Goal: Task Accomplishment & Management: Manage account settings

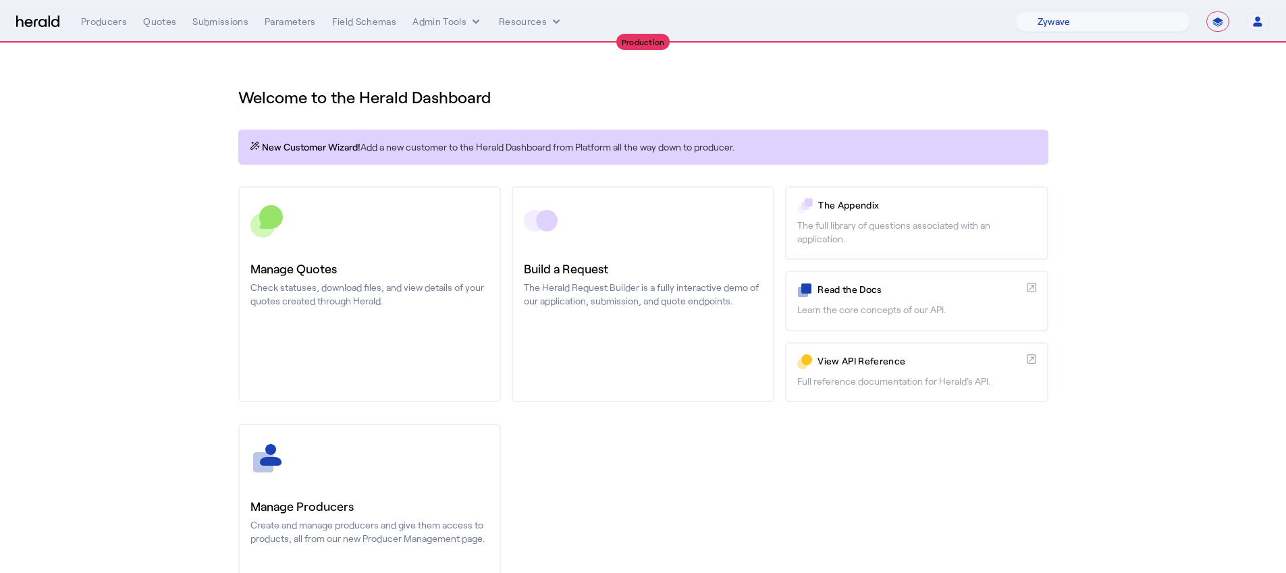
select select "pfm_r9a7_zywave"
select select "**********"
click at [1123, 19] on select "1Fort Affinity Risk Arlington Roe Billy BindHQ Bunker CRC Campus Coverage Citad…" at bounding box center [1102, 21] width 175 height 20
click at [1015, 11] on select "1Fort Affinity Risk Arlington Roe Billy BindHQ Bunker CRC Campus Coverage Citad…" at bounding box center [1102, 21] width 175 height 20
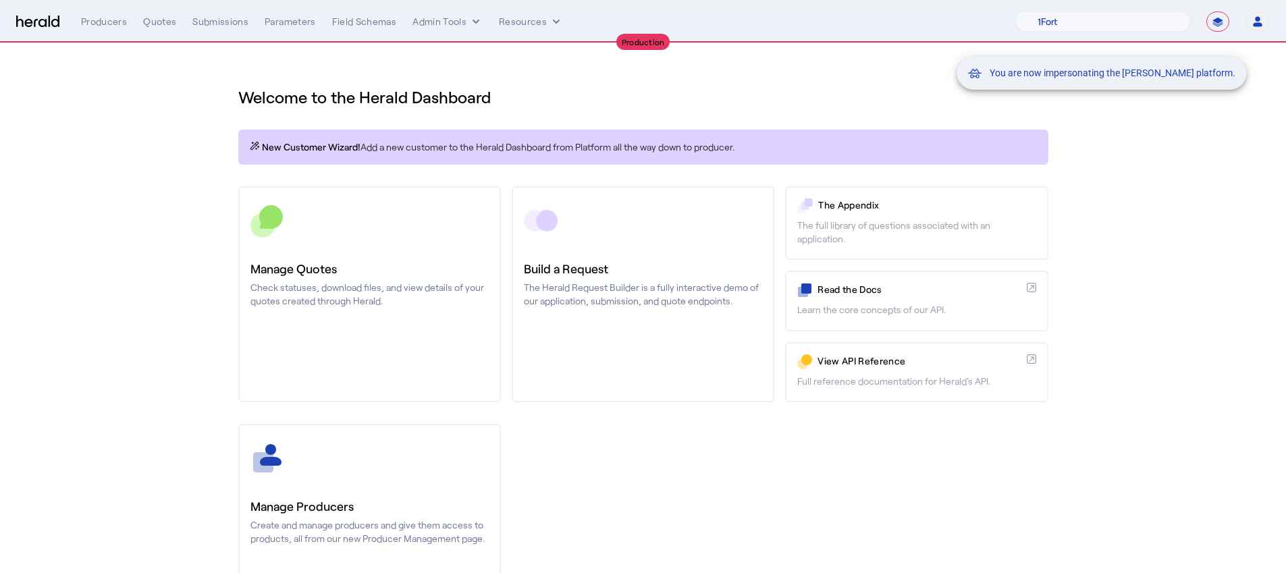
click at [399, 490] on div "You are now impersonating the Marsh platform." at bounding box center [643, 286] width 1286 height 573
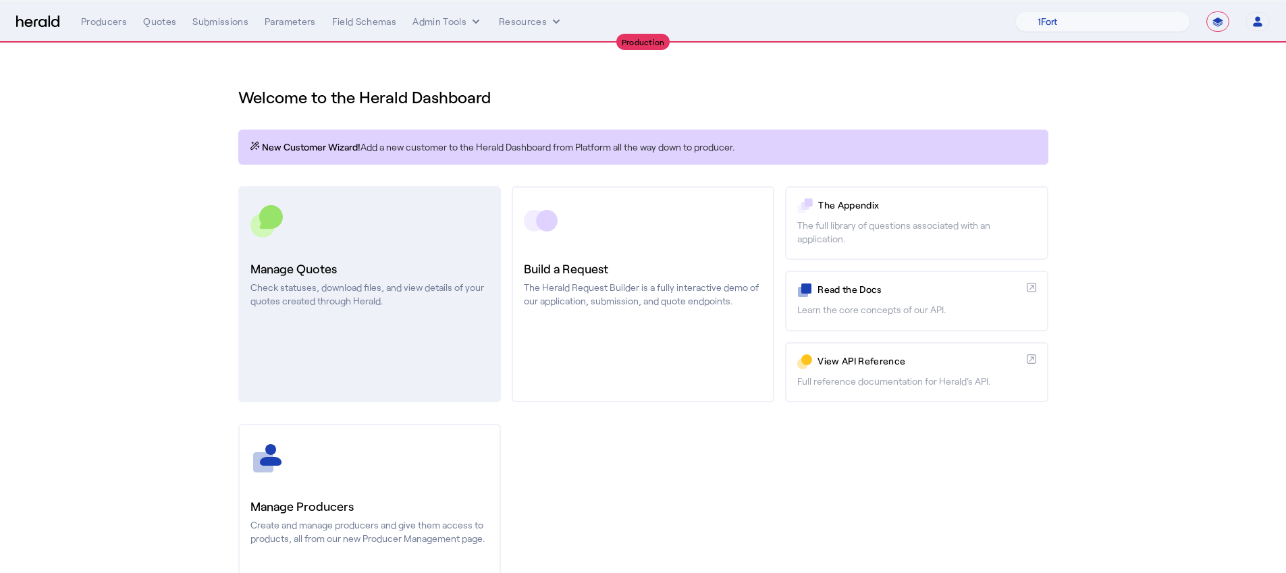
click at [379, 358] on link "Manage Quotes Check statuses, download files, and view details of your quotes c…" at bounding box center [369, 294] width 263 height 216
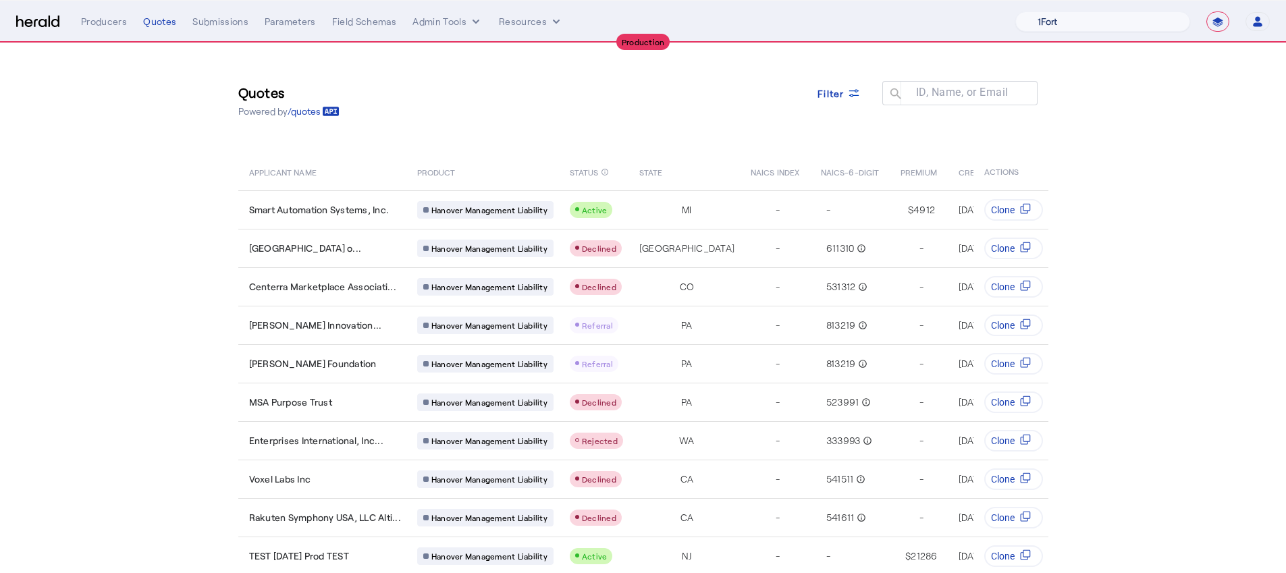
click at [1047, 23] on select "1Fort Affinity Risk Arlington [PERSON_NAME] BindHQ Bunker CRC Campus Coverage C…" at bounding box center [1102, 21] width 175 height 20
click at [1102, 17] on select "1Fort Affinity Risk Arlington [PERSON_NAME] BindHQ Bunker CRC Campus Coverage C…" at bounding box center [1102, 21] width 175 height 20
select select "pfm_a9p2_hib_marketplace"
click at [1015, 11] on select "1Fort Affinity Risk Arlington [PERSON_NAME] BindHQ Bunker CRC Campus Coverage C…" at bounding box center [1102, 21] width 175 height 20
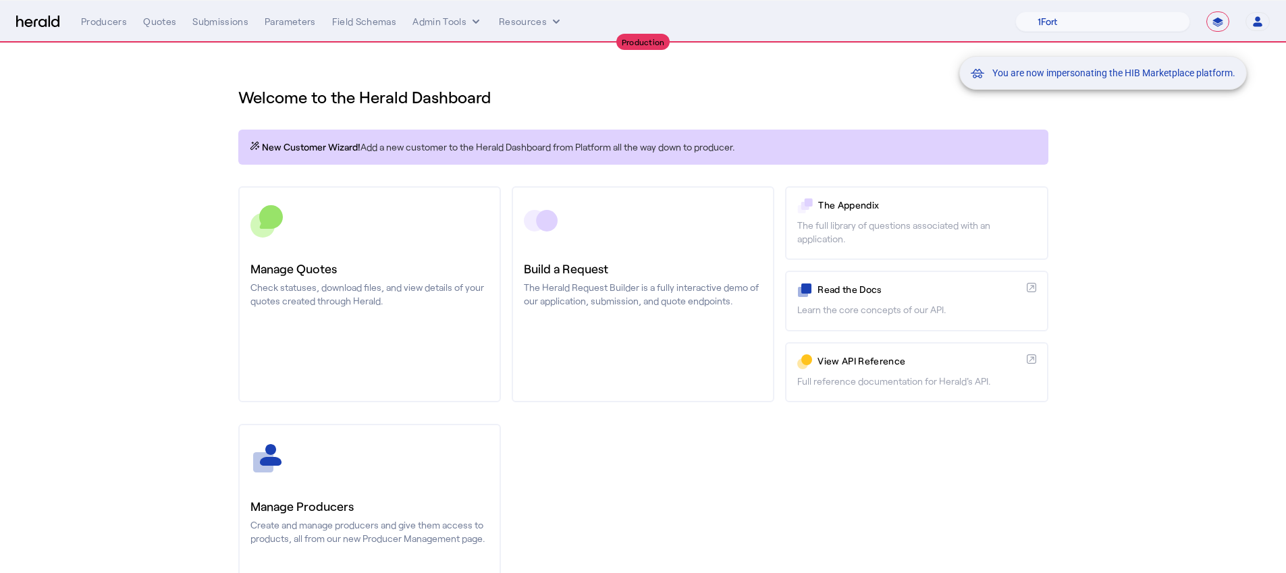
click at [173, 19] on div "You are now impersonating the HIB Marketplace platform." at bounding box center [643, 286] width 1286 height 573
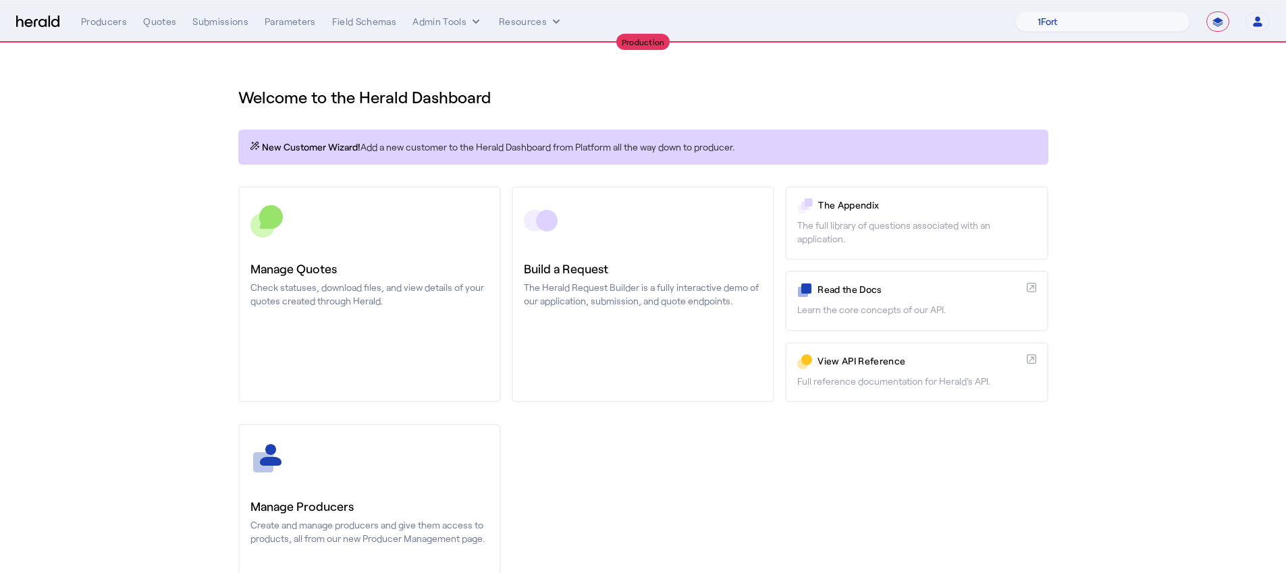
click at [166, 25] on div "Quotes" at bounding box center [159, 21] width 33 height 13
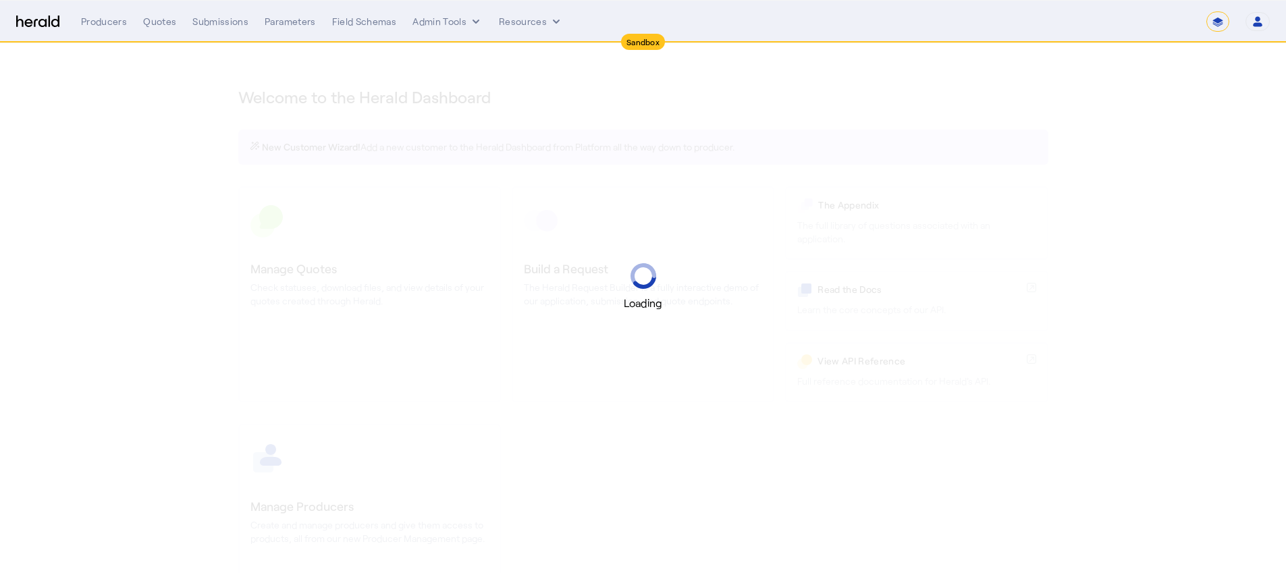
select select "*******"
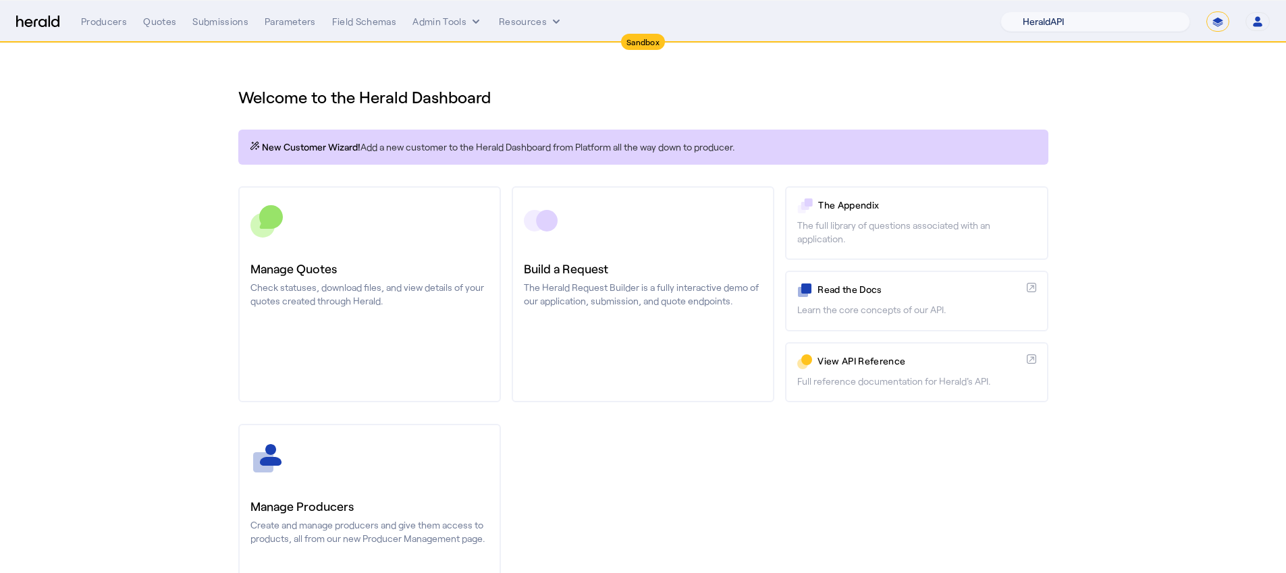
click at [1123, 20] on select "1Fort Acrisure Acturis Affinity Advisors Affinity Risk Agentero AmWins Anzen Ao…" at bounding box center [1095, 21] width 190 height 20
select select "pfm_lx2v_founder_shield"
click at [1037, 11] on select "1Fort Acrisure Acturis Affinity Advisors Affinity Risk Agentero AmWins Anzen Ao…" at bounding box center [1095, 21] width 190 height 20
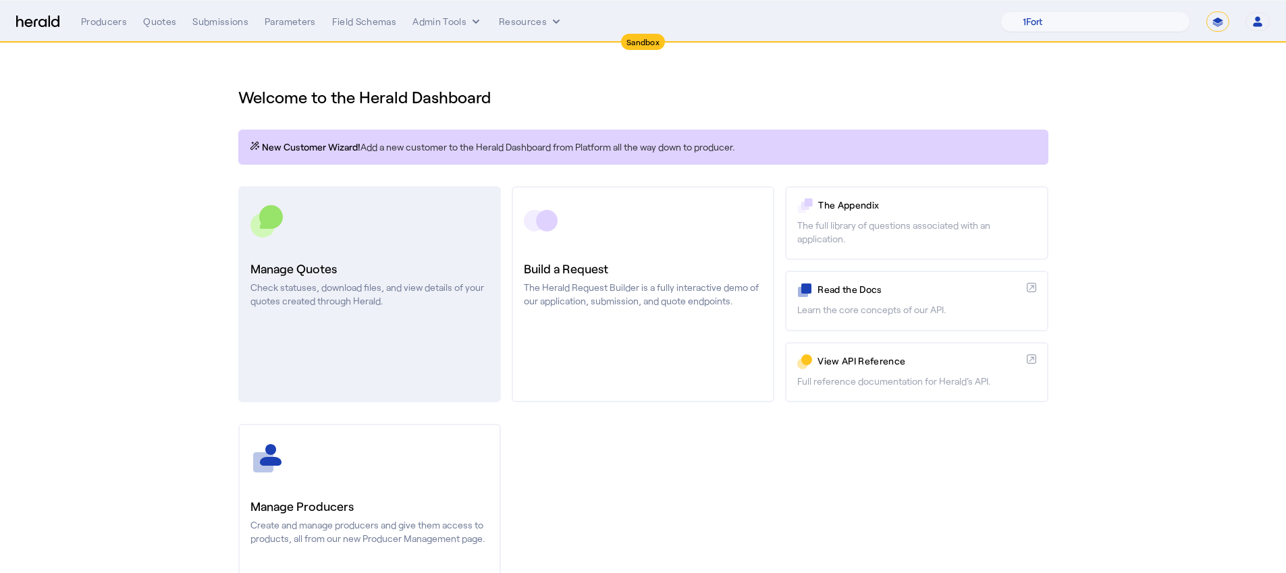
click at [414, 305] on p "Check statuses, download files, and view details of your quotes created through…" at bounding box center [369, 294] width 238 height 27
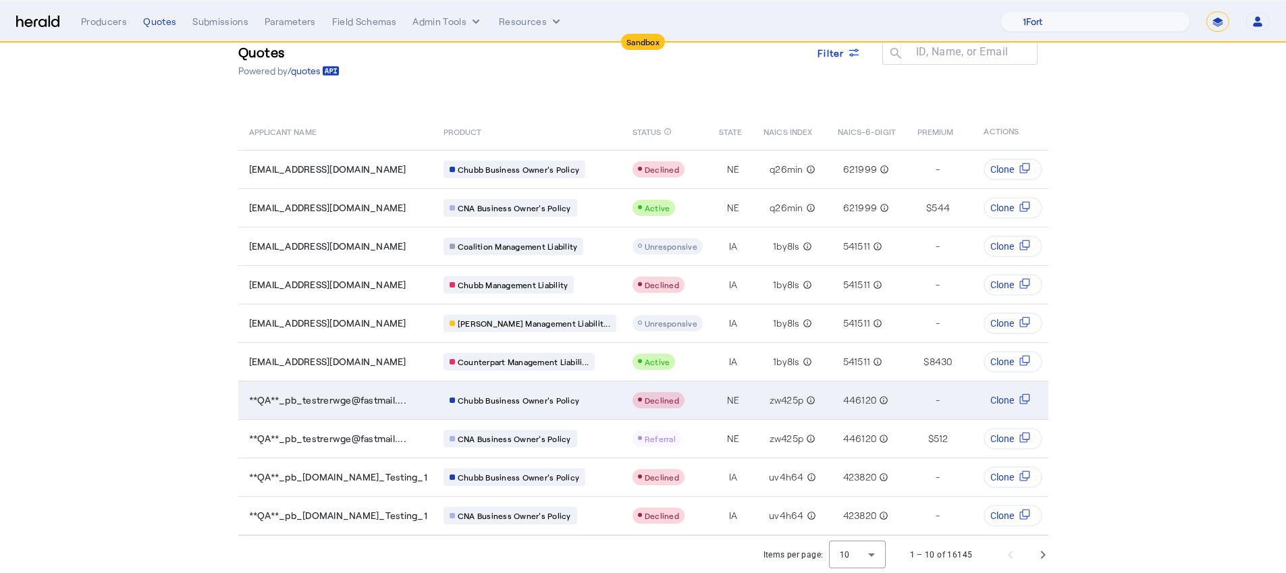
scroll to position [51, 0]
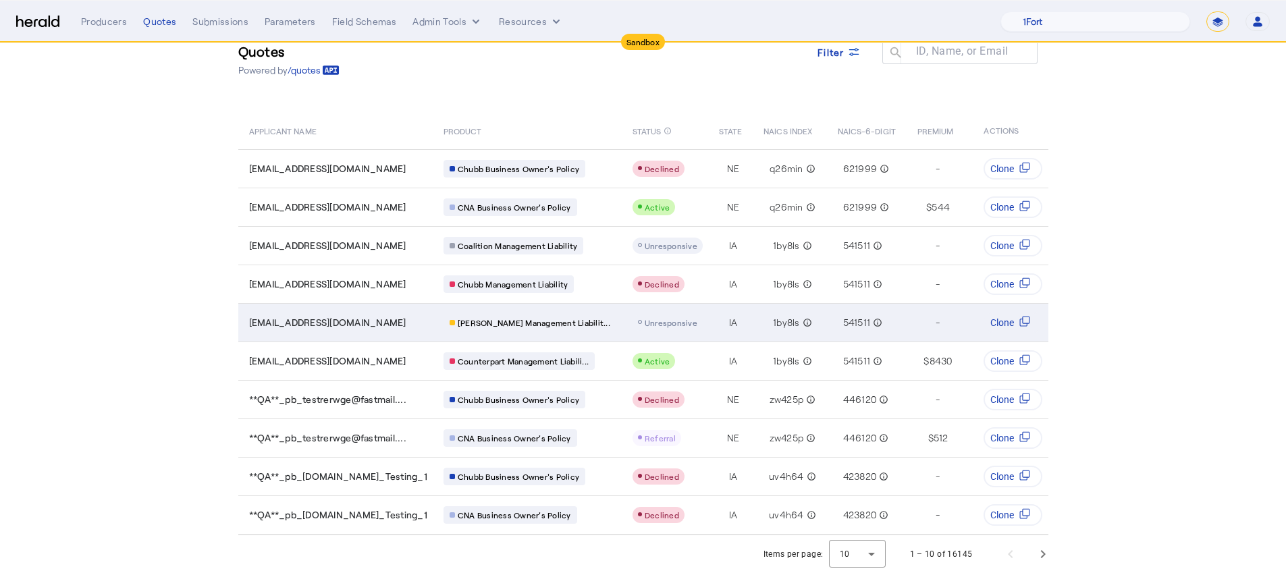
click at [645, 318] on span "Unresponsive" at bounding box center [671, 322] width 53 height 9
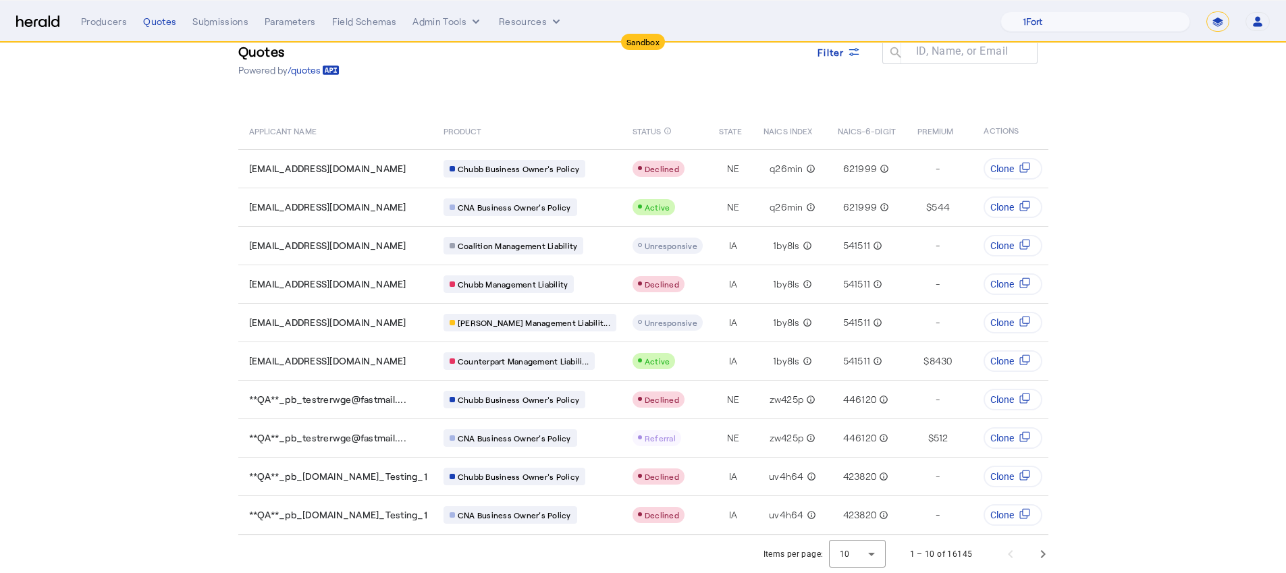
scroll to position [22, 0]
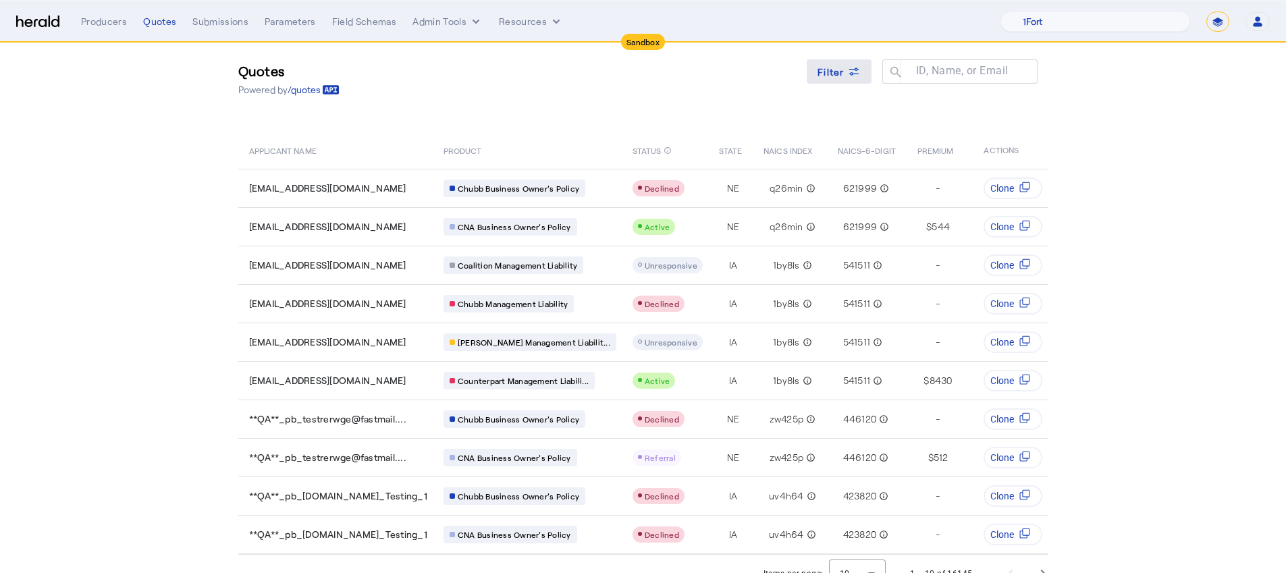
click at [853, 78] on icon at bounding box center [853, 71] width 13 height 13
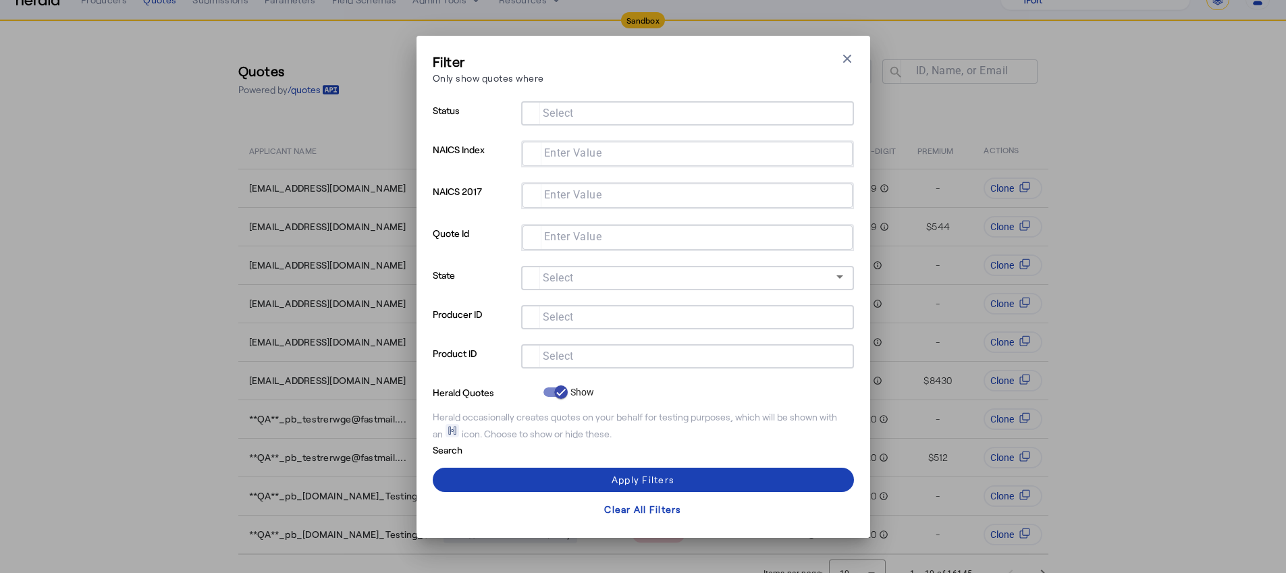
scroll to position [0, 0]
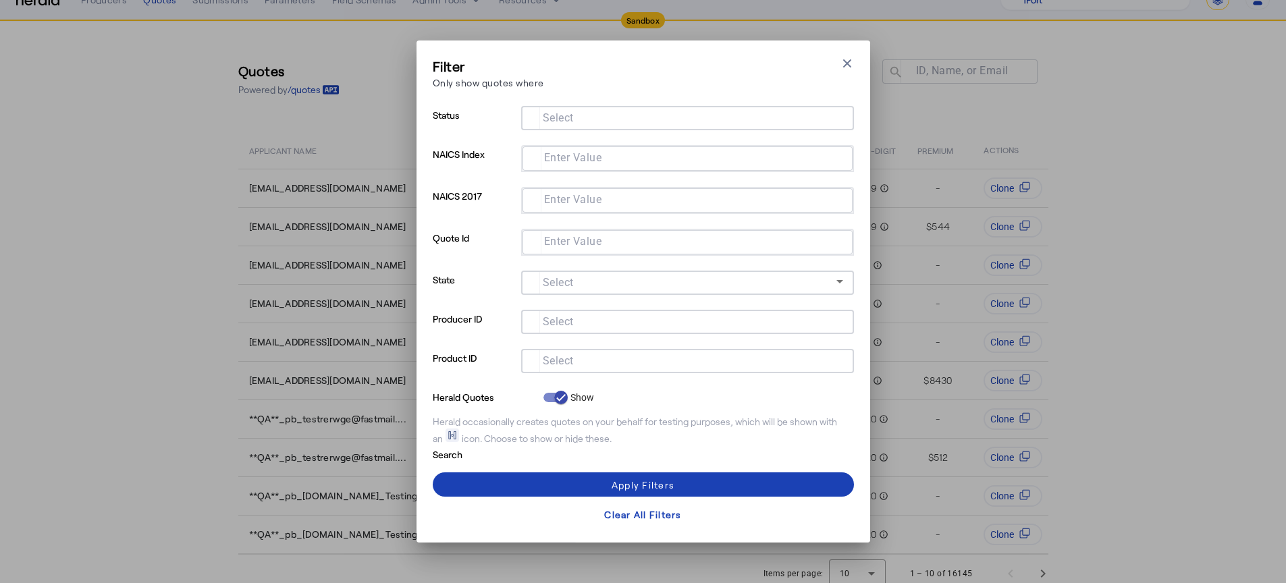
click at [613, 366] on input "Select" at bounding box center [685, 360] width 306 height 16
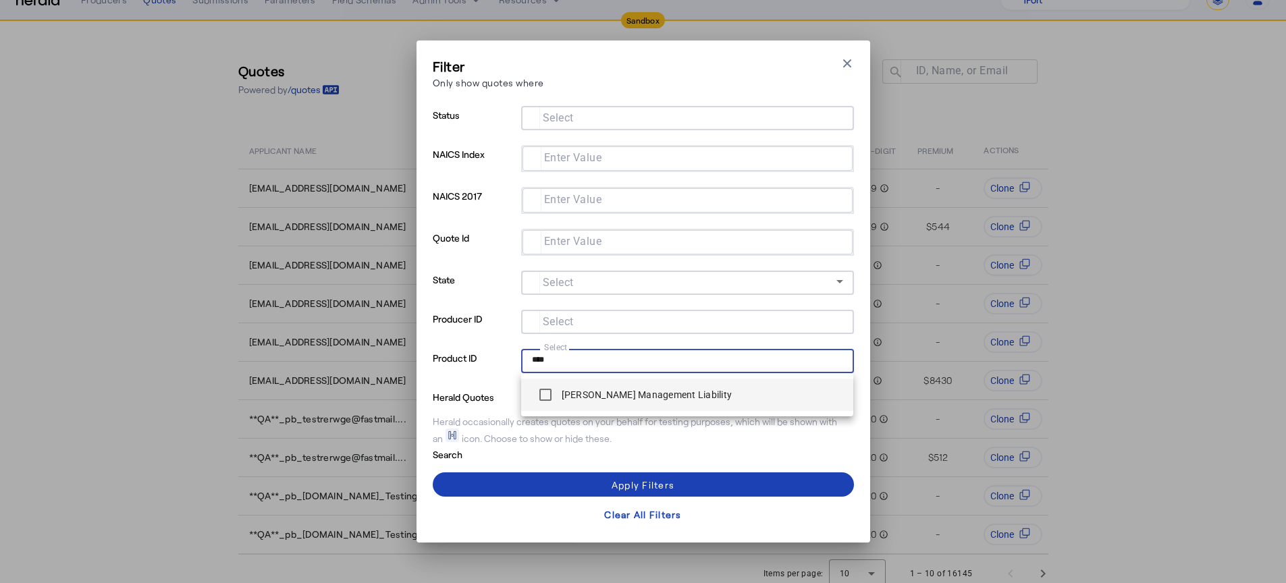
type input "****"
click at [609, 397] on label "[PERSON_NAME] Management Liability" at bounding box center [645, 394] width 173 height 13
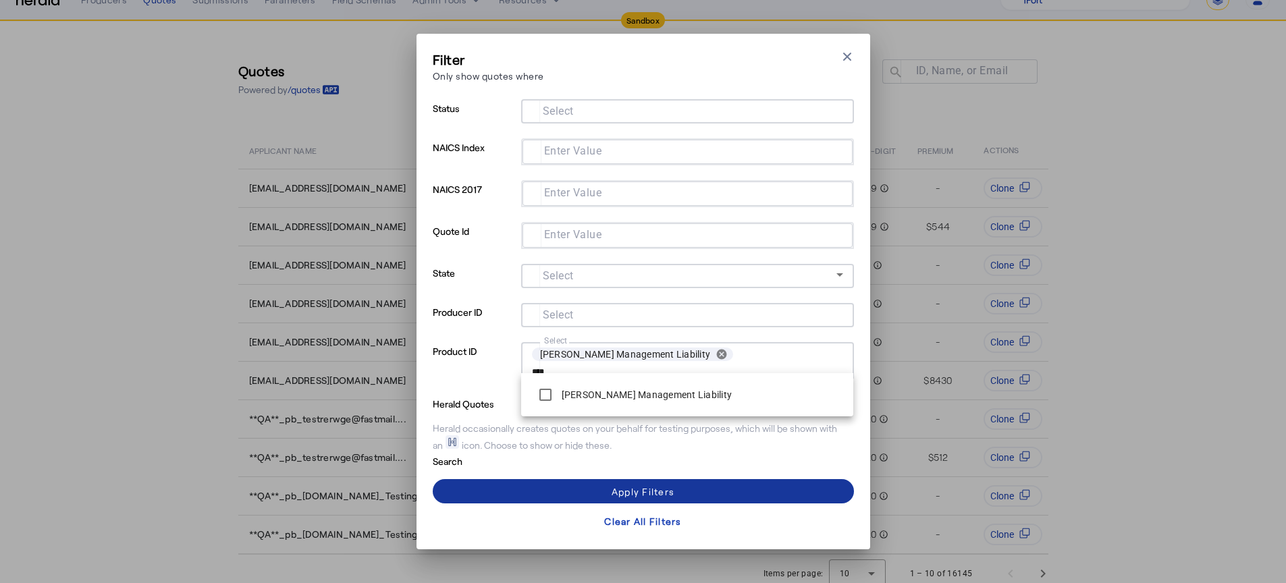
click at [528, 481] on span at bounding box center [643, 491] width 421 height 32
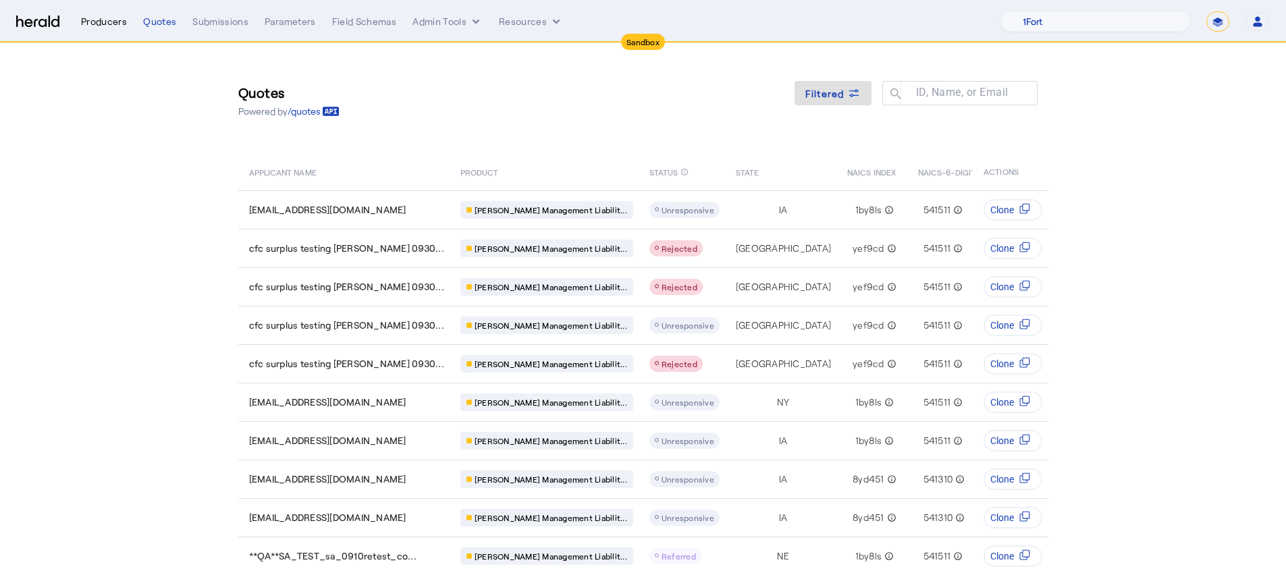
click at [99, 24] on div "Producers" at bounding box center [104, 21] width 46 height 13
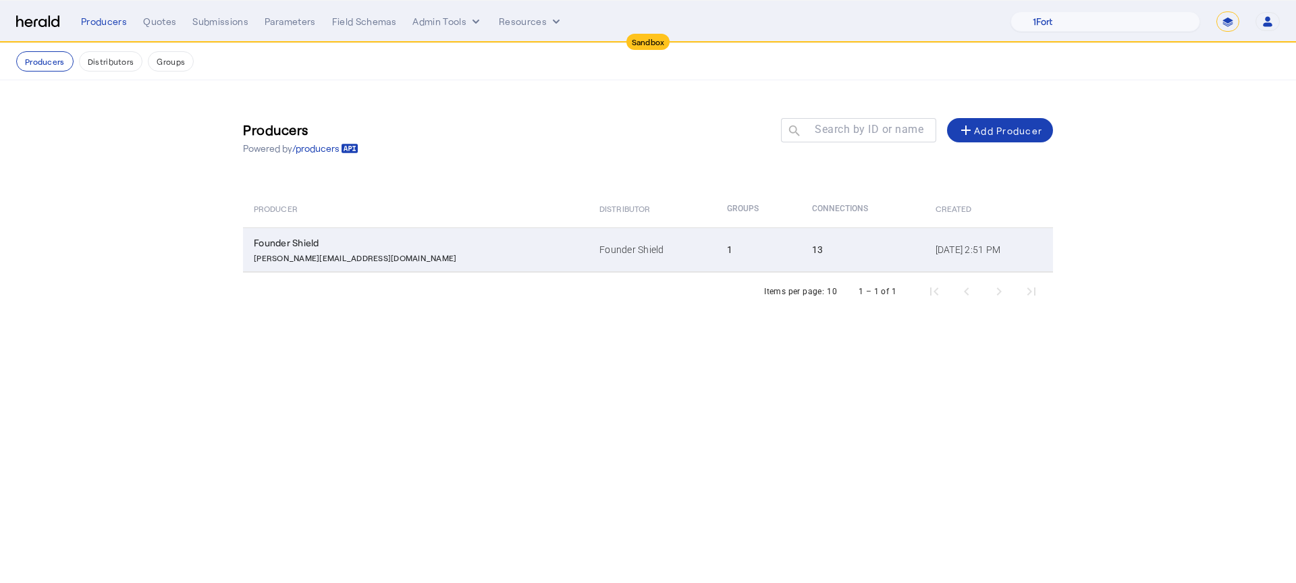
click at [925, 265] on td "Dec 06, 2021, 2:51 PM" at bounding box center [989, 249] width 128 height 45
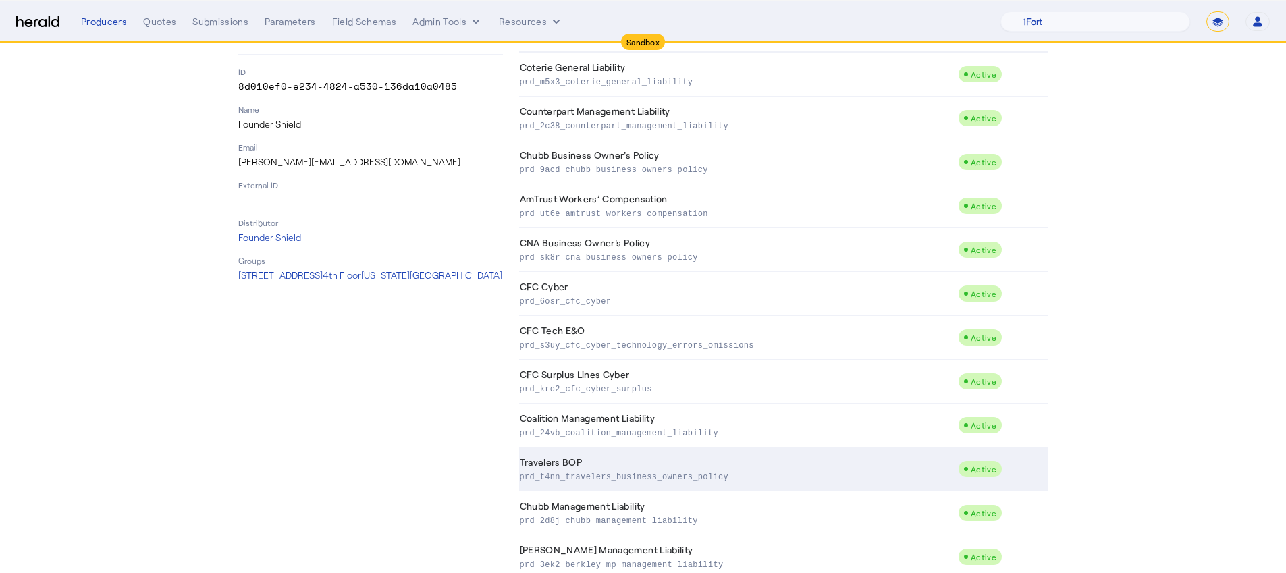
scroll to position [233, 0]
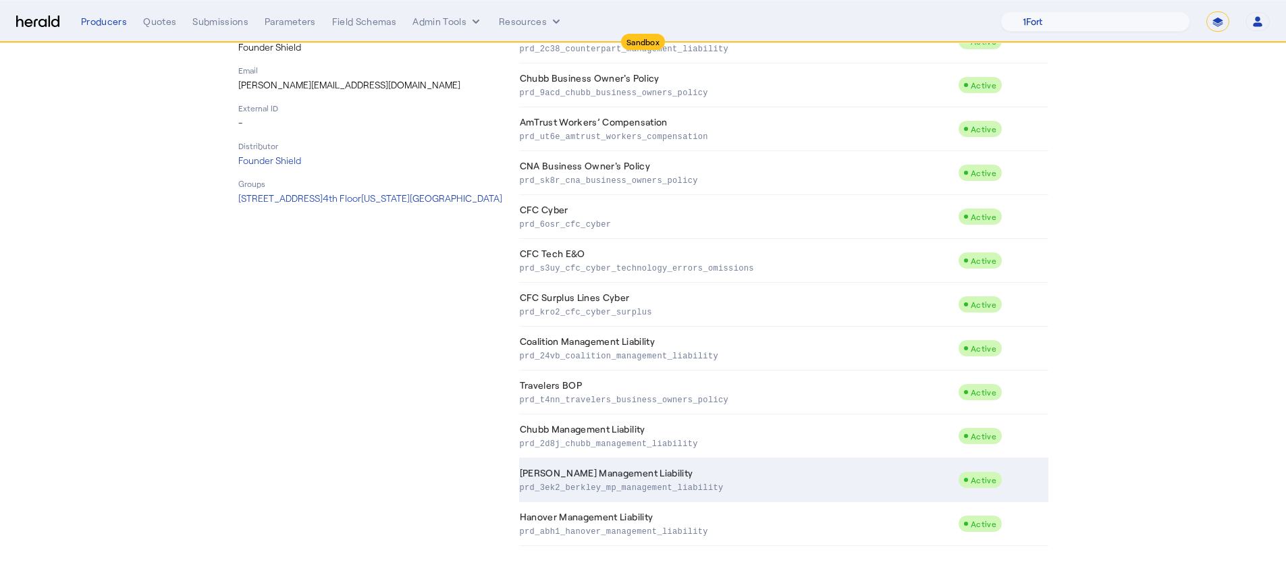
click at [782, 489] on p "prd_3ek2_berkley_mp_management_liability" at bounding box center [736, 486] width 433 height 13
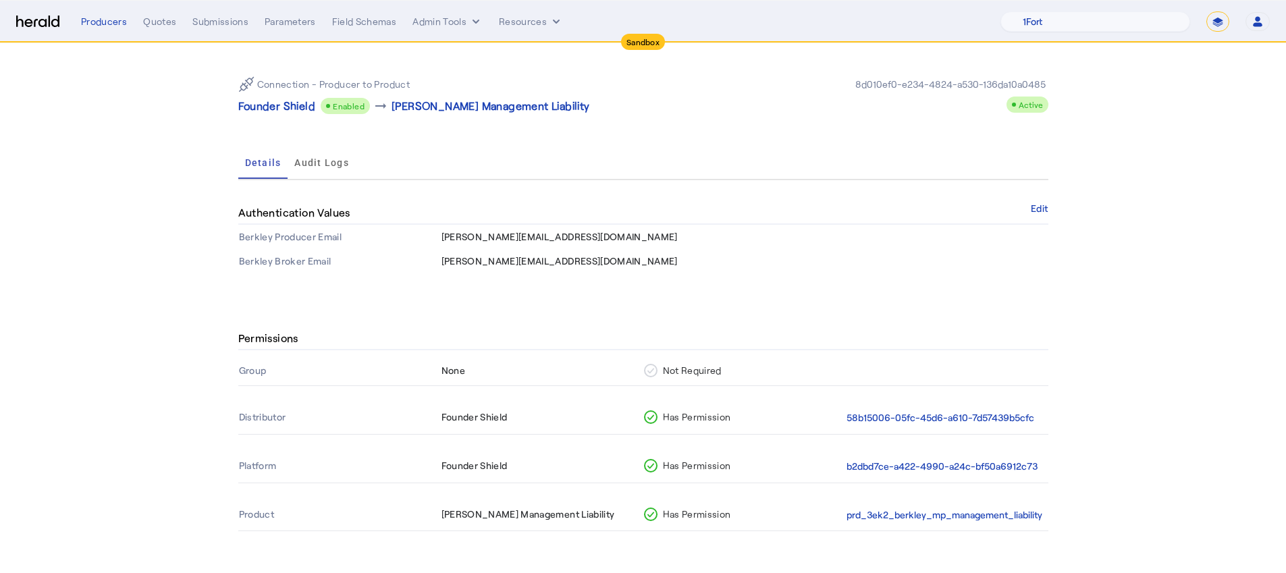
scroll to position [43, 0]
click at [921, 460] on button "b2dbd7ce-a422-4990-a24c-bf50a6912c73" at bounding box center [941, 466] width 191 height 16
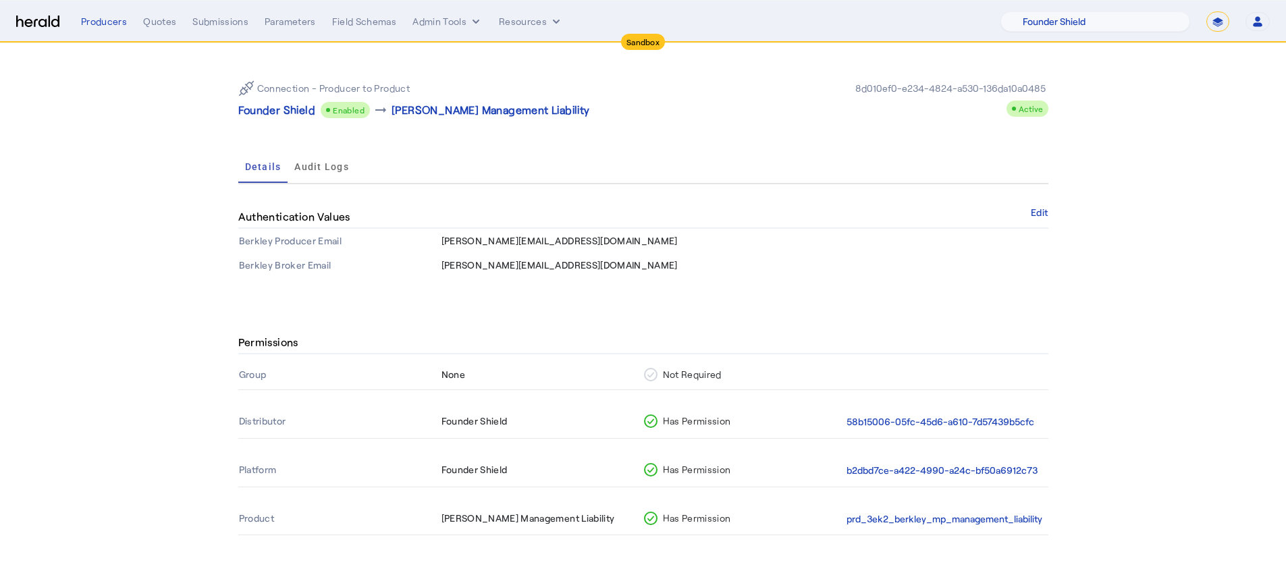
scroll to position [43, 0]
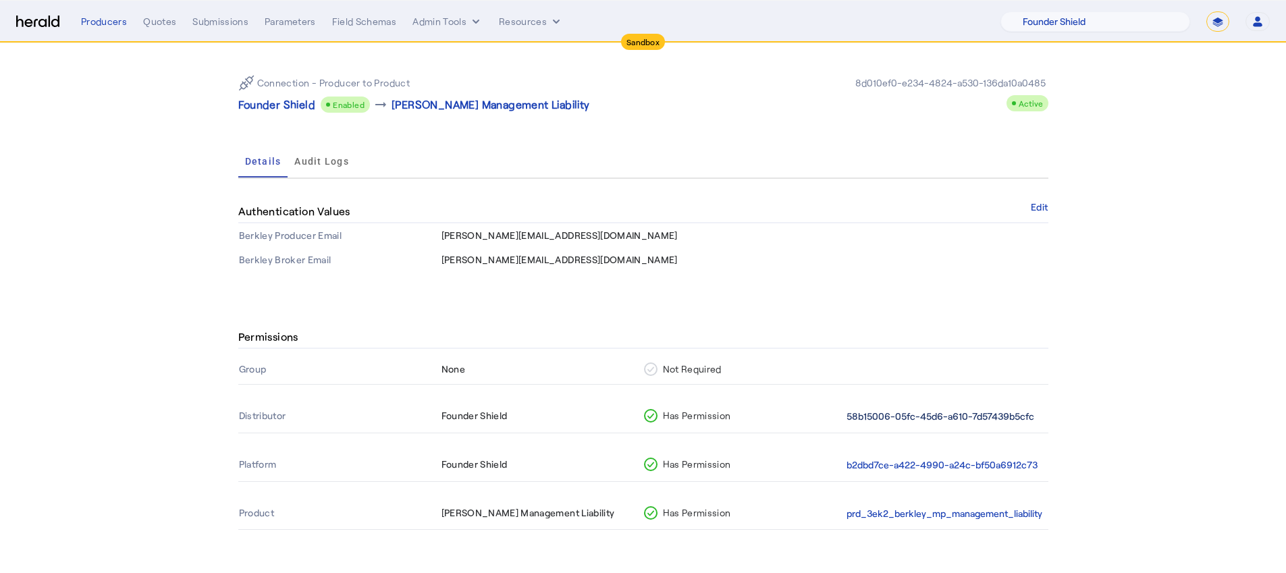
click at [952, 409] on button "58b15006-05fc-45d6-a610-7d57439b5cfc" at bounding box center [940, 417] width 188 height 16
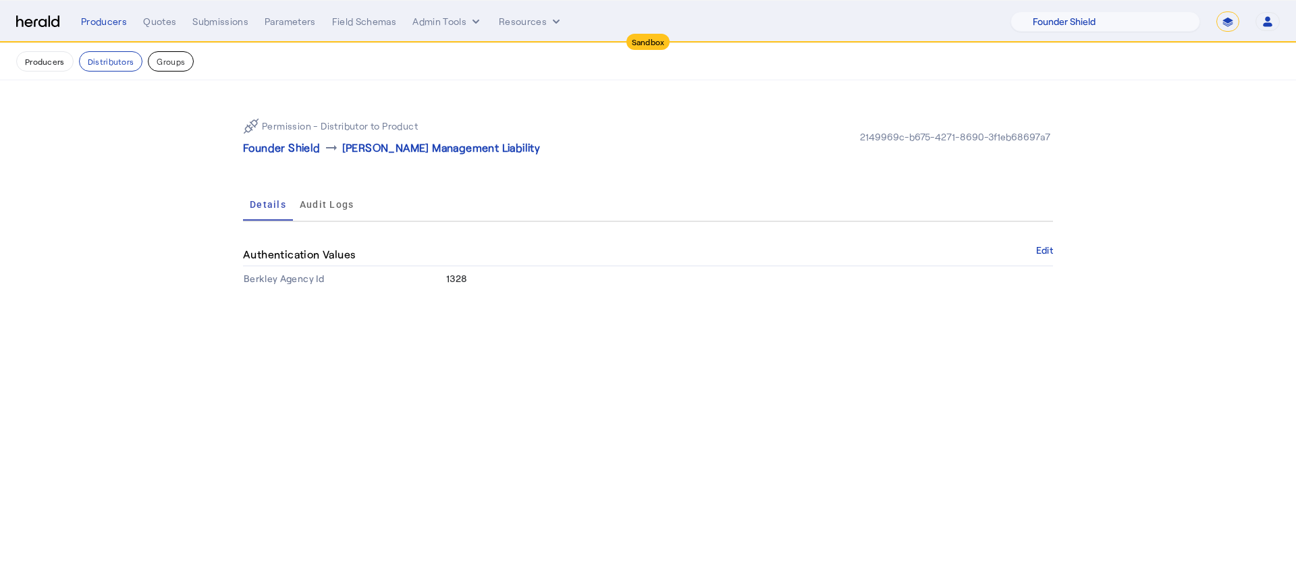
click at [167, 56] on button "Groups" at bounding box center [171, 61] width 46 height 20
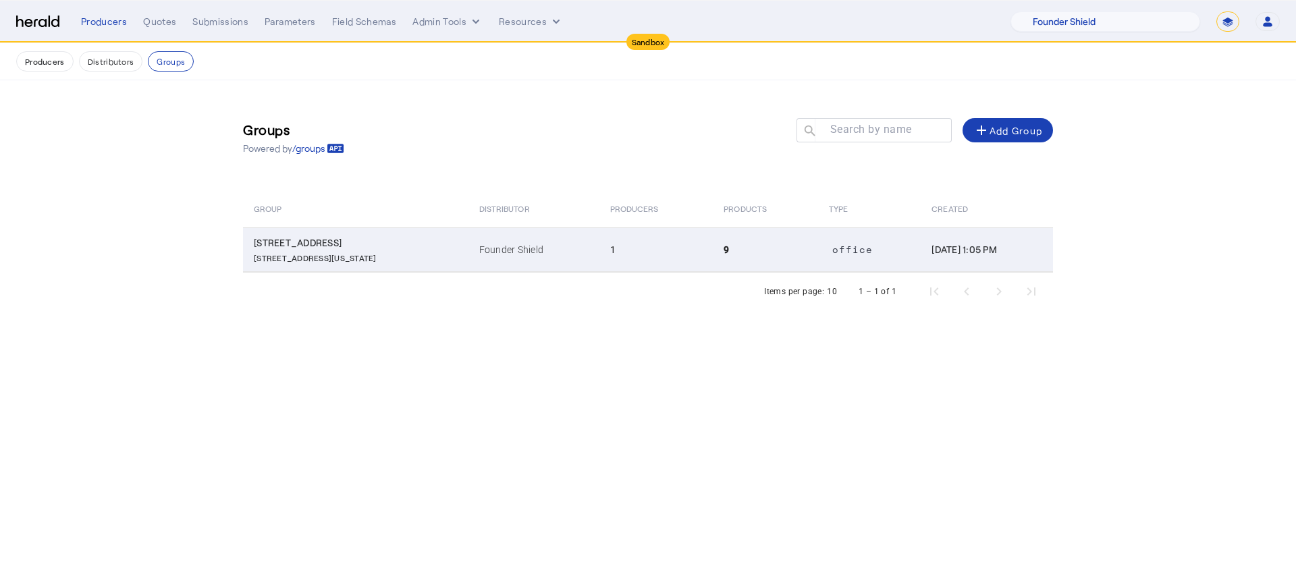
click at [383, 244] on td "114 E 25th St 4th Floor, New York NY, 10010" at bounding box center [355, 249] width 225 height 45
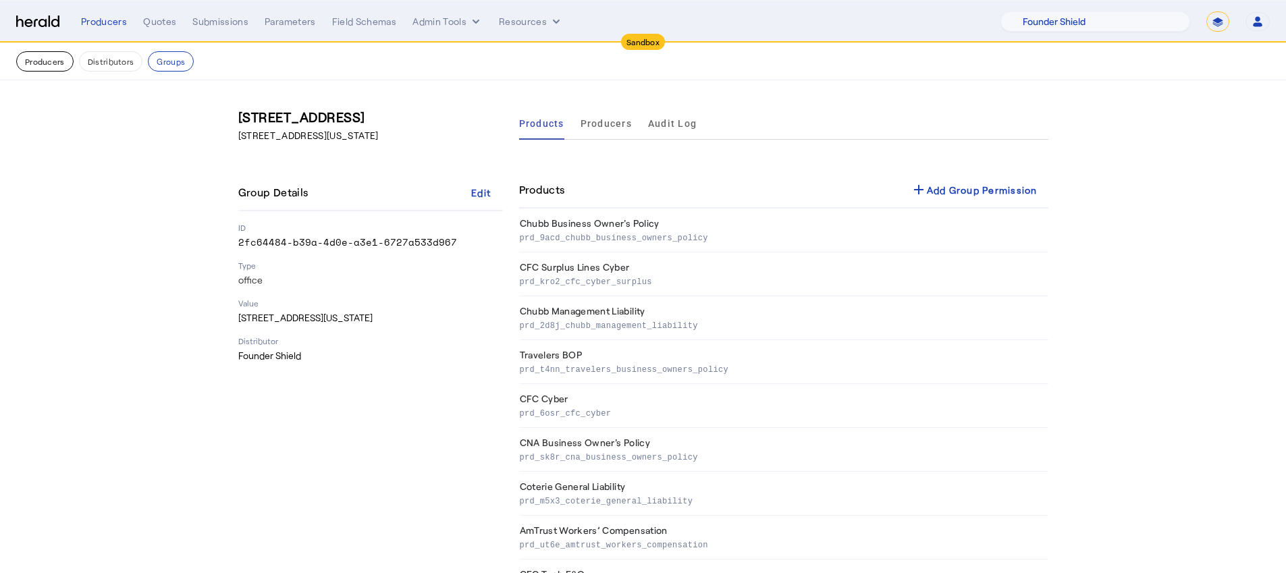
click at [71, 65] on button "Producers" at bounding box center [44, 61] width 57 height 20
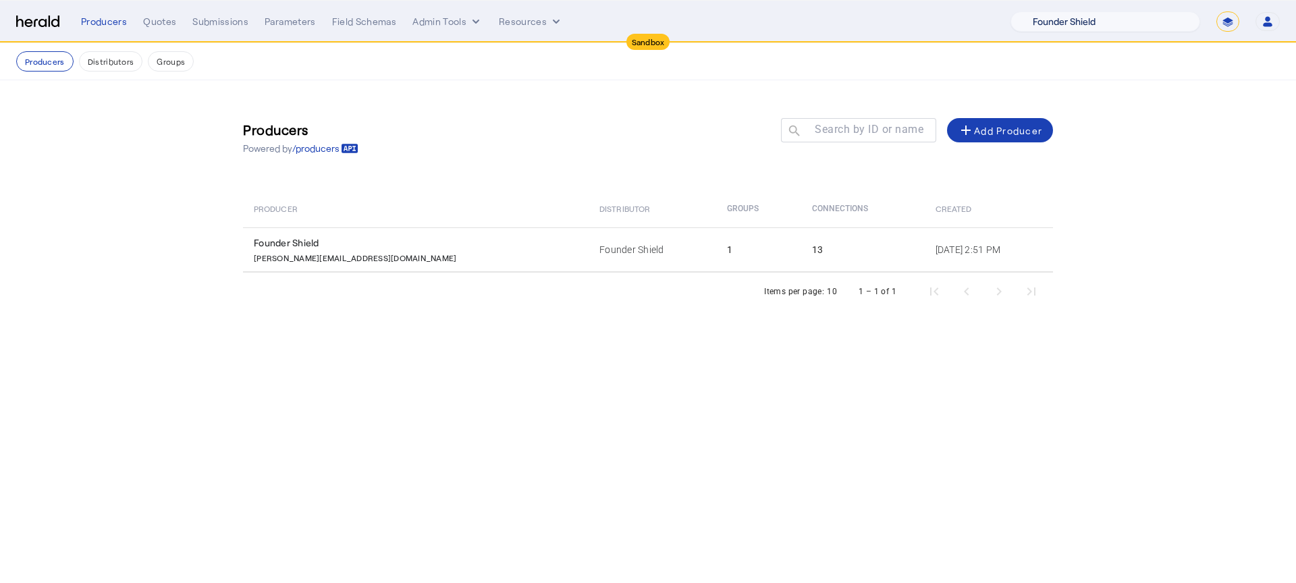
click at [1105, 13] on select "1Fort Acrisure Acturis Affinity Advisors Affinity Risk Agentero AmWins Anzen Ao…" at bounding box center [1105, 21] width 190 height 20
click at [1047, 11] on select "1Fort Acrisure Acturis Affinity Advisors Affinity Risk Agentero AmWins Anzen Ao…" at bounding box center [1105, 21] width 190 height 20
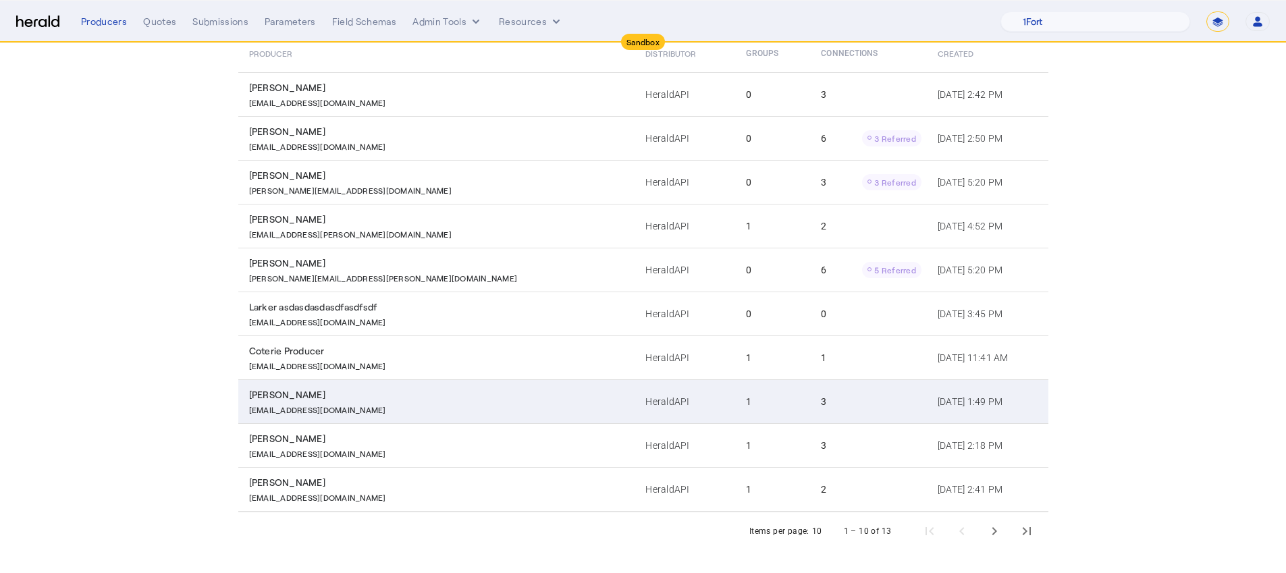
scroll to position [159, 0]
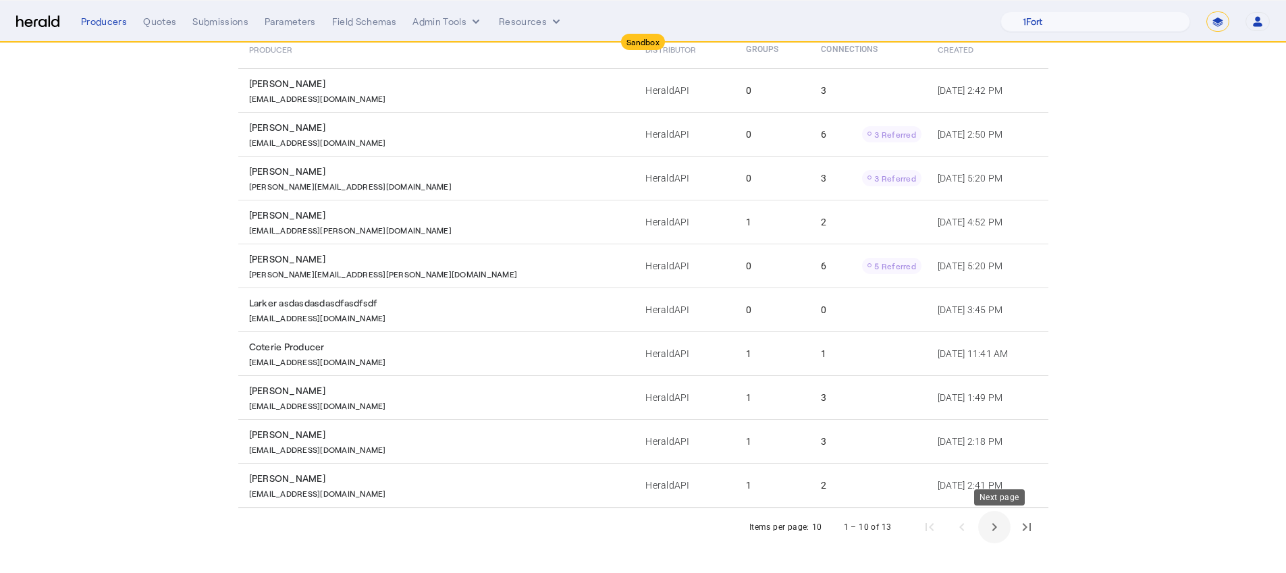
click at [1002, 530] on span "Next page" at bounding box center [994, 527] width 32 height 32
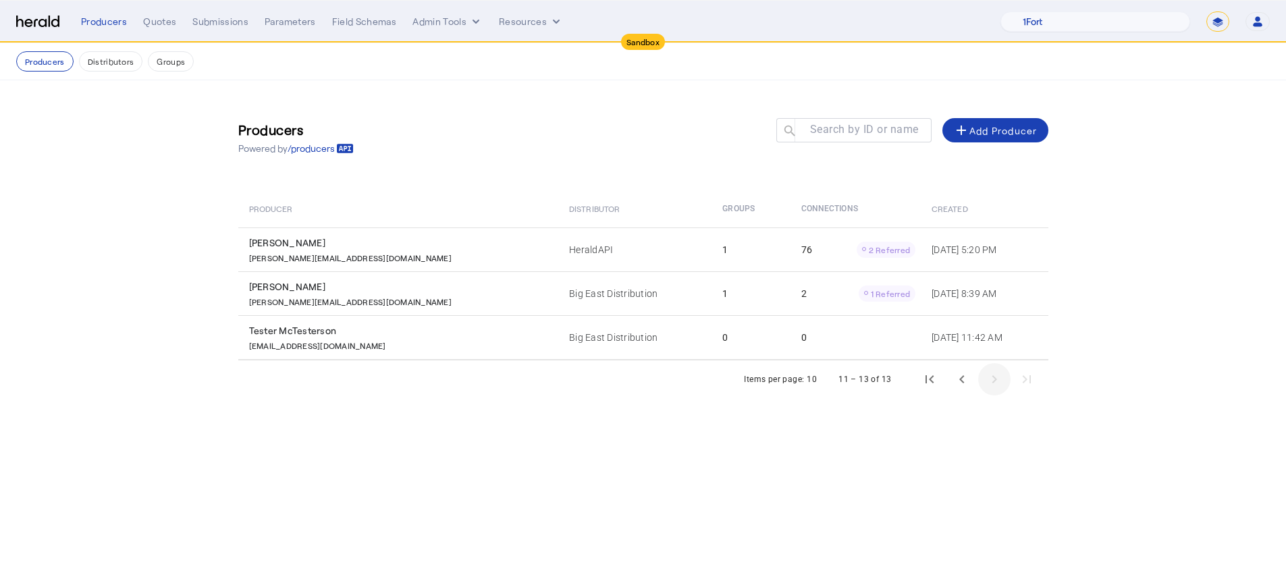
scroll to position [0, 0]
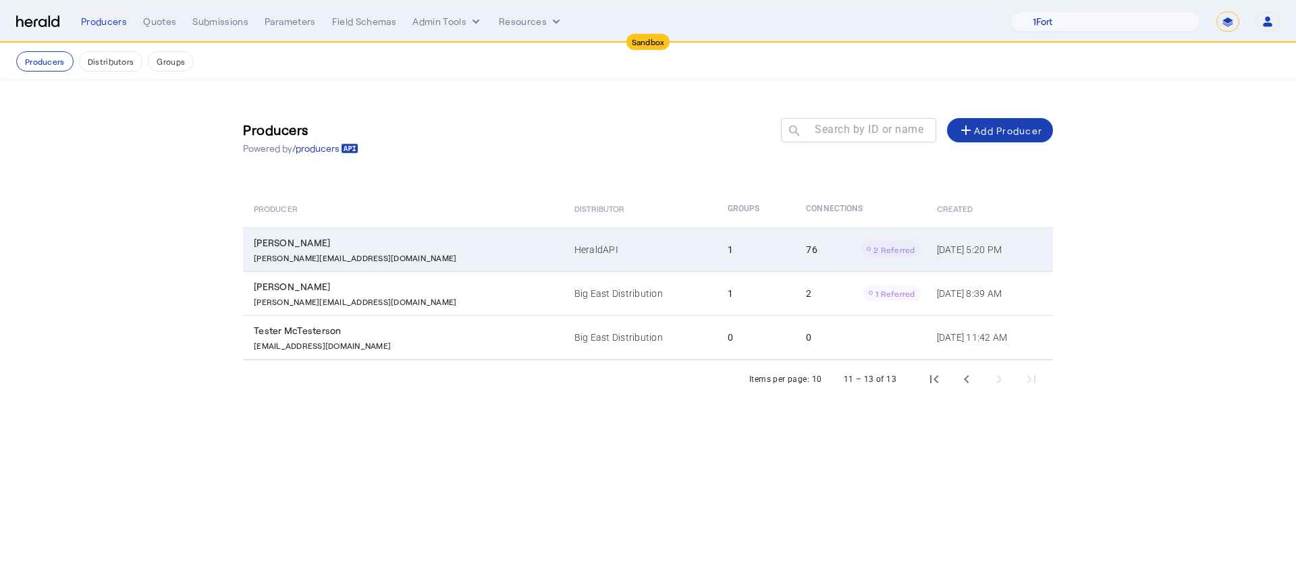
click at [873, 249] on span "2 Referred" at bounding box center [894, 249] width 42 height 9
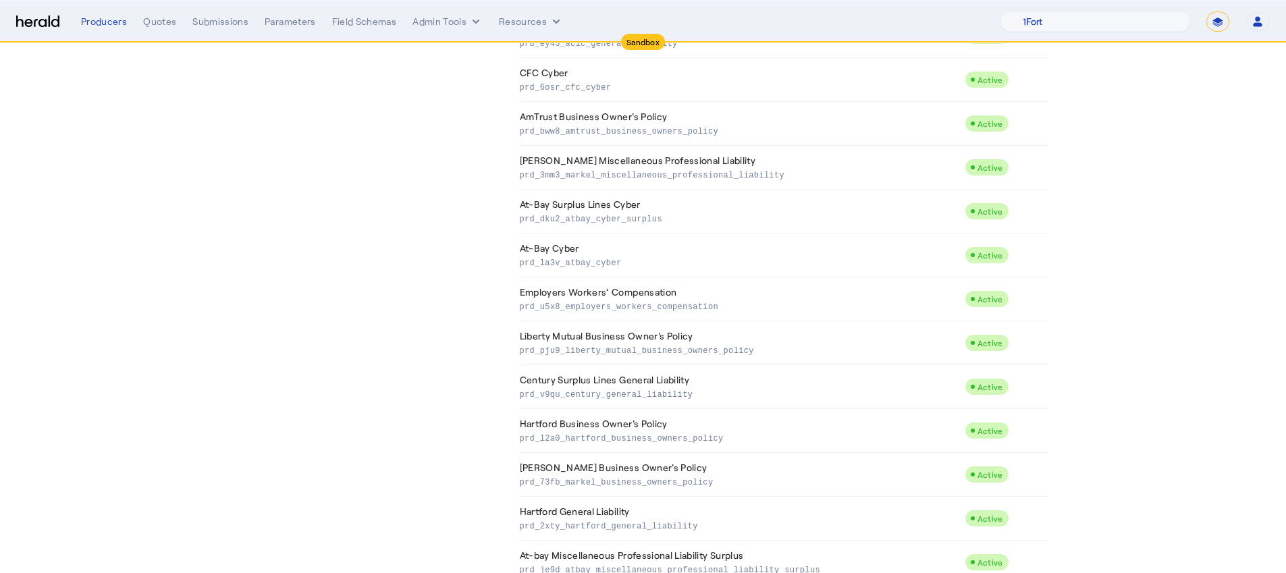
scroll to position [1600, 0]
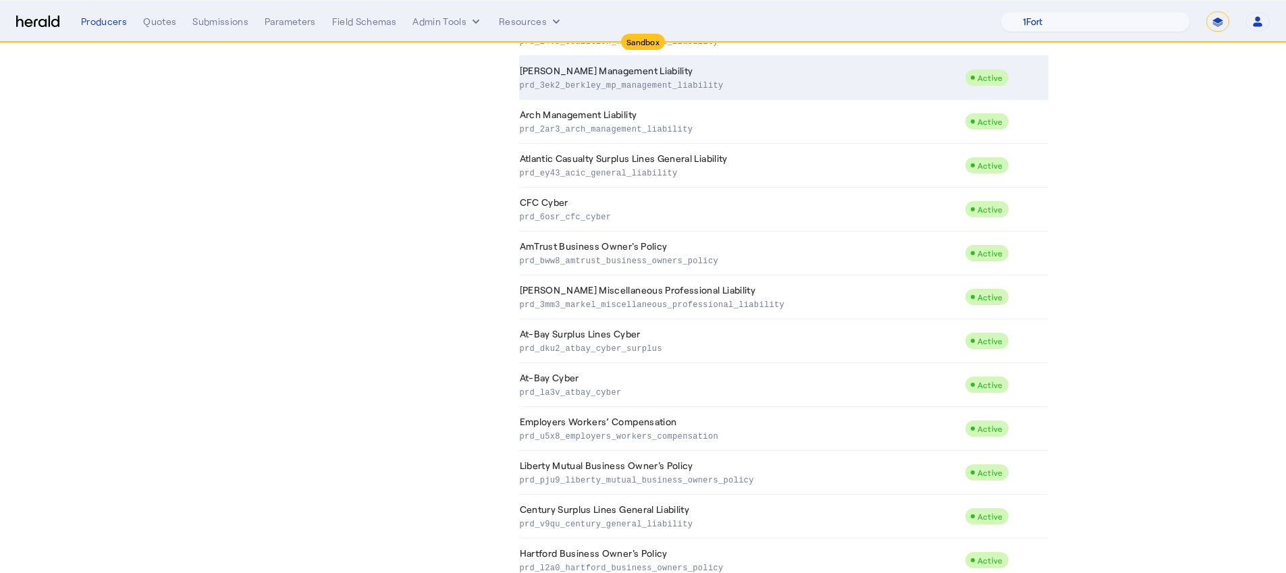
click at [732, 94] on td "Berkley MP Management Liability prd_3ek2_berkley_mp_management_liability" at bounding box center [741, 78] width 445 height 44
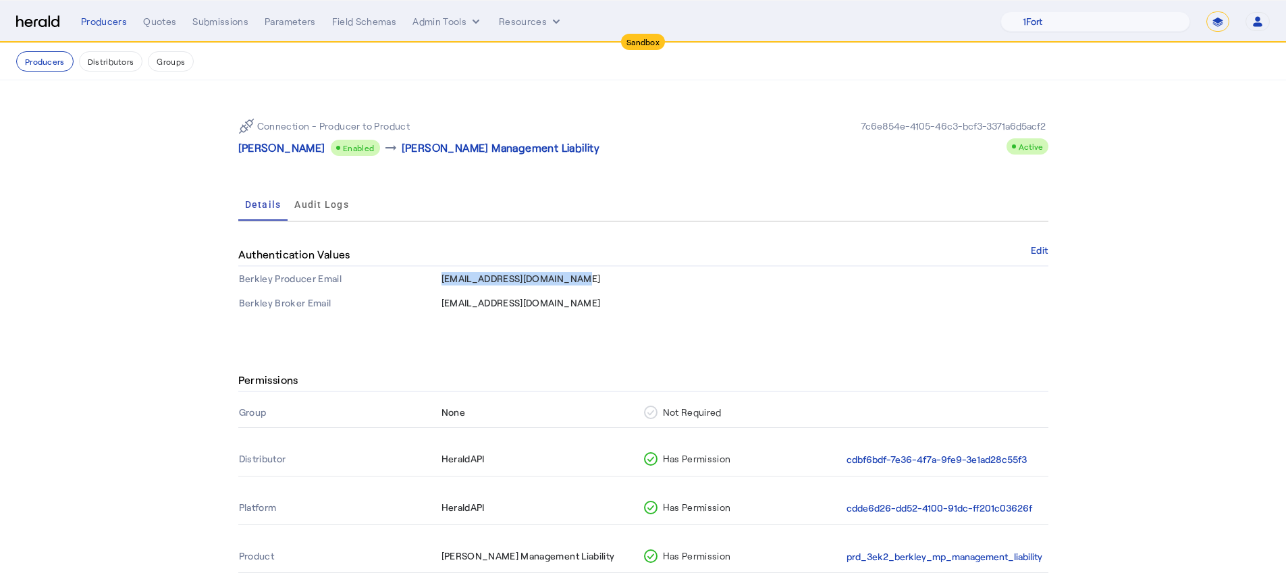
drag, startPoint x: 564, startPoint y: 272, endPoint x: 581, endPoint y: 281, distance: 19.9
click at [581, 281] on td "integrations@heraldapi.com" at bounding box center [744, 279] width 607 height 24
copy span "integrations@heraldapi.com"
click at [148, 22] on div "Quotes" at bounding box center [159, 21] width 33 height 13
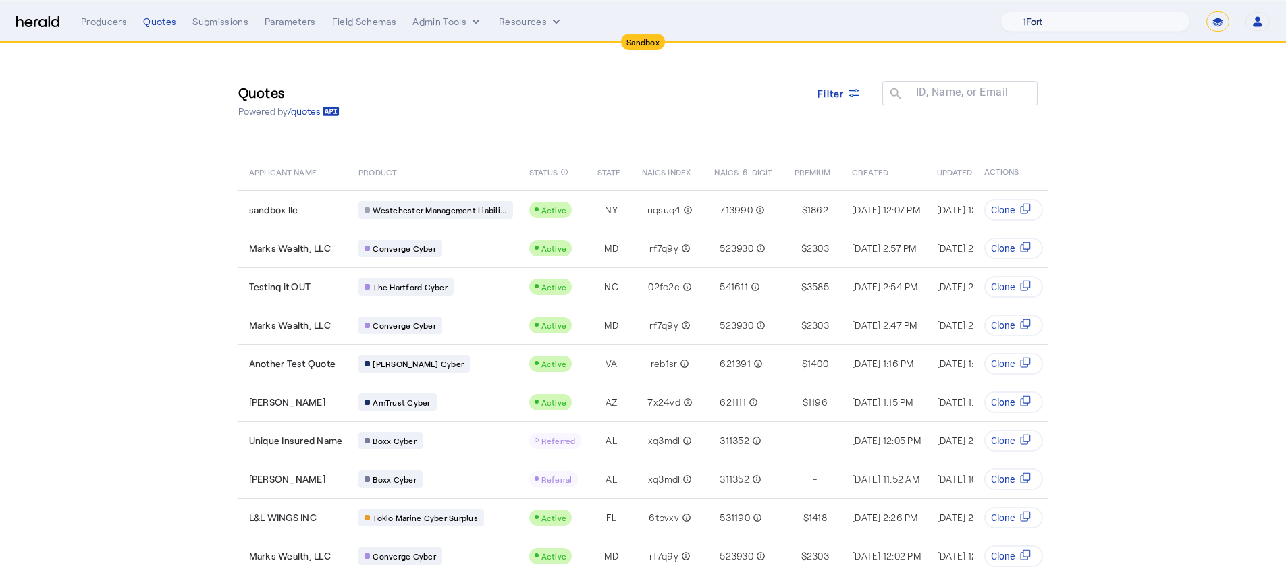
click at [1120, 23] on select "1Fort Acrisure Acturis Affinity Advisors Affinity Risk Agentero AmWins Anzen Ao…" at bounding box center [1095, 21] width 190 height 20
select select "pfm_lx2v_founder_shield"
click at [1037, 11] on select "1Fort Acrisure Acturis Affinity Advisors Affinity Risk Agentero AmWins Anzen Ao…" at bounding box center [1095, 21] width 190 height 20
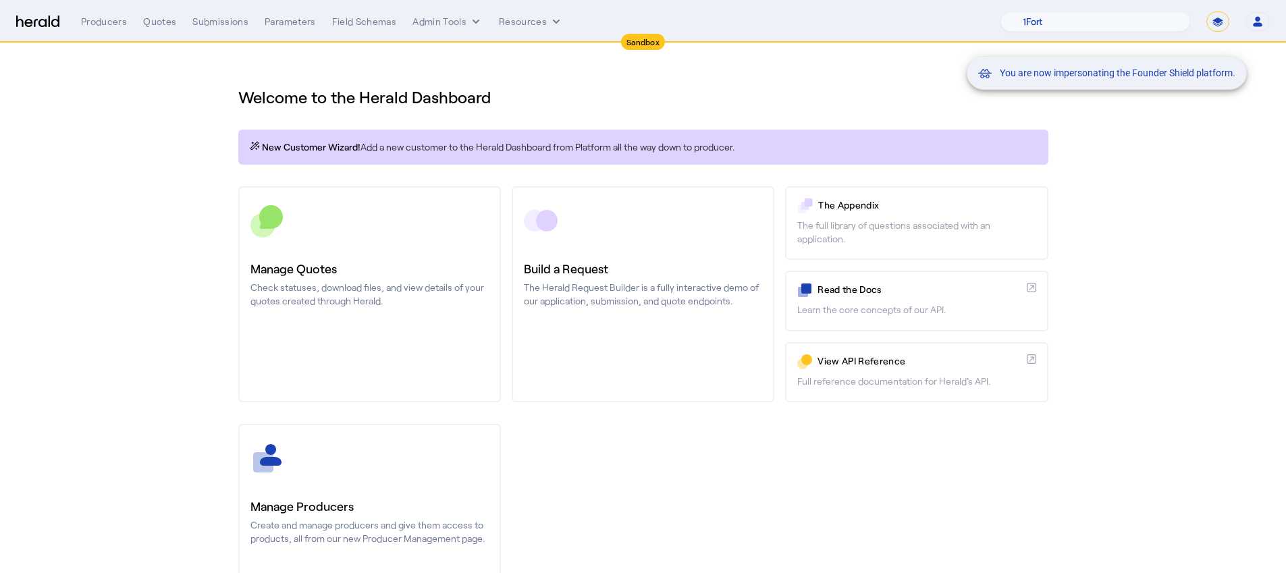
click at [474, 278] on div "You are now impersonating the Founder Shield platform." at bounding box center [643, 286] width 1286 height 573
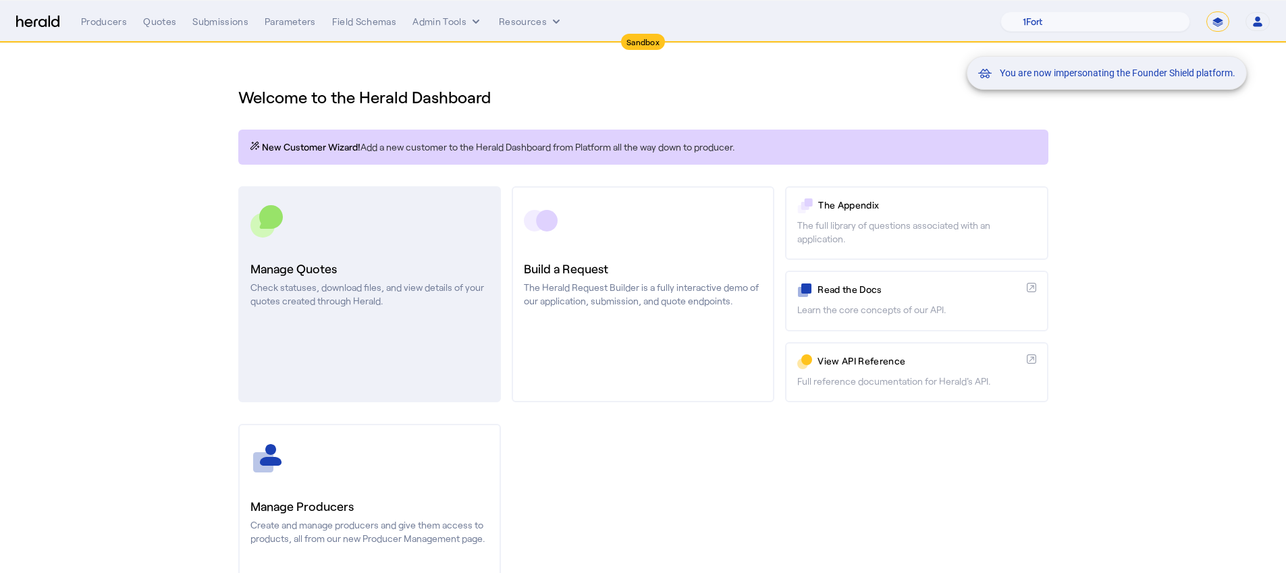
click at [445, 281] on p "Check statuses, download files, and view details of your quotes created through…" at bounding box center [369, 294] width 238 height 27
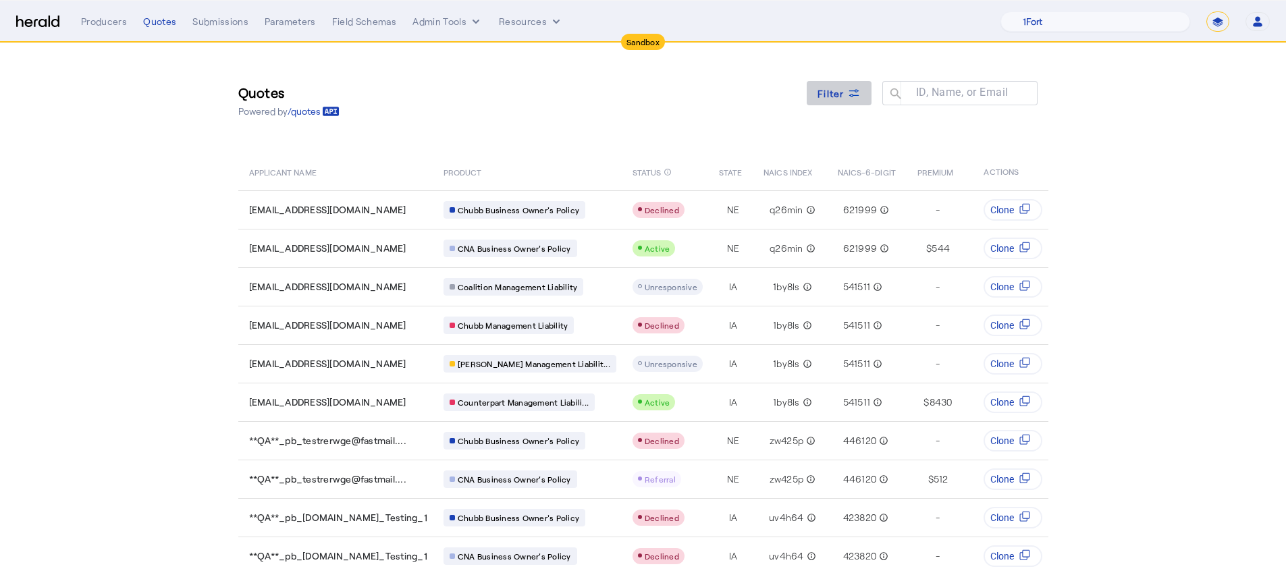
click at [851, 97] on icon at bounding box center [853, 92] width 13 height 13
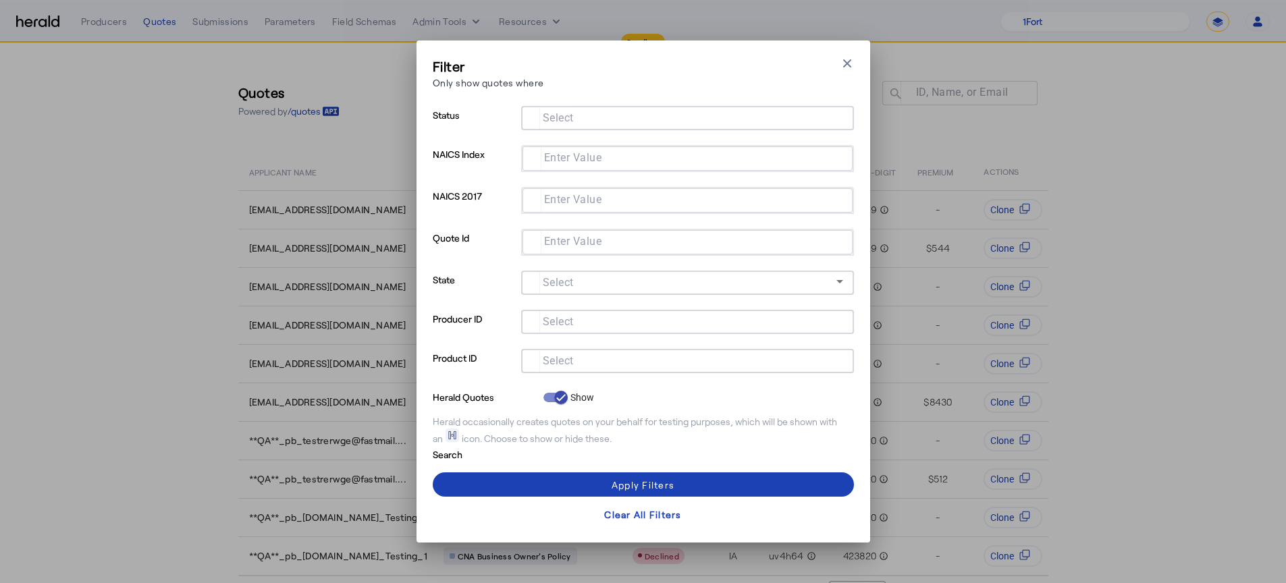
click at [625, 356] on input "Select" at bounding box center [685, 360] width 306 height 16
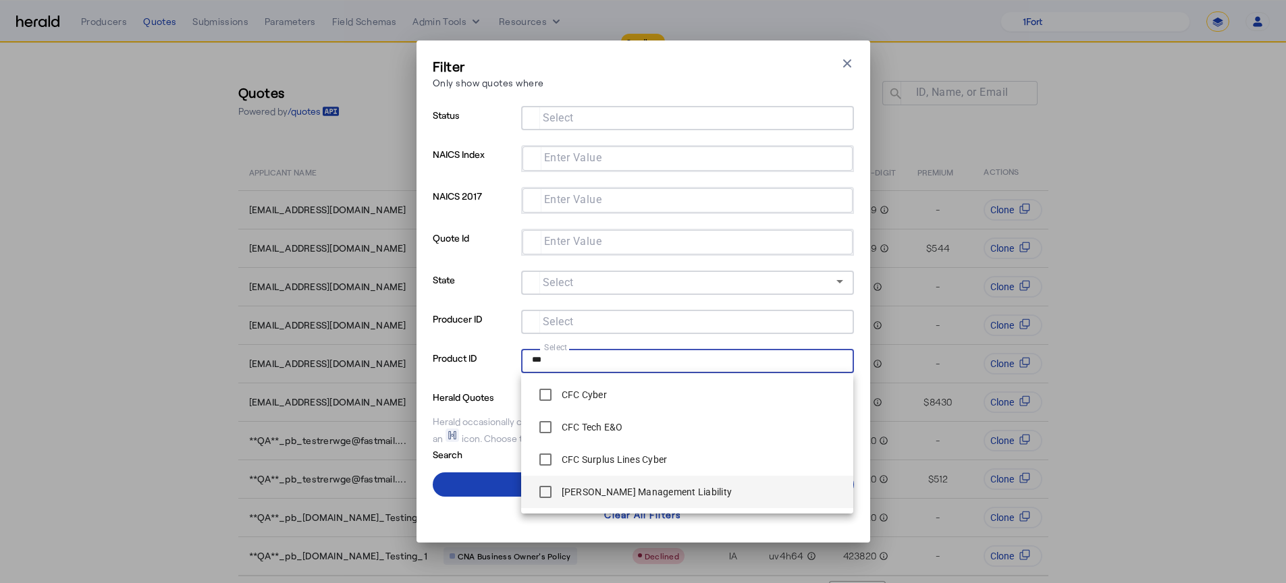
click at [634, 498] on label "[PERSON_NAME] Management Liability" at bounding box center [645, 491] width 173 height 13
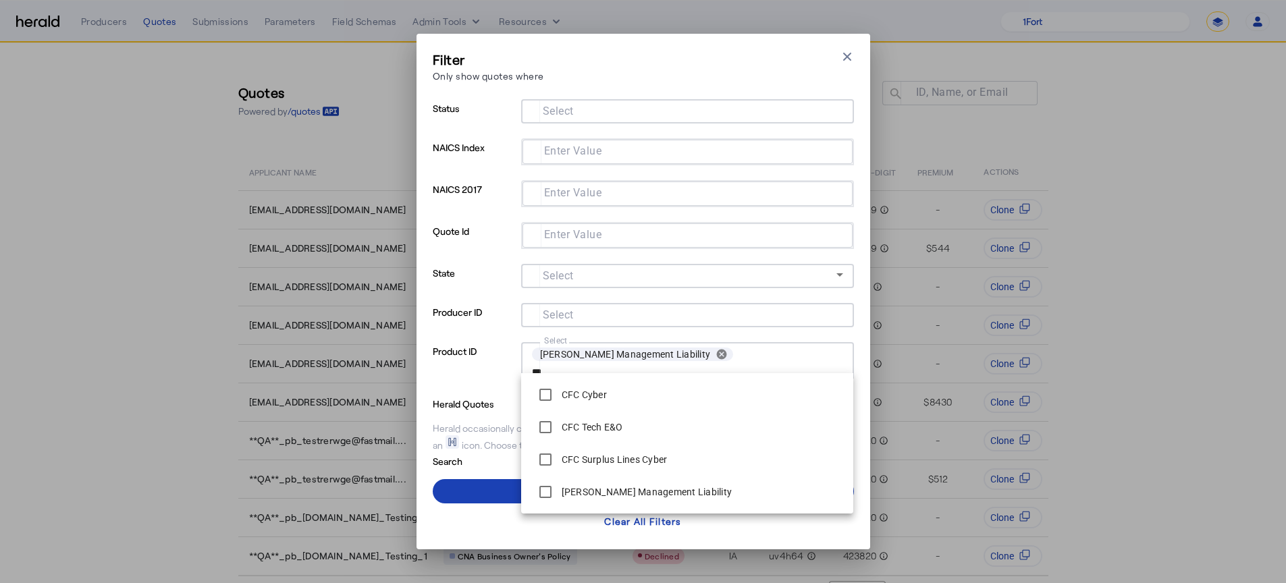
click at [777, 348] on div "Berkley MP Management Liability cancel ***" at bounding box center [687, 361] width 311 height 38
click at [775, 364] on input "***" at bounding box center [685, 372] width 306 height 16
type input "*"
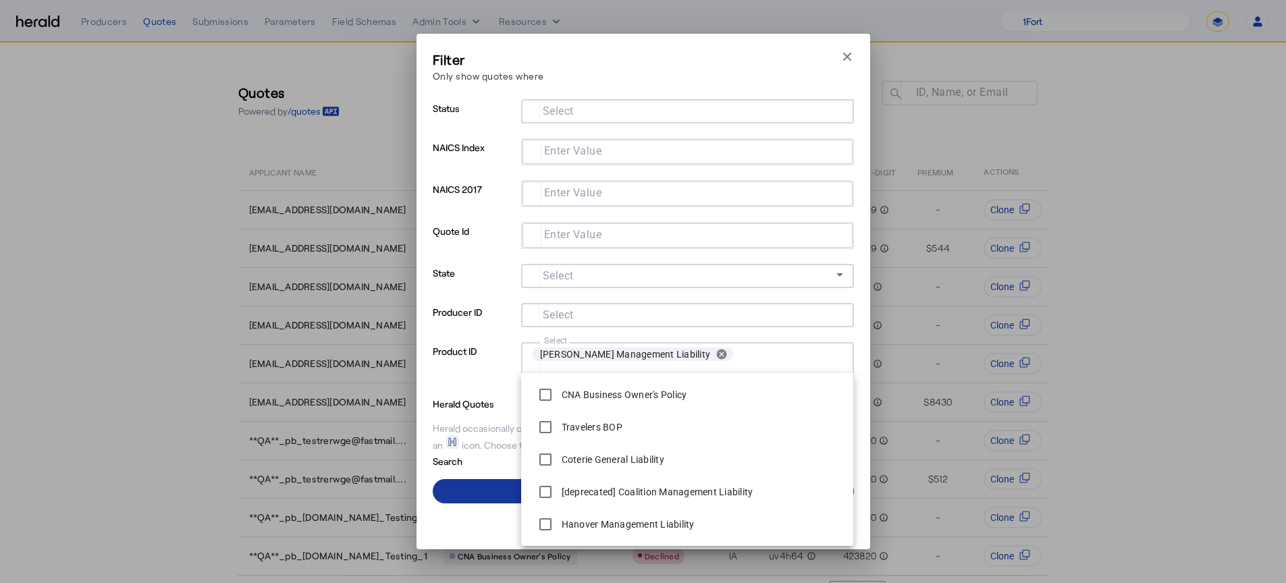
click at [481, 495] on span at bounding box center [643, 491] width 421 height 32
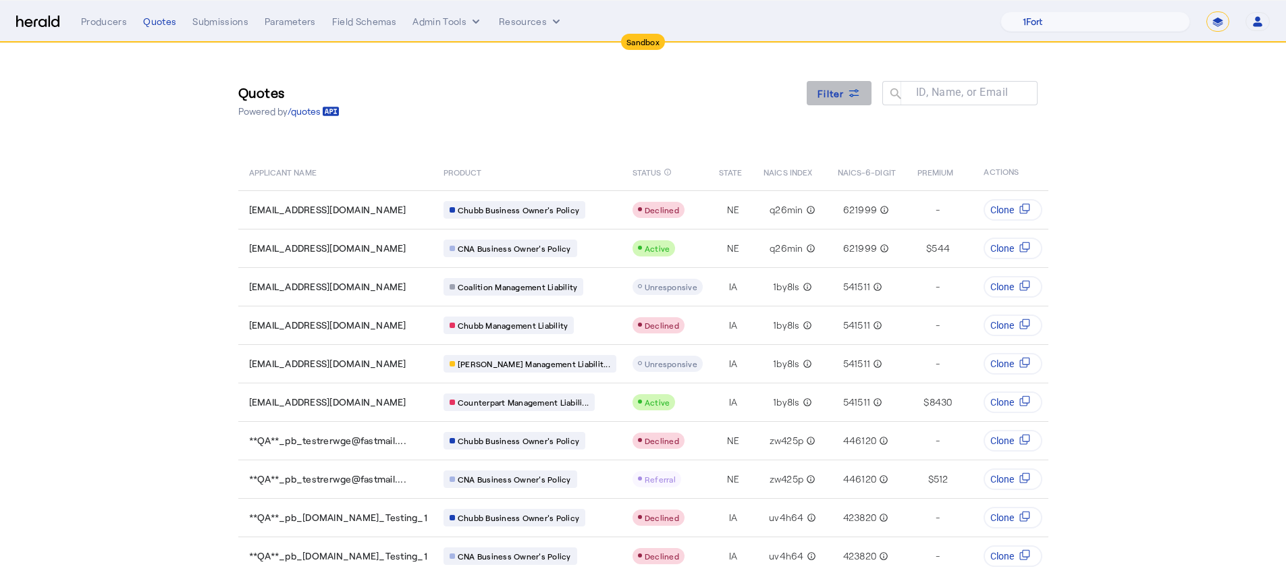
click at [813, 101] on span at bounding box center [838, 93] width 65 height 32
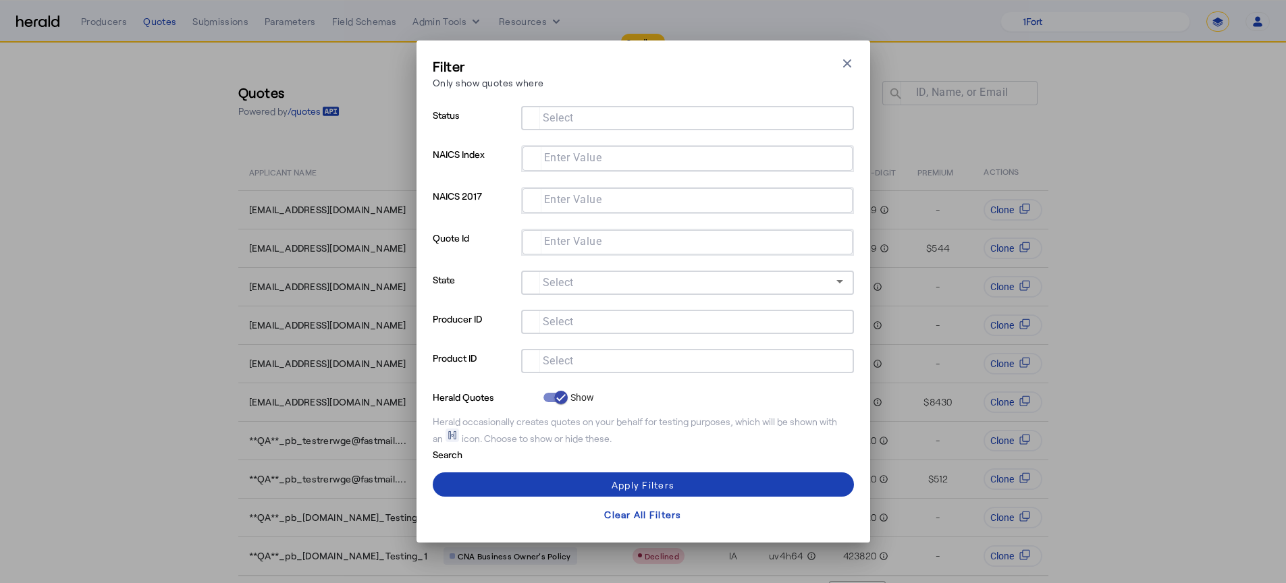
click at [602, 358] on input "Select" at bounding box center [685, 360] width 306 height 16
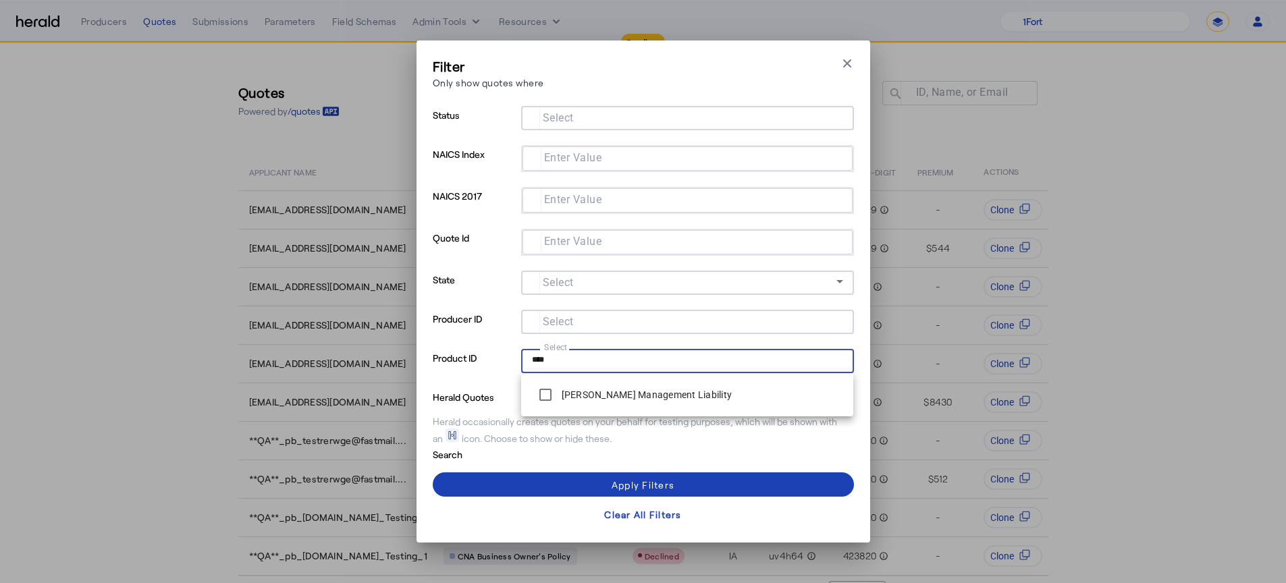
type input "****"
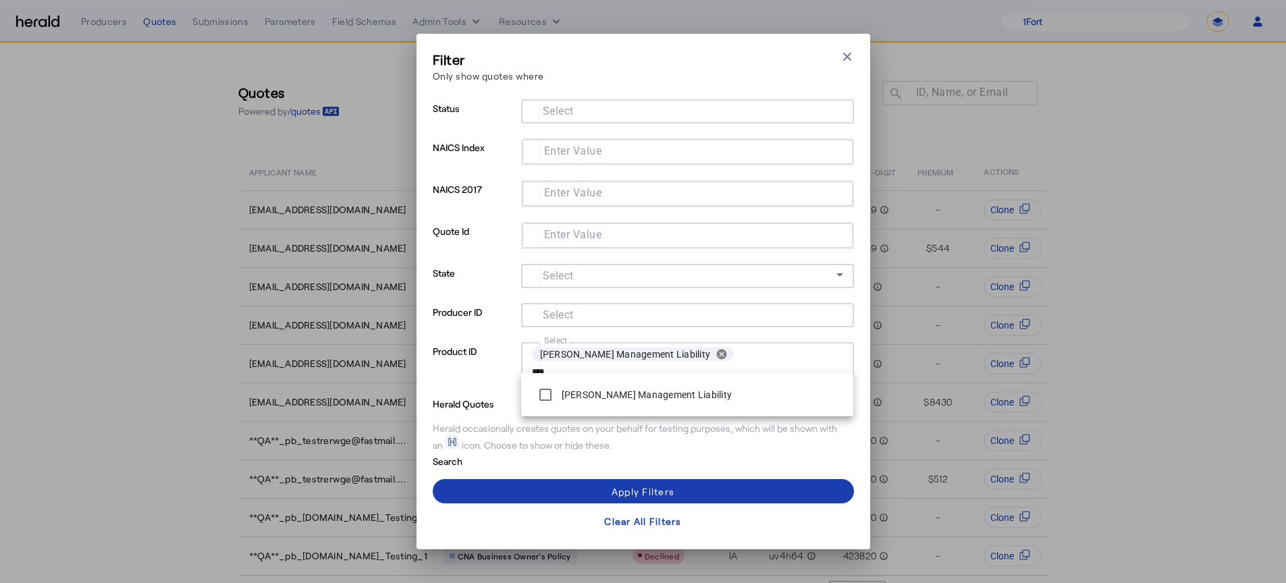
click at [551, 485] on span at bounding box center [643, 491] width 421 height 32
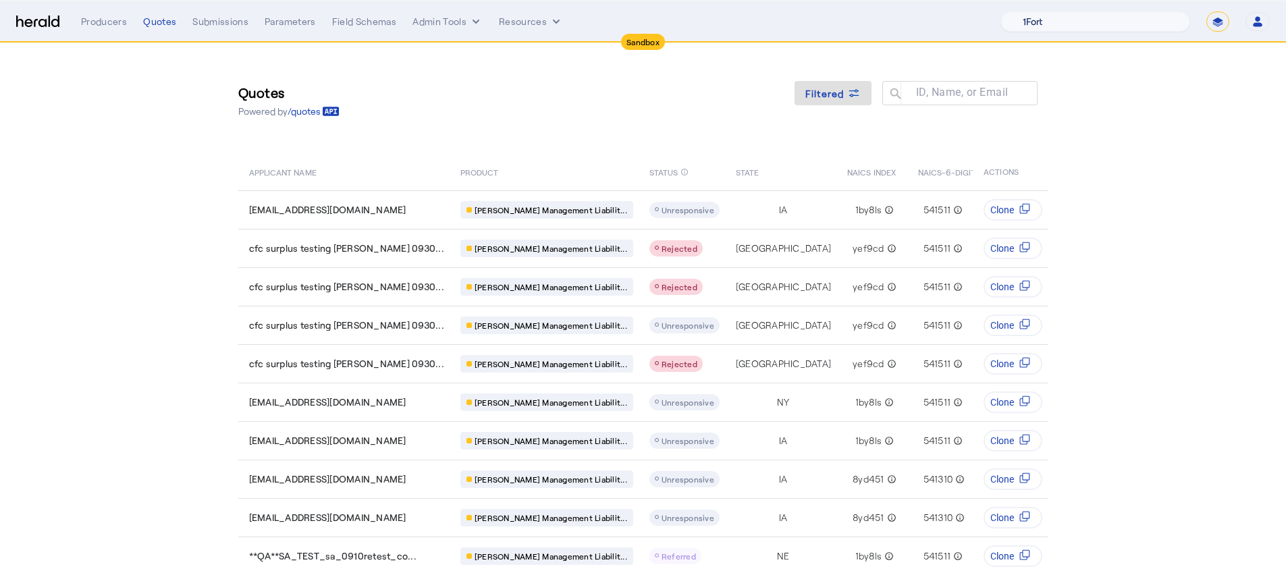
click at [1153, 22] on select "1Fort Acrisure Acturis Affinity Advisors Affinity Risk Agentero AmWins Anzen Ao…" at bounding box center [1095, 21] width 190 height 20
select select "pfm_2v8p_herald_api"
click at [1037, 11] on select "1Fort Acrisure Acturis Affinity Advisors Affinity Risk Agentero AmWins Anzen Ao…" at bounding box center [1095, 21] width 190 height 20
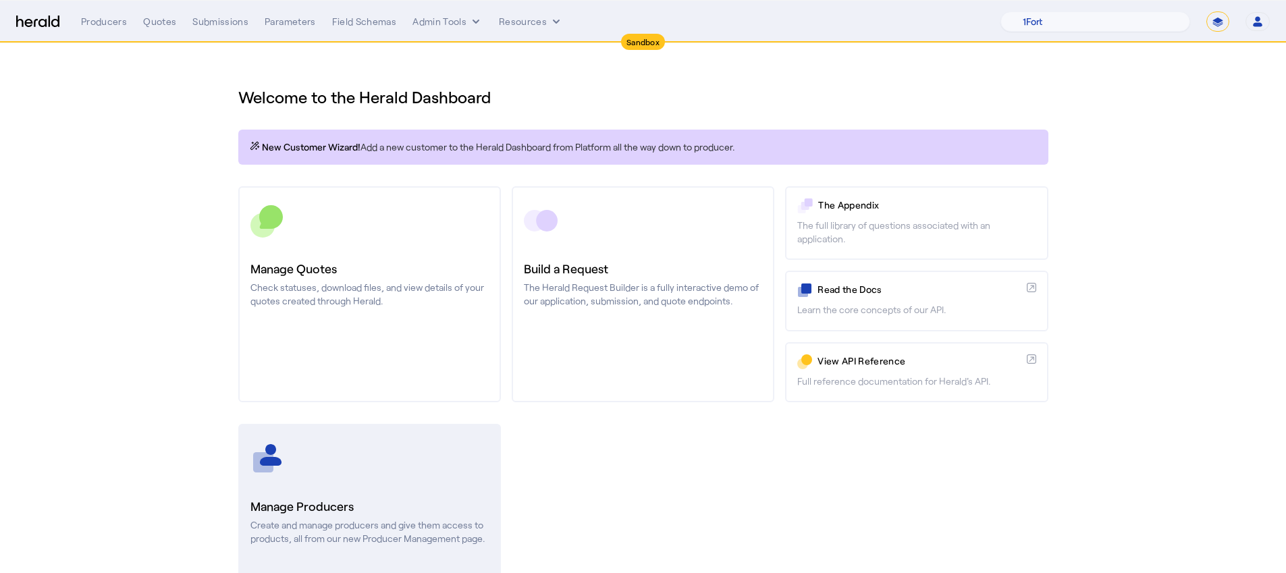
click at [377, 460] on div at bounding box center [369, 458] width 238 height 34
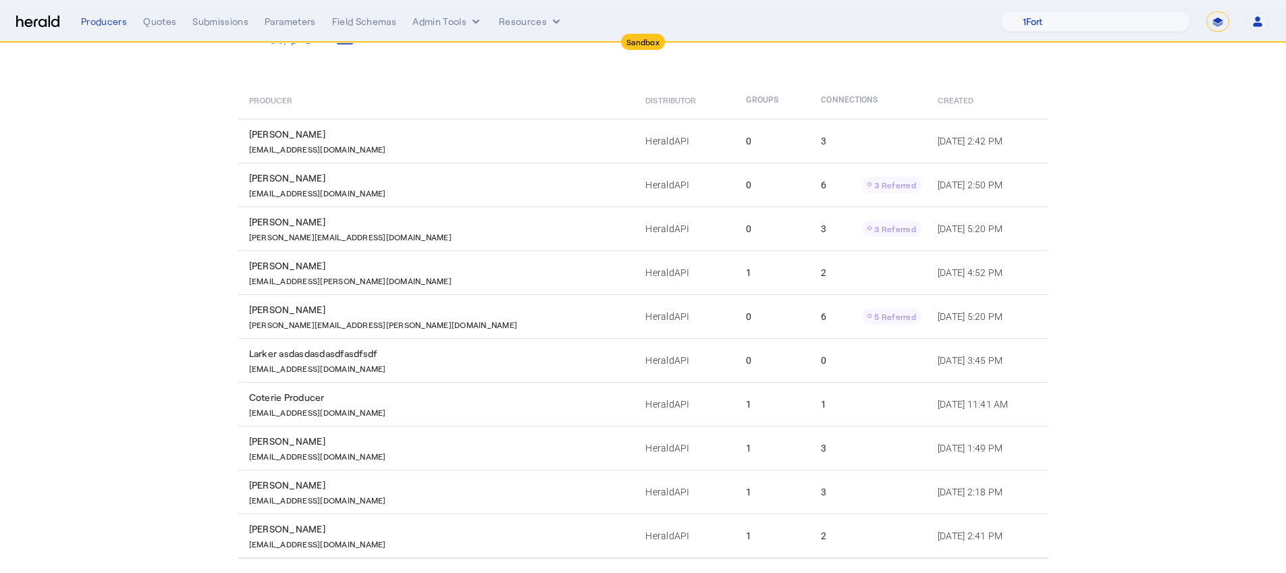
scroll to position [159, 0]
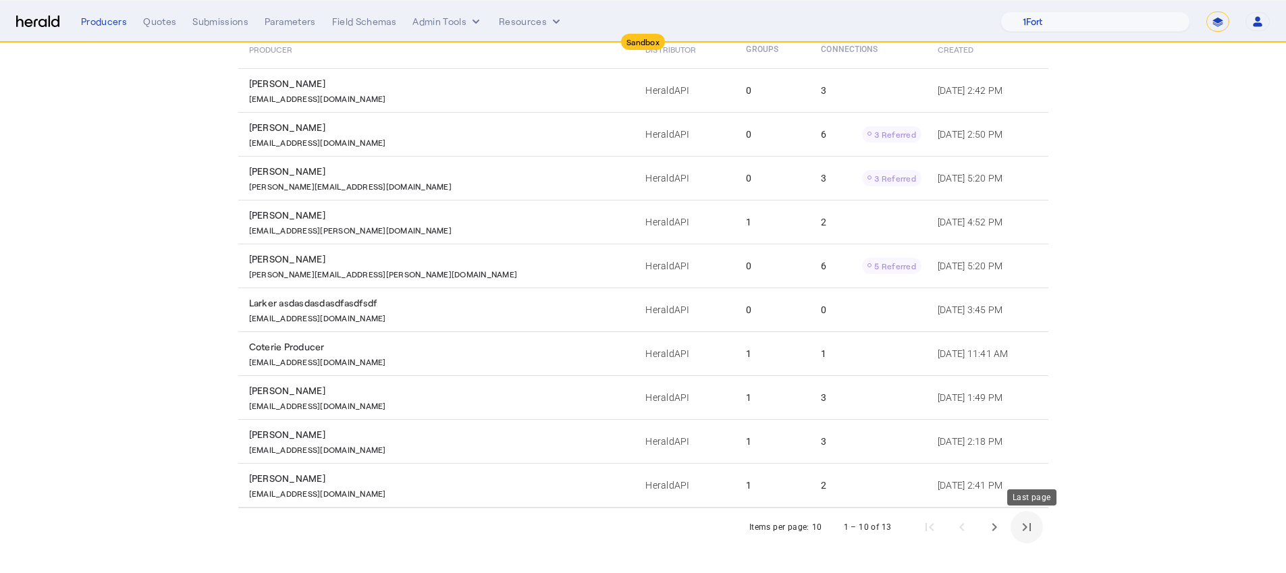
click at [1017, 530] on span "Last page" at bounding box center [1026, 527] width 32 height 32
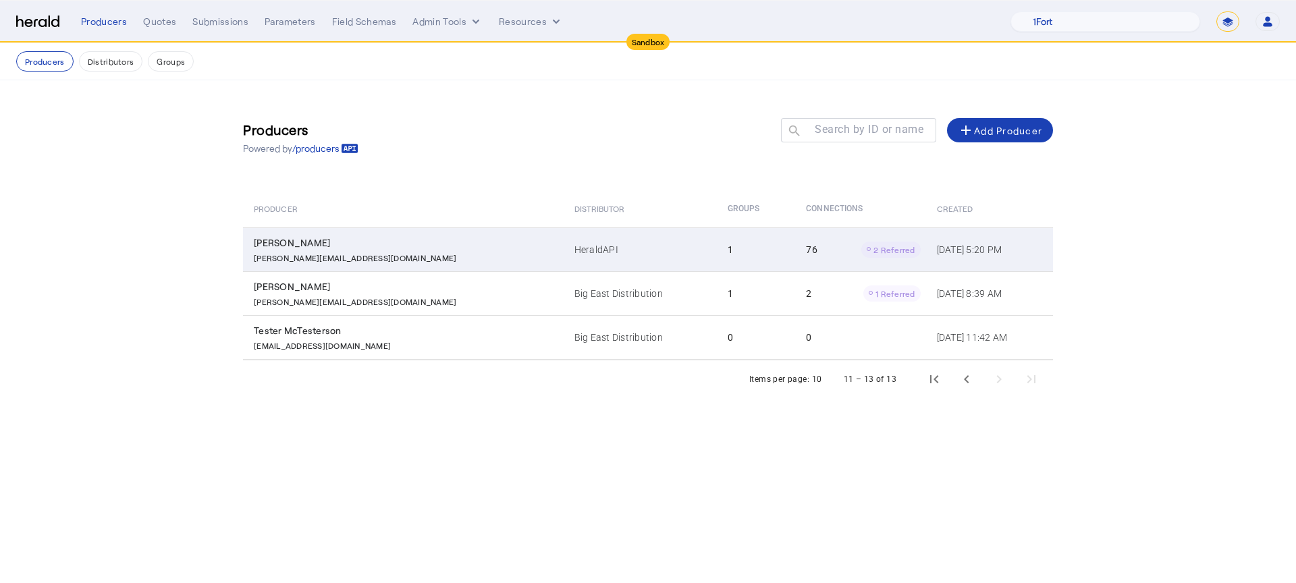
click at [564, 250] on td "HeraldAPI" at bounding box center [640, 249] width 153 height 44
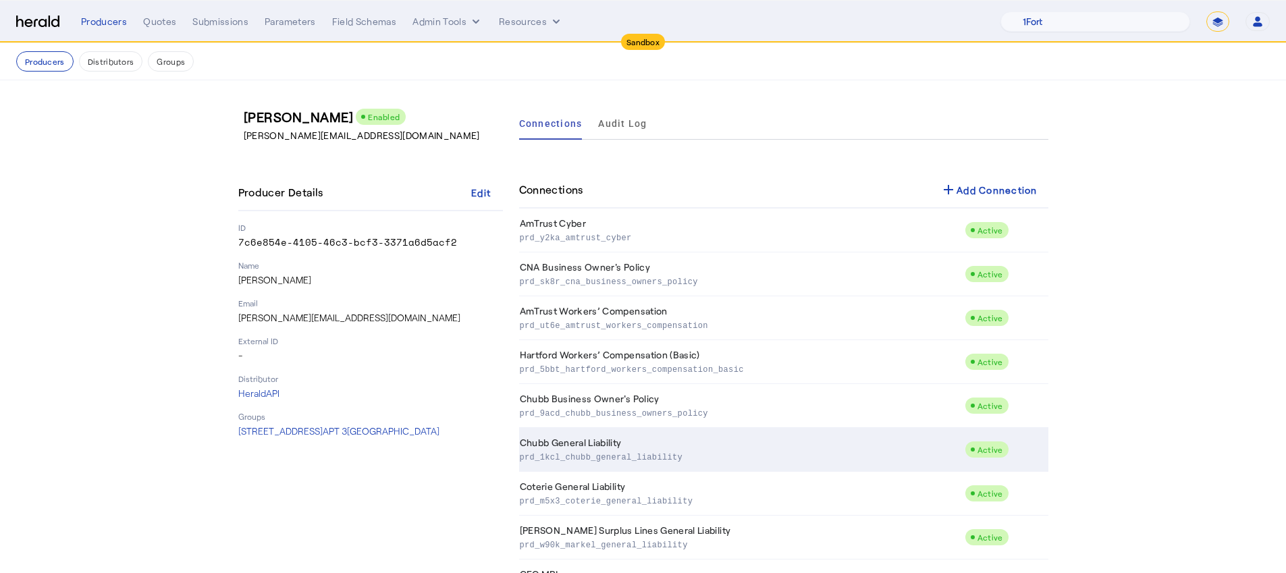
scroll to position [1384, 0]
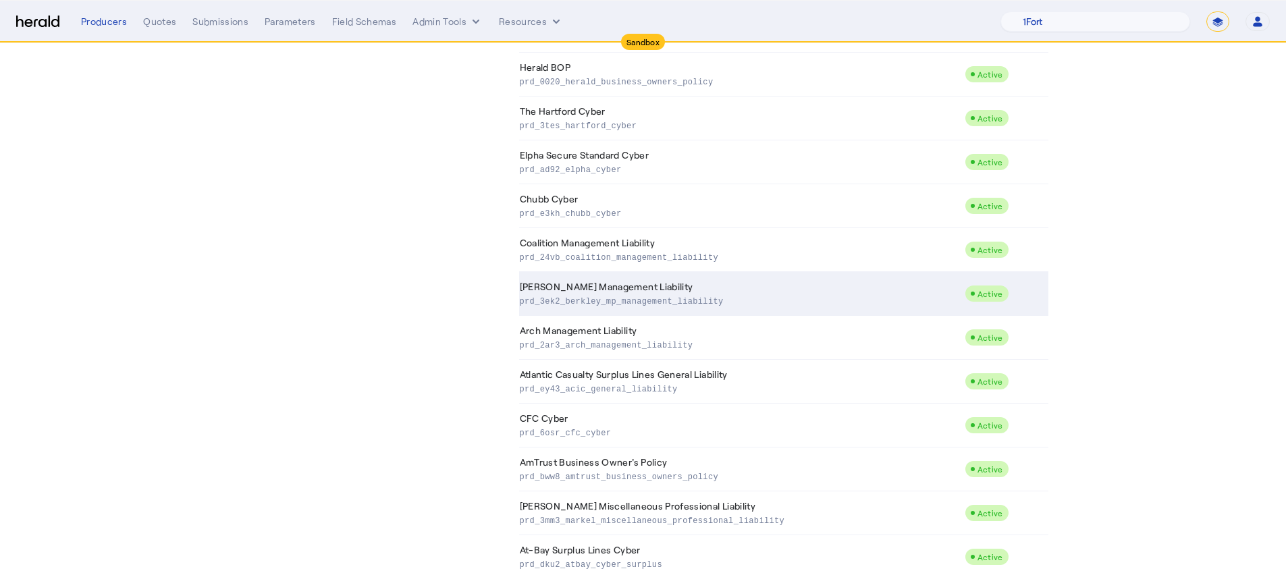
click at [872, 283] on td "Berkley MP Management Liability prd_3ek2_berkley_mp_management_liability" at bounding box center [741, 294] width 445 height 44
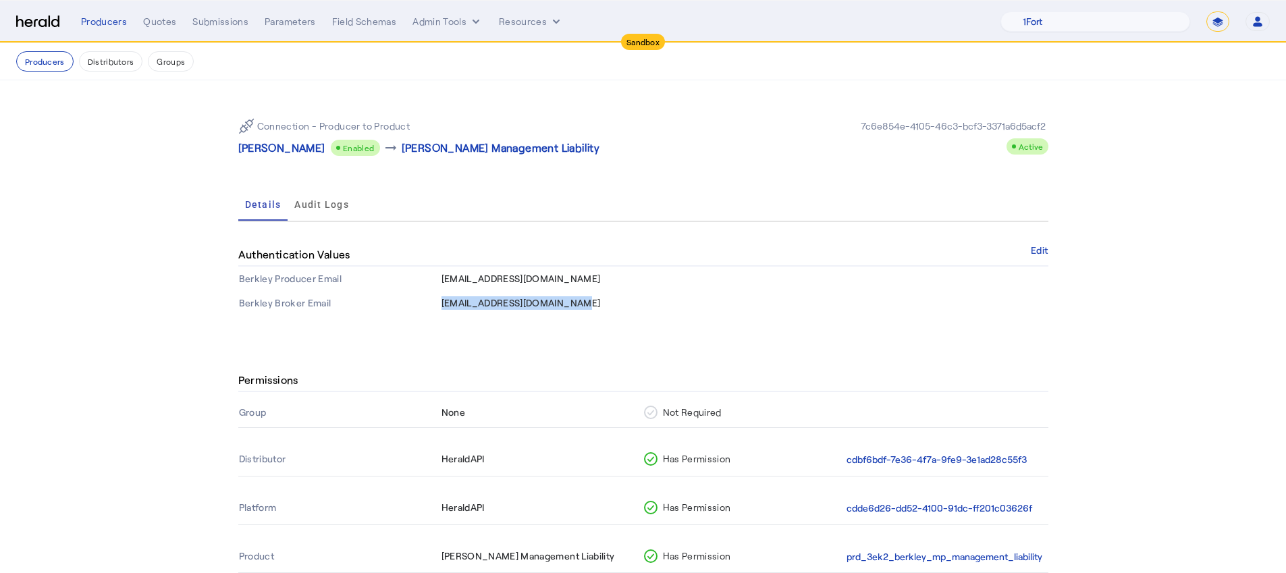
drag, startPoint x: 581, startPoint y: 305, endPoint x: 446, endPoint y: 303, distance: 135.0
click at [446, 303] on td "integrations@heraldapi.com" at bounding box center [744, 303] width 607 height 24
copy span "integrations@heraldapi.com"
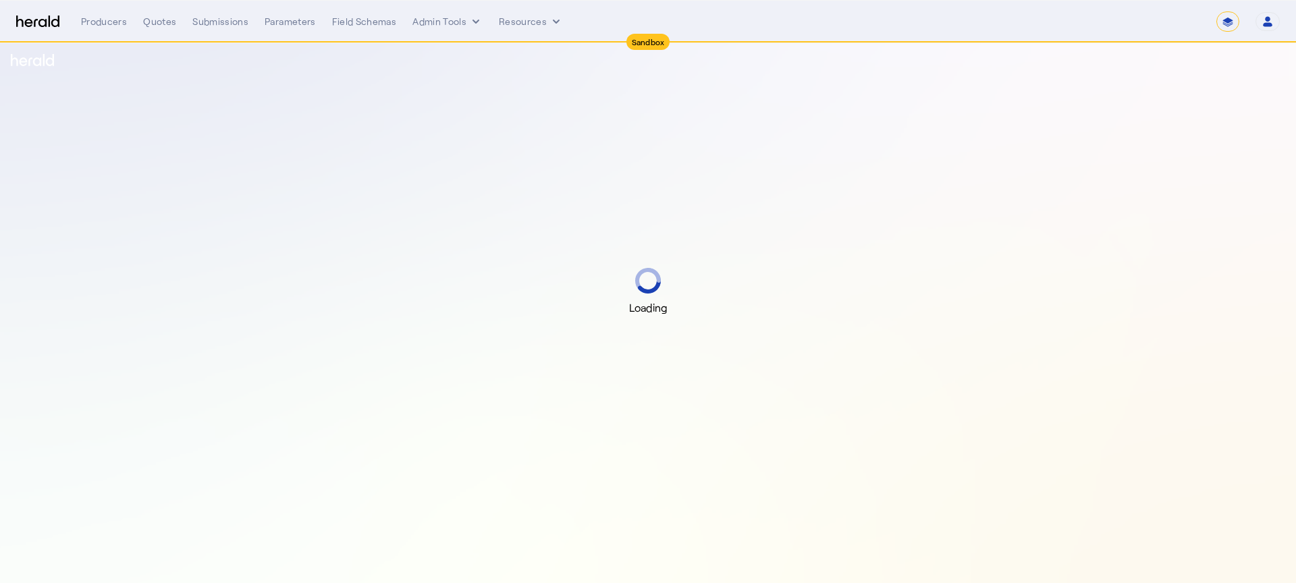
select select "*******"
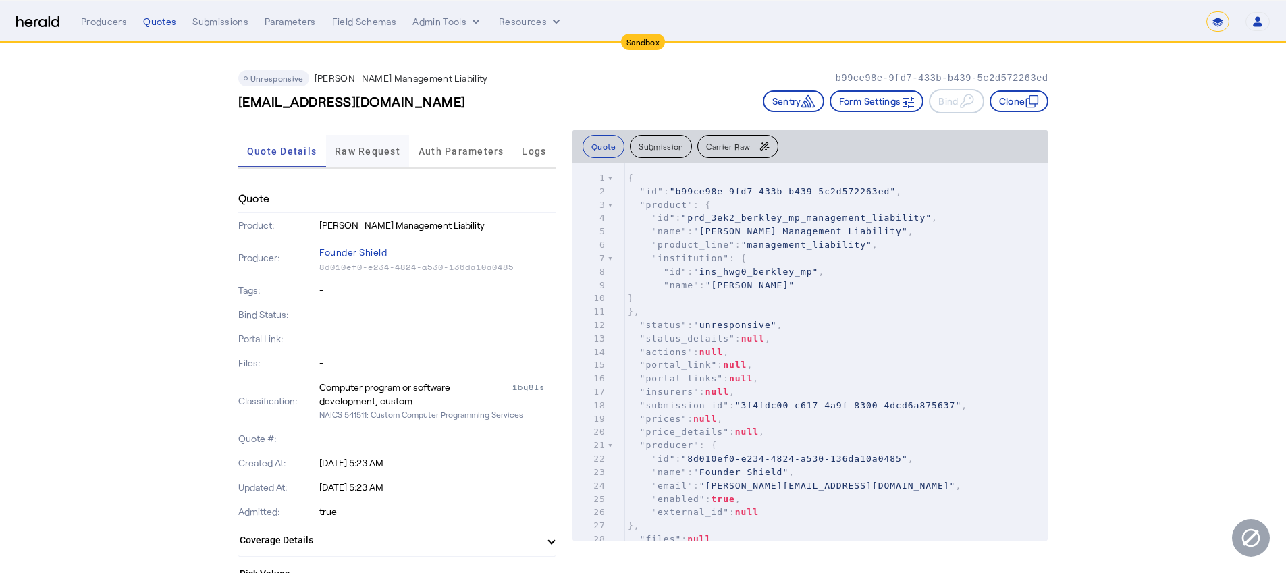
click at [384, 146] on span "Raw Request" at bounding box center [367, 150] width 65 height 9
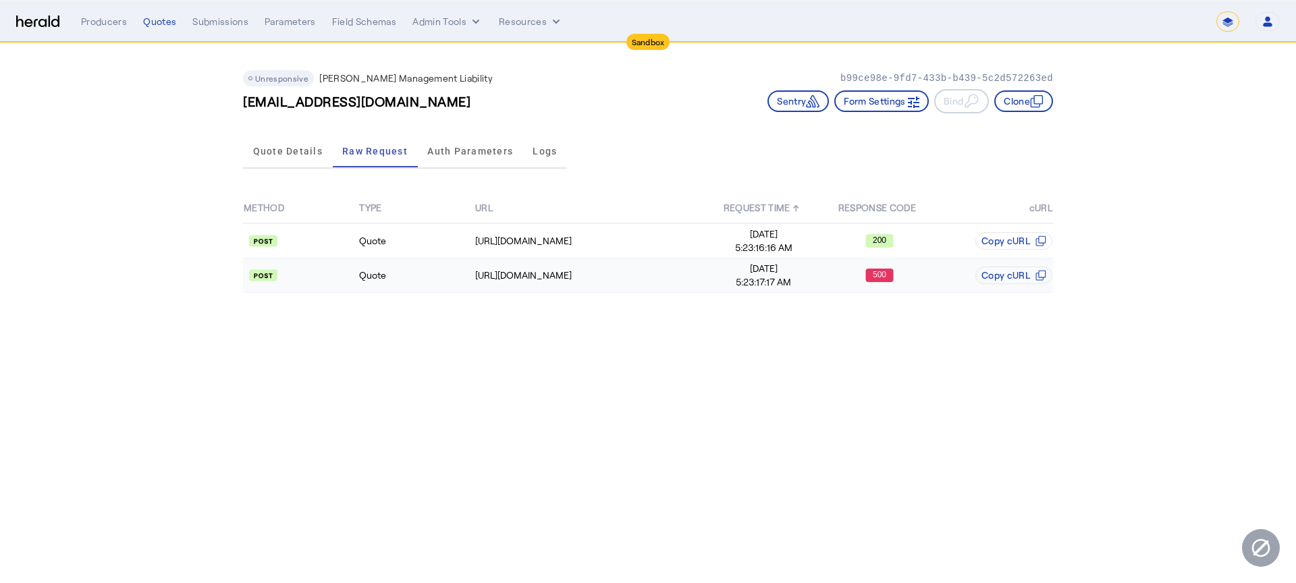
click at [729, 262] on span "Oct 8, 2025" at bounding box center [764, 268] width 114 height 13
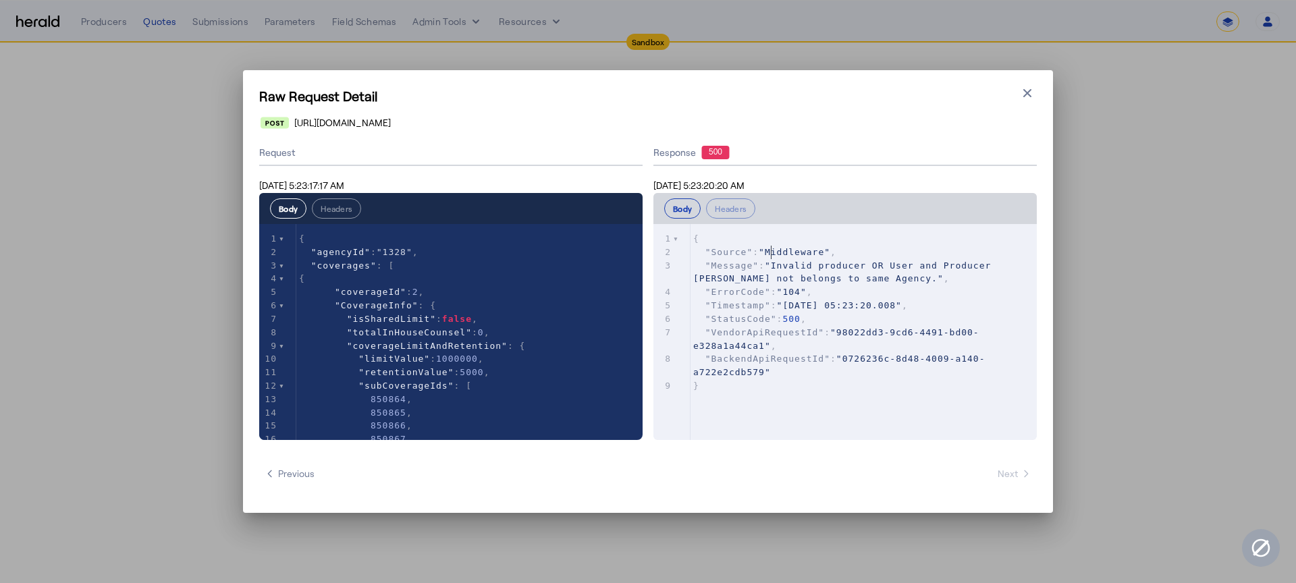
type textarea "**********"
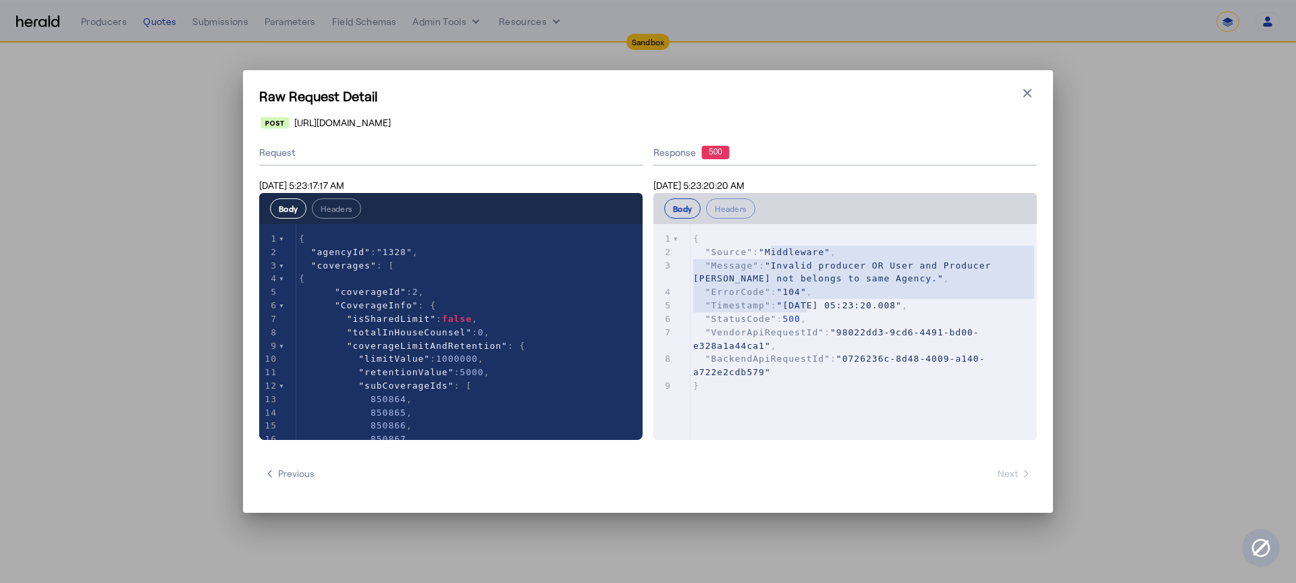
drag, startPoint x: 773, startPoint y: 253, endPoint x: 809, endPoint y: 310, distance: 68.0
click at [809, 310] on div "1 { 2 "Source" : "Middleware" , 3 "Message" : "Invalid producer OR User and Pro…" at bounding box center [868, 312] width 356 height 161
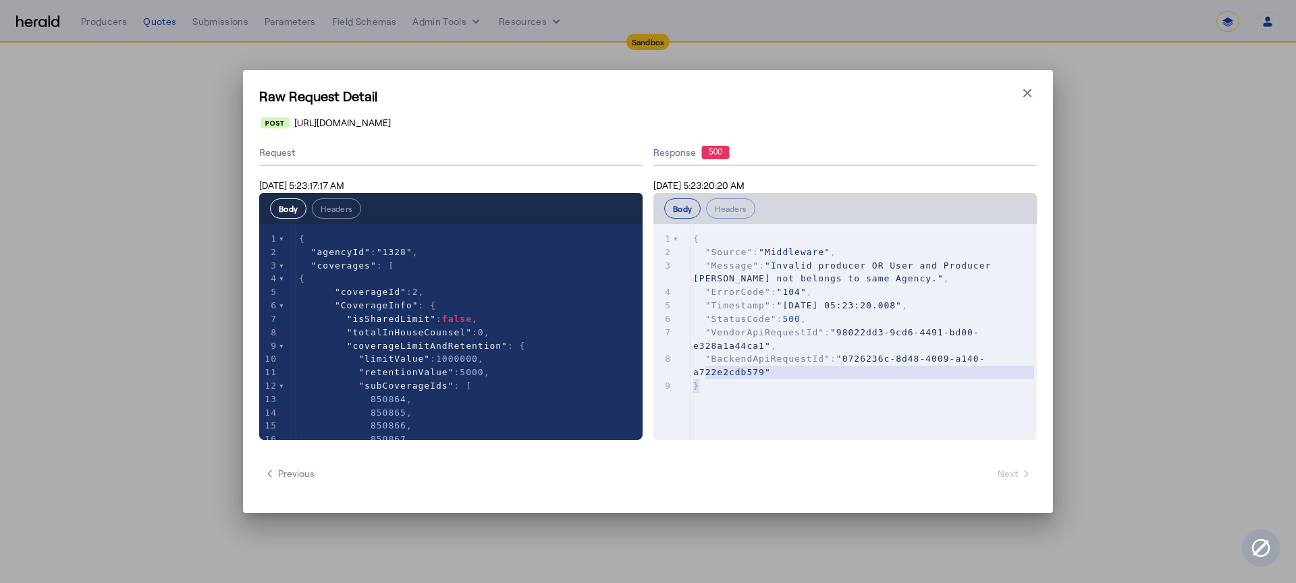
type textarea "**********"
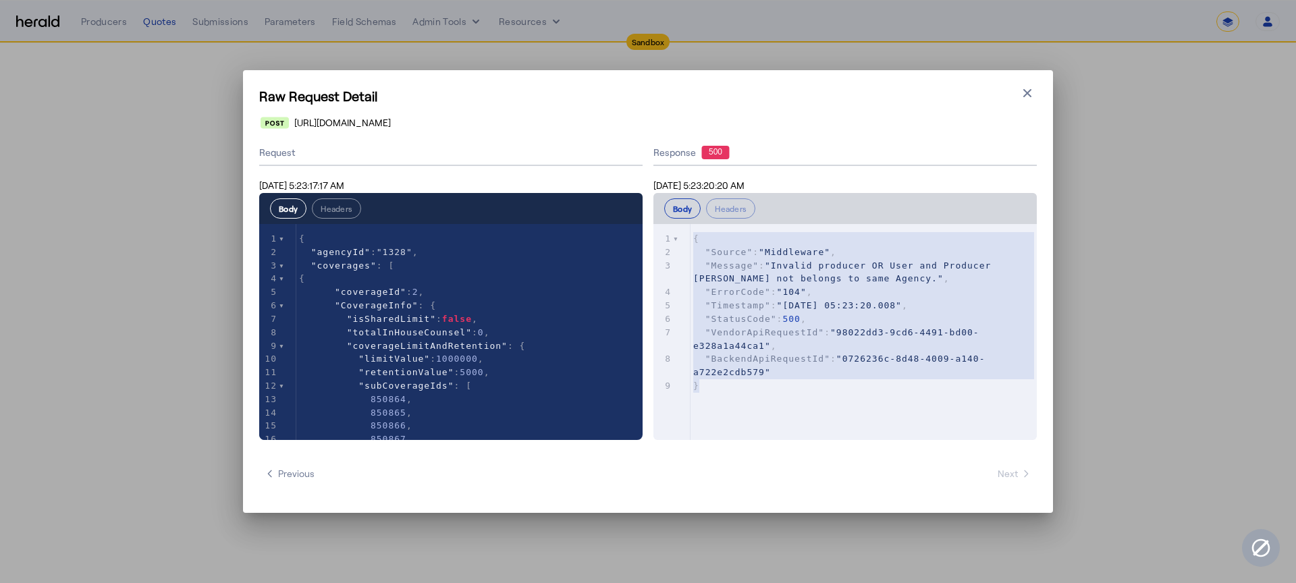
drag, startPoint x: 713, startPoint y: 385, endPoint x: 681, endPoint y: 234, distance: 153.9
click at [681, 234] on div "x 1 { 2 "Source" : "Middleware" , 3 "Message" : "Invalid producer OR User and P…" at bounding box center [861, 349] width 417 height 250
click at [776, 315] on span ""StatusCode" : 500 ," at bounding box center [749, 319] width 113 height 10
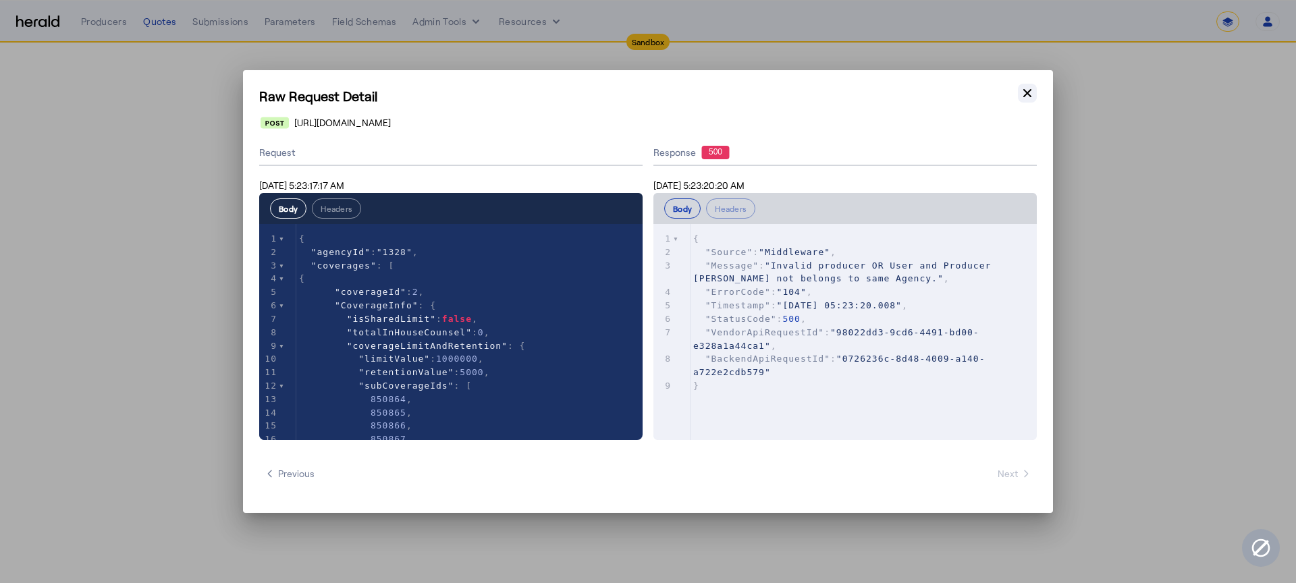
click at [1027, 88] on icon "button" at bounding box center [1026, 92] width 13 height 13
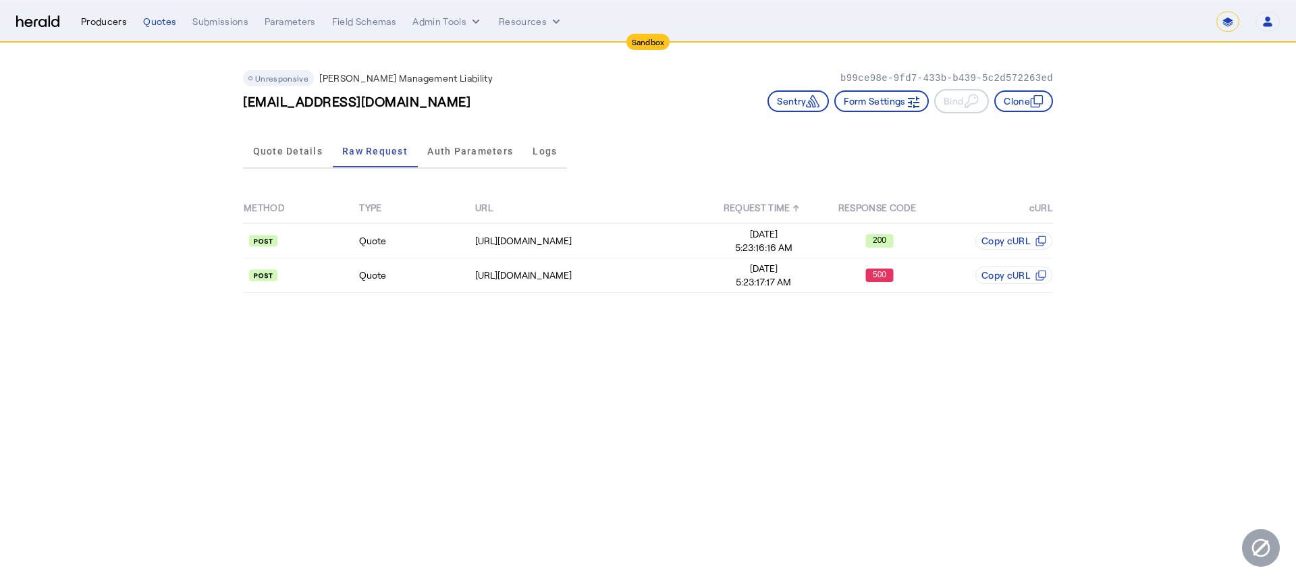
click at [115, 24] on div "Producers" at bounding box center [104, 21] width 46 height 13
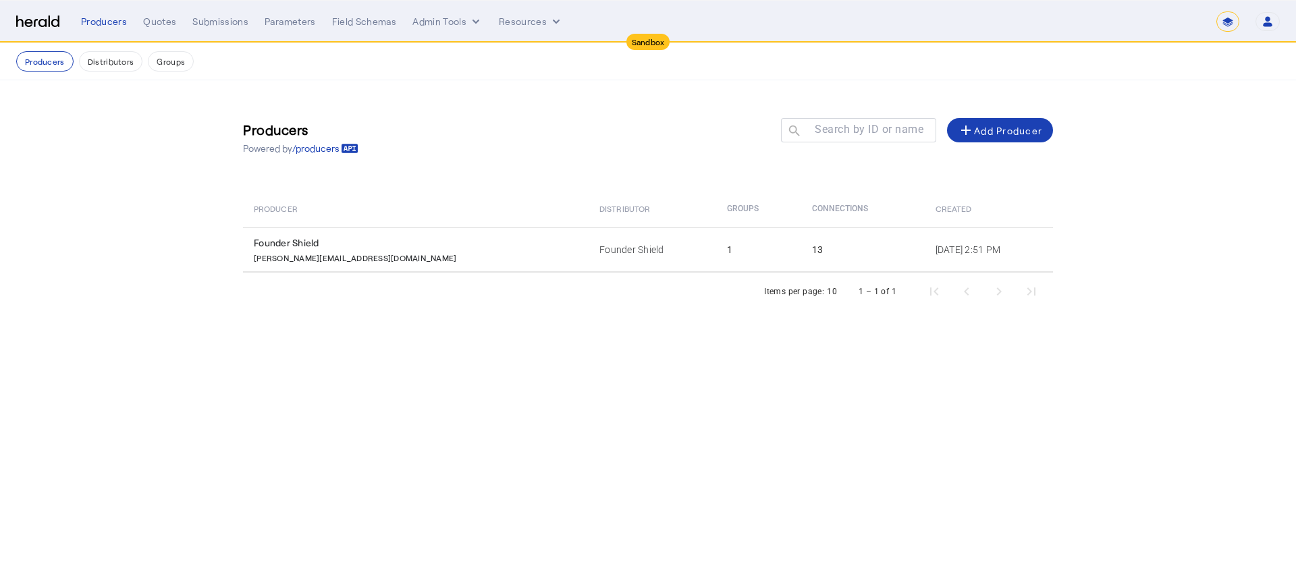
click at [1235, 15] on select "**********" at bounding box center [1227, 21] width 23 height 20
click at [1216, 11] on select "**********" at bounding box center [1227, 21] width 23 height 20
select select "*******"
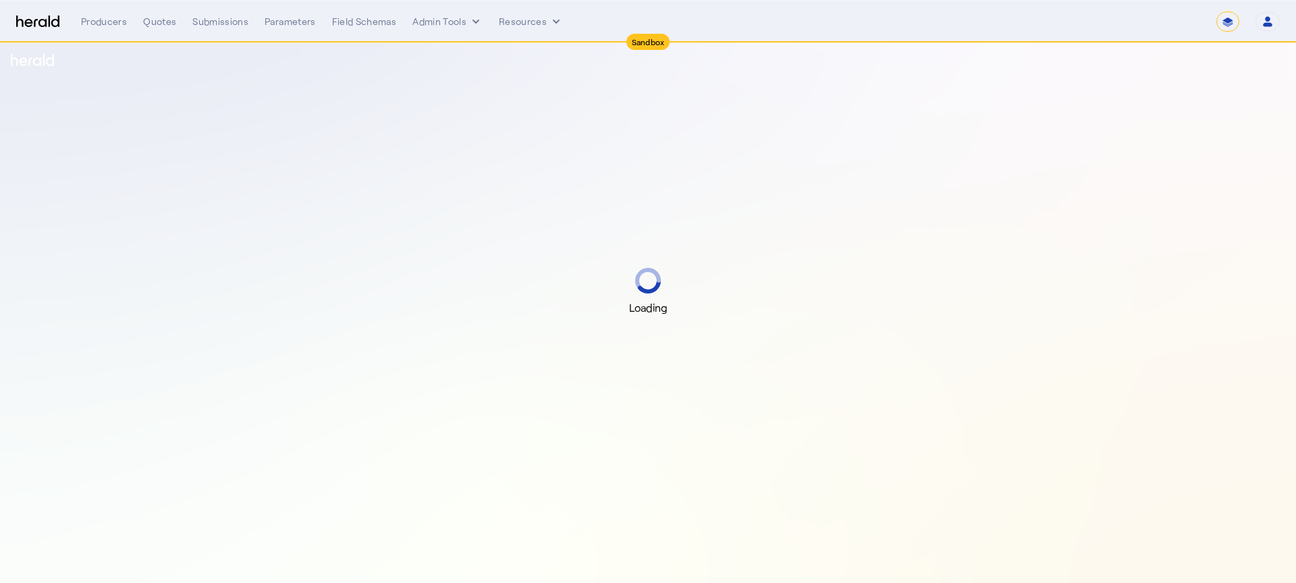
select select "*******"
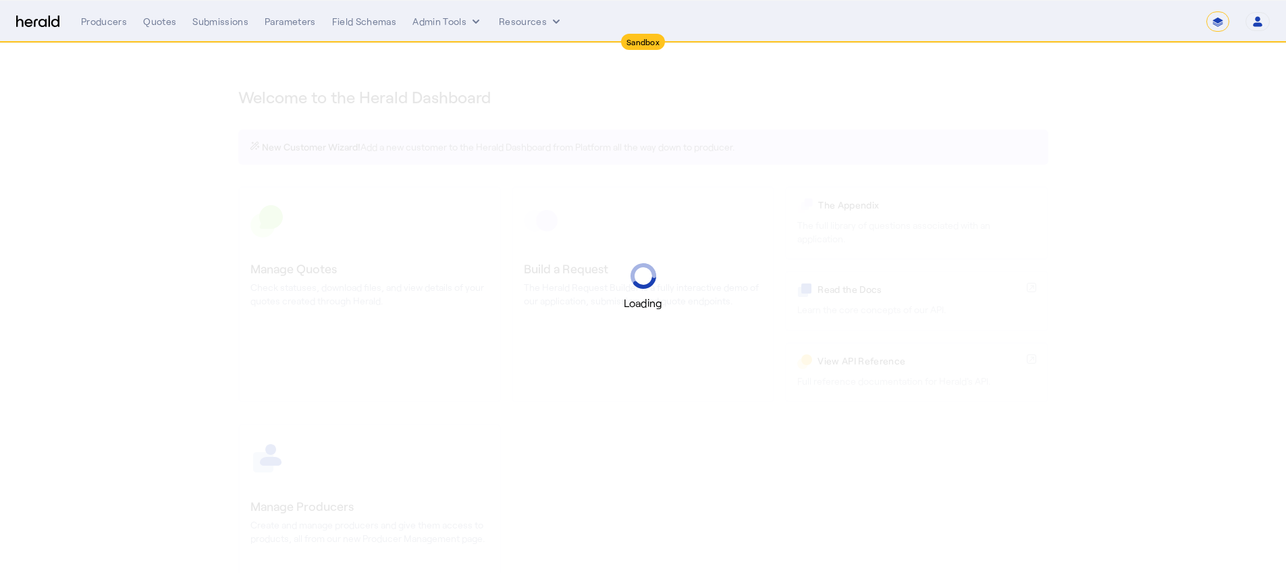
select select "*******"
select select "pfm_2v8p_herald_api"
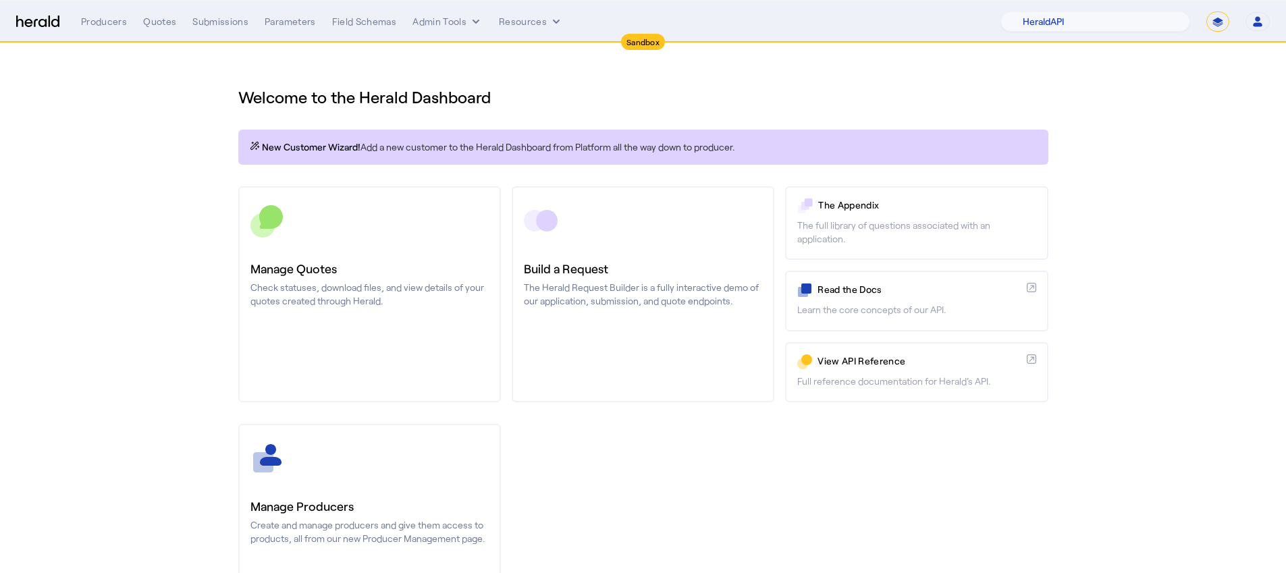
click at [1215, 22] on select "**********" at bounding box center [1217, 21] width 23 height 20
click at [1206, 11] on select "**********" at bounding box center [1217, 21] width 23 height 20
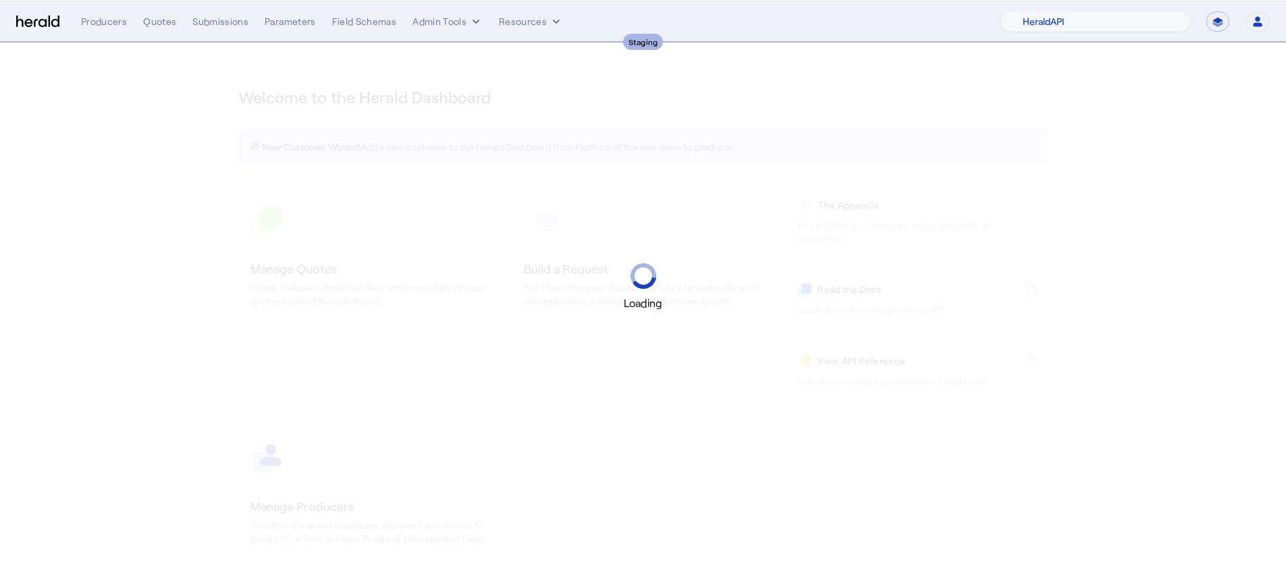
click at [1221, 22] on select "**********" at bounding box center [1217, 21] width 23 height 20
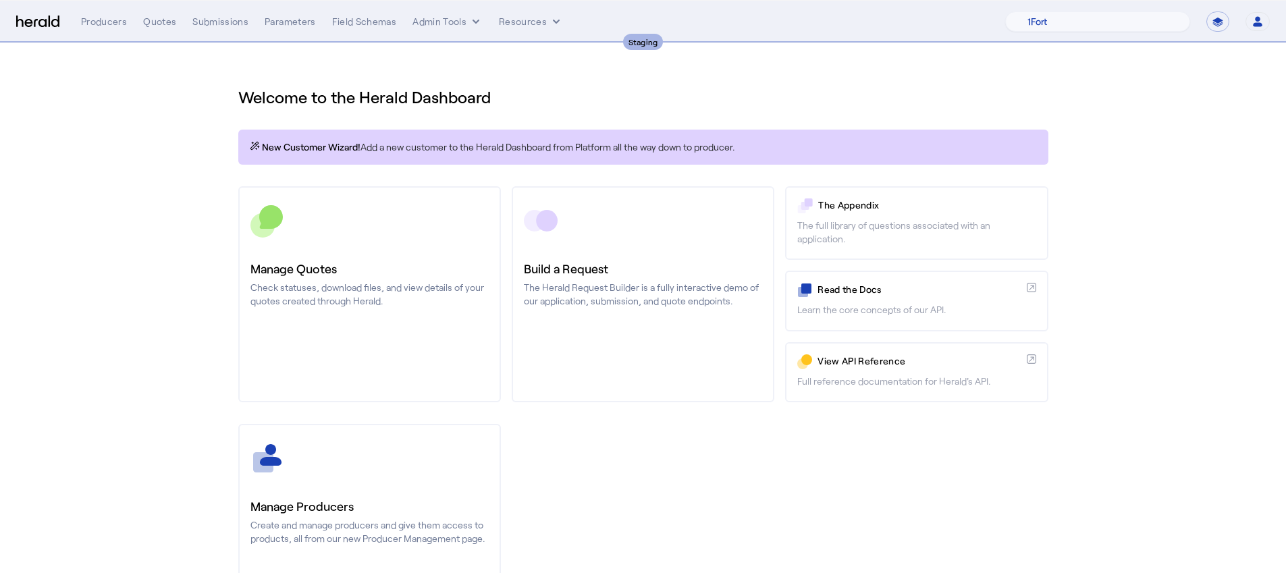
select select "**********"
click at [1206, 11] on select "**********" at bounding box center [1217, 21] width 23 height 20
click at [1139, 26] on select "1Fort Affinity Risk Arlington Roe Billy BindHQ Bunker CRC Campus Coverage Citad…" at bounding box center [1102, 21] width 175 height 20
select select "pfm_lx2v_founder_shield"
click at [1015, 11] on select "1Fort Affinity Risk Arlington Roe Billy BindHQ Bunker CRC Campus Coverage Citad…" at bounding box center [1102, 21] width 175 height 20
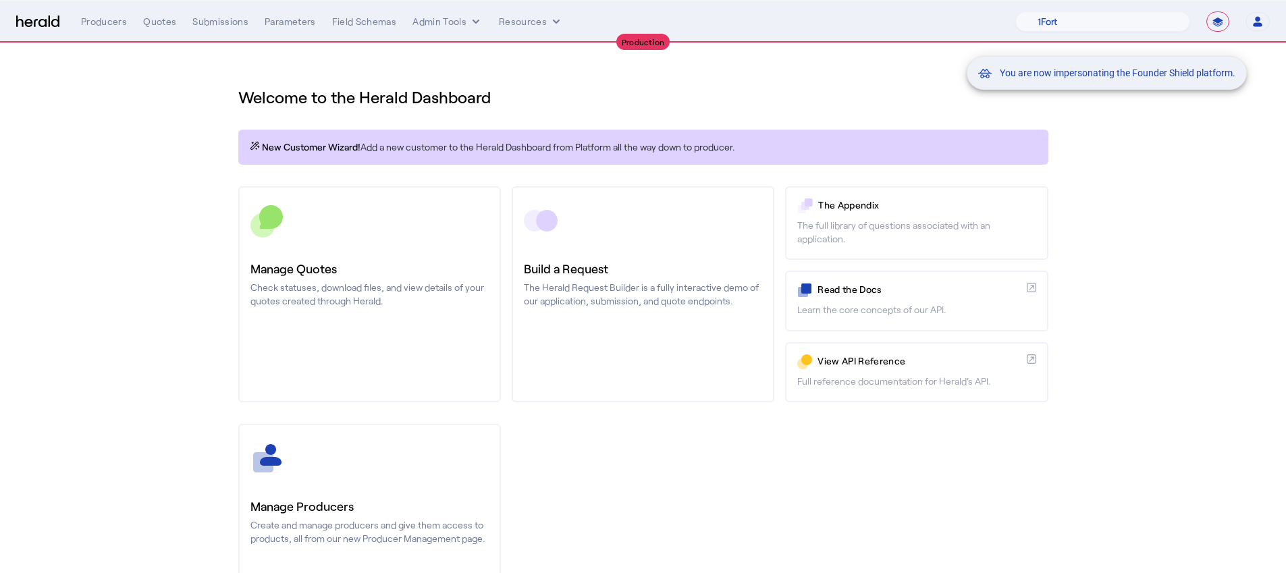
click at [404, 292] on div "You are now impersonating the Founder Shield platform." at bounding box center [643, 286] width 1286 height 573
click at [352, 300] on div "You are now impersonating the Founder Shield platform." at bounding box center [643, 286] width 1286 height 573
click at [353, 300] on div "You are now impersonating the Founder Shield platform." at bounding box center [643, 286] width 1286 height 573
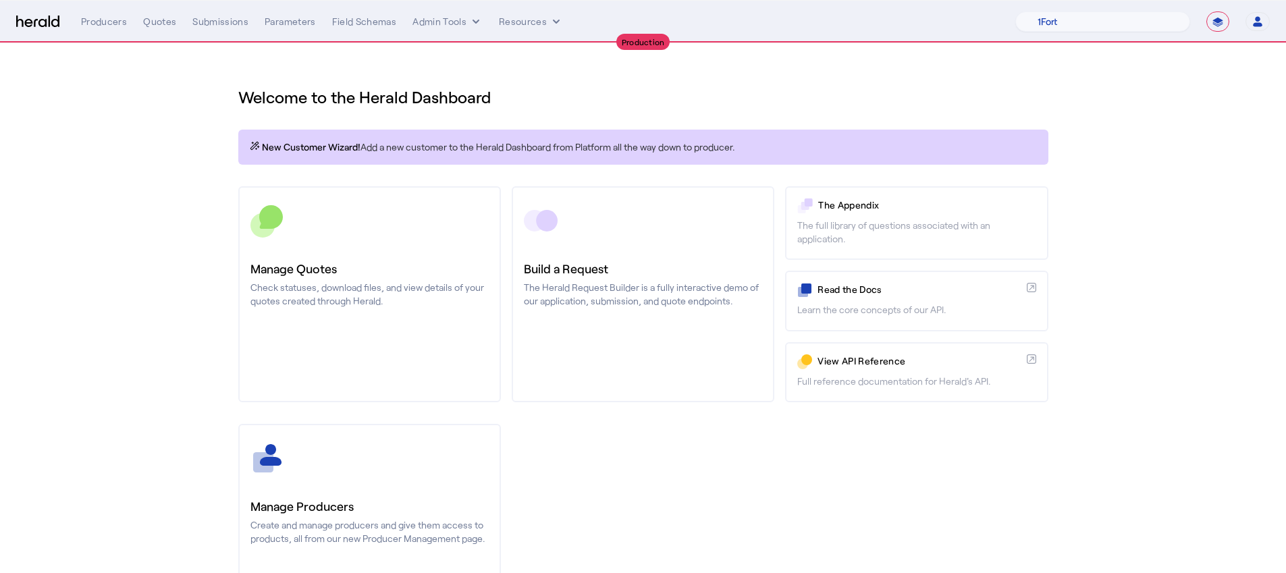
click at [353, 300] on p "Check statuses, download files, and view details of your quotes created through…" at bounding box center [369, 294] width 238 height 27
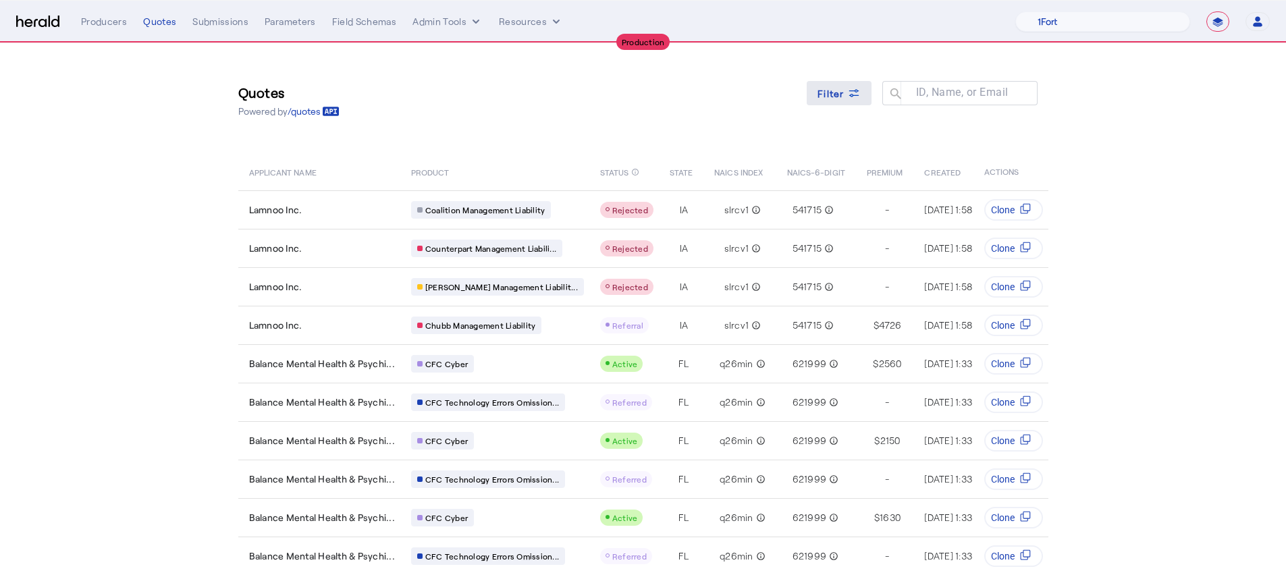
click at [855, 90] on icon at bounding box center [853, 90] width 10 height 3
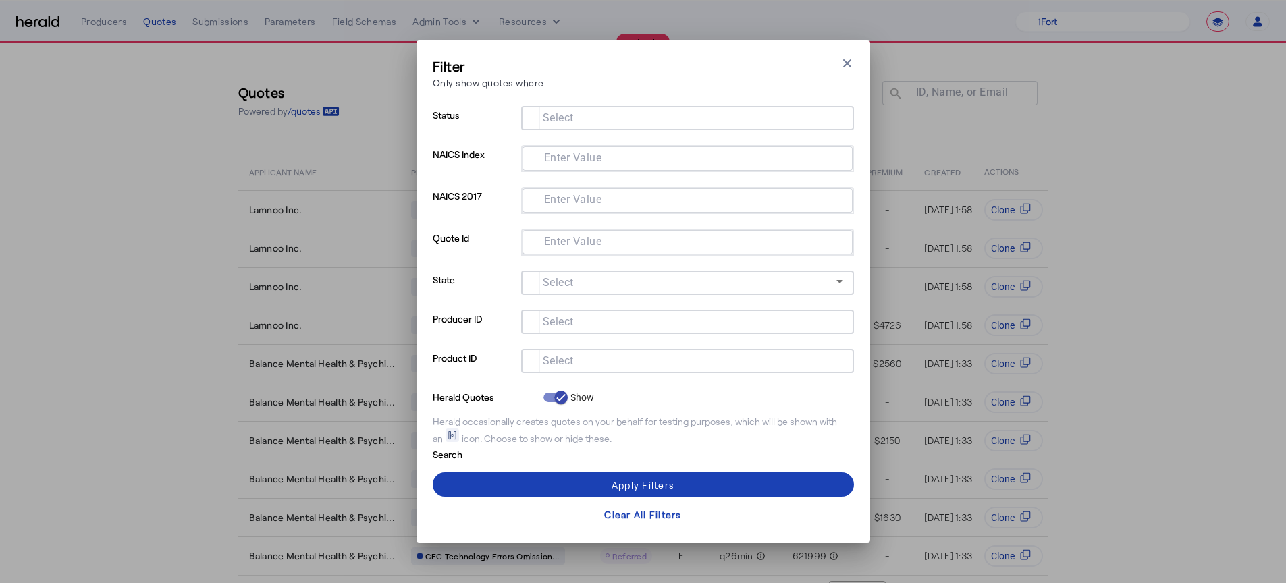
click at [578, 365] on input "Select" at bounding box center [685, 360] width 306 height 16
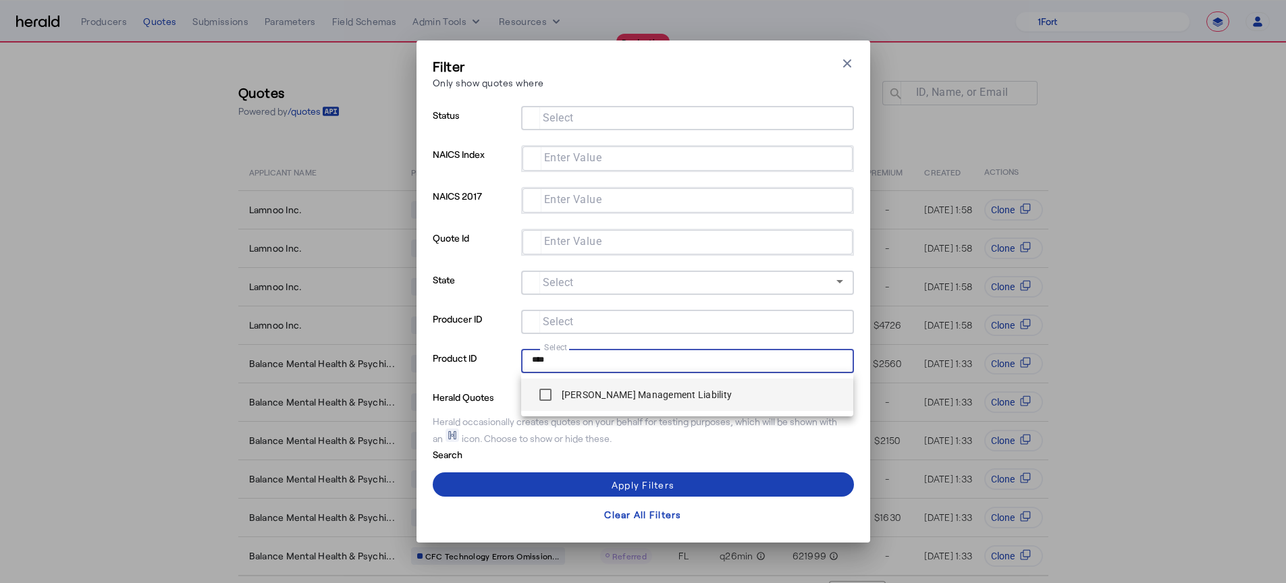
type input "****"
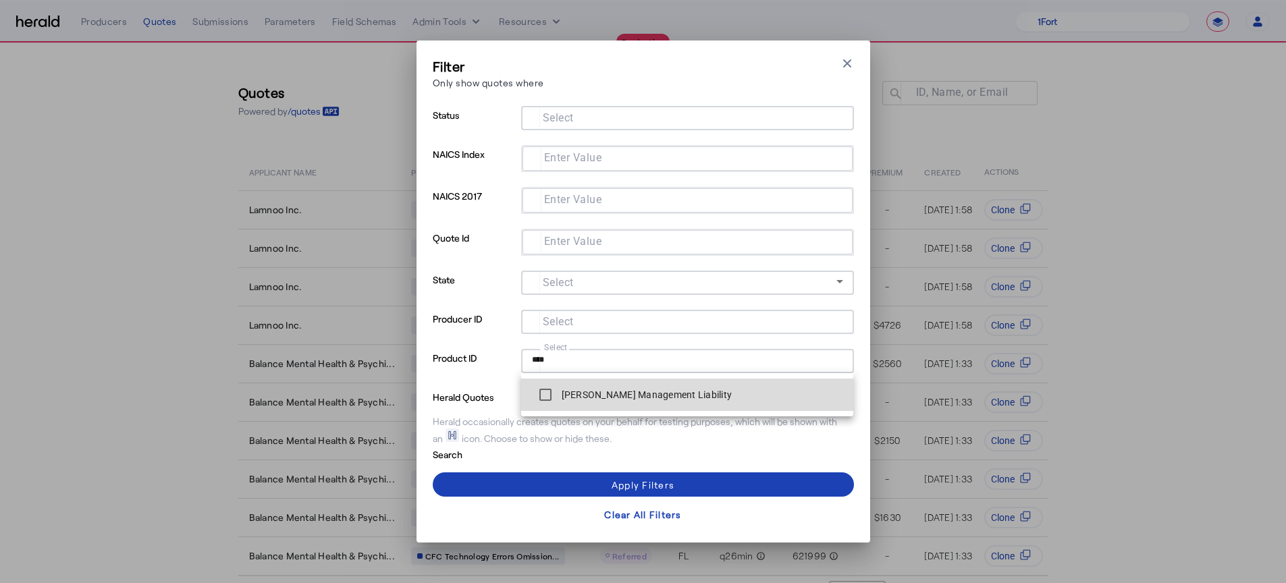
click at [603, 389] on label "Berkley MP Management Liability" at bounding box center [645, 394] width 173 height 13
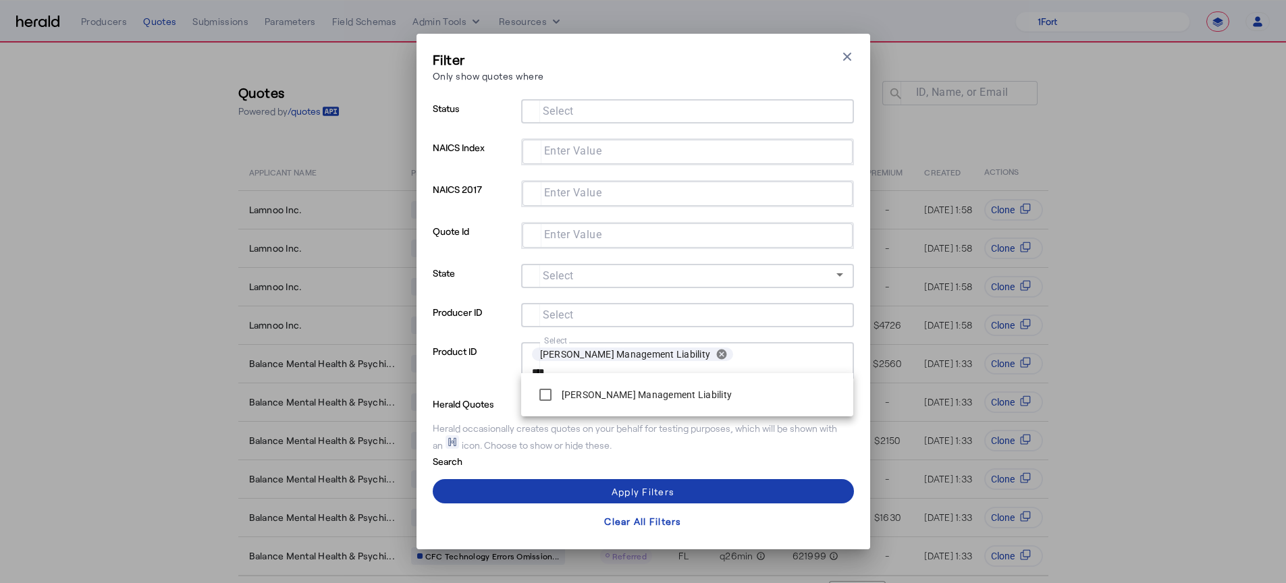
click at [734, 488] on span at bounding box center [643, 491] width 421 height 32
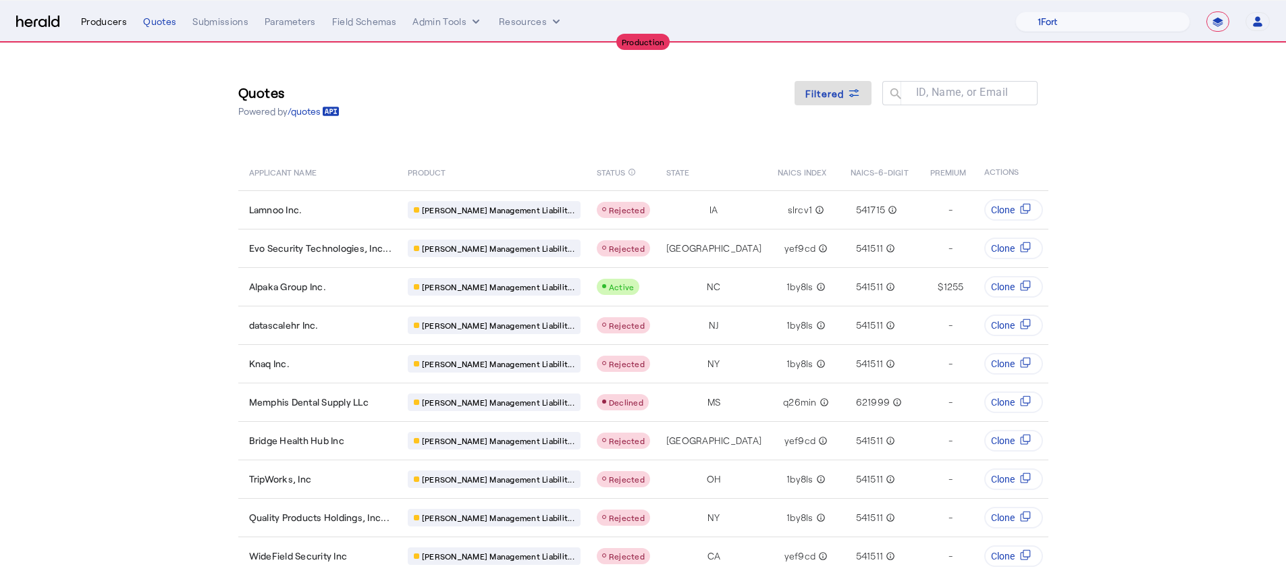
click at [121, 26] on div "Producers" at bounding box center [104, 21] width 46 height 13
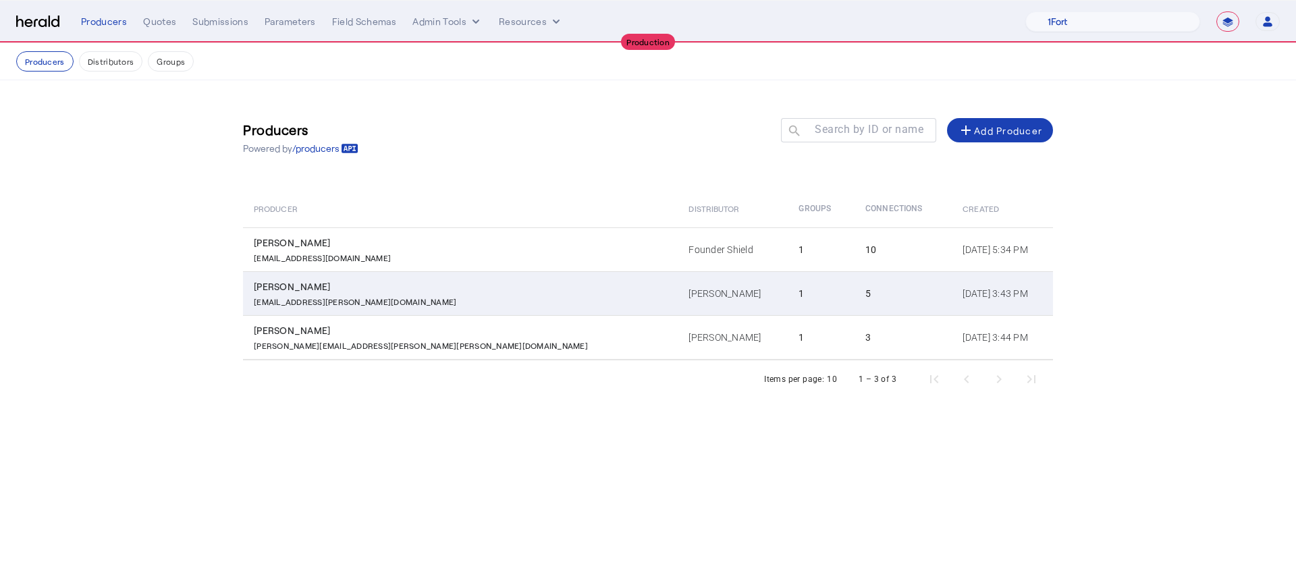
click at [418, 274] on td "Bianca Forbes bianca.forbes@baldwin.com" at bounding box center [460, 293] width 435 height 44
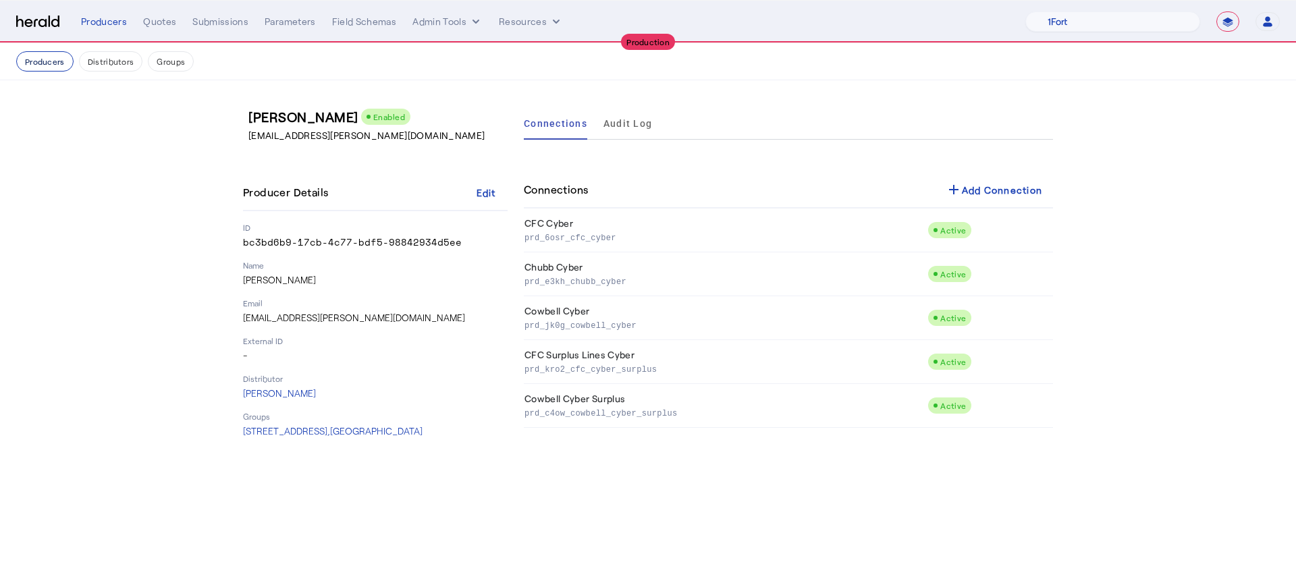
click at [47, 65] on button "Producers" at bounding box center [44, 61] width 57 height 20
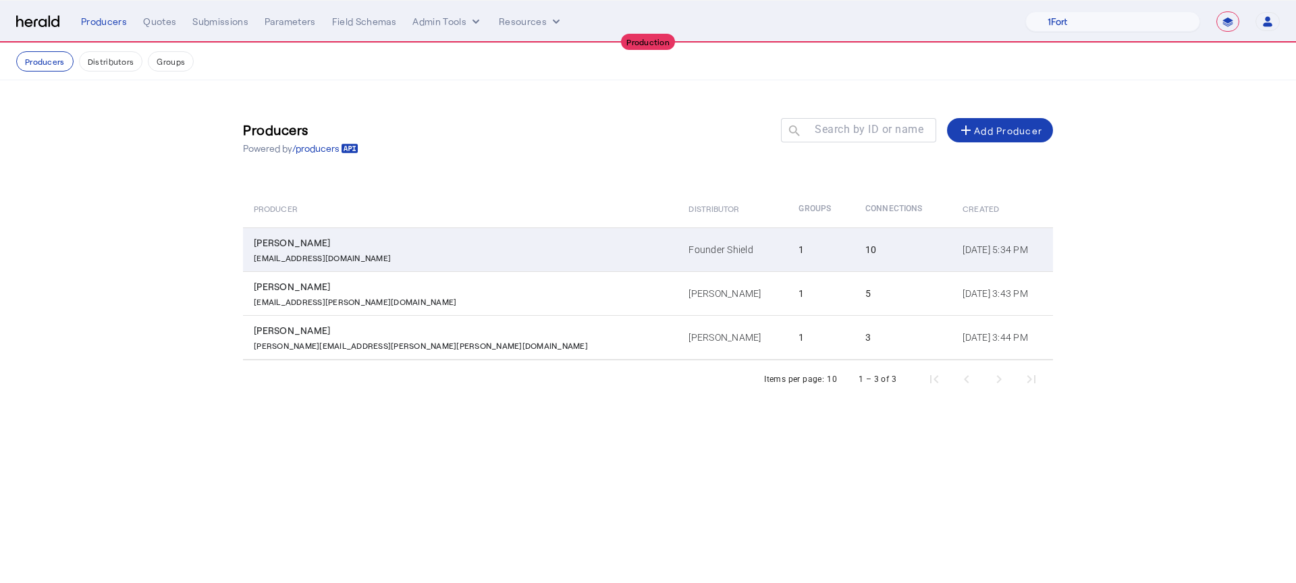
click at [678, 263] on td "Founder Shield" at bounding box center [733, 249] width 110 height 44
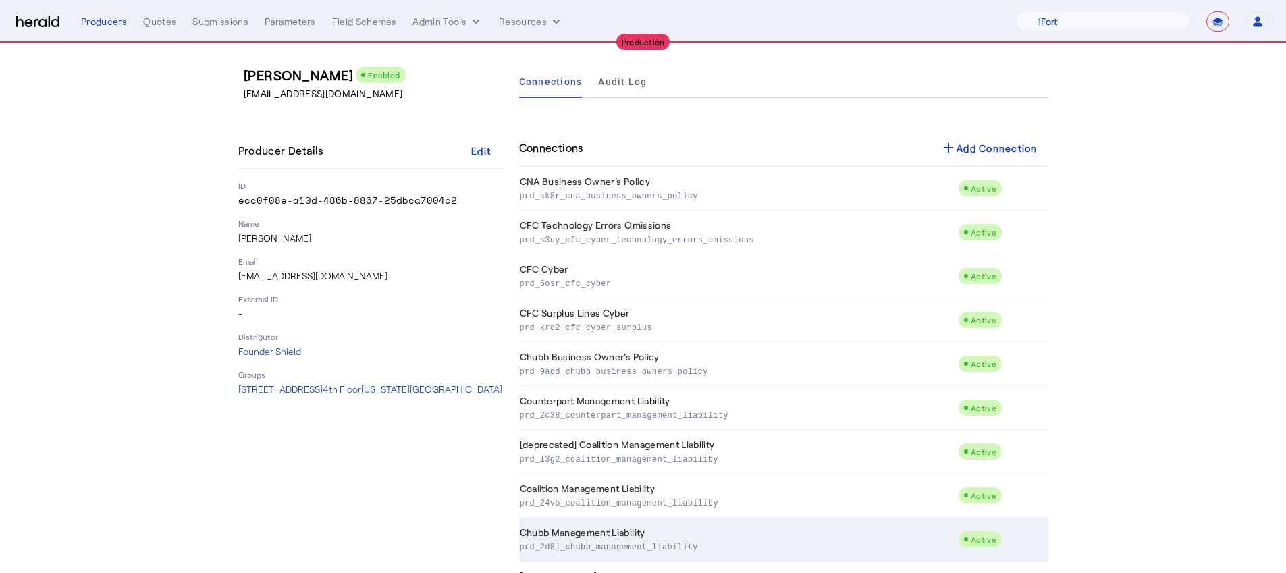
scroll to position [101, 0]
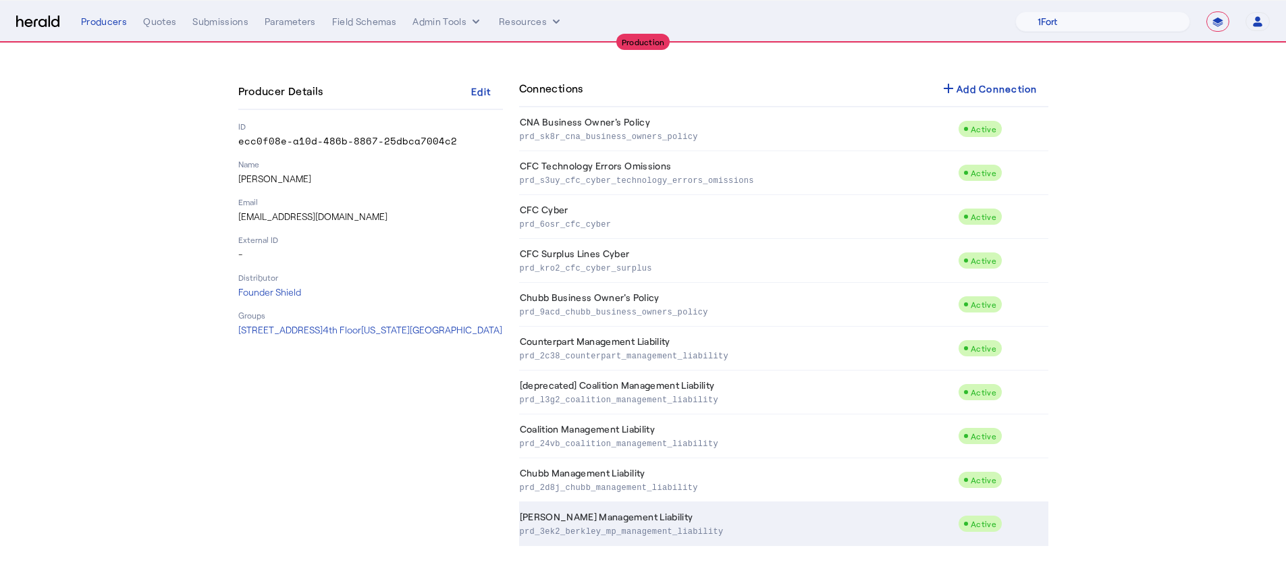
click at [798, 526] on p "prd_3ek2_berkley_mp_management_liability" at bounding box center [736, 530] width 433 height 13
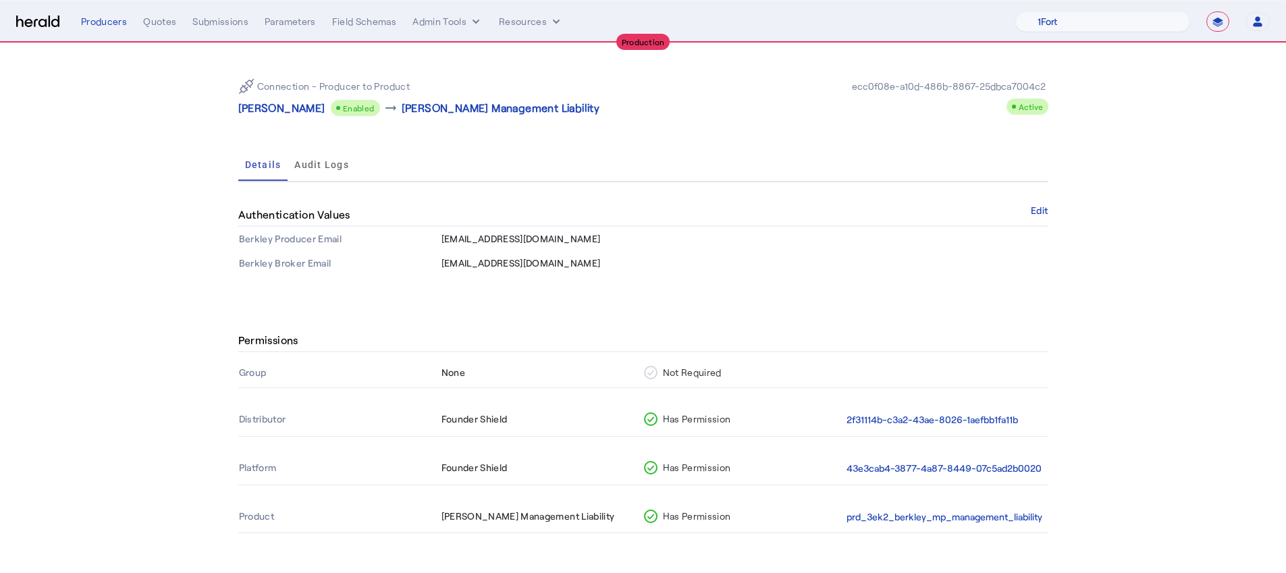
scroll to position [43, 0]
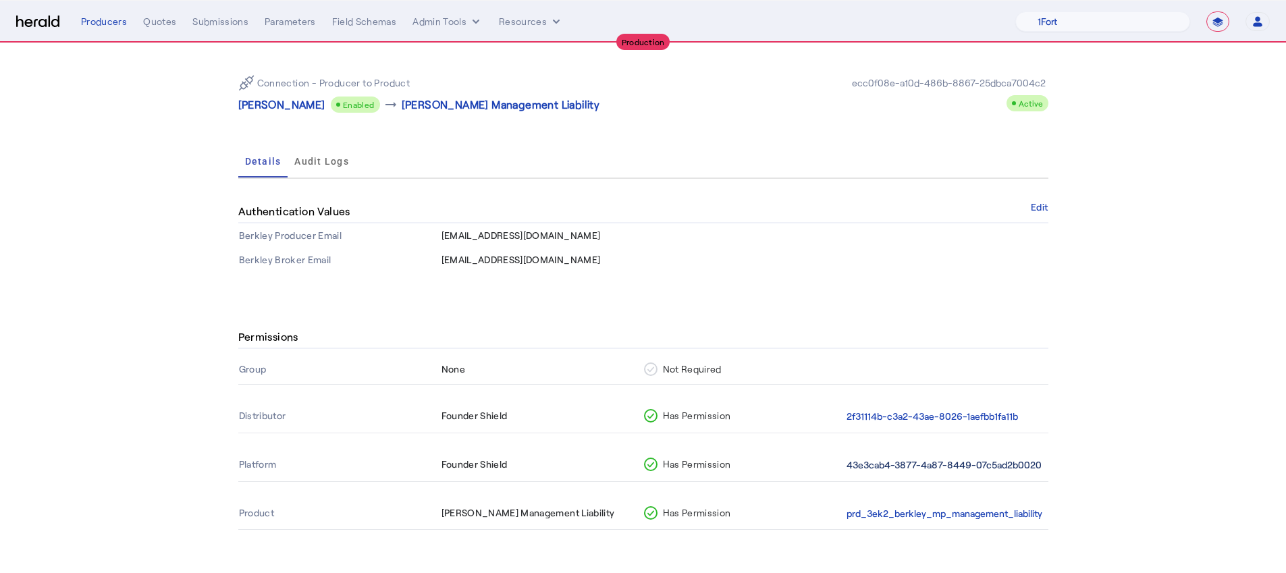
click at [999, 460] on button "43e3cab4-3877-4a87-8449-07c5ad2b0020" at bounding box center [943, 466] width 195 height 16
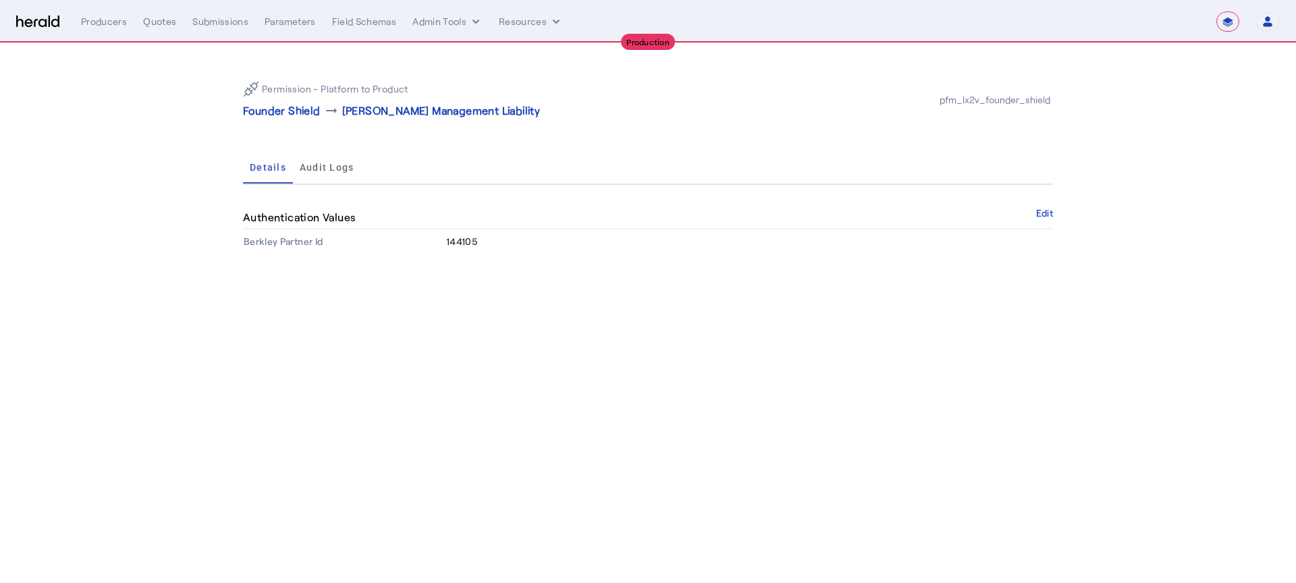
select select "pfm_lx2v_founder_shield"
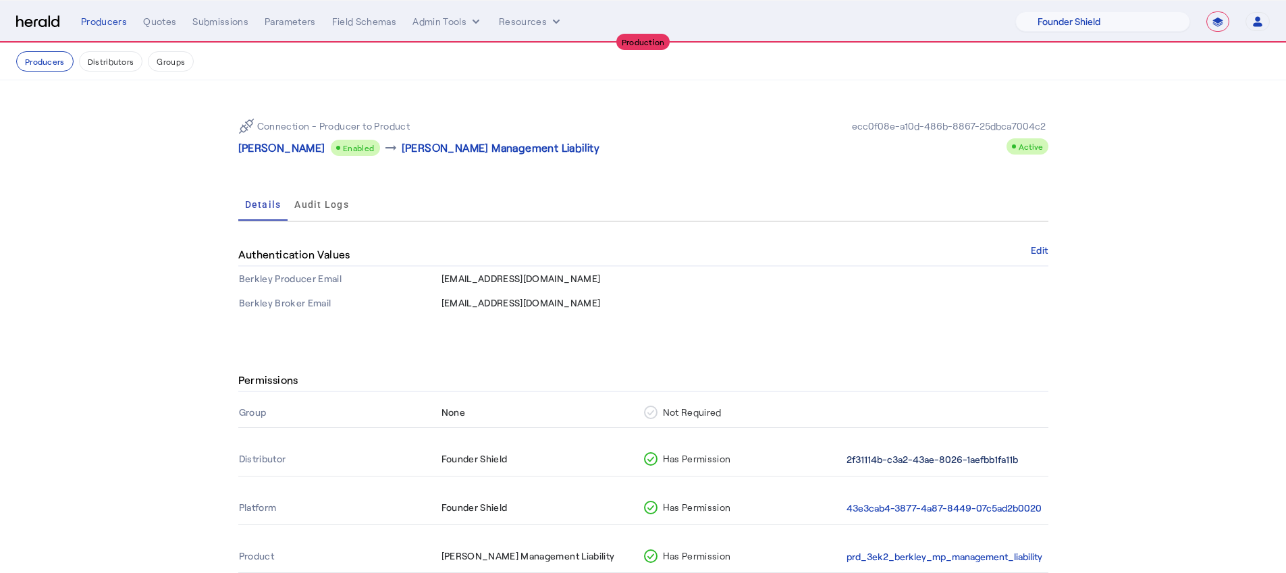
click at [916, 458] on button "2f31114b-c3a2-43ae-8026-1aefbb1fa11b" at bounding box center [931, 460] width 171 height 16
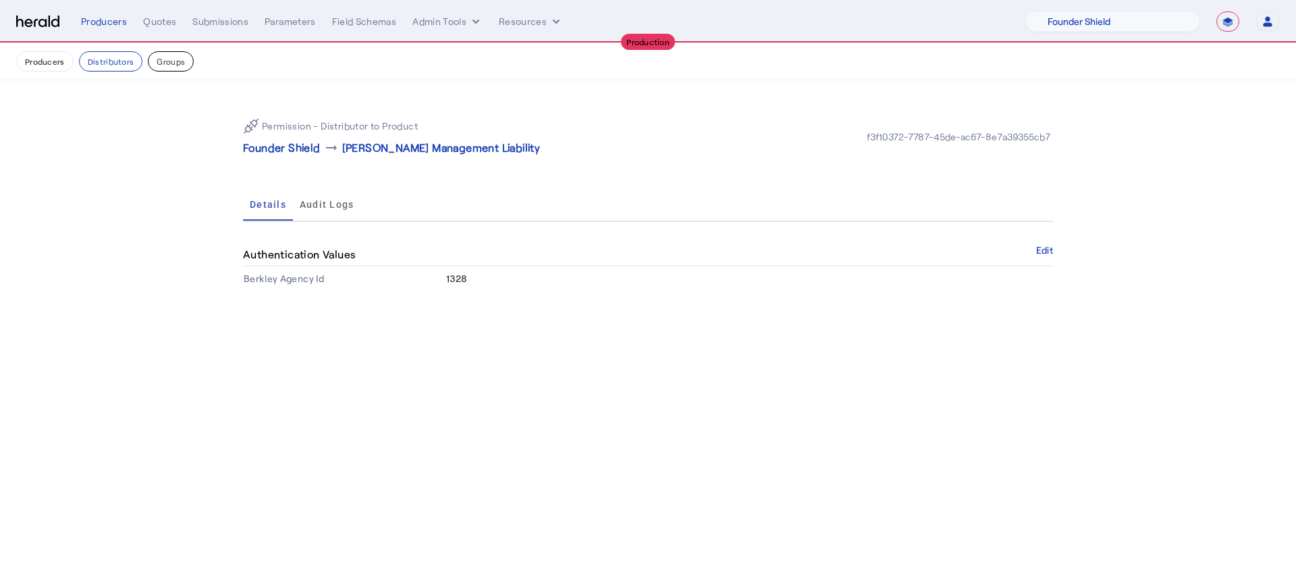
click at [168, 67] on button "Groups" at bounding box center [171, 61] width 46 height 20
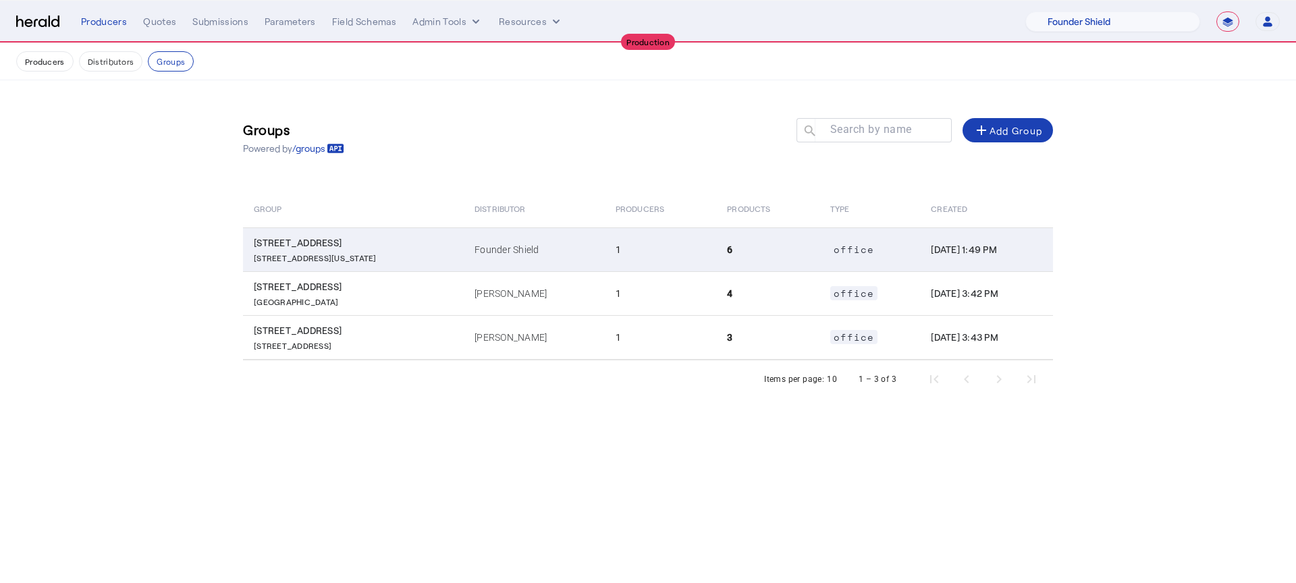
click at [744, 246] on td "6" at bounding box center [767, 249] width 103 height 44
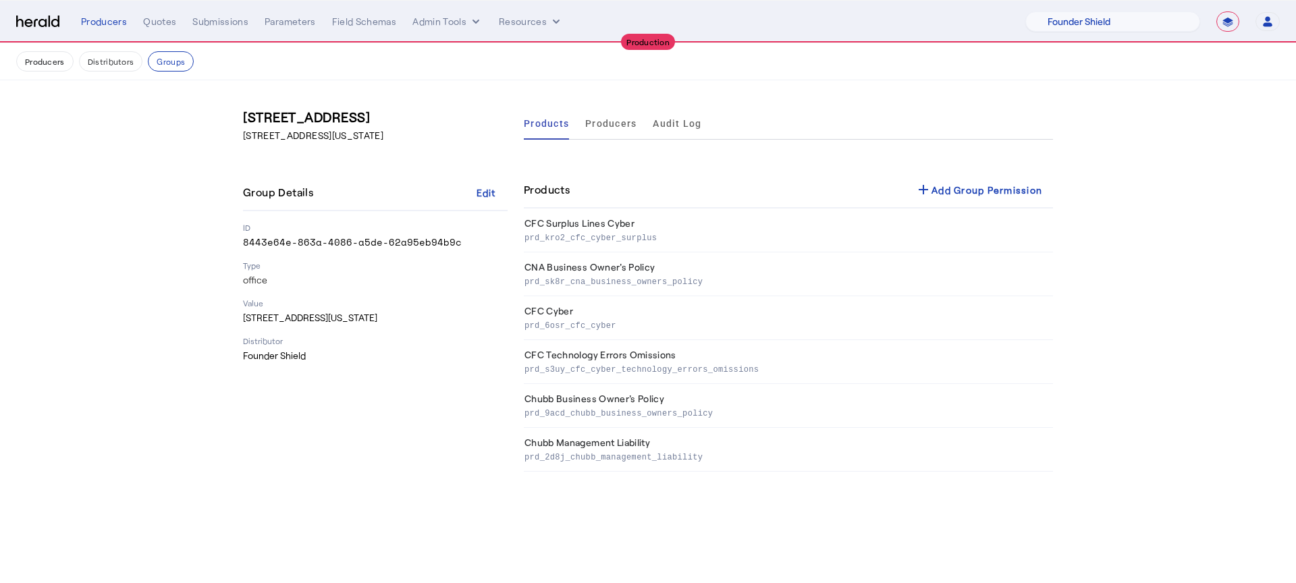
click at [40, 75] on nav "Producers Distributors Groups" at bounding box center [648, 61] width 1296 height 37
click at [43, 71] on button "Producers" at bounding box center [44, 61] width 57 height 20
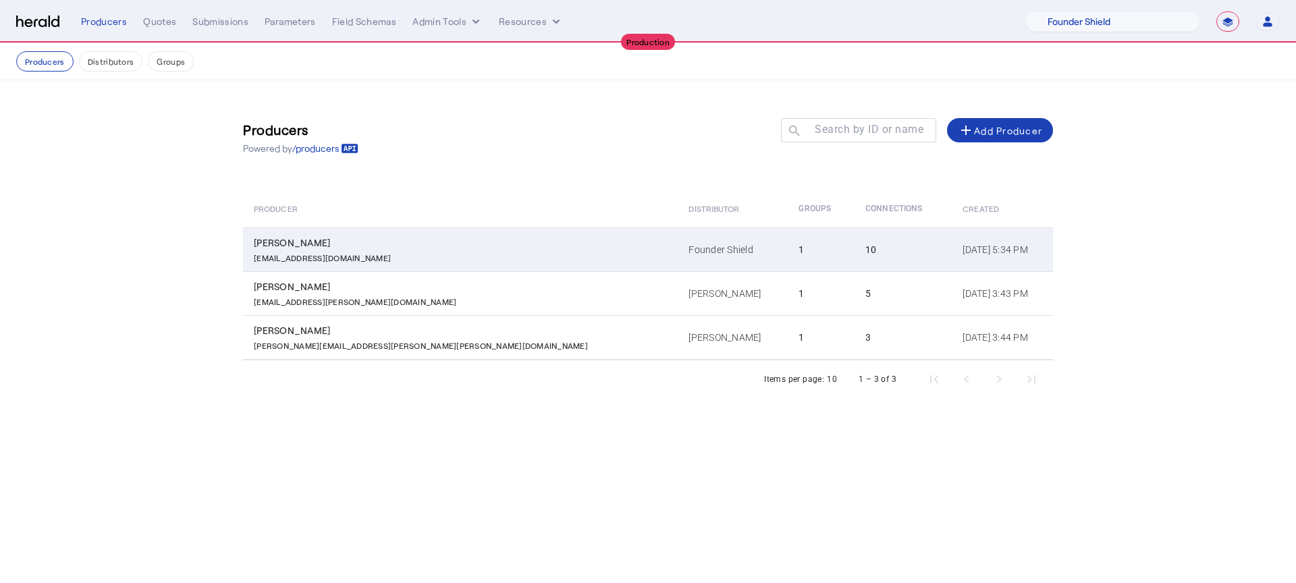
click at [854, 239] on td "10" at bounding box center [902, 249] width 97 height 44
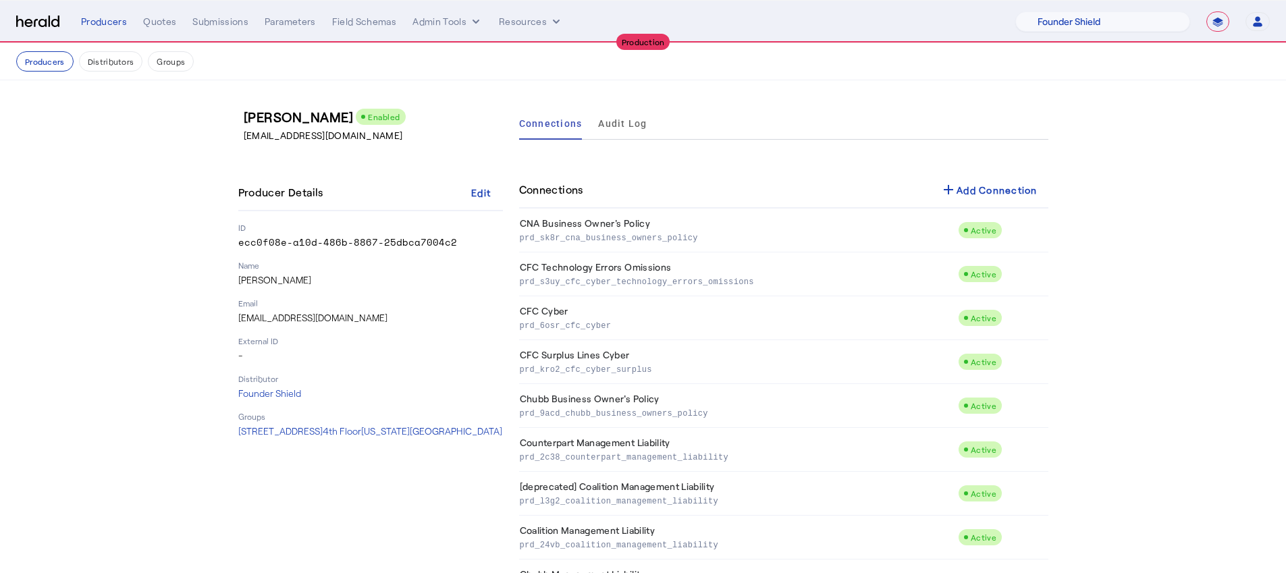
click at [1220, 25] on select "**********" at bounding box center [1217, 21] width 23 height 20
select select "*******"
click at [1206, 11] on select "**********" at bounding box center [1217, 21] width 23 height 20
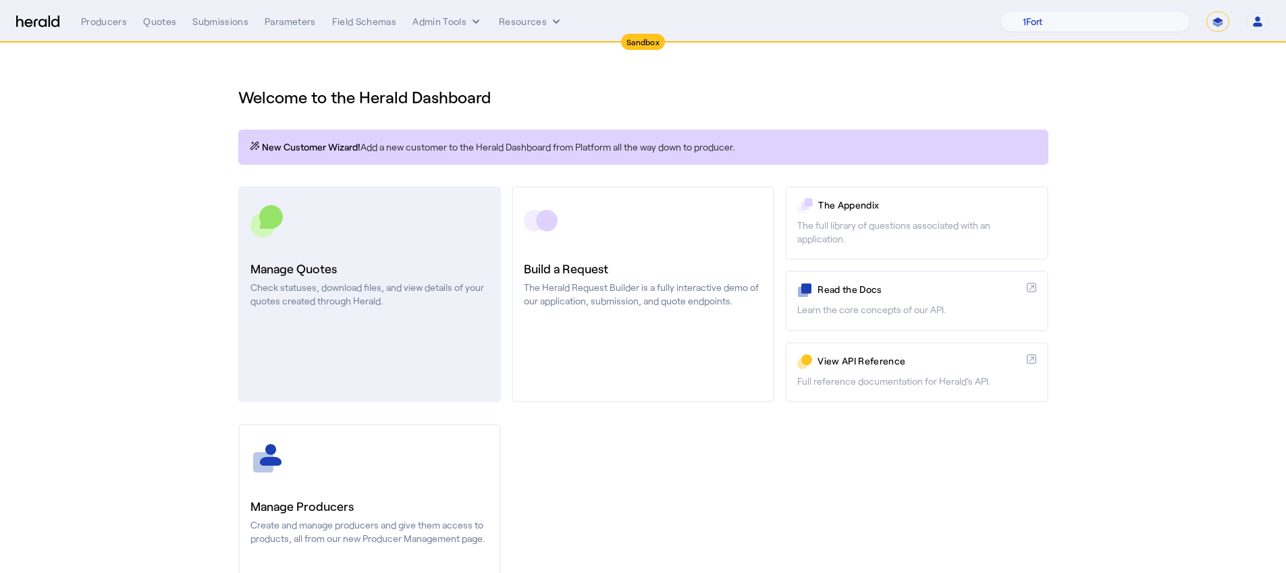
click at [345, 320] on link "Manage Quotes Check statuses, download files, and view details of your quotes c…" at bounding box center [369, 294] width 263 height 216
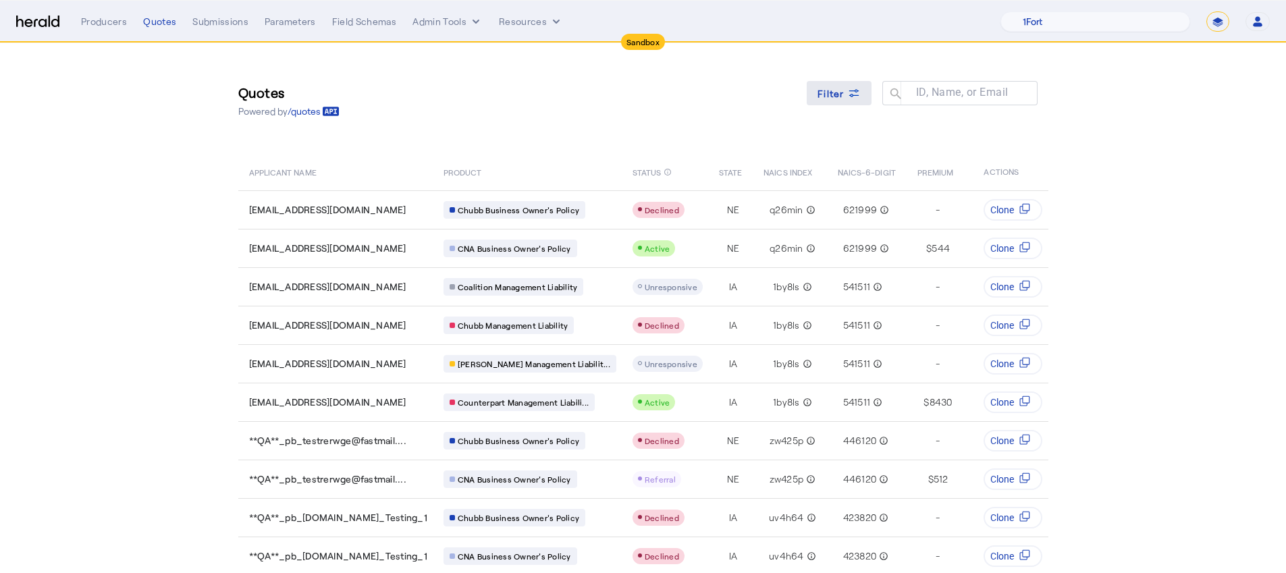
click at [839, 98] on span "Filter" at bounding box center [830, 93] width 27 height 14
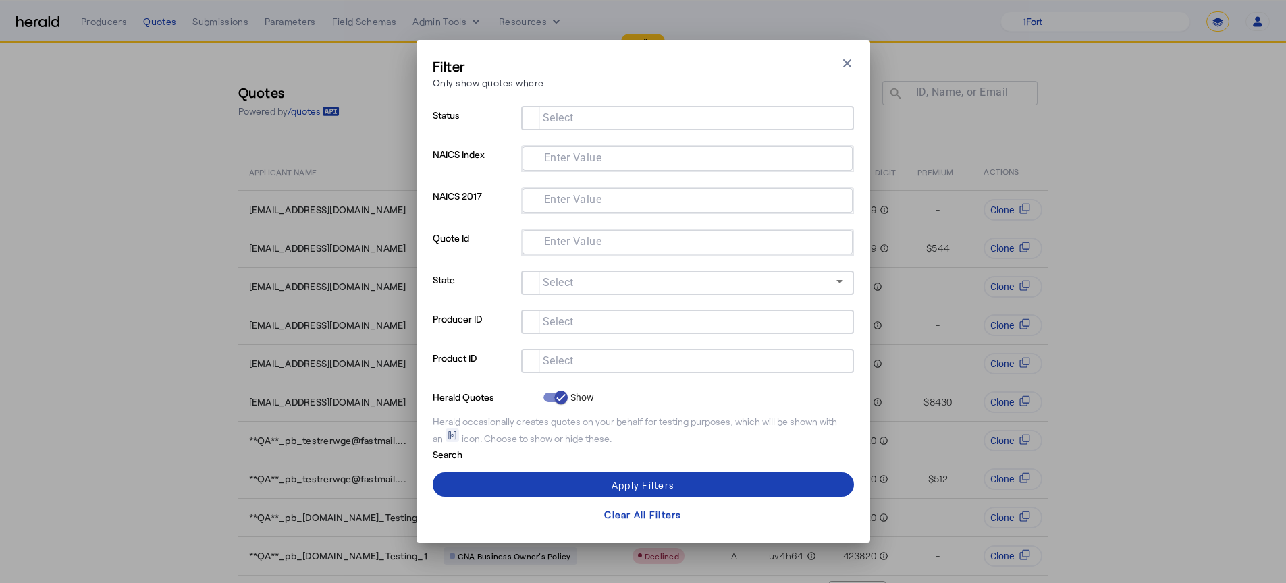
click at [99, 207] on div "Filter Only show quotes where Close modal Status Select NAICS Index Enter Value…" at bounding box center [643, 291] width 1286 height 583
click at [97, 32] on div "Filter Only show quotes where Close modal Status Select NAICS Index Enter Value…" at bounding box center [643, 291] width 1286 height 583
click at [96, 23] on div "Filter Only show quotes where Close modal Status Select NAICS Index Enter Value…" at bounding box center [643, 291] width 1286 height 583
click at [844, 65] on icon "button" at bounding box center [847, 63] width 8 height 8
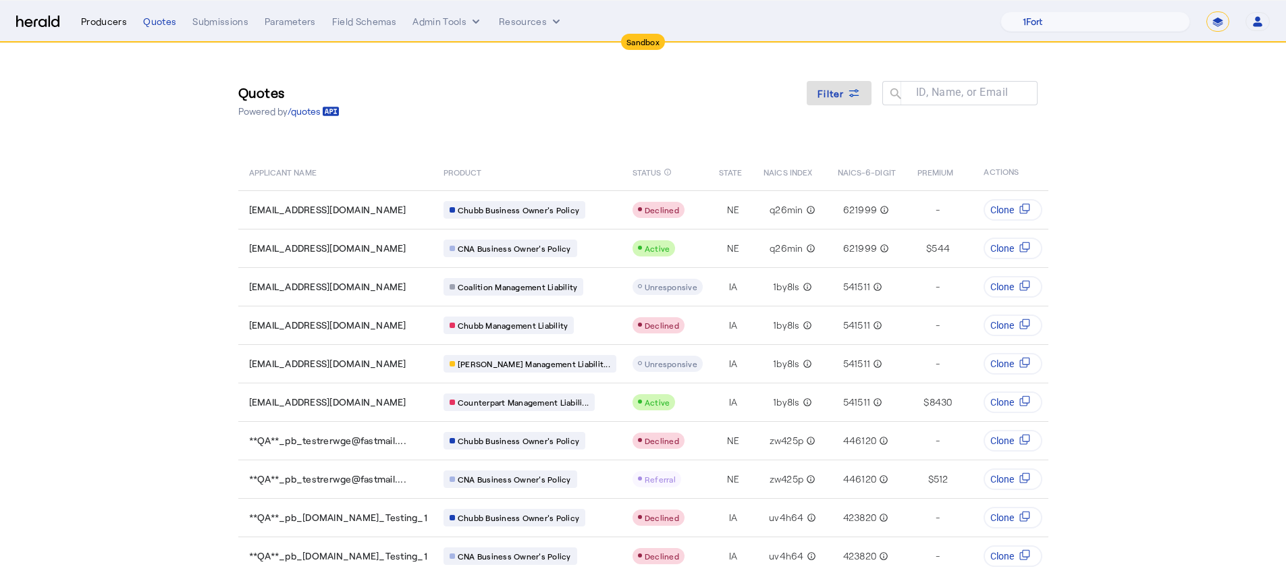
click at [91, 18] on div "Producers" at bounding box center [104, 21] width 46 height 13
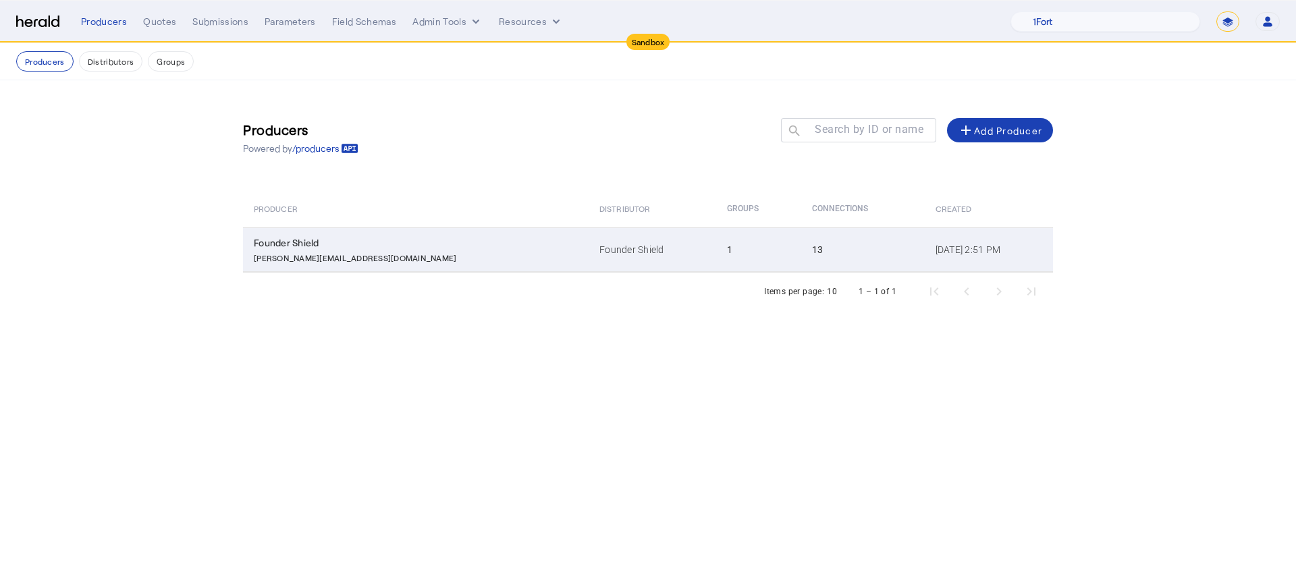
click at [588, 252] on td "Founder Shield" at bounding box center [652, 249] width 128 height 45
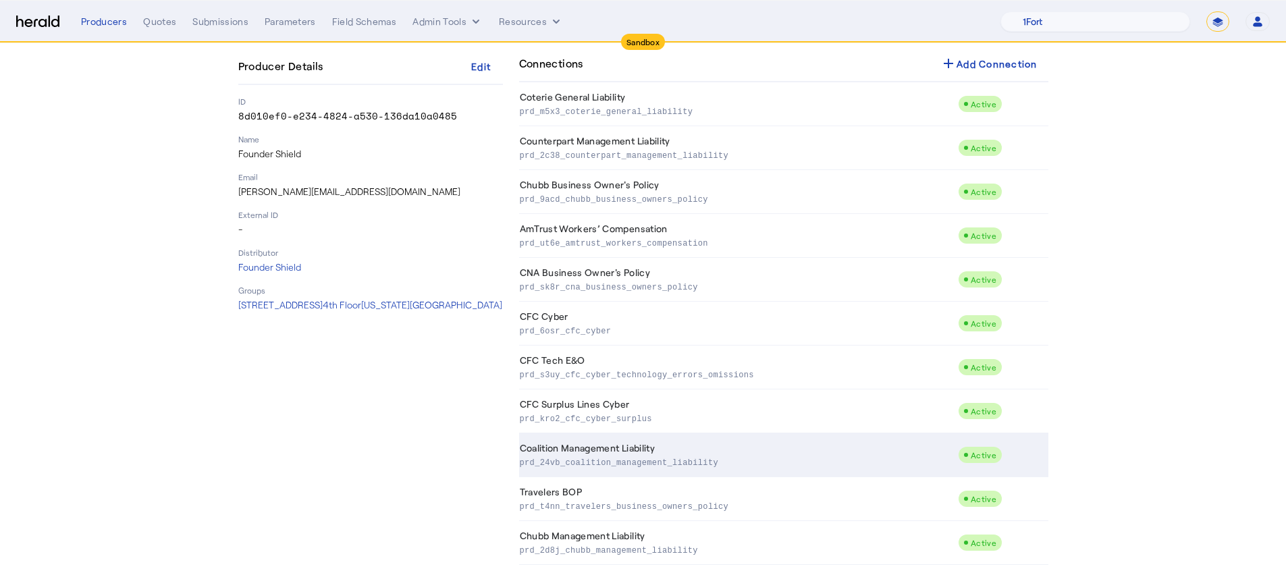
scroll to position [233, 0]
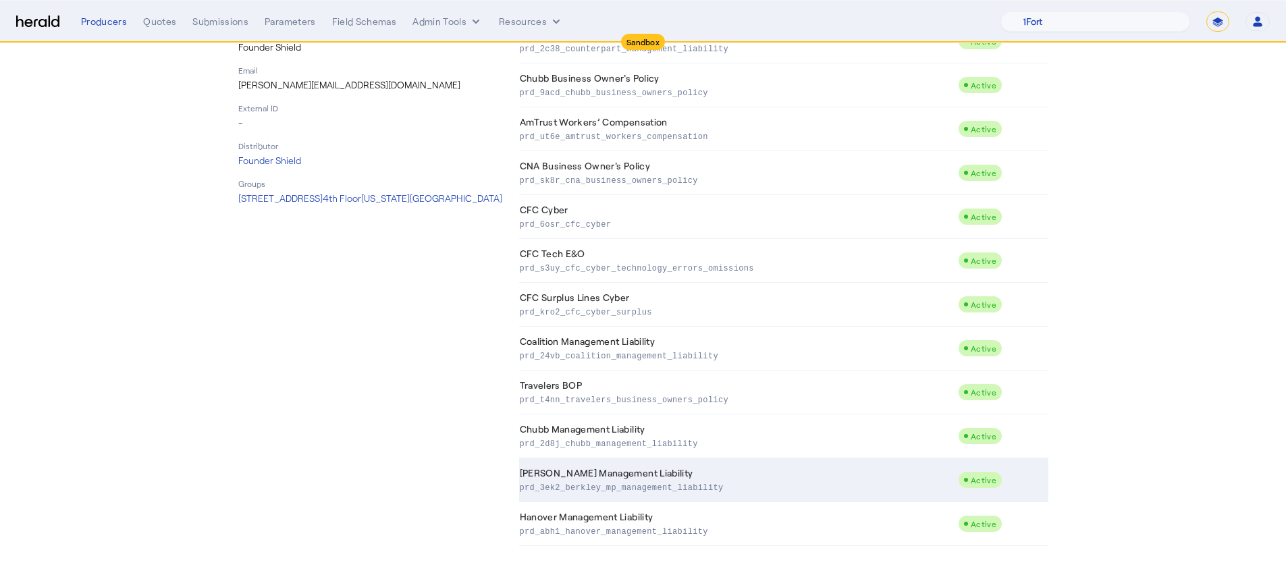
click at [718, 481] on p "prd_3ek2_berkley_mp_management_liability" at bounding box center [736, 486] width 433 height 13
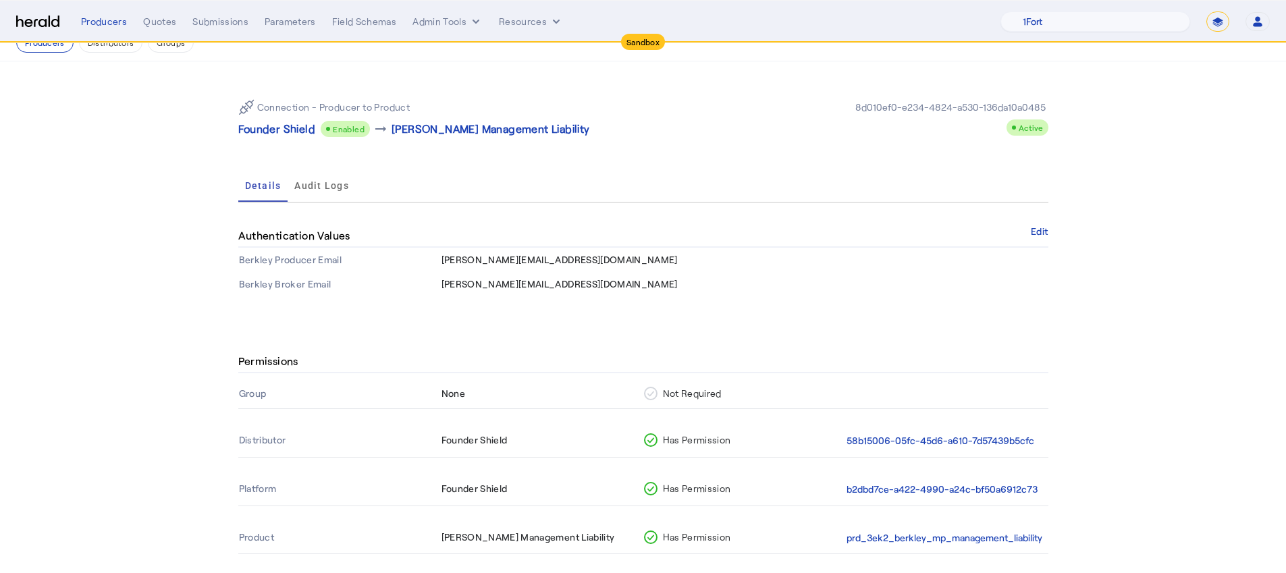
scroll to position [43, 0]
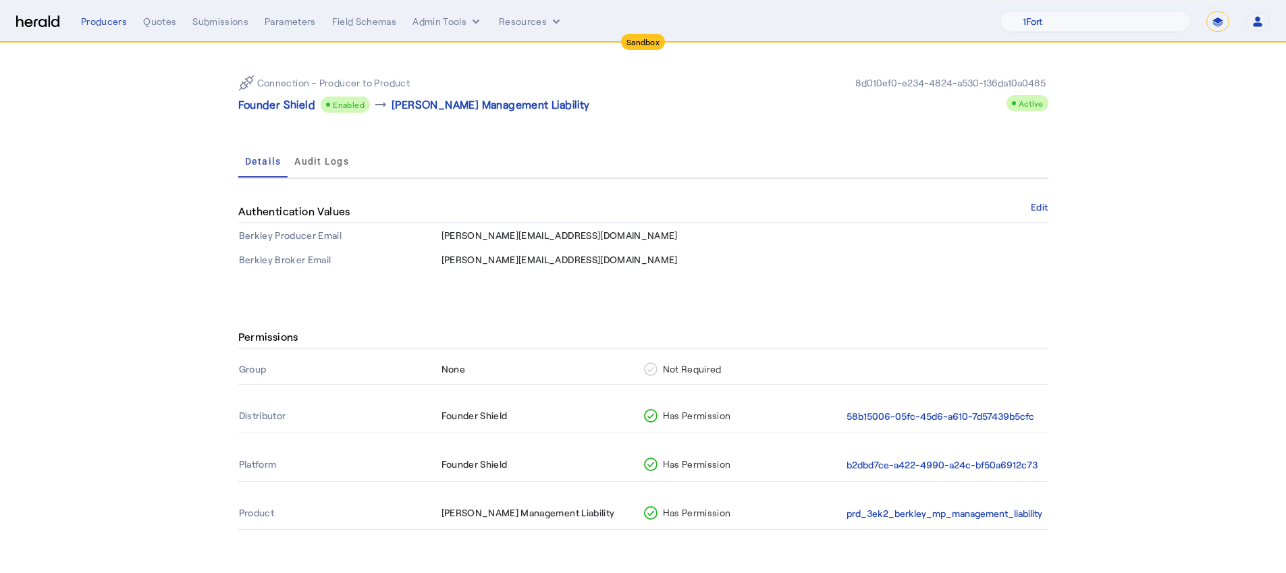
click at [623, 246] on td "eugene@foundershield.com" at bounding box center [744, 235] width 607 height 24
drag, startPoint x: 584, startPoint y: 239, endPoint x: 446, endPoint y: 235, distance: 137.7
click at [446, 235] on td "eugene@foundershield.com" at bounding box center [744, 235] width 607 height 24
copy span "eugene@foundershield.com"
click at [1058, 205] on div "Connection - Producer to Product Founder Shield Enabled arrow_right_alt Berkley…" at bounding box center [643, 168] width 864 height 262
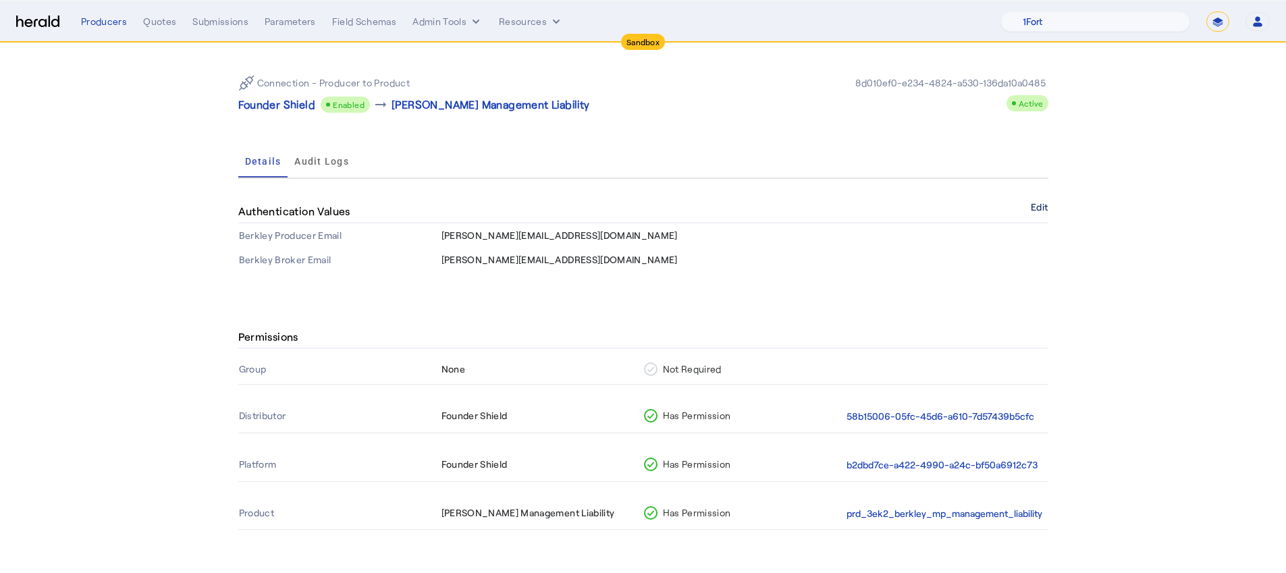
click at [1047, 205] on button "Edit" at bounding box center [1039, 207] width 17 height 8
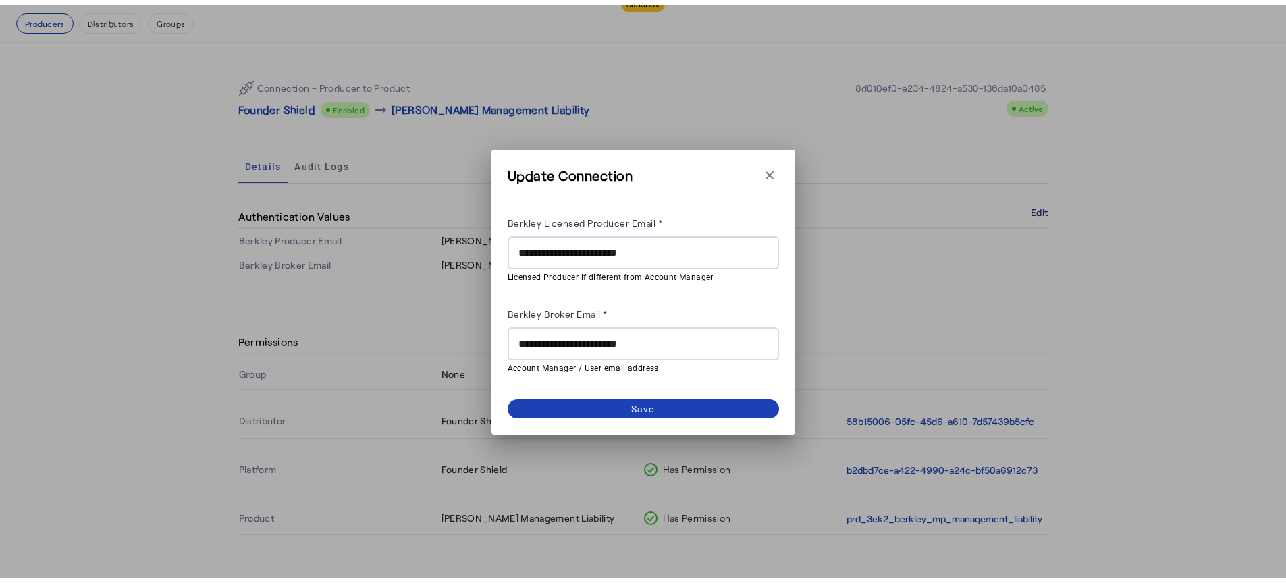
scroll to position [0, 0]
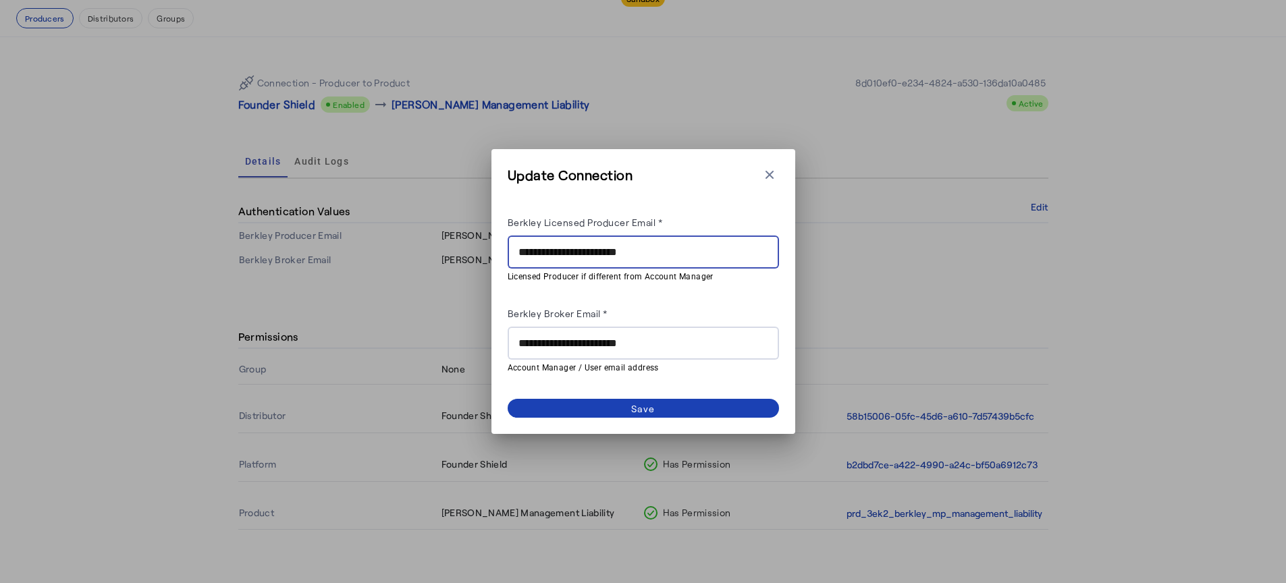
drag, startPoint x: 683, startPoint y: 246, endPoint x: 506, endPoint y: 244, distance: 176.8
click at [506, 244] on div "**********" at bounding box center [643, 291] width 304 height 285
paste input "**"
type input "**********"
drag, startPoint x: 719, startPoint y: 350, endPoint x: 518, endPoint y: 331, distance: 202.7
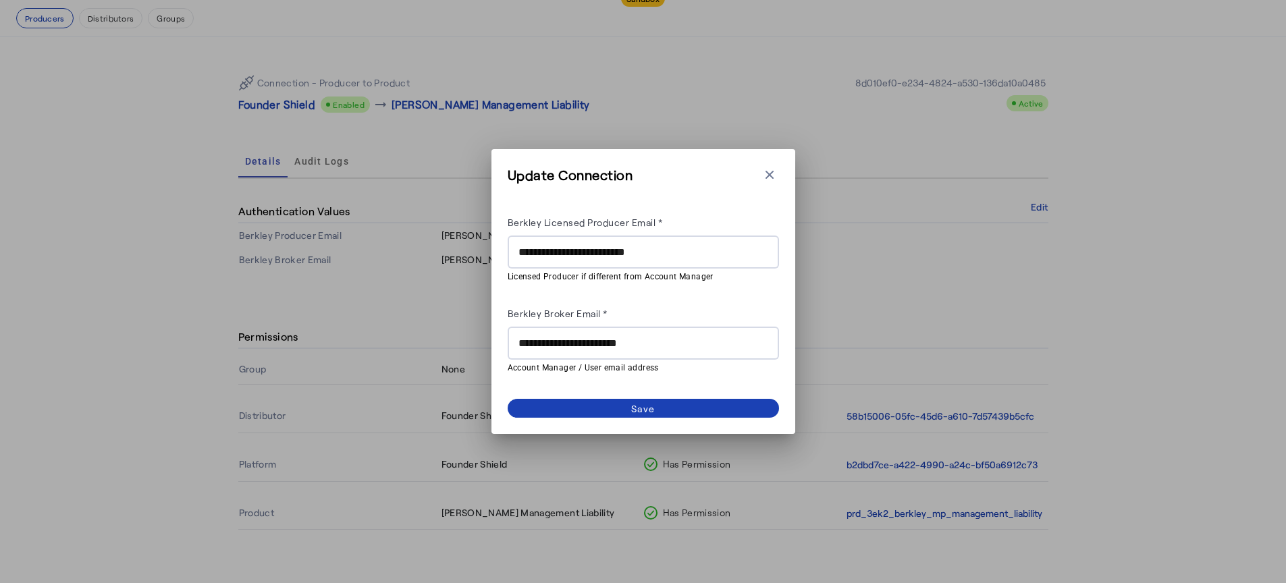
click at [493, 339] on div "**********" at bounding box center [643, 291] width 304 height 285
drag, startPoint x: 677, startPoint y: 242, endPoint x: 596, endPoint y: 254, distance: 82.0
click at [596, 254] on div "**********" at bounding box center [643, 252] width 250 height 33
click at [596, 254] on input "**********" at bounding box center [643, 252] width 250 height 16
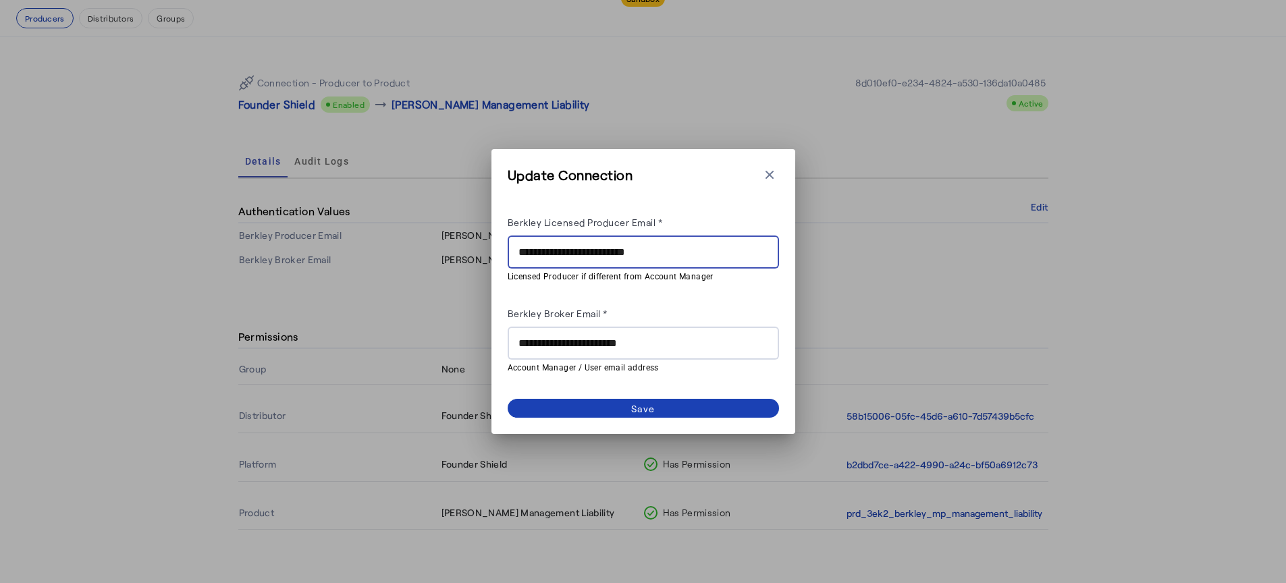
click at [596, 254] on input "**********" at bounding box center [643, 252] width 250 height 16
click at [616, 345] on input "**********" at bounding box center [643, 343] width 250 height 16
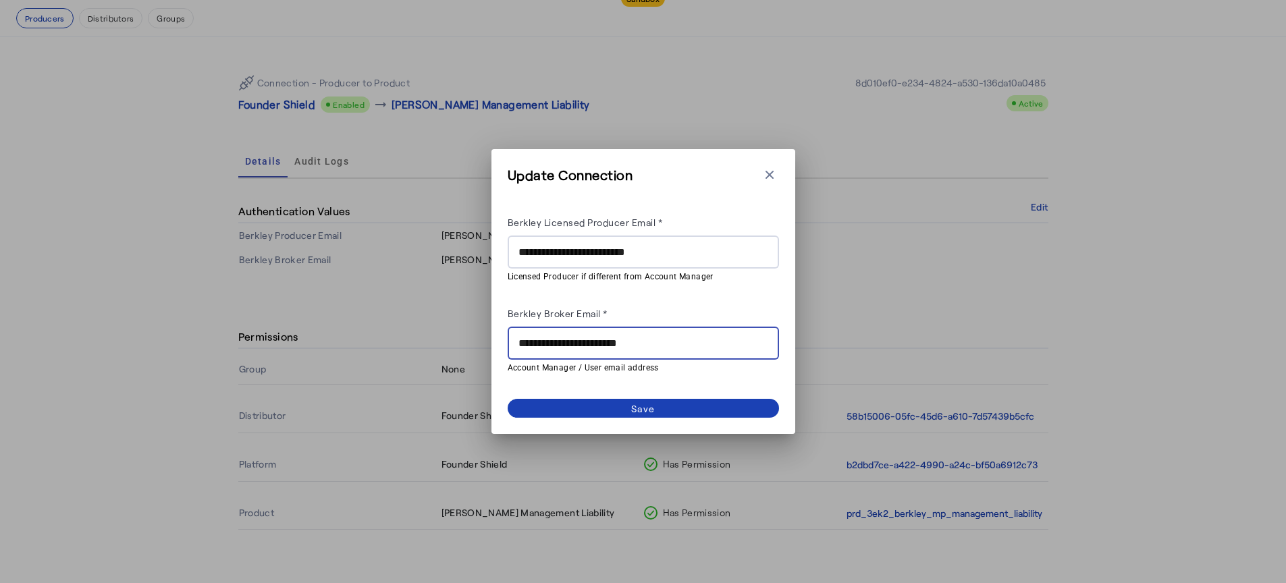
click at [616, 345] on input "**********" at bounding box center [643, 343] width 250 height 16
paste input "**"
type input "**********"
click at [699, 402] on span at bounding box center [643, 408] width 271 height 19
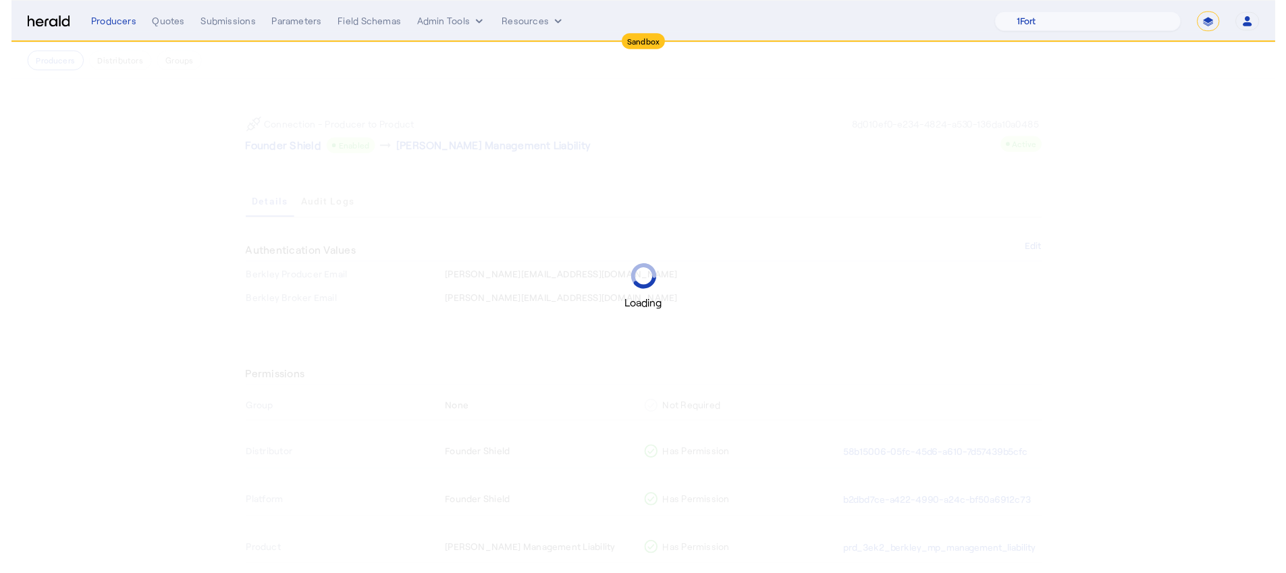
scroll to position [43, 0]
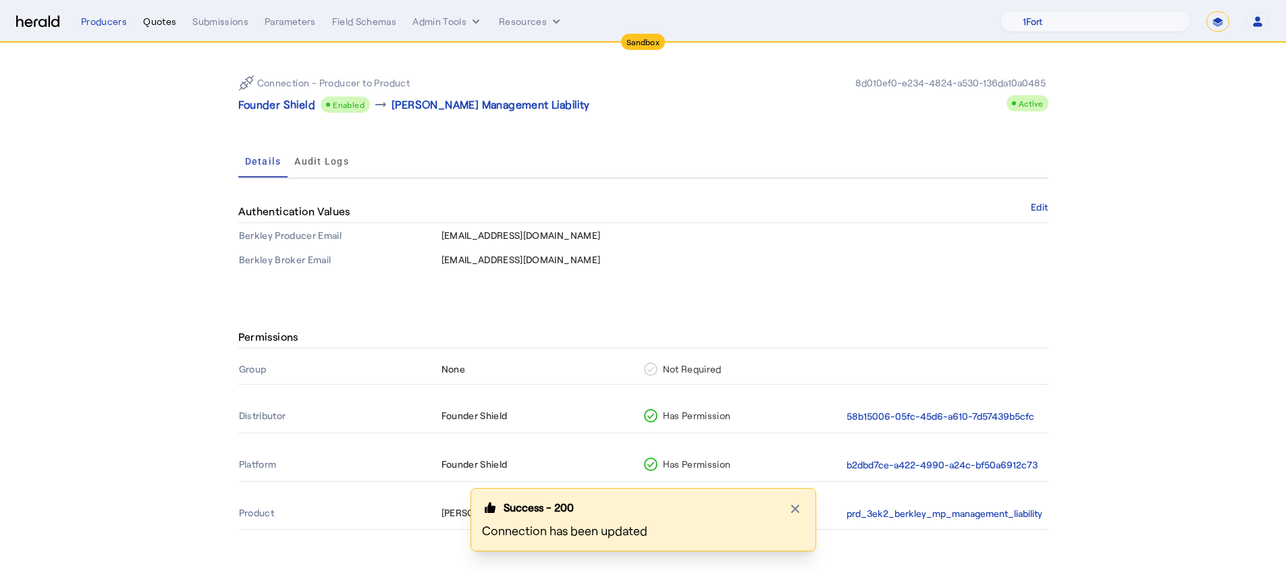
click at [163, 22] on div "Quotes" at bounding box center [159, 21] width 33 height 13
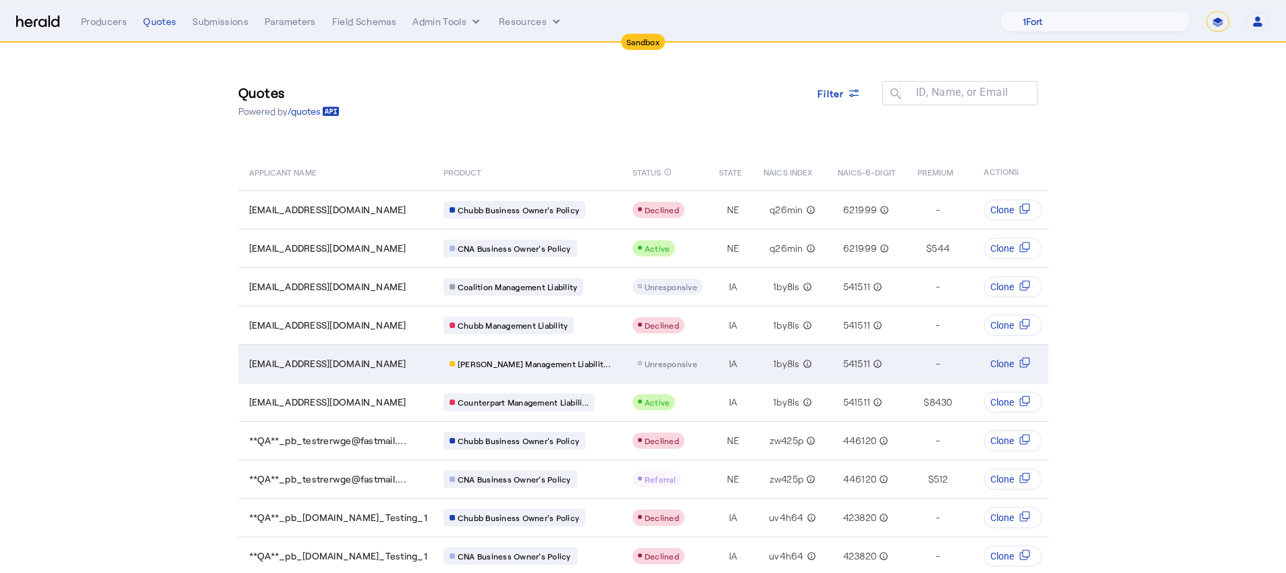
click at [645, 365] on span "Unresponsive" at bounding box center [671, 363] width 53 height 9
click at [1004, 366] on span "Clone" at bounding box center [1003, 363] width 24 height 13
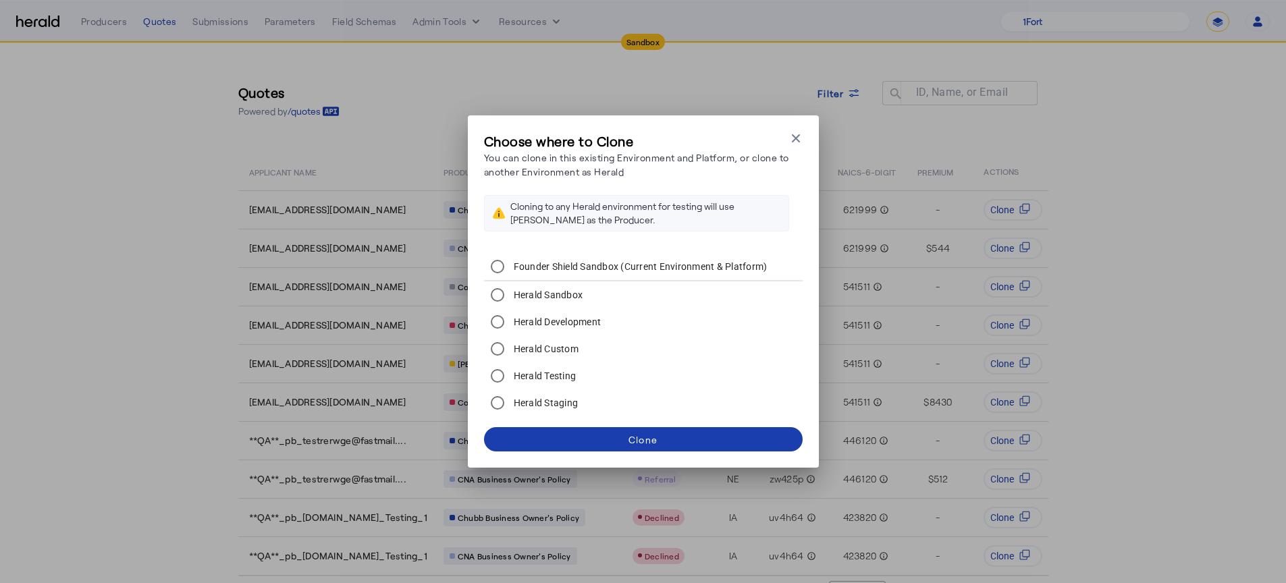
click at [677, 435] on span at bounding box center [643, 439] width 319 height 32
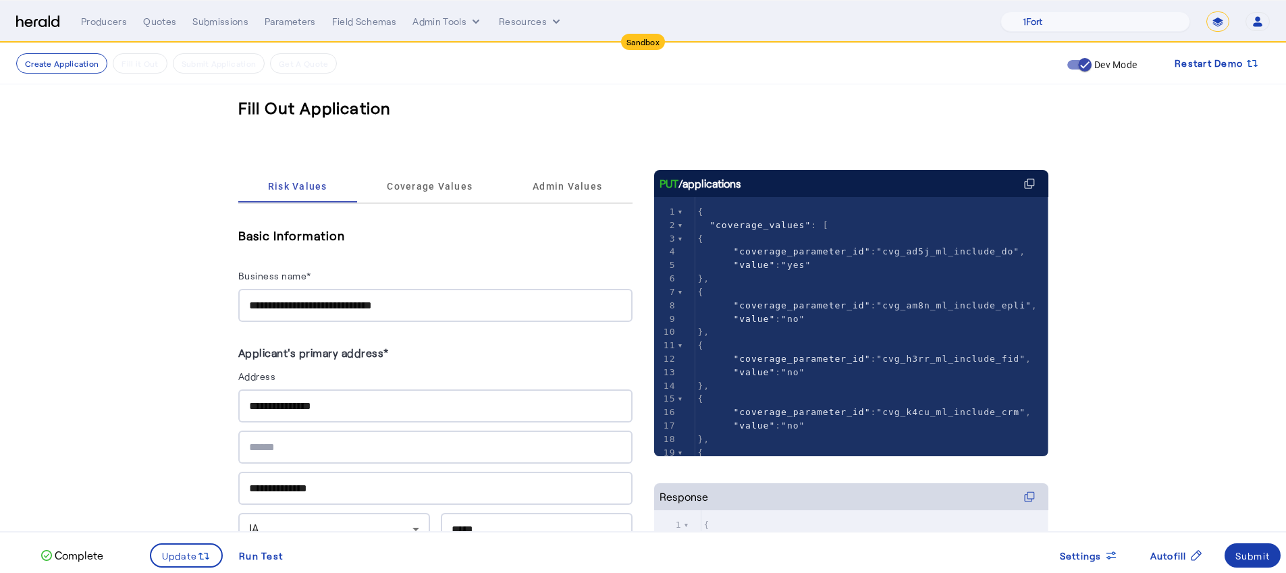
click at [1255, 560] on div "Submit" at bounding box center [1252, 556] width 35 height 14
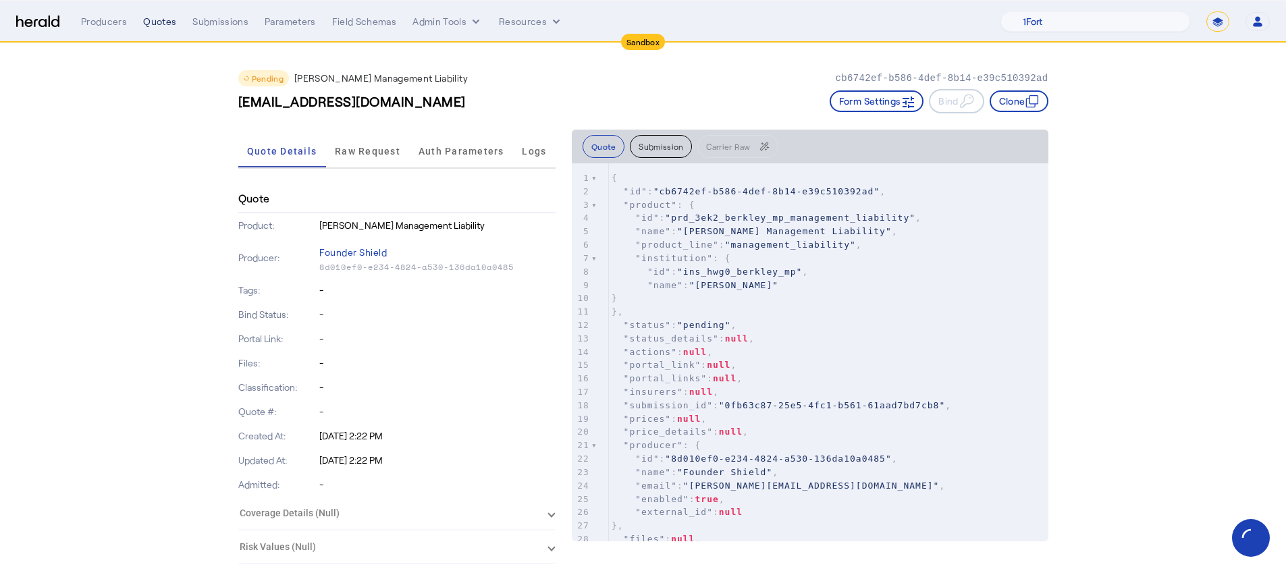
click at [153, 22] on div "Quotes" at bounding box center [159, 21] width 33 height 13
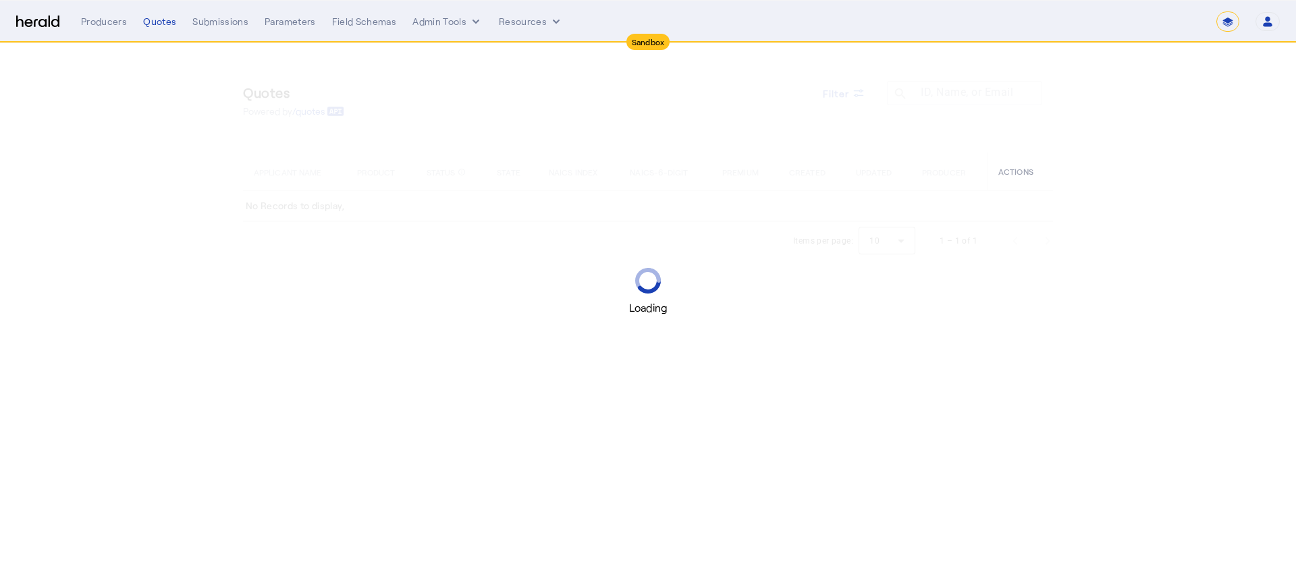
select select "*******"
select select "pfm_lx2v_founder_shield"
select select "*******"
select select "pfm_lx2v_founder_shield"
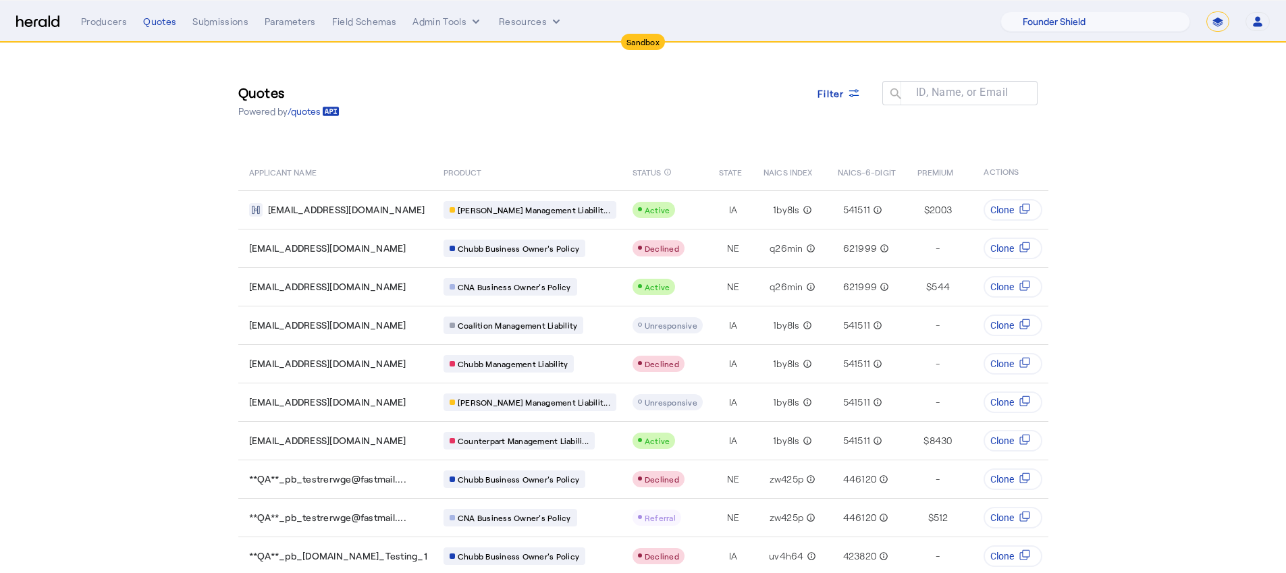
click at [1215, 20] on select "**********" at bounding box center [1217, 21] width 23 height 20
click at [1206, 11] on select "**********" at bounding box center [1217, 21] width 23 height 20
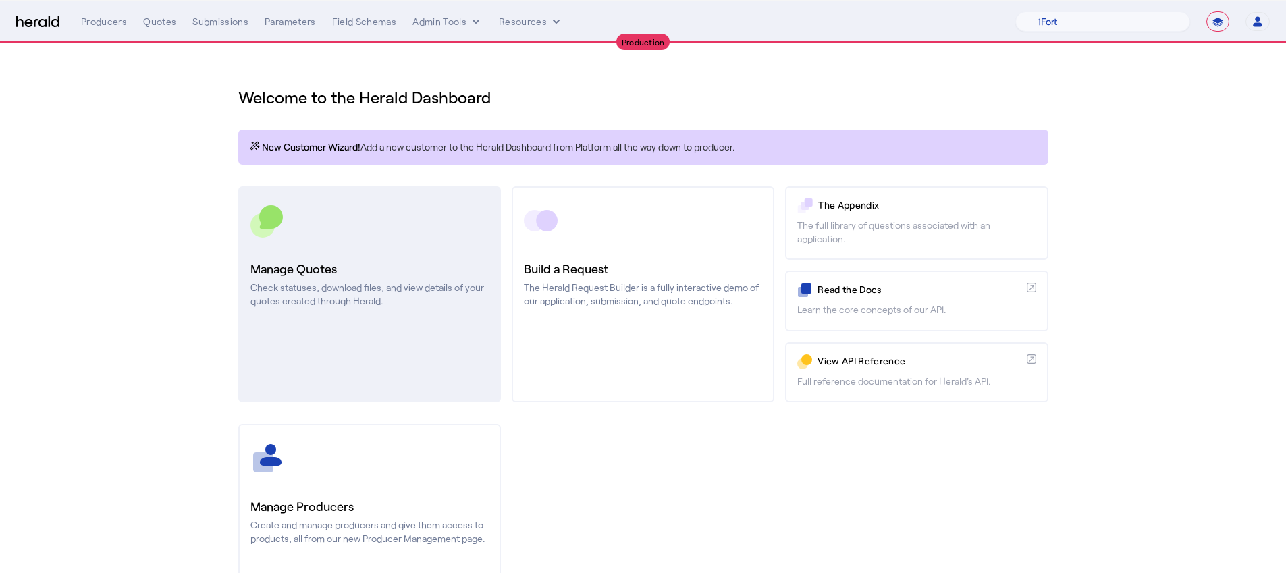
click at [393, 362] on link "Manage Quotes Check statuses, download files, and view details of your quotes c…" at bounding box center [369, 294] width 263 height 216
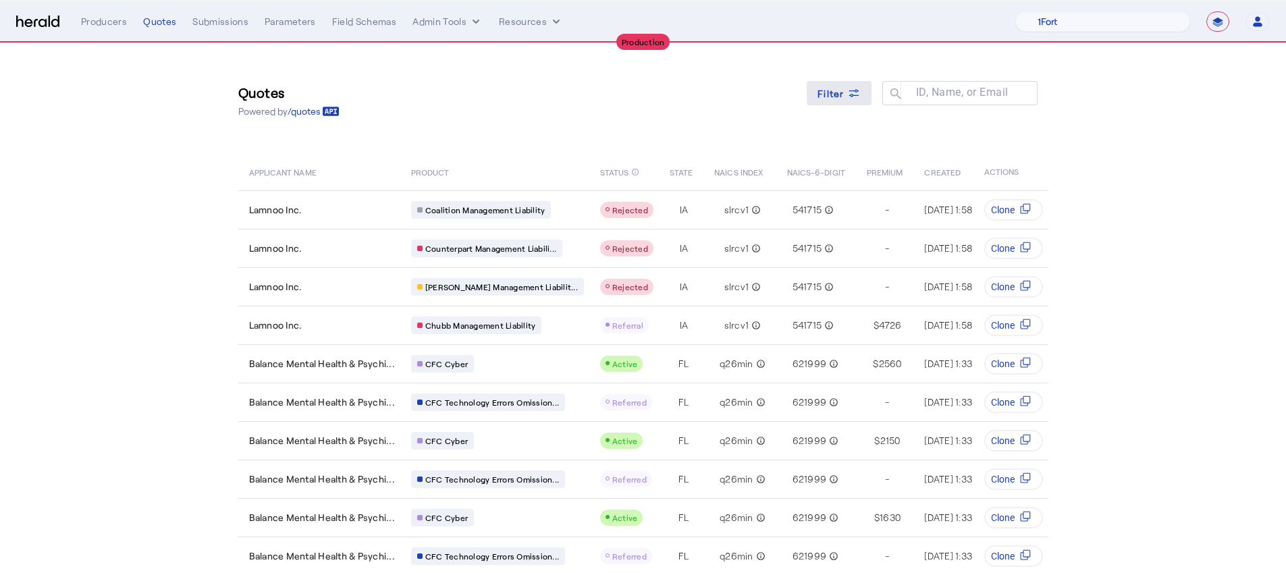
click at [837, 95] on span "Filter" at bounding box center [830, 93] width 27 height 14
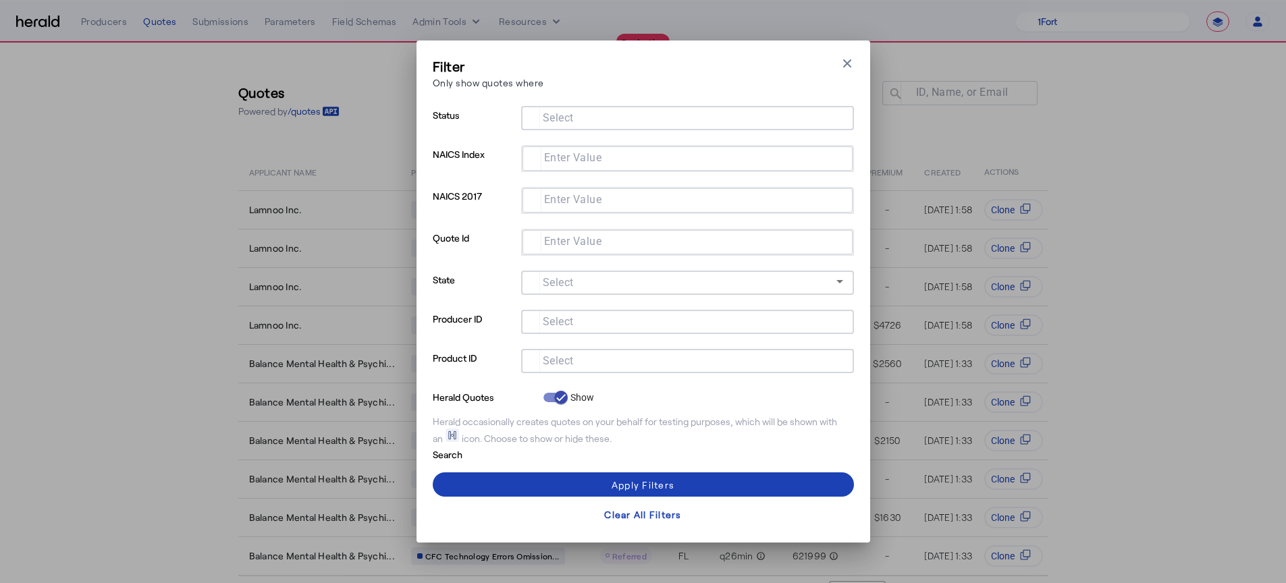
click at [639, 364] on input "Select" at bounding box center [685, 360] width 306 height 16
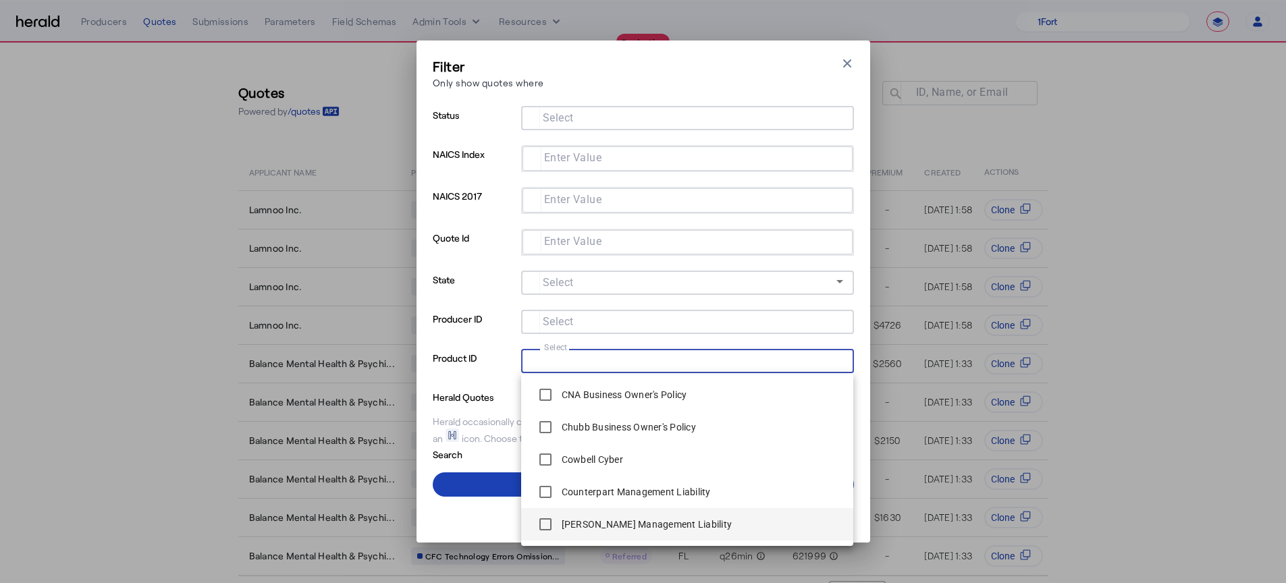
click at [618, 519] on label "[PERSON_NAME] Management Liability" at bounding box center [645, 524] width 173 height 13
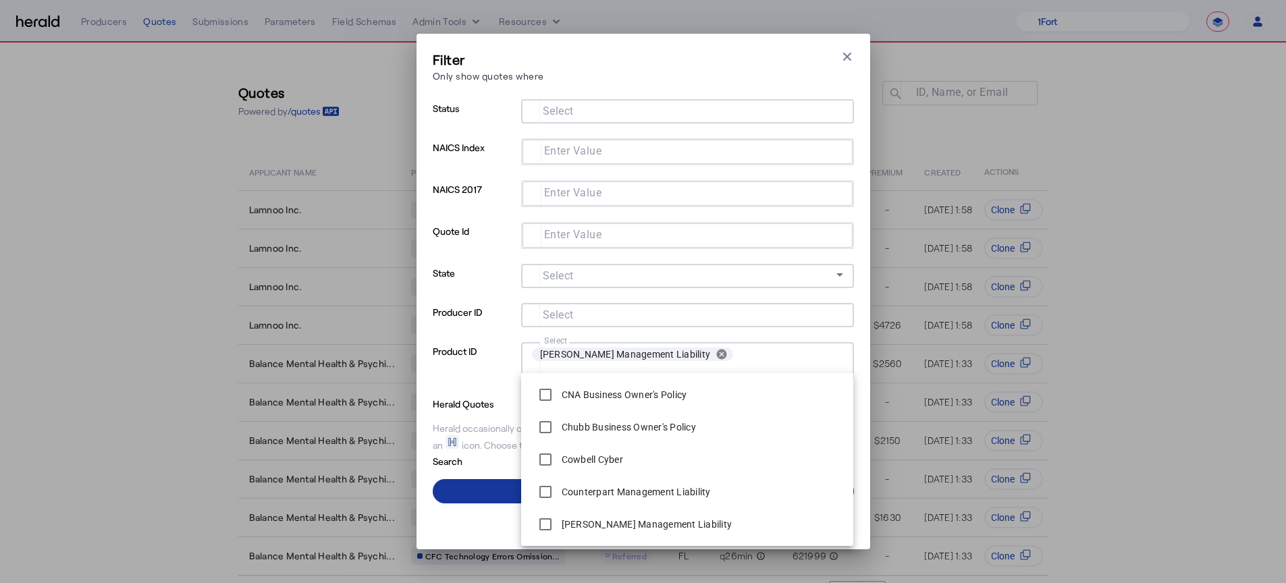
click at [471, 489] on span at bounding box center [643, 491] width 421 height 32
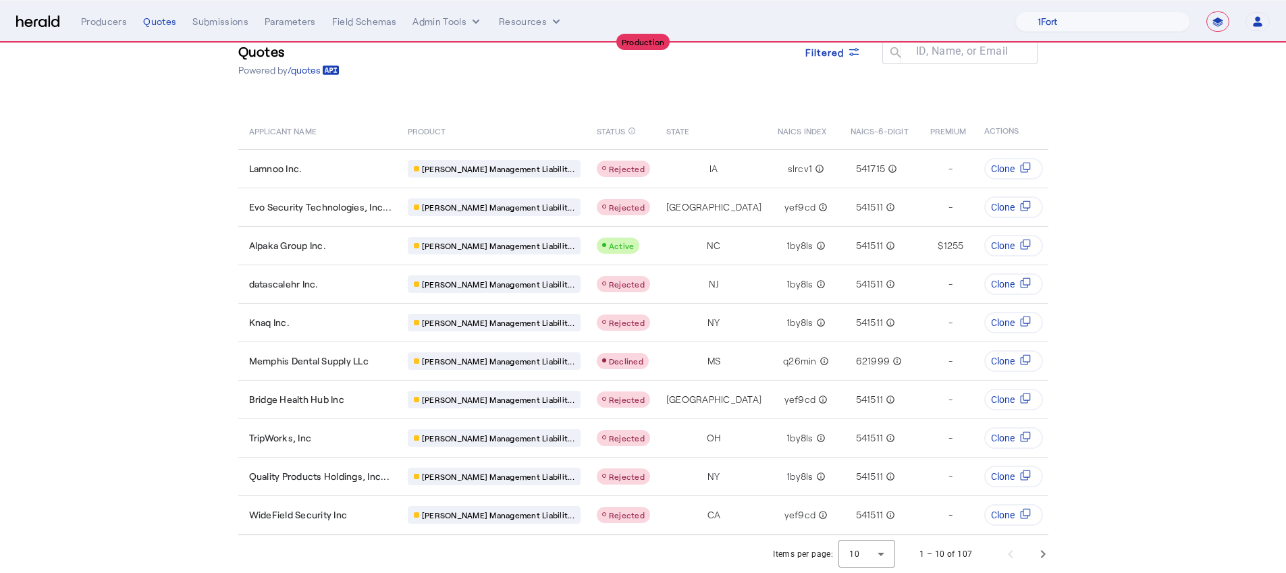
scroll to position [51, 0]
click at [1045, 549] on span "Next page" at bounding box center [1042, 554] width 32 height 32
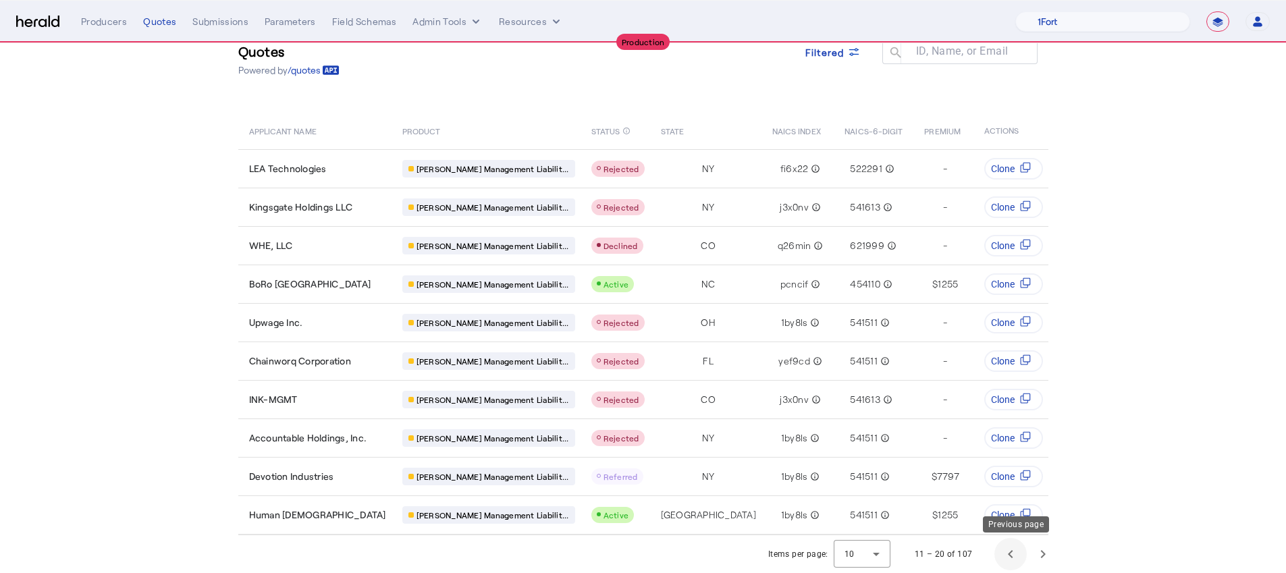
click at [1014, 551] on span "Previous page" at bounding box center [1010, 554] width 32 height 32
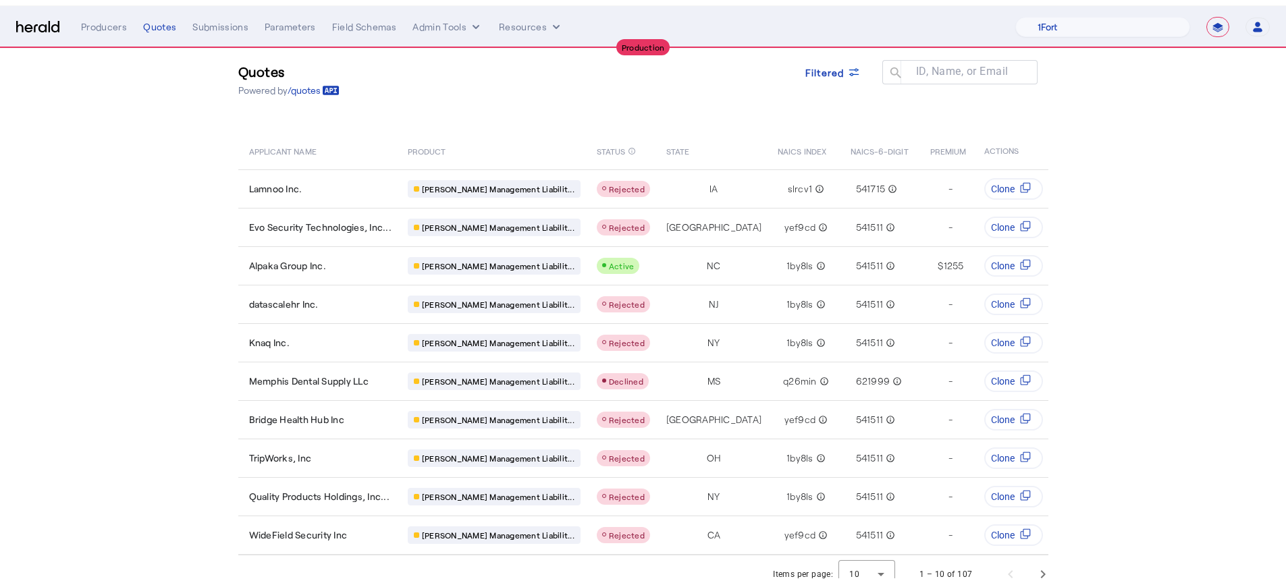
scroll to position [0, 0]
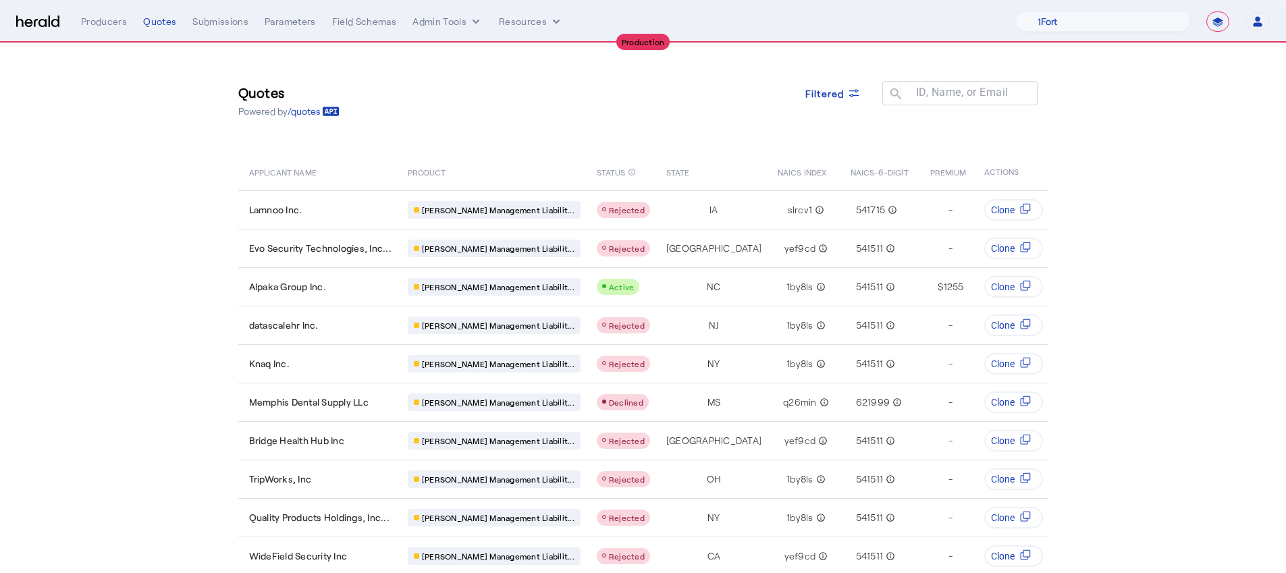
click at [1217, 28] on select "**********" at bounding box center [1217, 21] width 23 height 20
select select "*******"
click at [1206, 11] on select "**********" at bounding box center [1217, 21] width 23 height 20
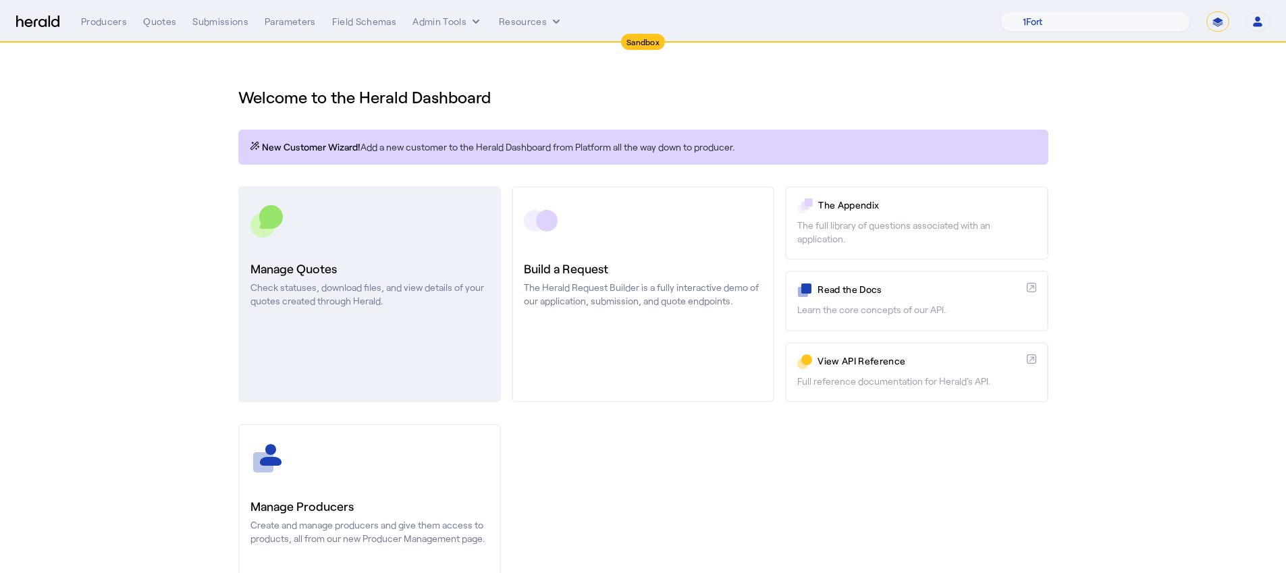
click at [439, 248] on link "Manage Quotes Check statuses, download files, and view details of your quotes c…" at bounding box center [369, 294] width 263 height 216
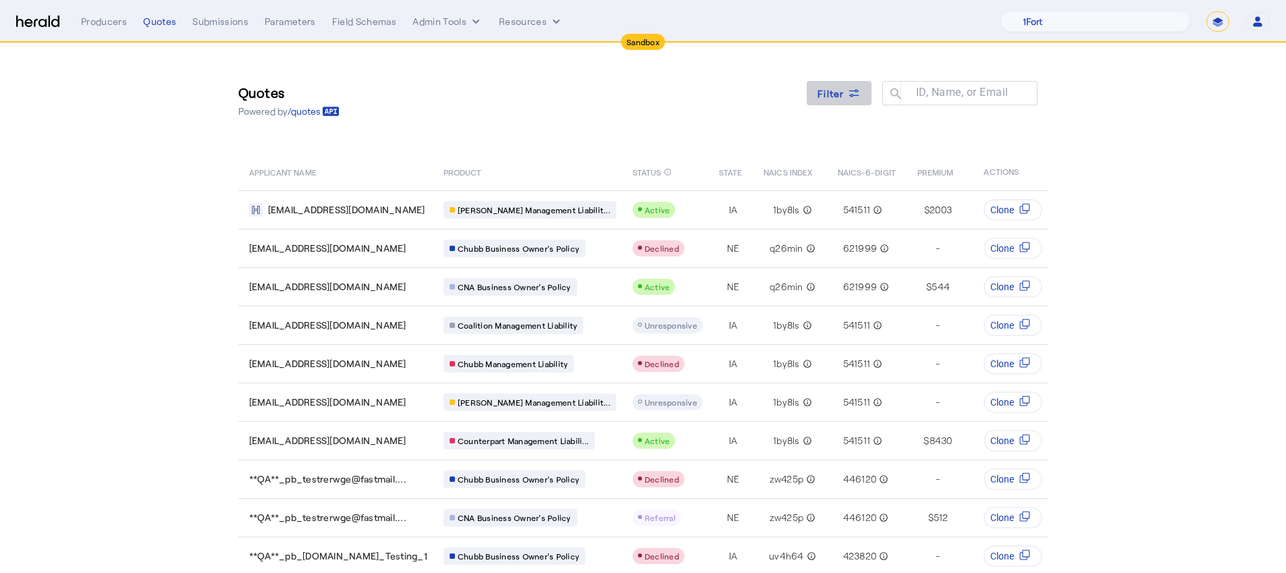
click at [829, 90] on span "Filter" at bounding box center [830, 93] width 27 height 14
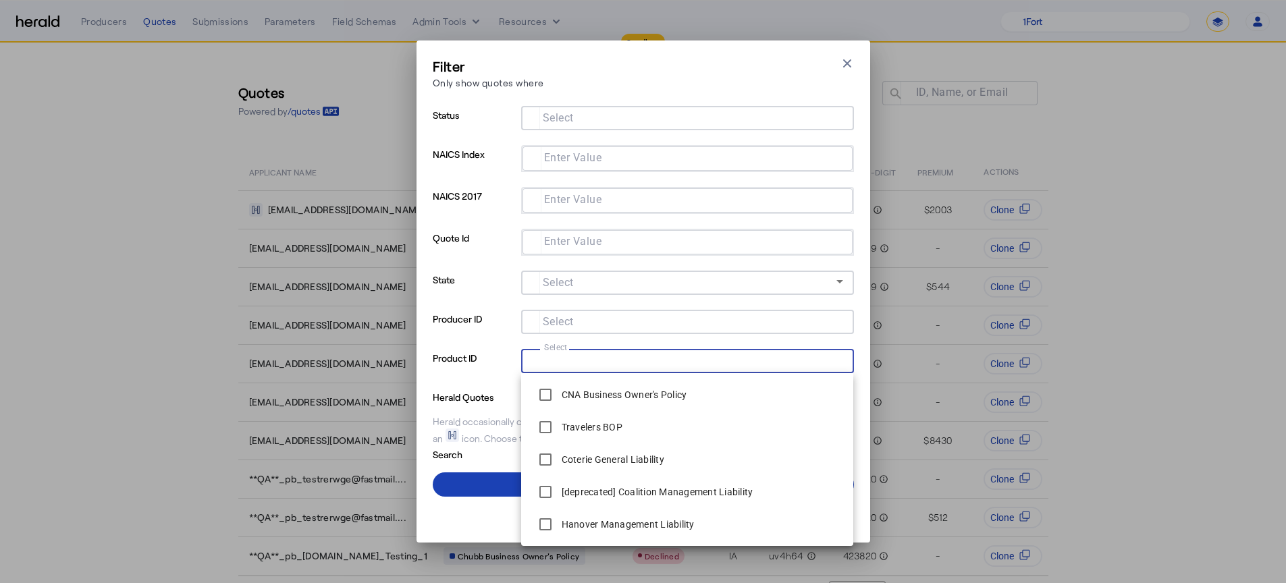
click at [705, 363] on input "Select" at bounding box center [685, 360] width 306 height 16
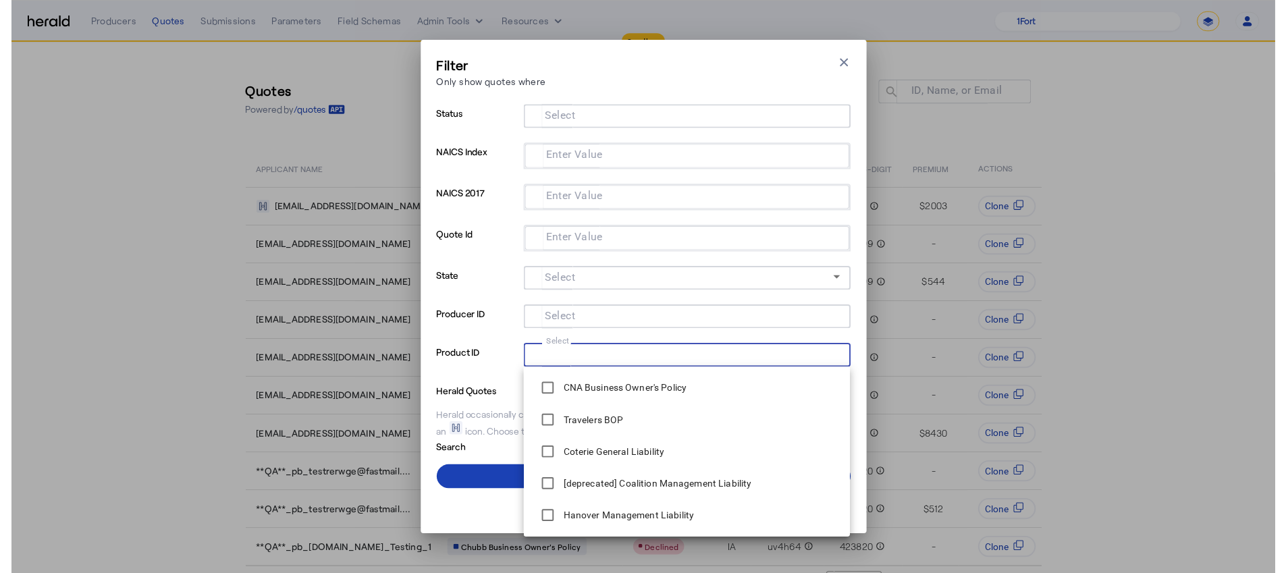
scroll to position [324, 0]
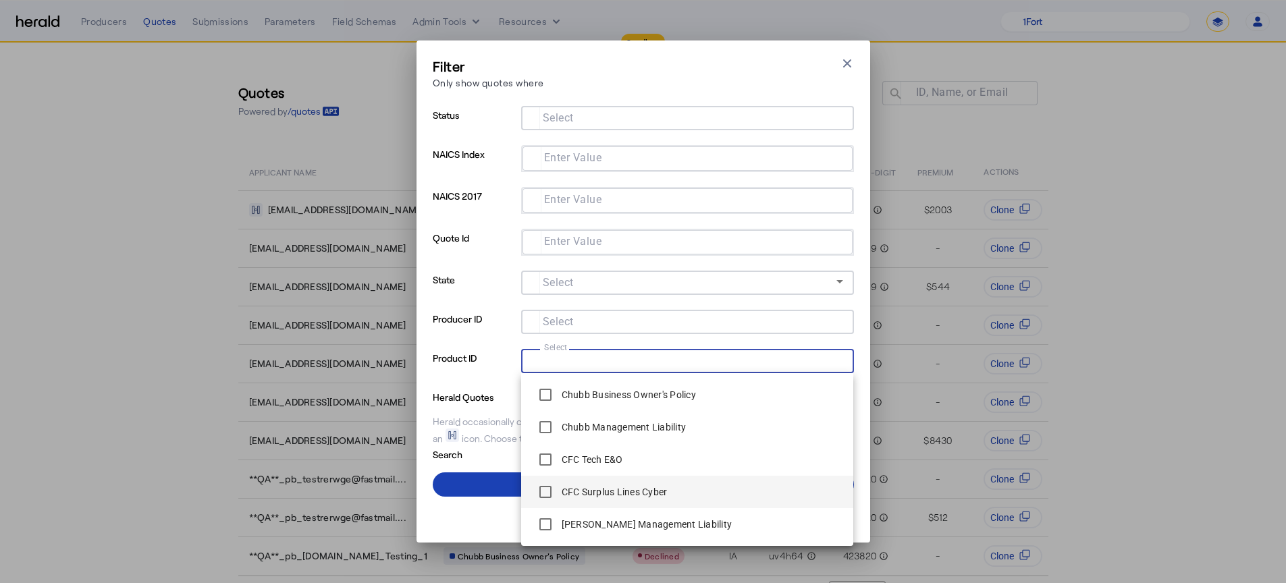
click at [607, 483] on div "CFC Surplus Lines Cyber" at bounding box center [600, 491] width 136 height 27
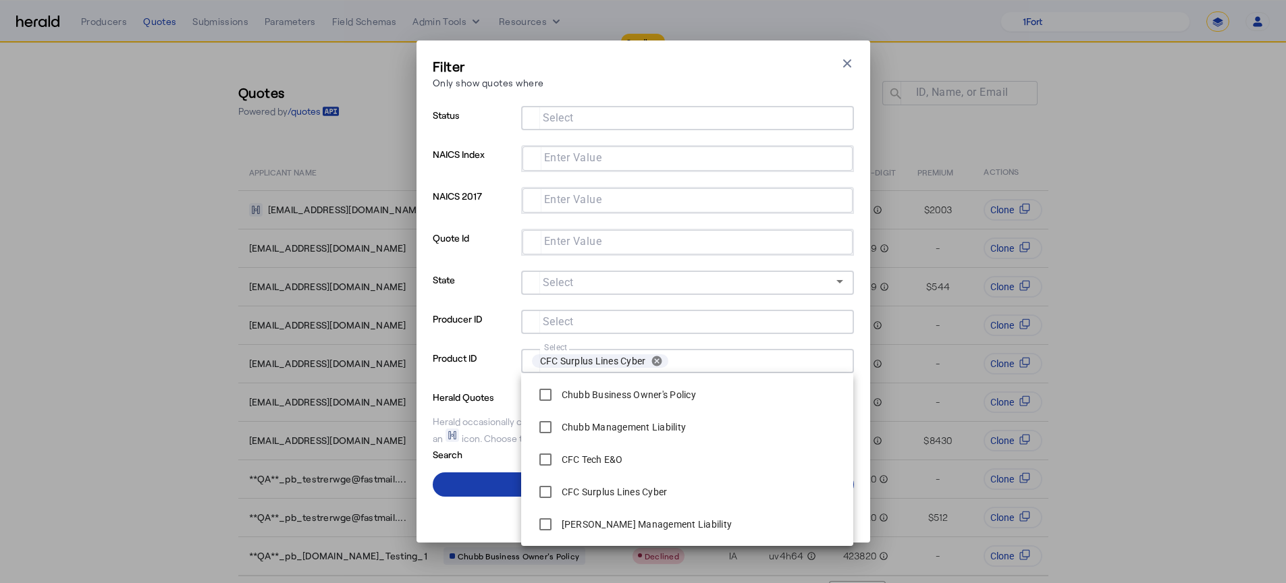
click at [481, 491] on span at bounding box center [643, 484] width 421 height 32
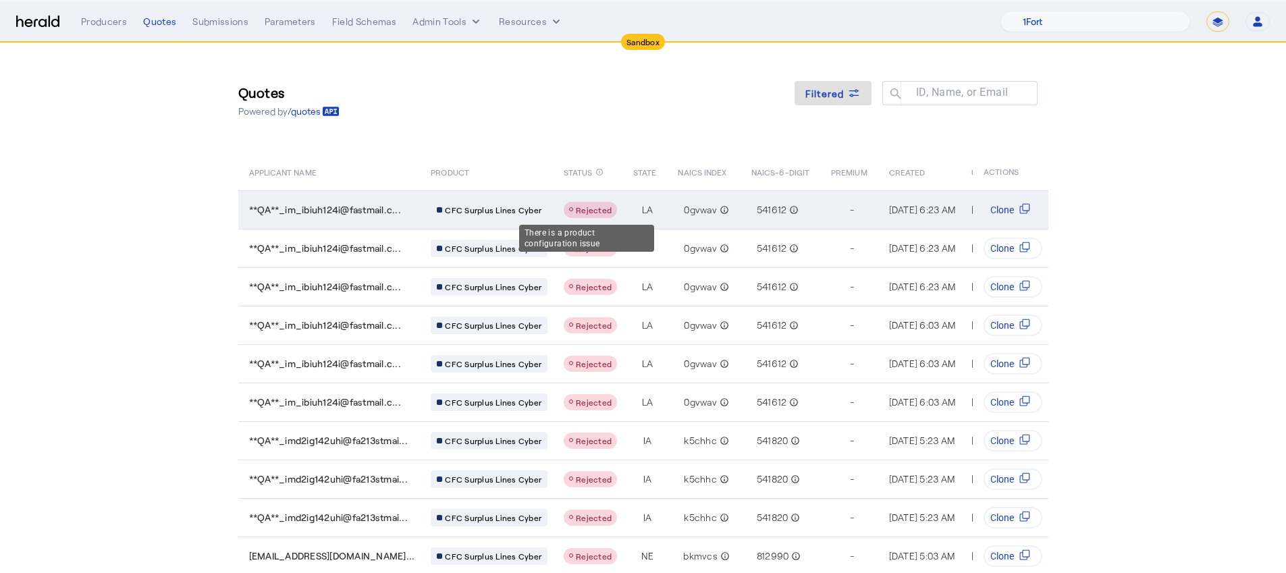
click at [581, 203] on div "Table view of all quotes submitted by your platform" at bounding box center [590, 210] width 53 height 16
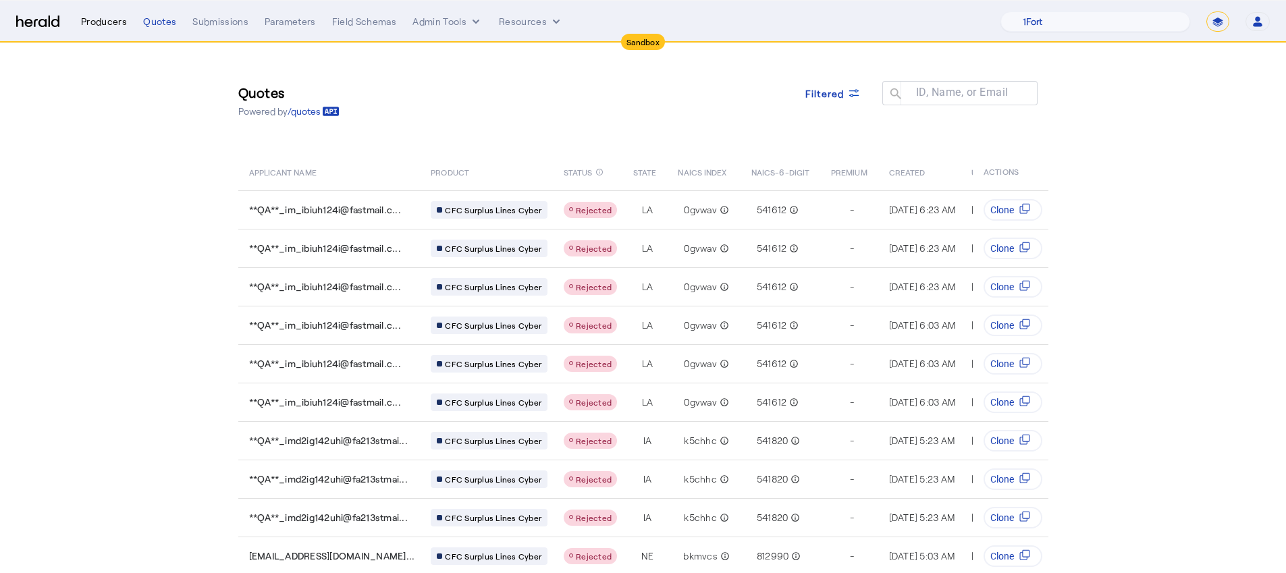
click at [111, 15] on div "Producers" at bounding box center [104, 21] width 46 height 13
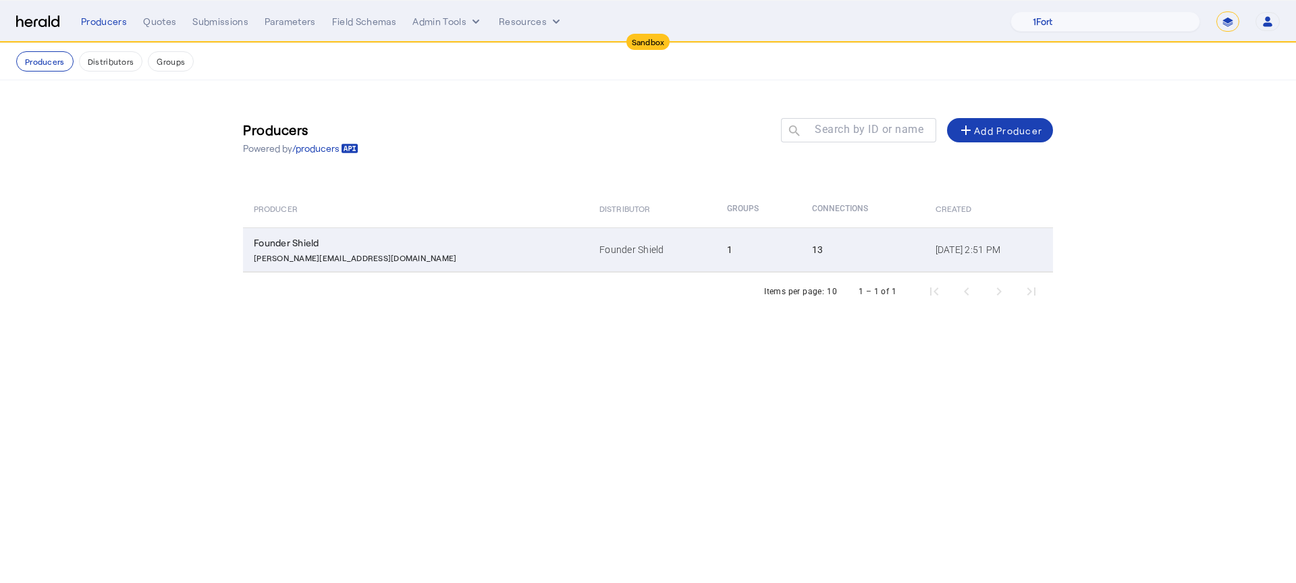
click at [588, 244] on td "Founder Shield" at bounding box center [652, 249] width 128 height 45
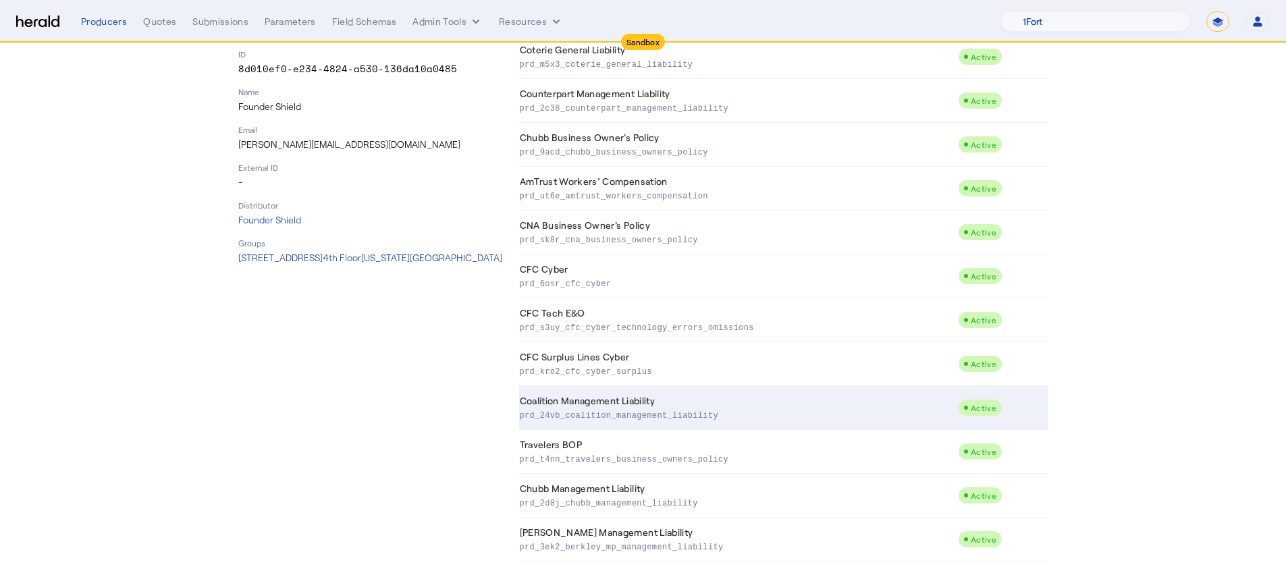
scroll to position [233, 0]
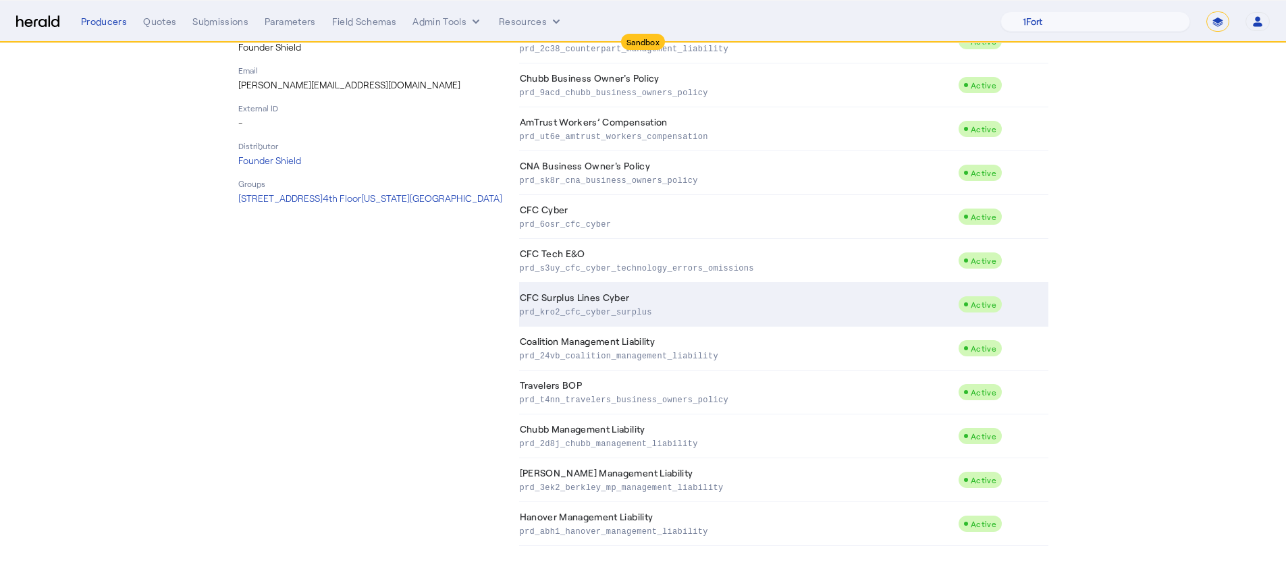
click at [657, 305] on p "prd_kro2_cfc_cyber_surplus" at bounding box center [736, 310] width 433 height 13
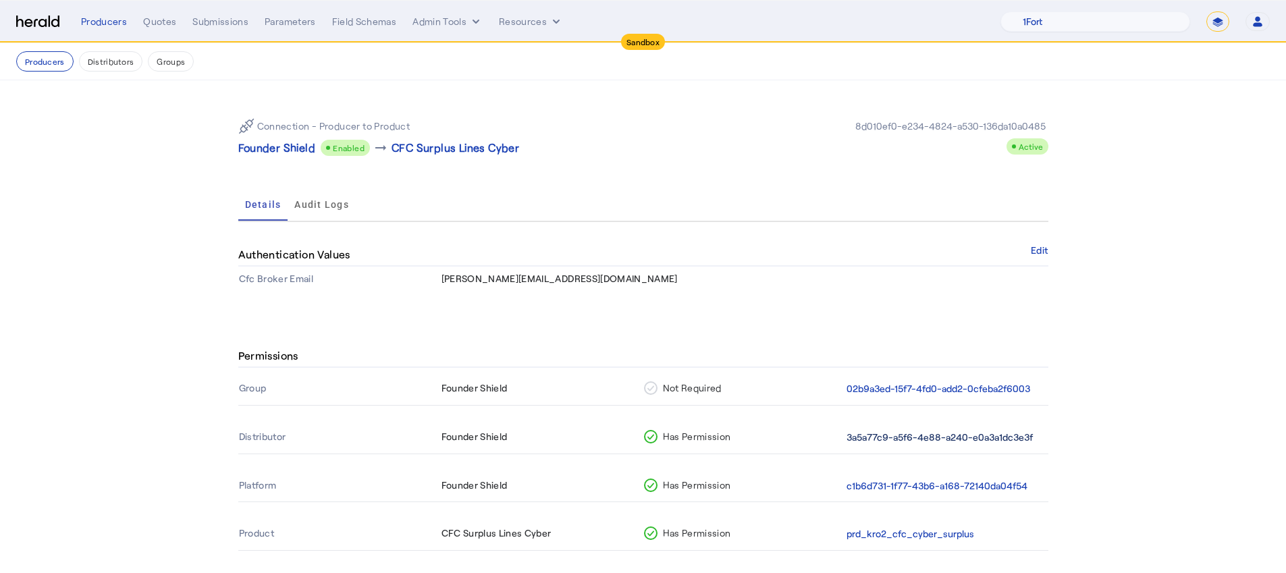
click at [930, 445] on button "3a5a77c9-a5f6-4e88-a240-e0a3a1dc3e3f" at bounding box center [939, 438] width 186 height 16
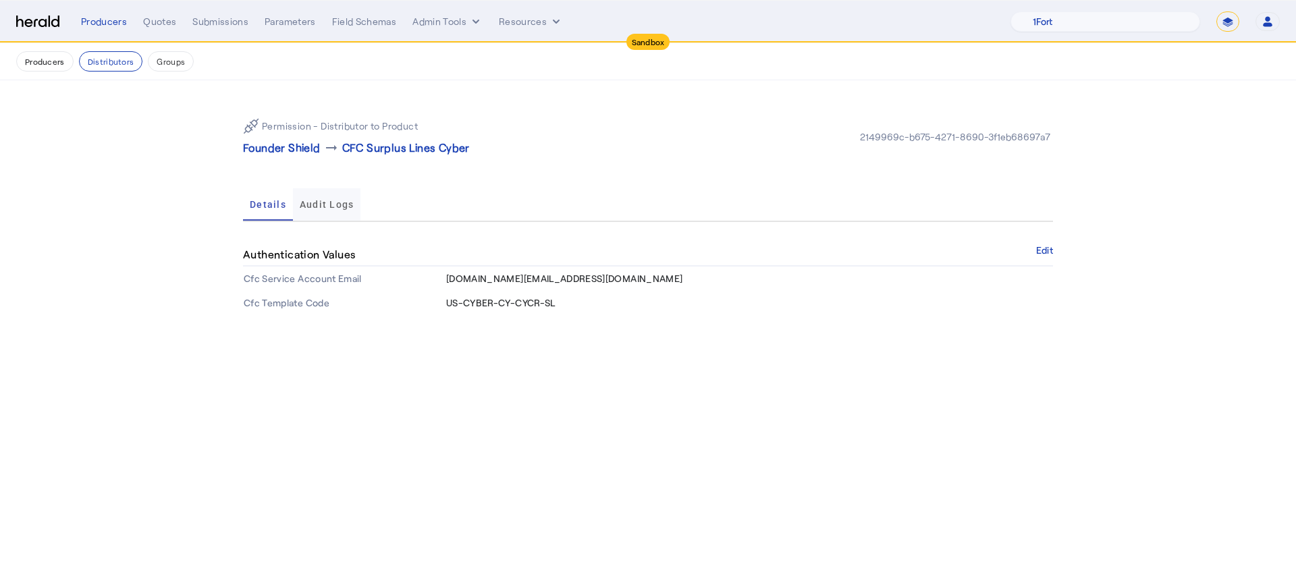
click at [311, 198] on span "Audit Logs" at bounding box center [327, 204] width 55 height 32
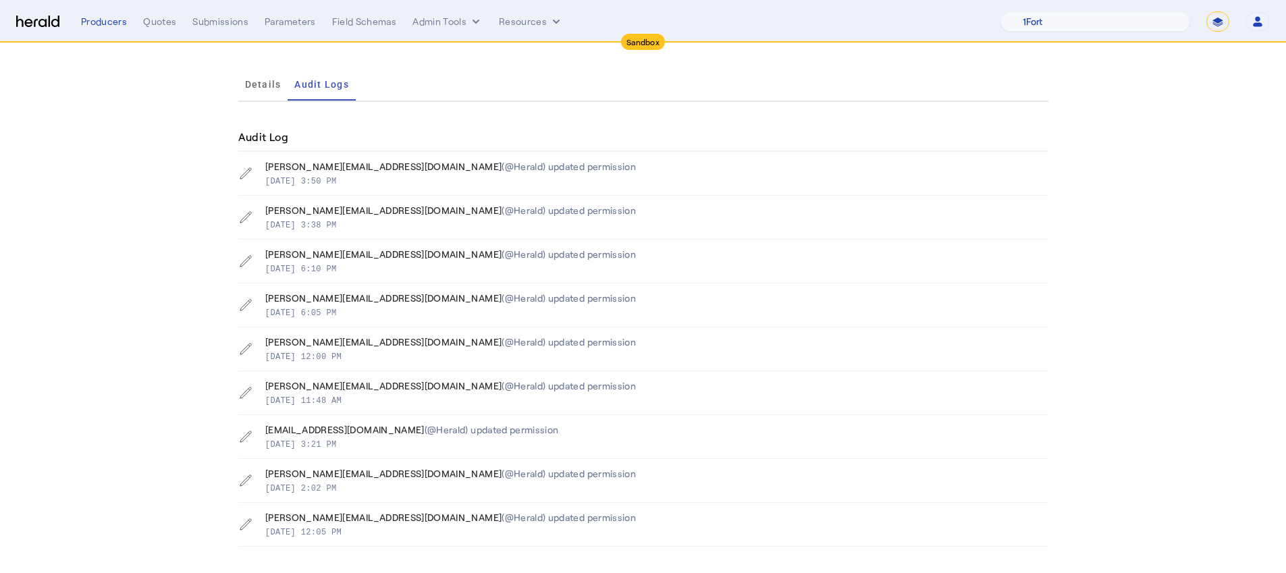
scroll to position [121, 0]
click at [427, 177] on div "Sep 25, 2025, 3:50 PM" at bounding box center [450, 179] width 371 height 13
click at [246, 176] on icon at bounding box center [245, 172] width 13 height 13
click at [164, 28] on div "Quotes" at bounding box center [159, 21] width 33 height 13
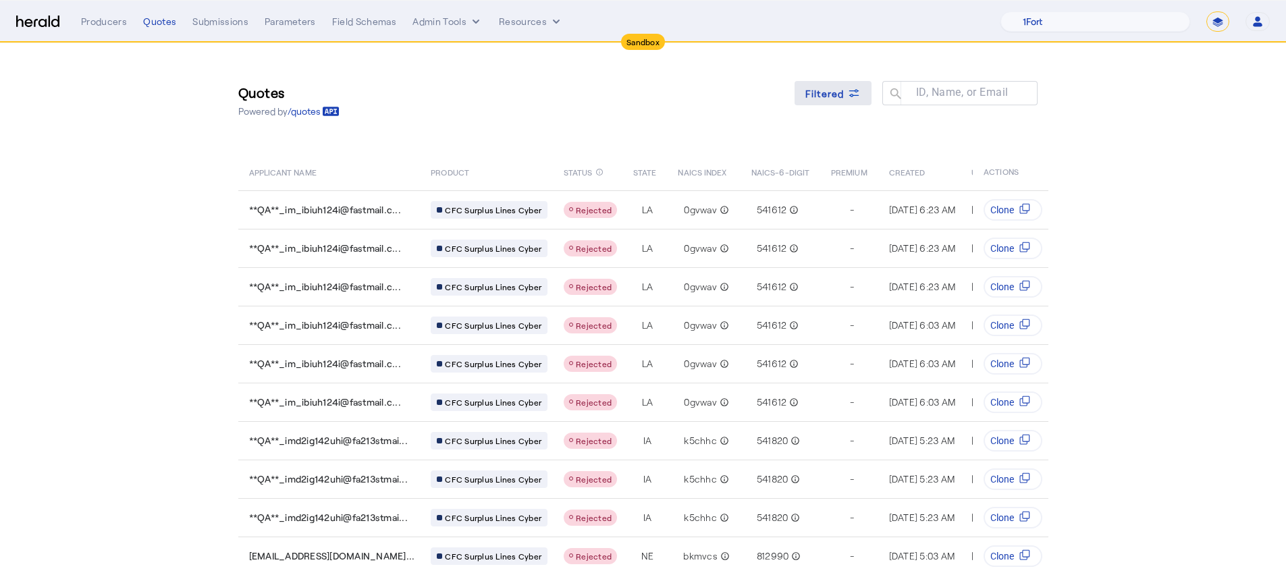
click at [822, 99] on span "Filtered" at bounding box center [824, 93] width 39 height 14
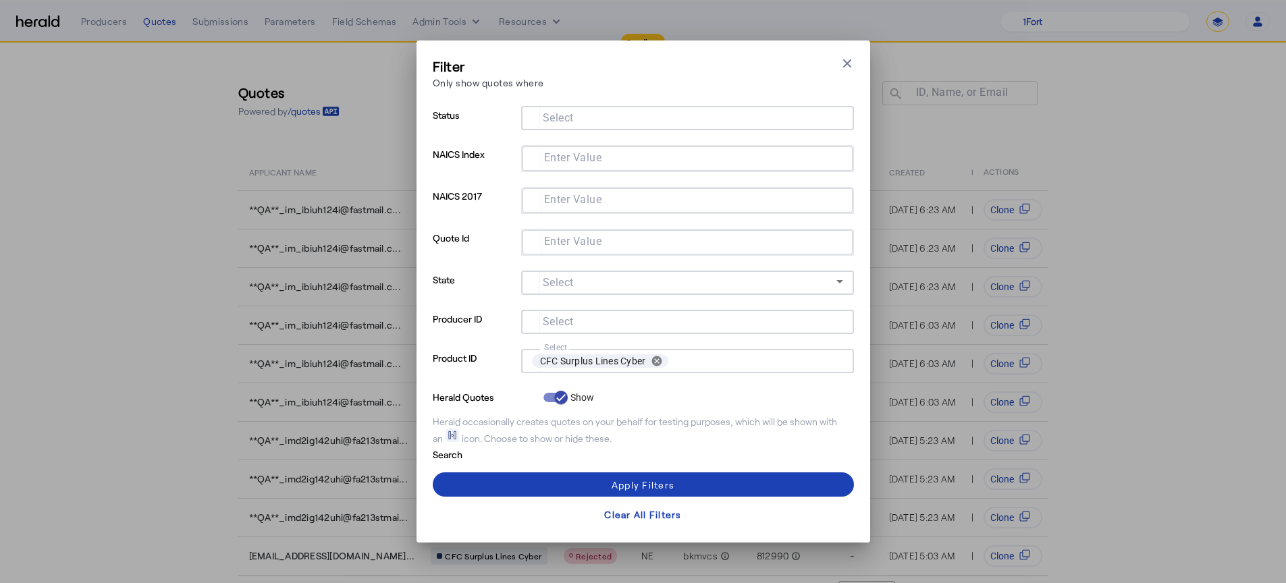
click at [719, 353] on input "Select" at bounding box center [755, 361] width 163 height 19
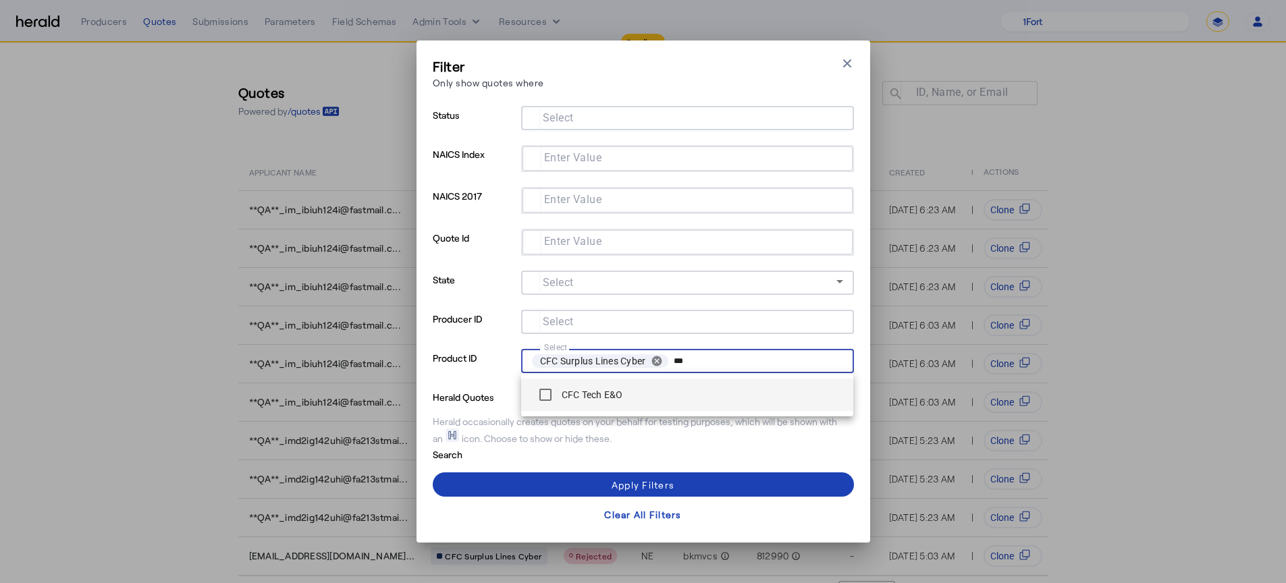
type input "***"
click at [666, 385] on span "CFC Tech E&O" at bounding box center [687, 394] width 311 height 27
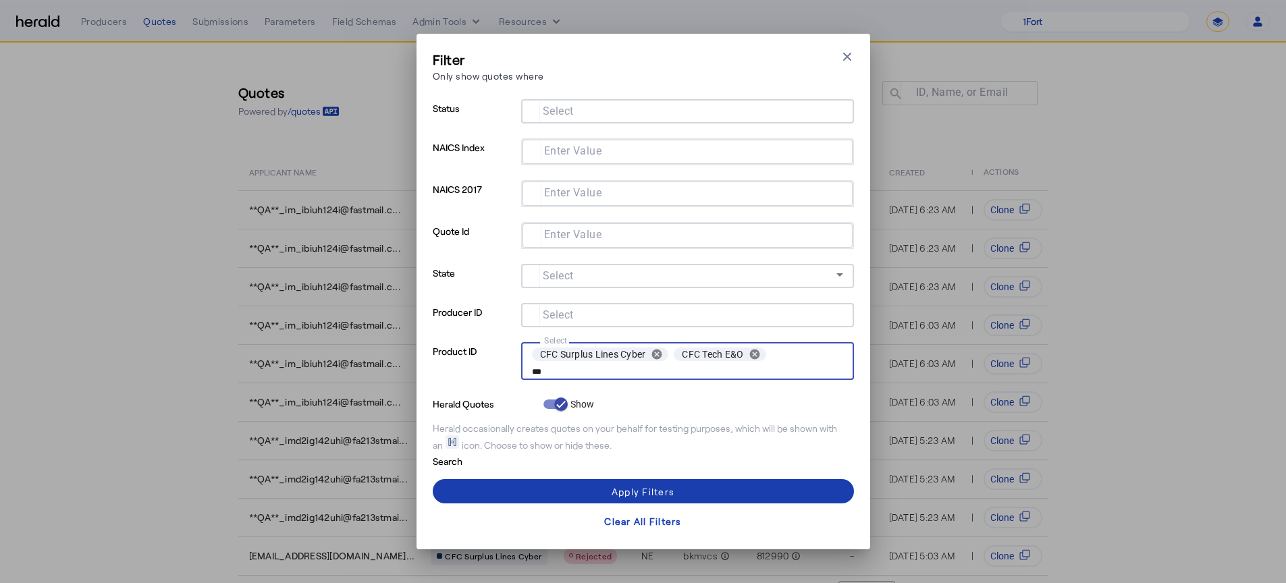
click at [567, 487] on span at bounding box center [643, 491] width 421 height 32
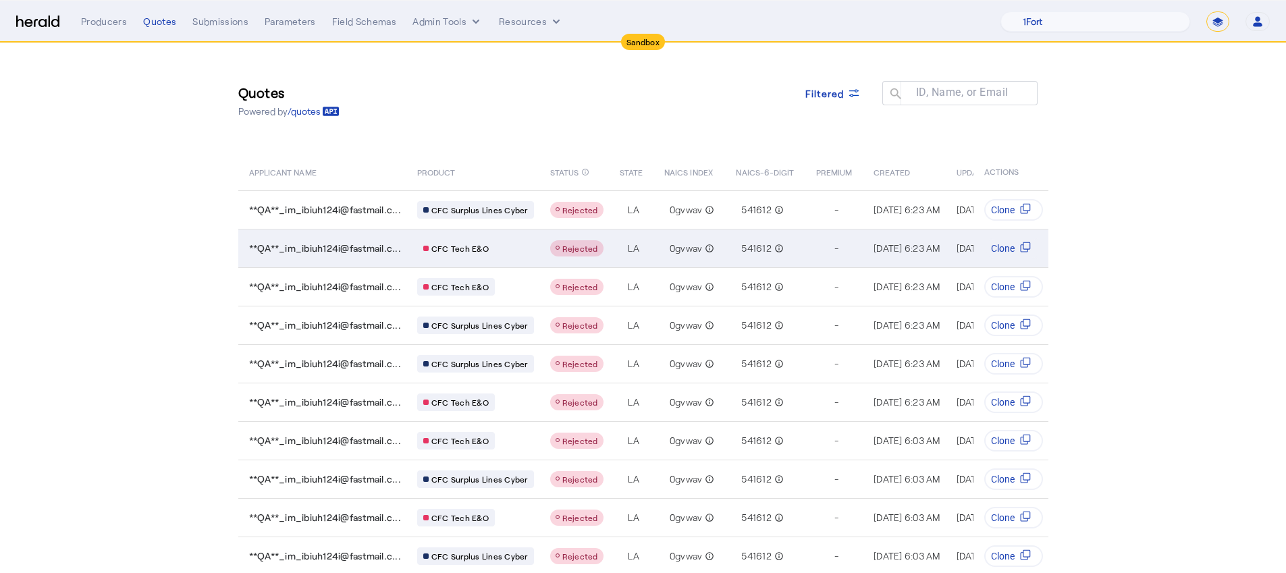
click at [570, 260] on td "Rejected" at bounding box center [574, 248] width 70 height 38
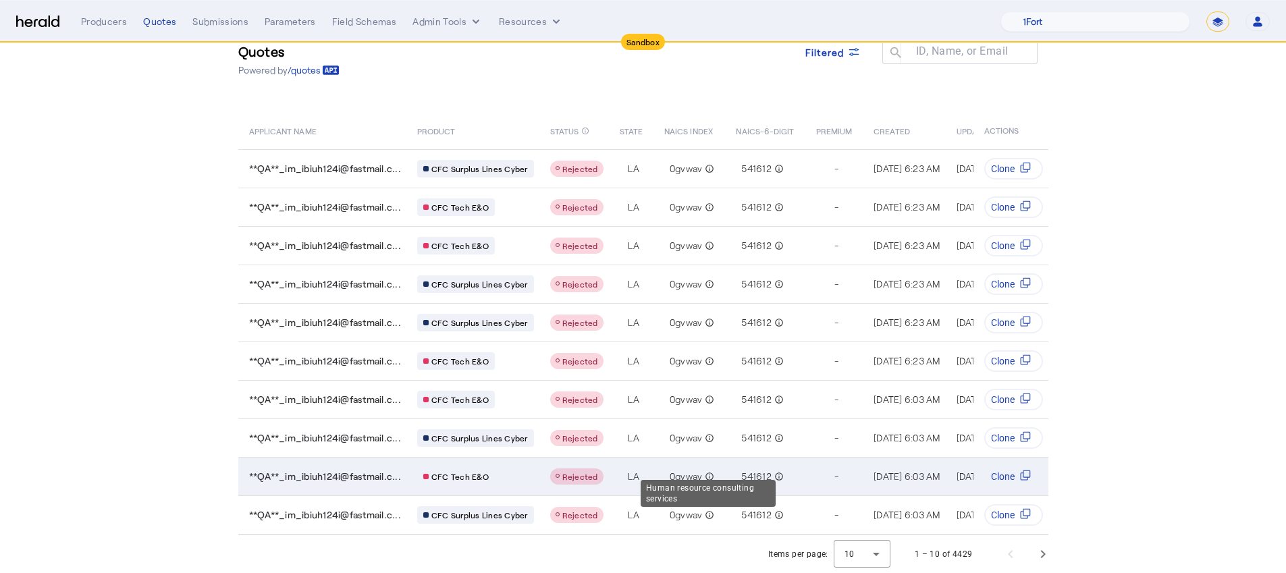
scroll to position [51, 0]
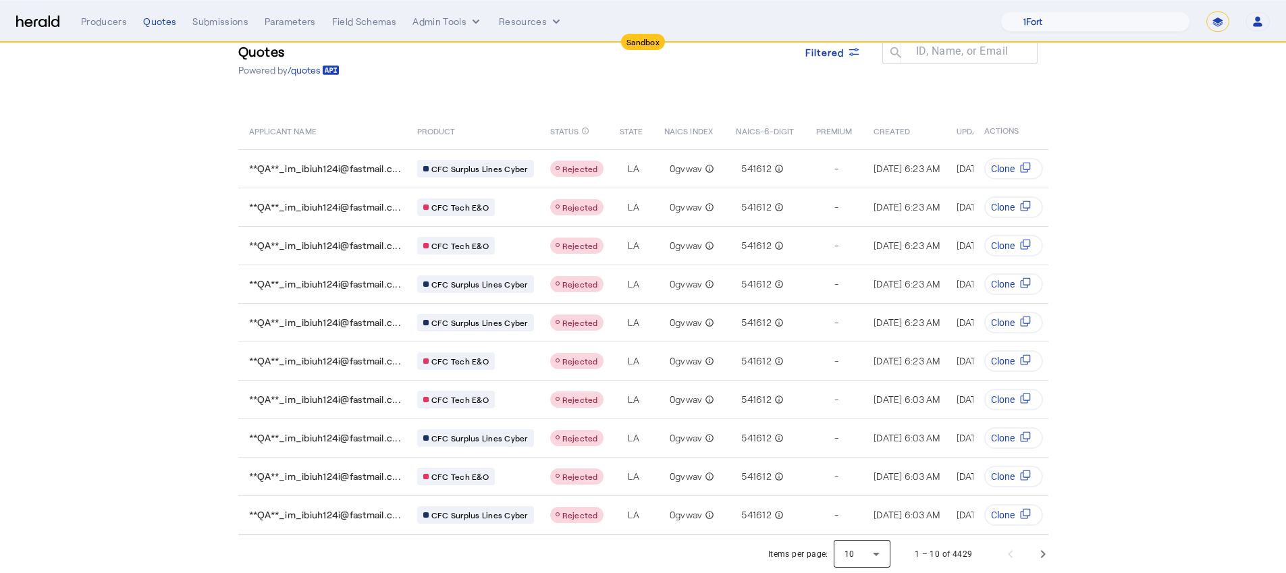
click at [852, 559] on div at bounding box center [861, 554] width 57 height 32
click at [866, 485] on span "25" at bounding box center [867, 486] width 35 height 16
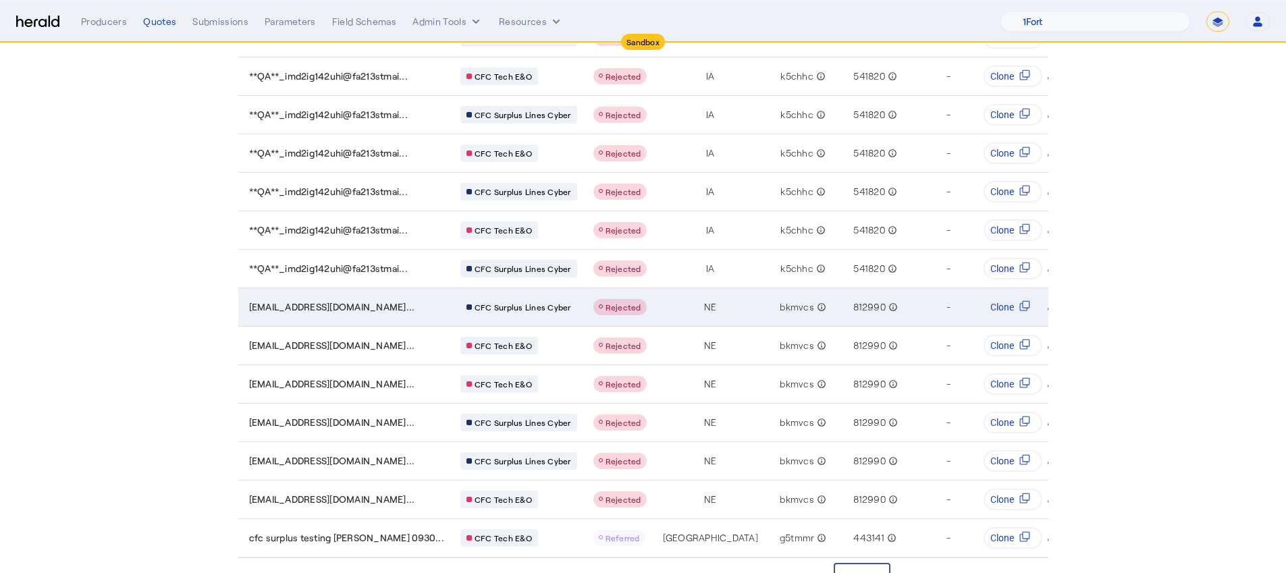
scroll to position [628, 0]
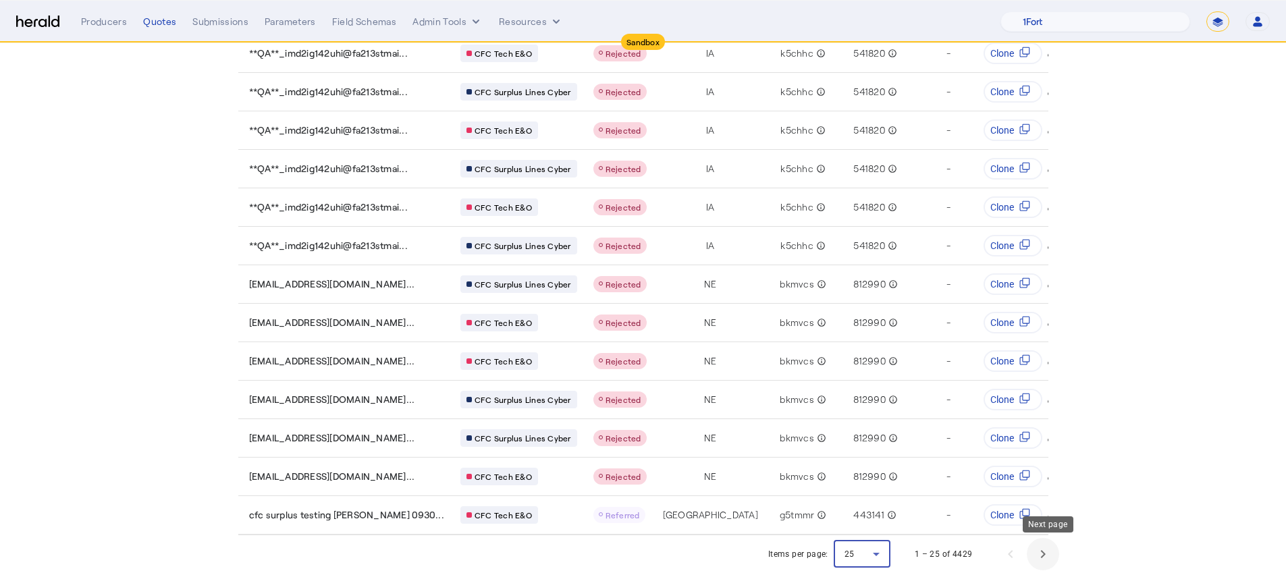
click at [1045, 551] on span "Next page" at bounding box center [1042, 554] width 32 height 32
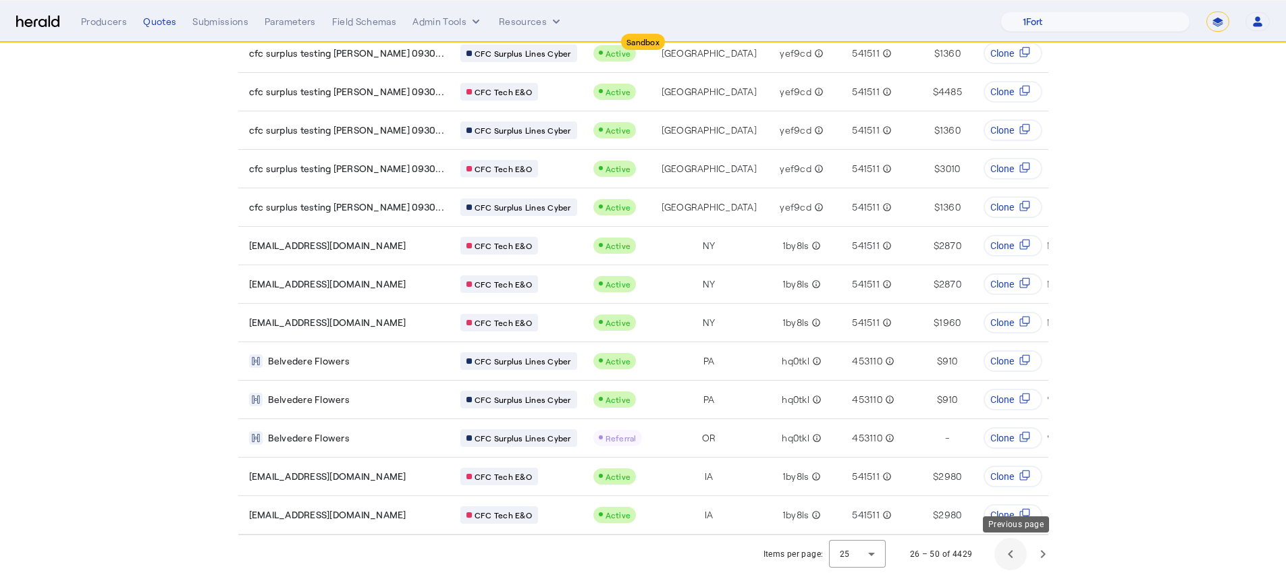
click at [1025, 555] on span "Previous page" at bounding box center [1010, 554] width 32 height 32
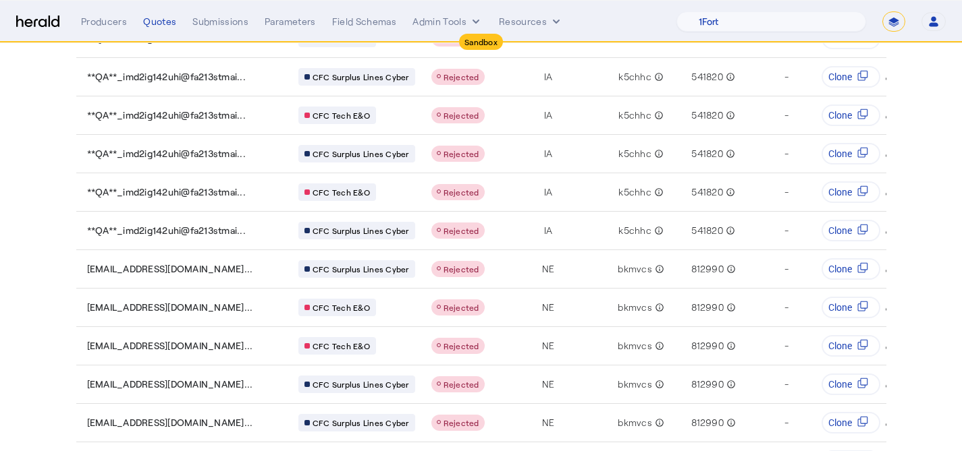
scroll to position [749, 0]
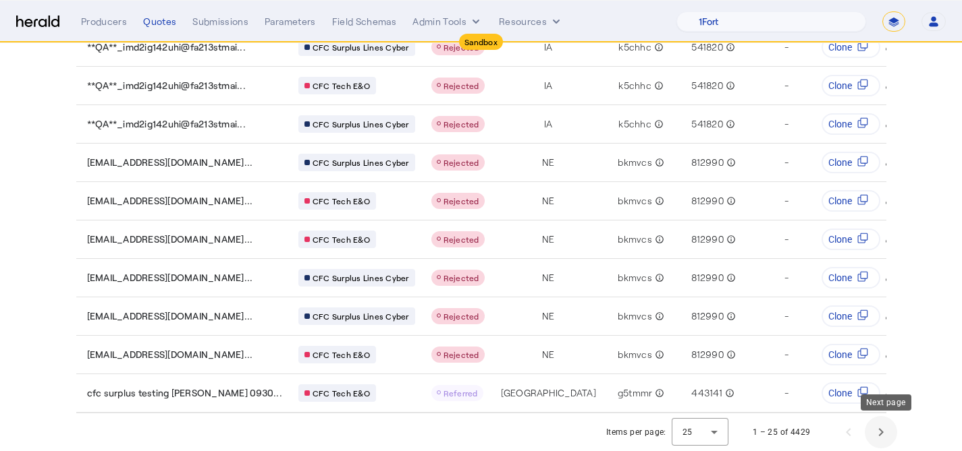
click at [881, 436] on span "Next page" at bounding box center [881, 432] width 32 height 32
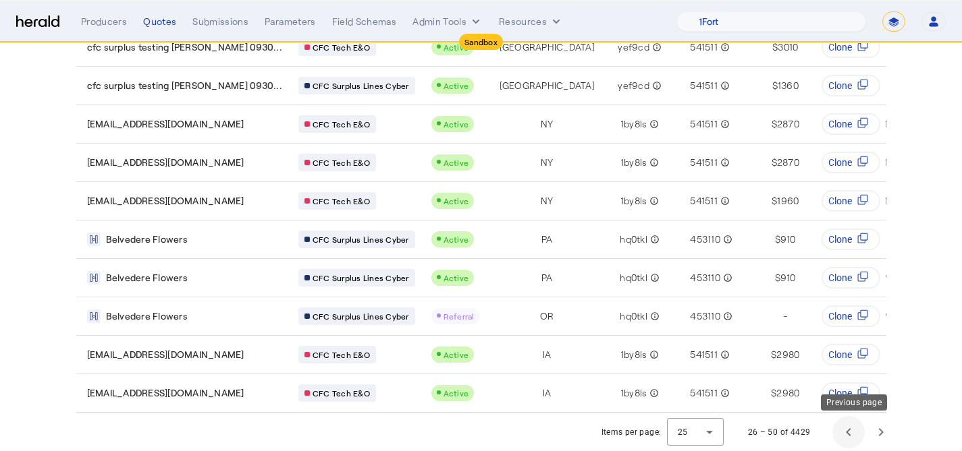
click at [845, 435] on span "Previous page" at bounding box center [848, 432] width 32 height 32
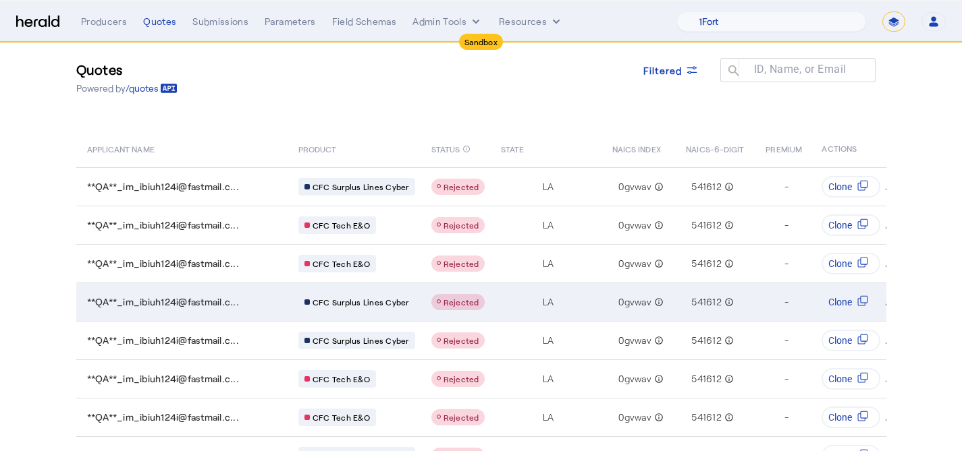
scroll to position [0, 0]
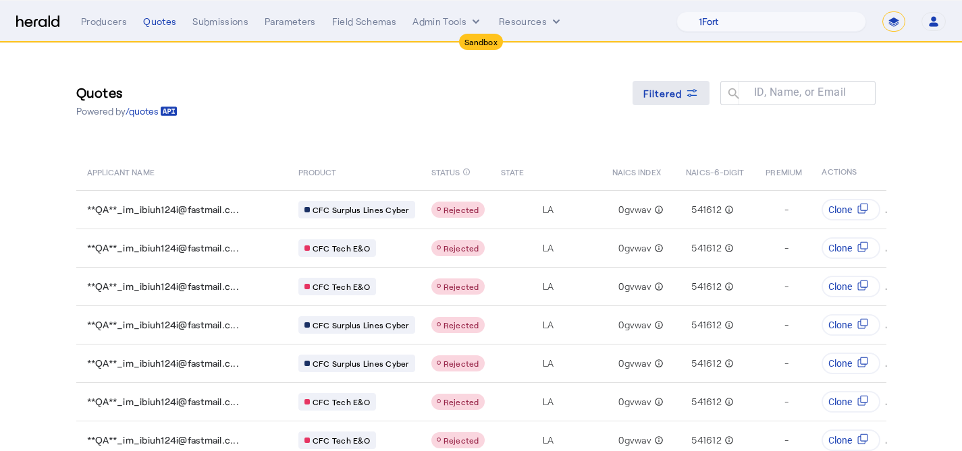
click at [678, 105] on span at bounding box center [670, 93] width 77 height 32
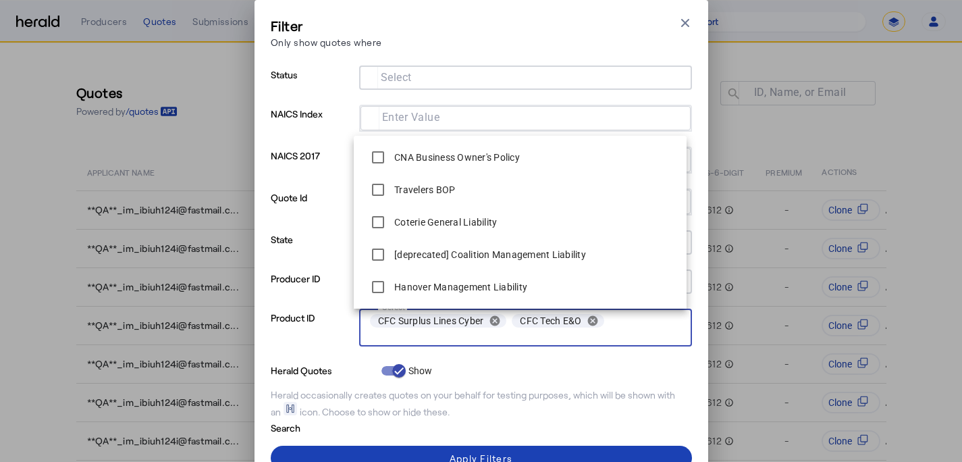
click at [611, 335] on input "Select" at bounding box center [525, 338] width 311 height 16
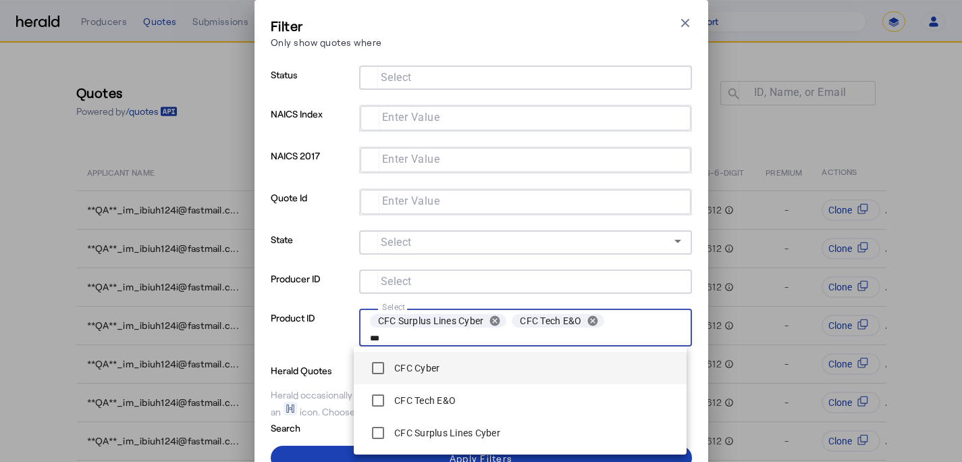
type input "***"
click at [483, 366] on span "CFC Cyber" at bounding box center [519, 367] width 311 height 27
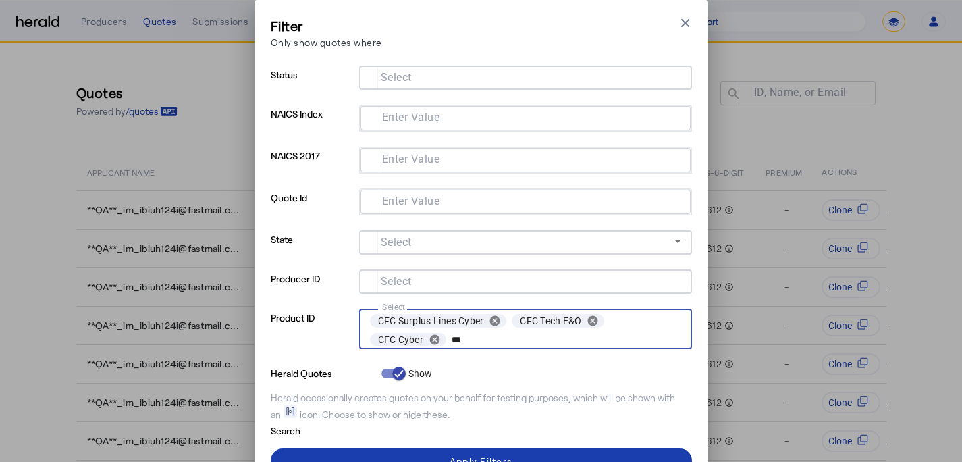
click at [437, 449] on span at bounding box center [481, 460] width 421 height 32
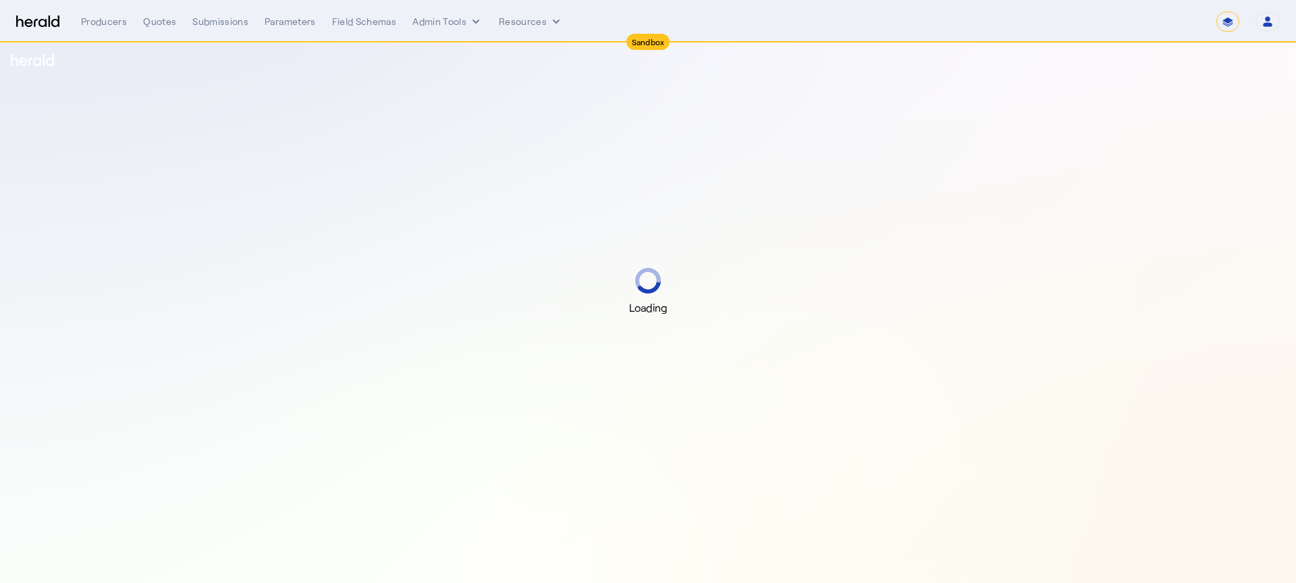
select select "*******"
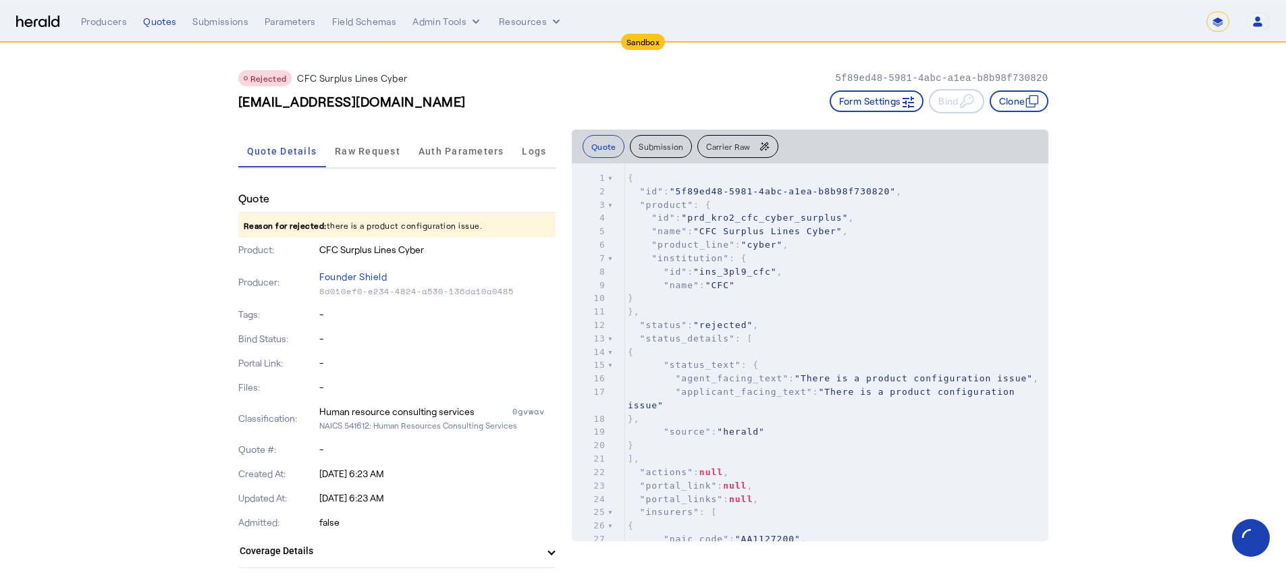
click at [394, 169] on div "Quote Details Raw Request Auth Parameters Logs" at bounding box center [396, 152] width 317 height 45
click at [395, 150] on span "Raw Request" at bounding box center [367, 150] width 65 height 9
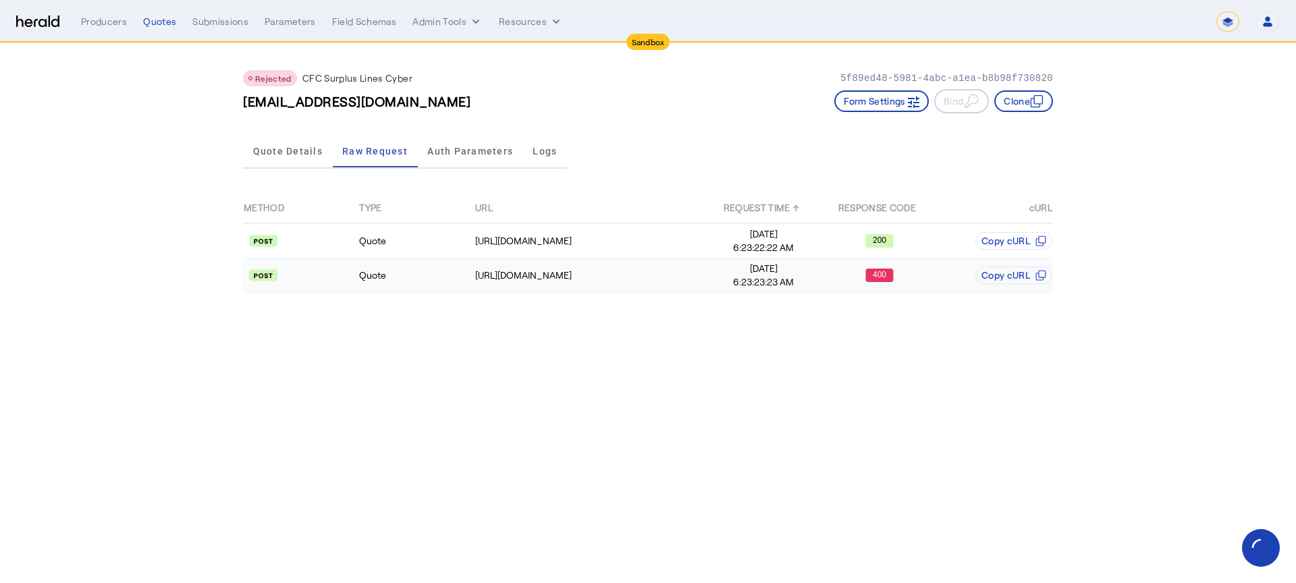
click at [932, 267] on td "400" at bounding box center [878, 275] width 115 height 34
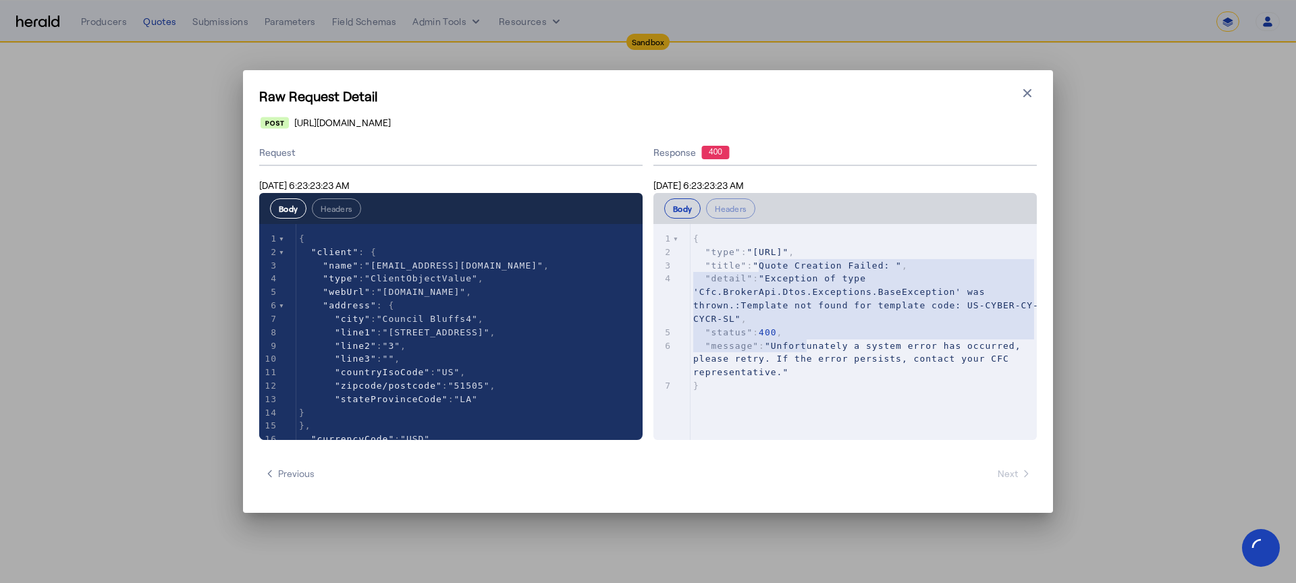
type textarea "**********"
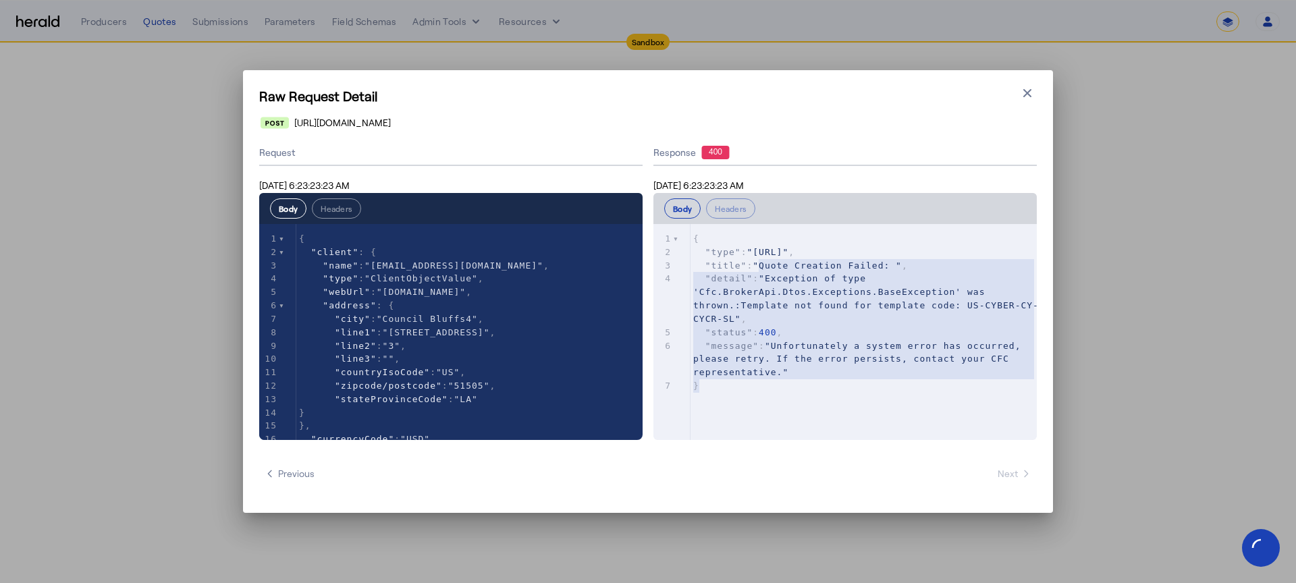
drag, startPoint x: 765, startPoint y: 273, endPoint x: 806, endPoint y: 456, distance: 187.3
click at [806, 456] on div "Raw Request Detail Close modal [URL][DOMAIN_NAME] Request [DATE] 6:23:23:23 AM …" at bounding box center [648, 291] width 810 height 443
click at [812, 379] on pre "}" at bounding box center [868, 385] width 356 height 13
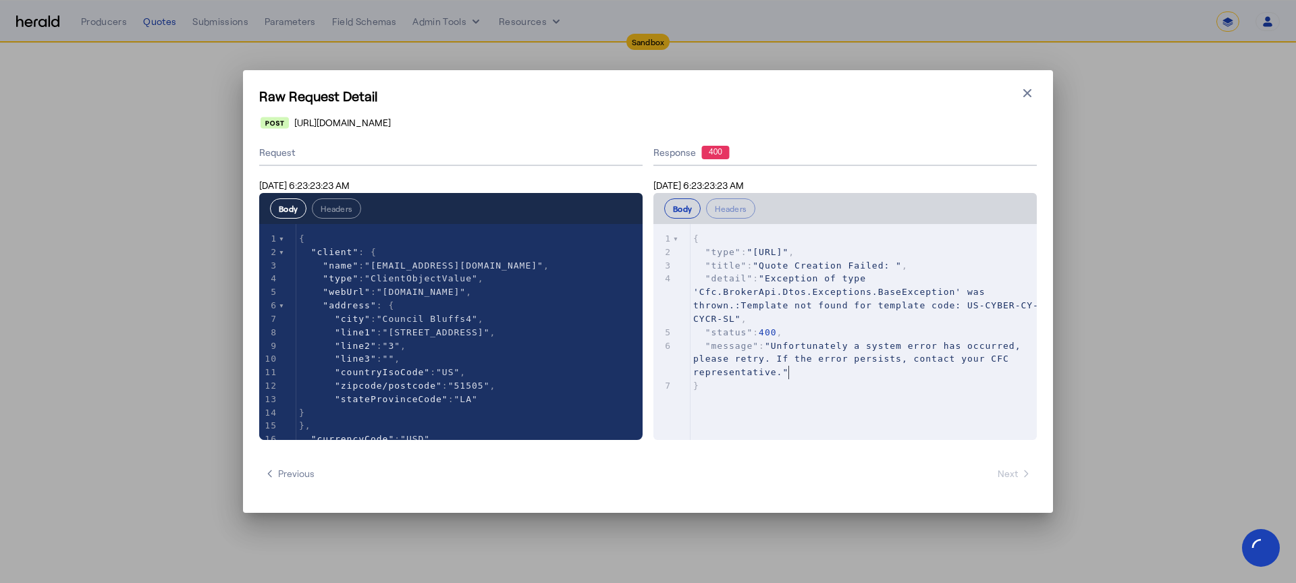
click at [173, 153] on div "Raw Request Detail Close modal [URL][DOMAIN_NAME] Request [DATE] 6:23:23:23 AM …" at bounding box center [648, 291] width 1296 height 583
click at [1032, 99] on icon "button" at bounding box center [1026, 92] width 13 height 13
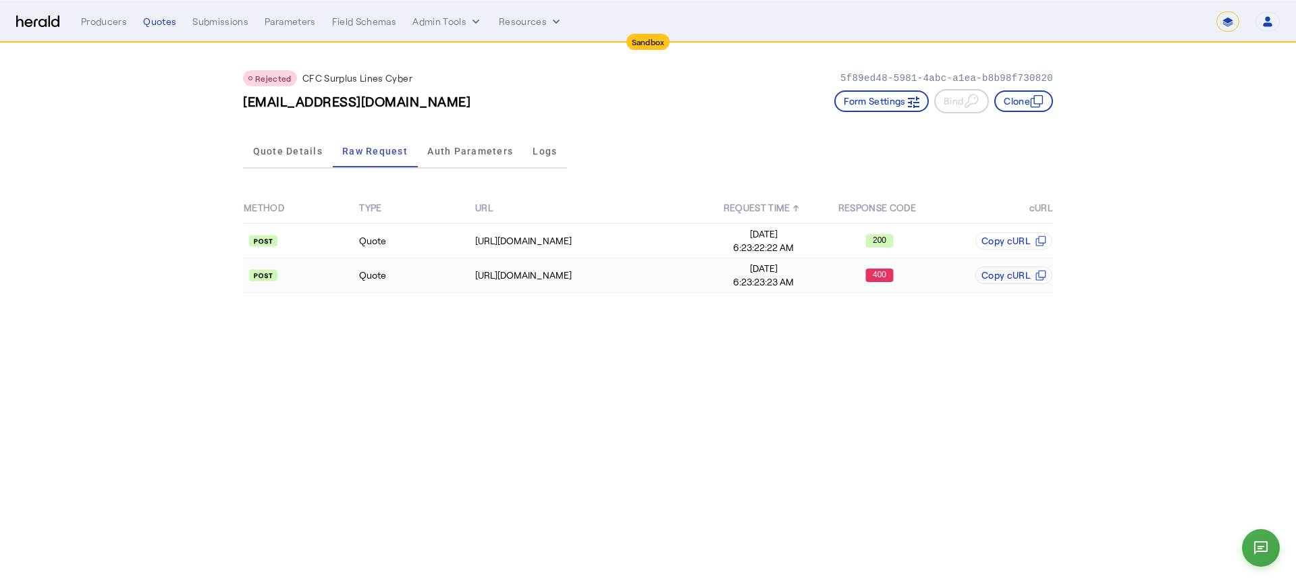
click at [898, 271] on div "400" at bounding box center [879, 275] width 114 height 13
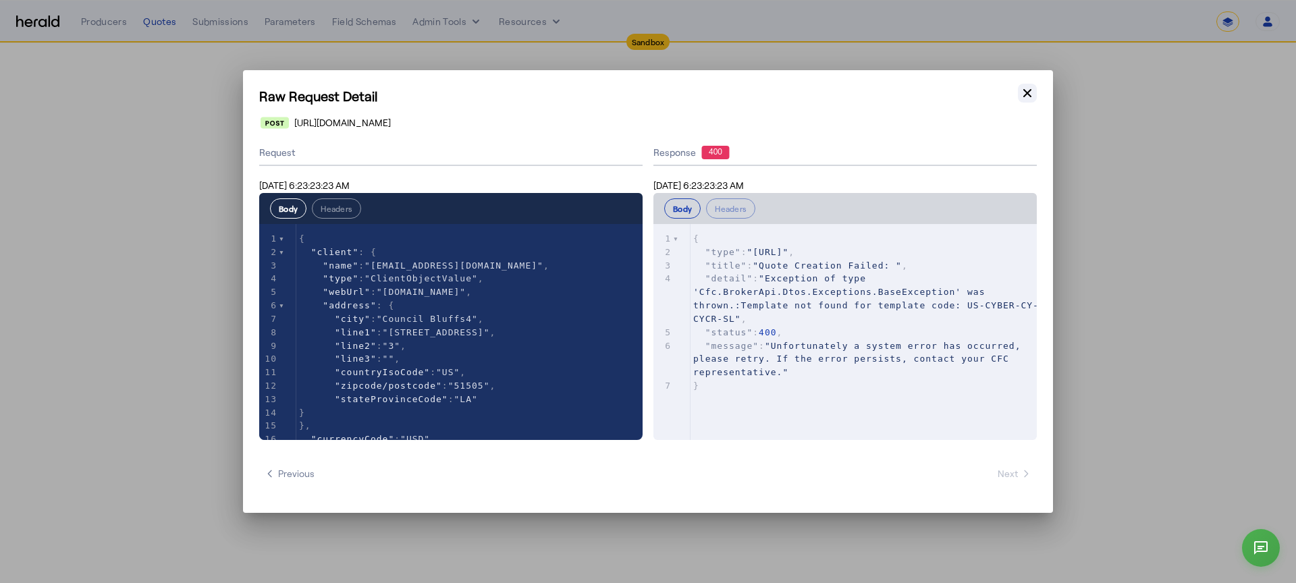
click at [1024, 85] on button "Close modal" at bounding box center [1027, 93] width 19 height 19
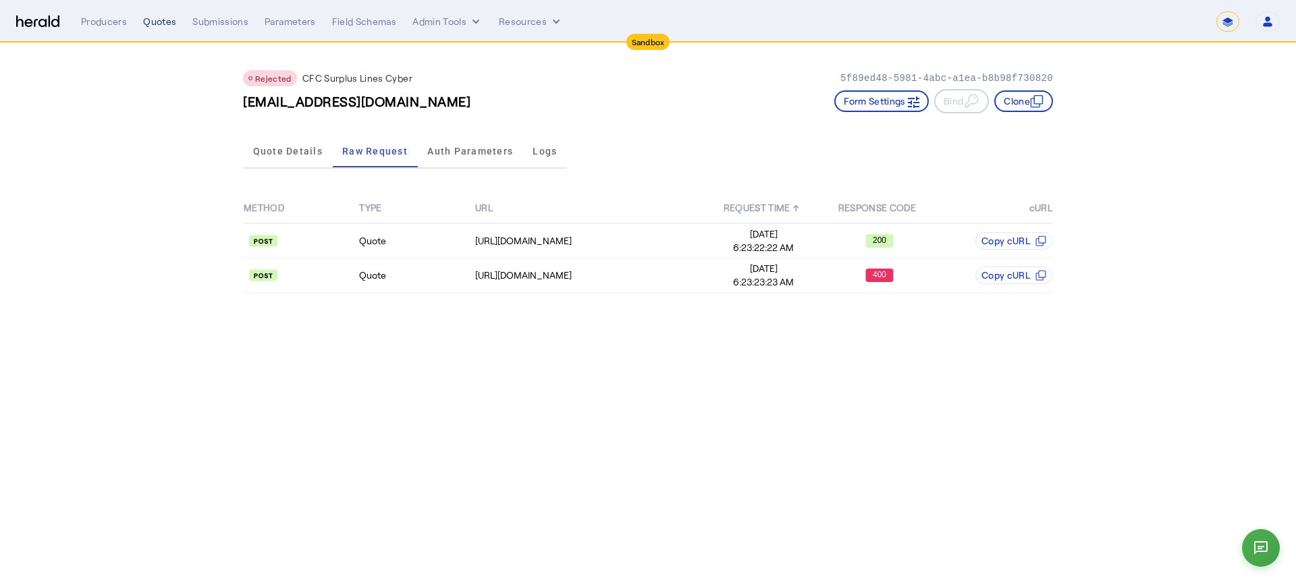
click at [169, 26] on div "Quotes" at bounding box center [159, 21] width 33 height 13
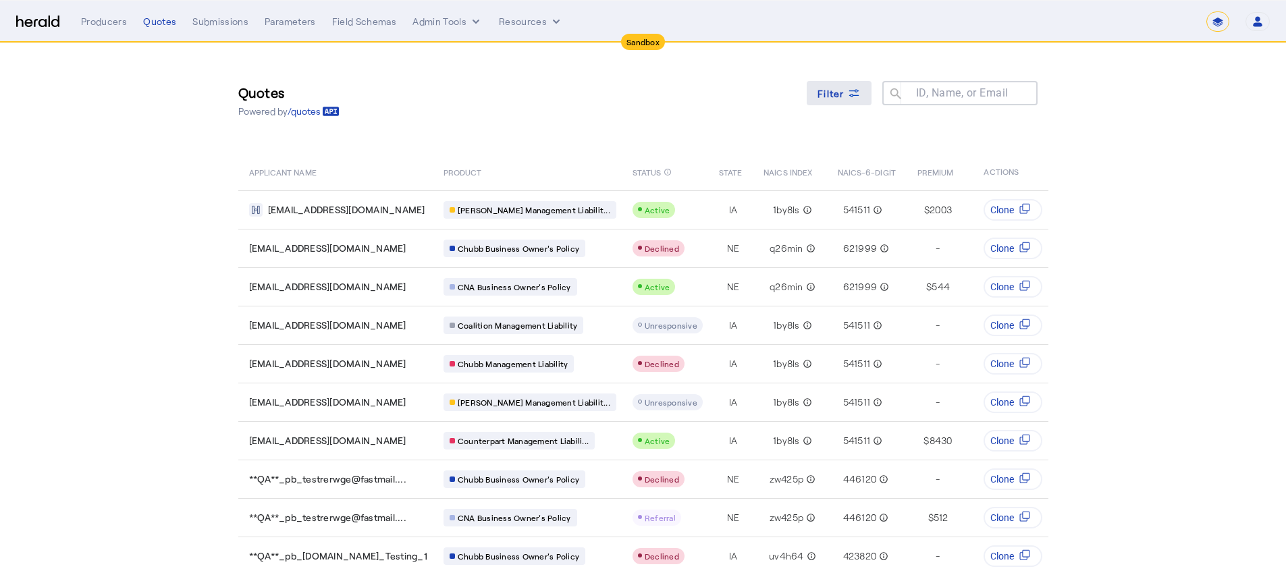
click at [822, 87] on span "Filter" at bounding box center [830, 93] width 27 height 14
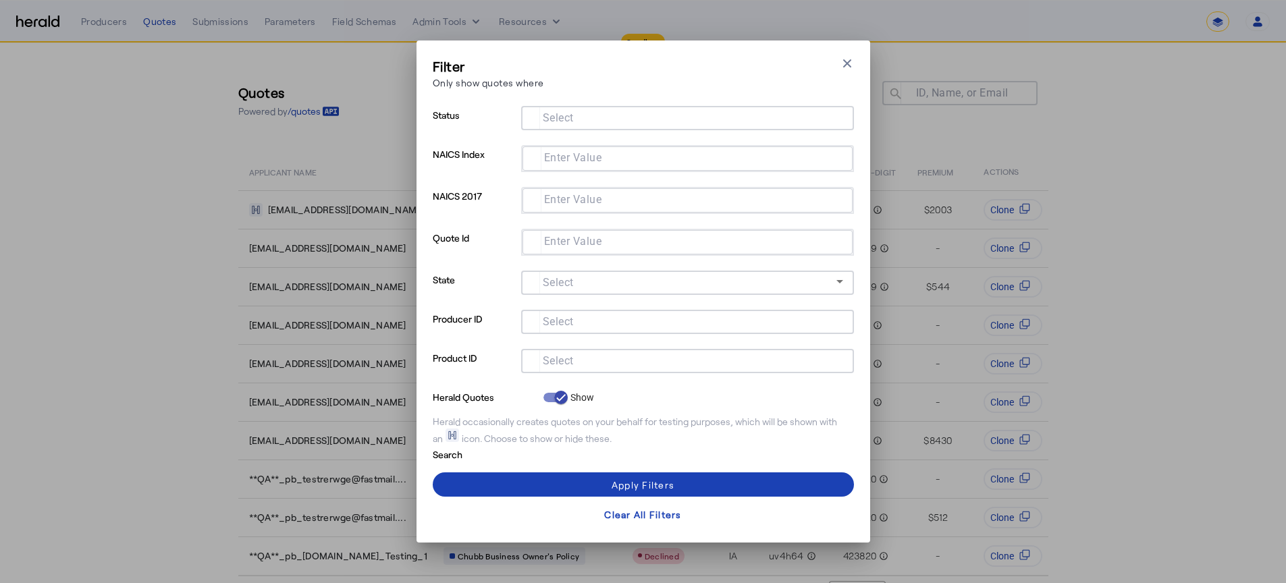
click at [573, 357] on mat-label "Select" at bounding box center [558, 360] width 31 height 13
click at [573, 357] on input "Select" at bounding box center [685, 360] width 306 height 16
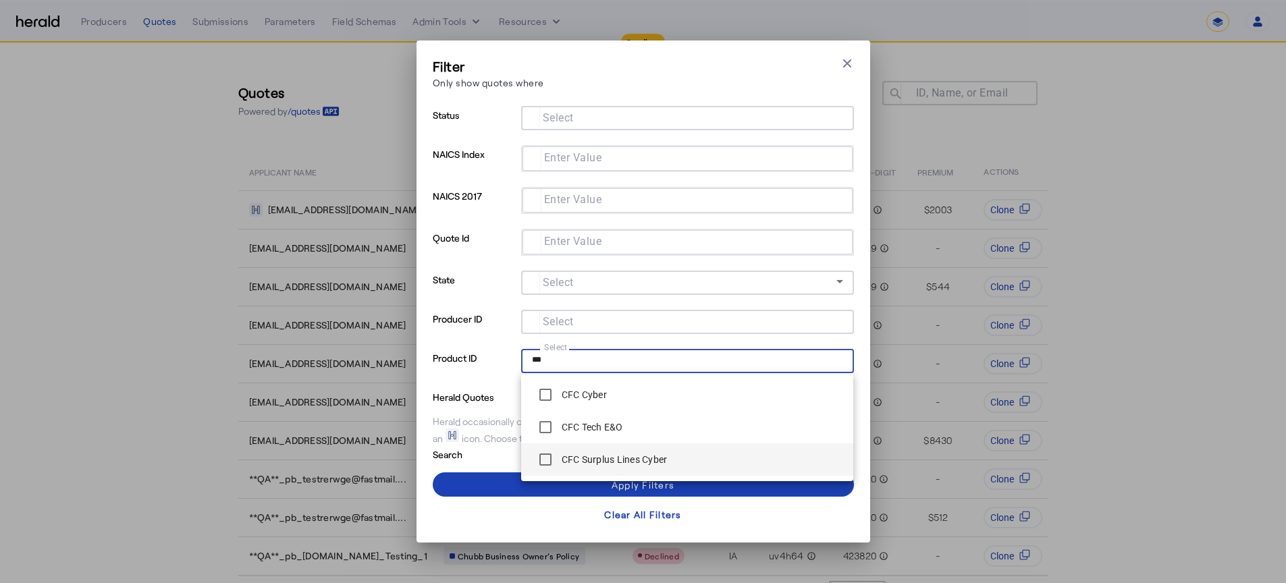
type input "***"
click at [629, 466] on label "CFC Surplus Lines Cyber" at bounding box center [613, 459] width 109 height 13
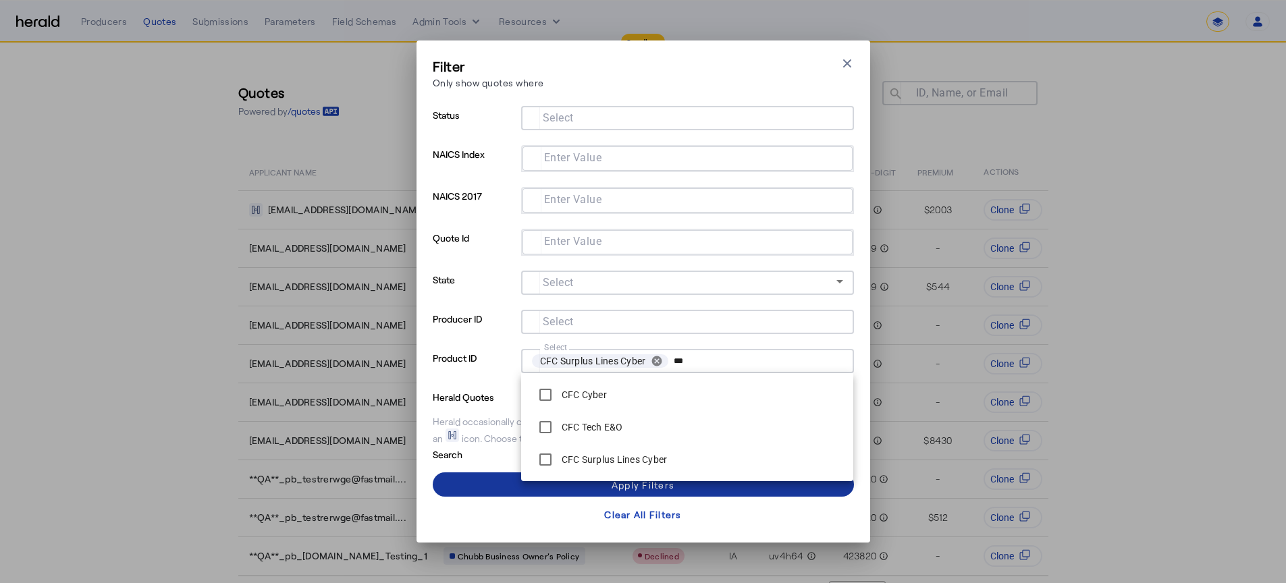
click at [449, 484] on span at bounding box center [643, 484] width 421 height 32
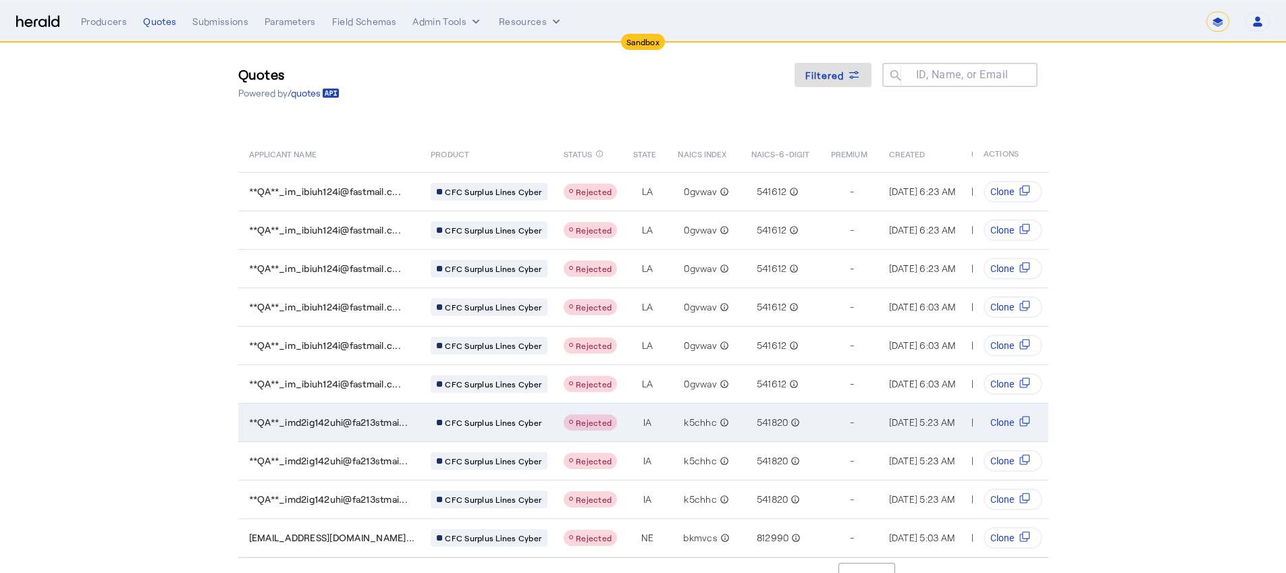
scroll to position [51, 0]
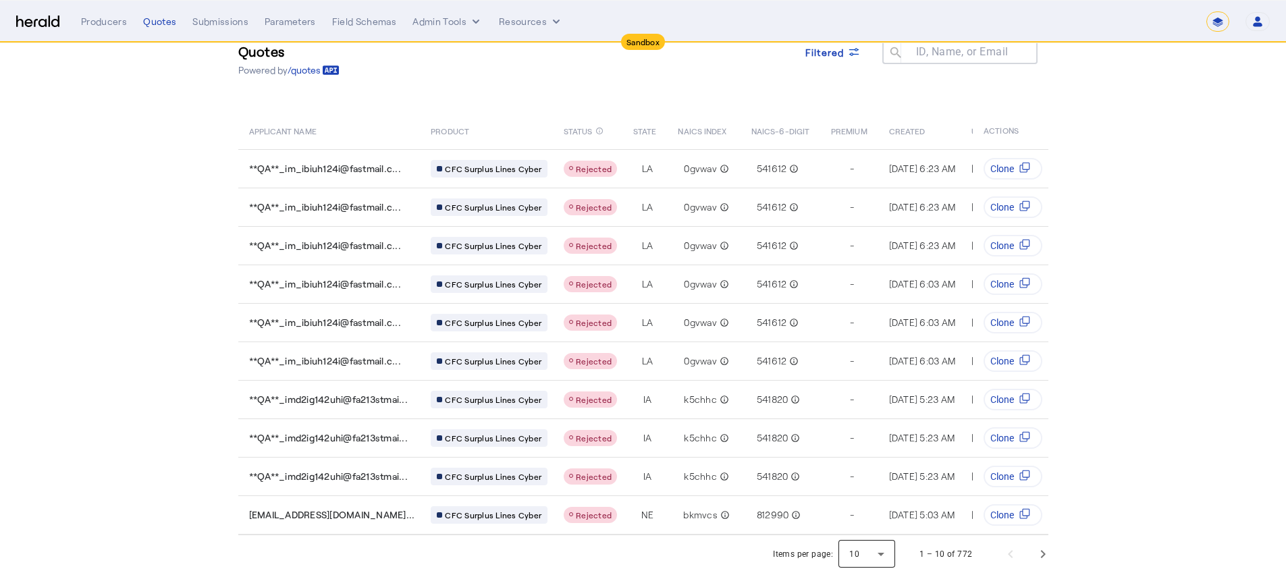
click at [860, 552] on div at bounding box center [866, 554] width 57 height 32
click at [885, 494] on mat-option "25" at bounding box center [873, 486] width 57 height 32
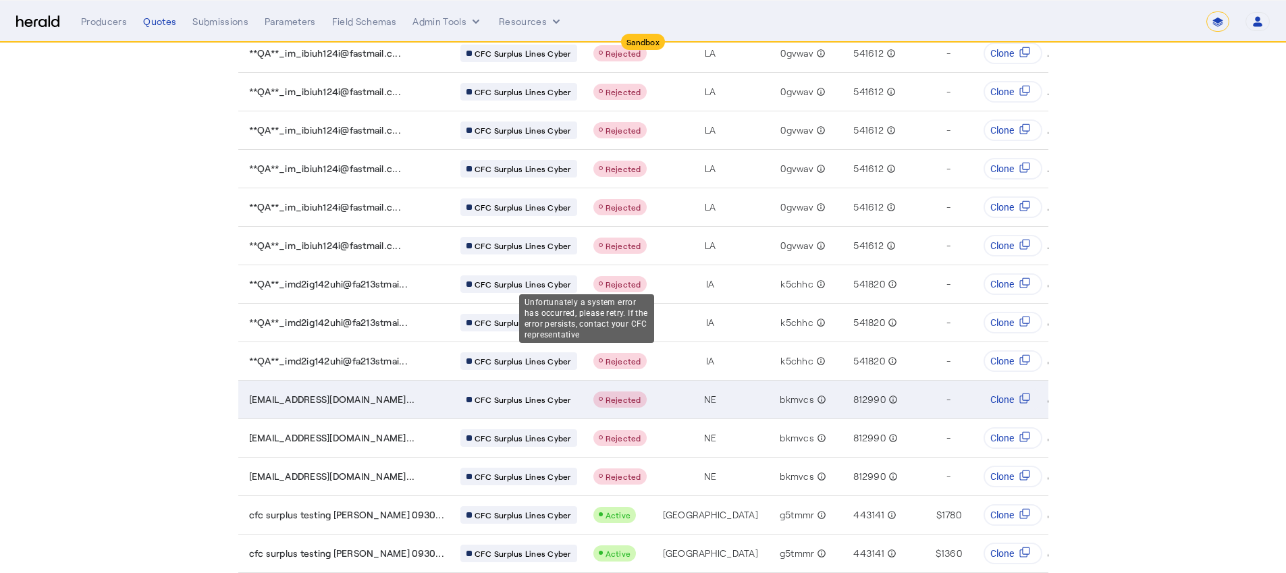
scroll to position [0, 0]
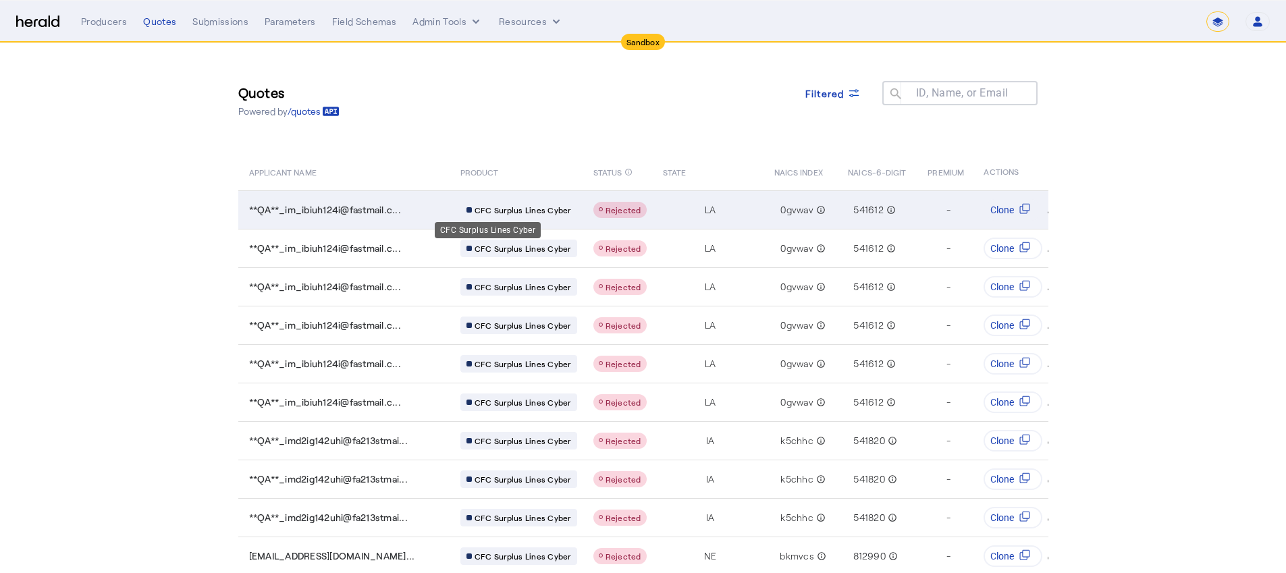
click at [535, 197] on td "CFC Surplus Lines Cyber" at bounding box center [515, 209] width 133 height 38
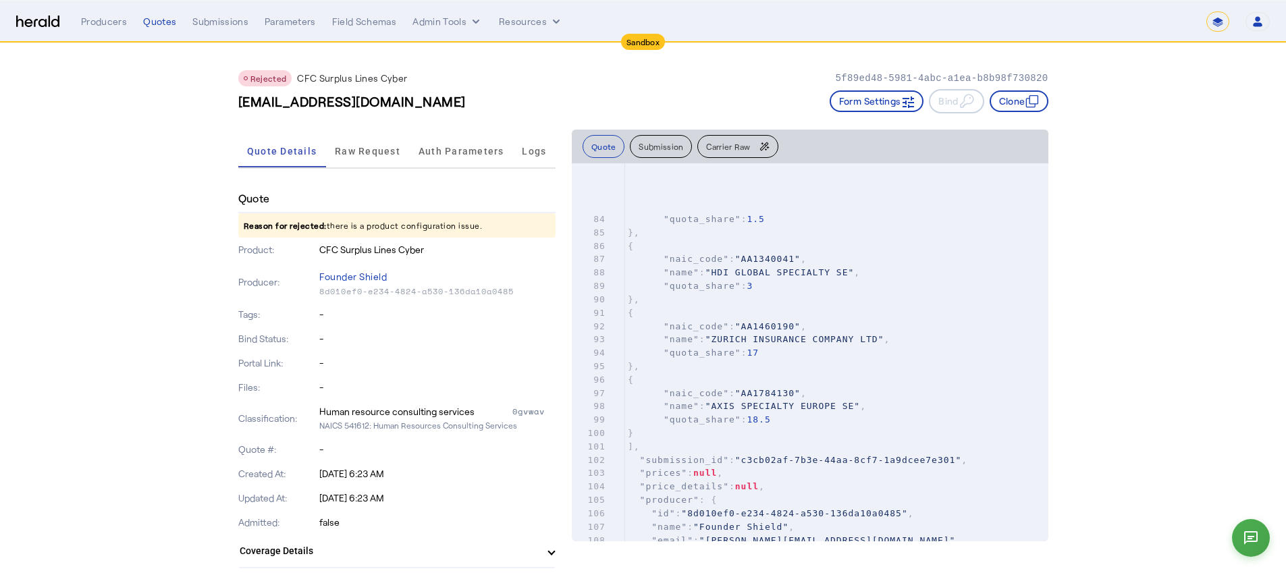
scroll to position [1390, 0]
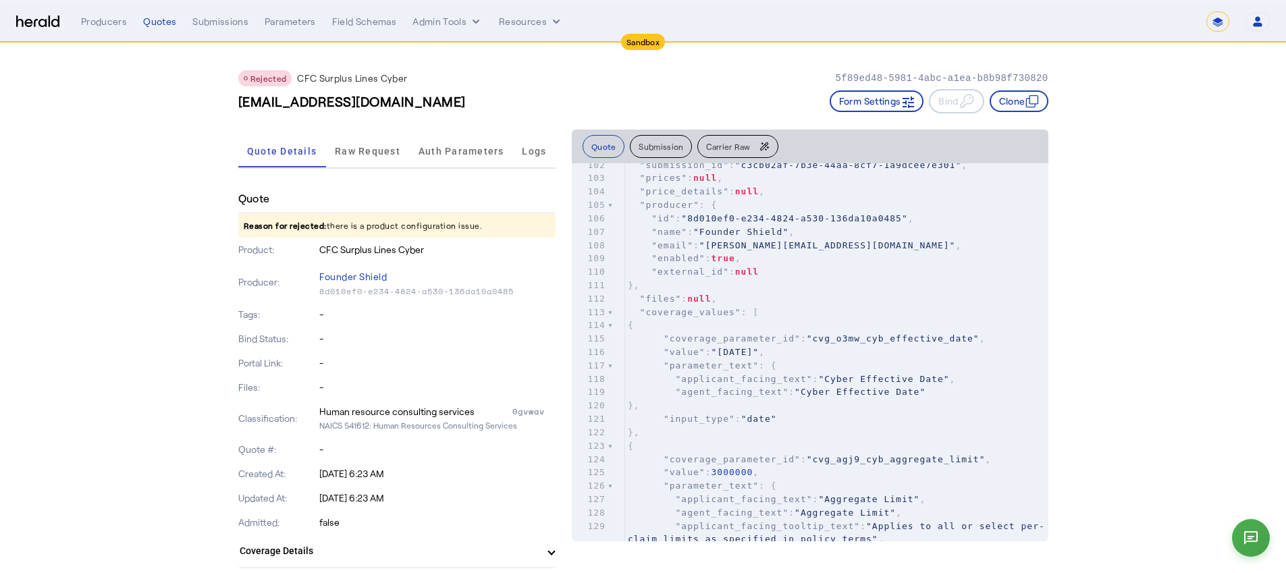
click at [656, 148] on button "Submission" at bounding box center [661, 146] width 62 height 23
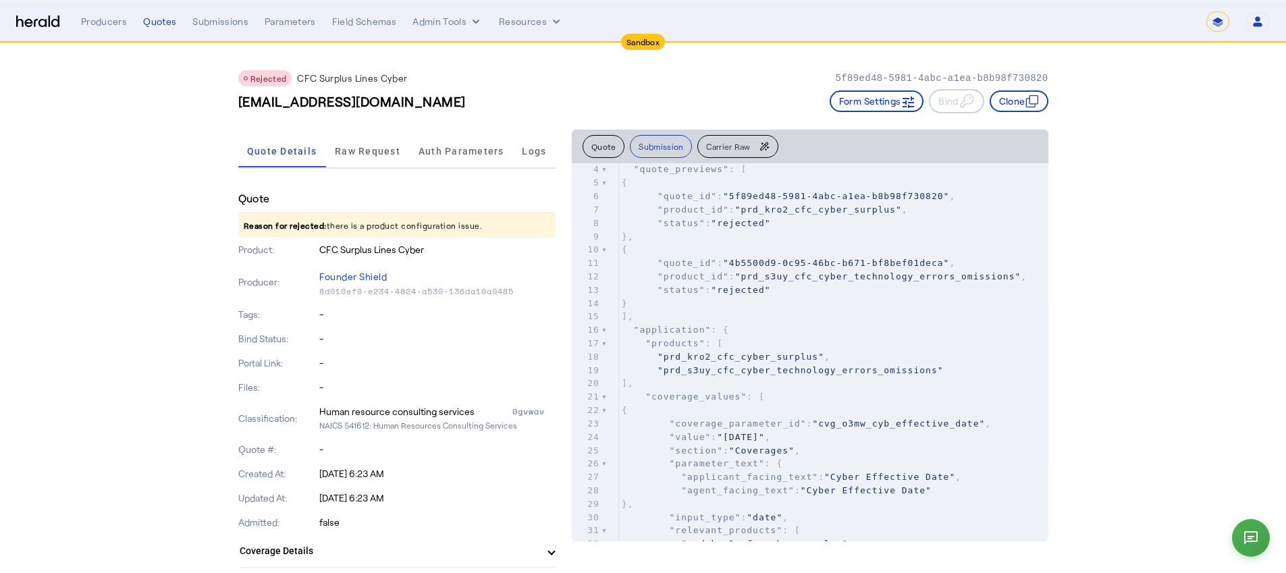
scroll to position [0, 0]
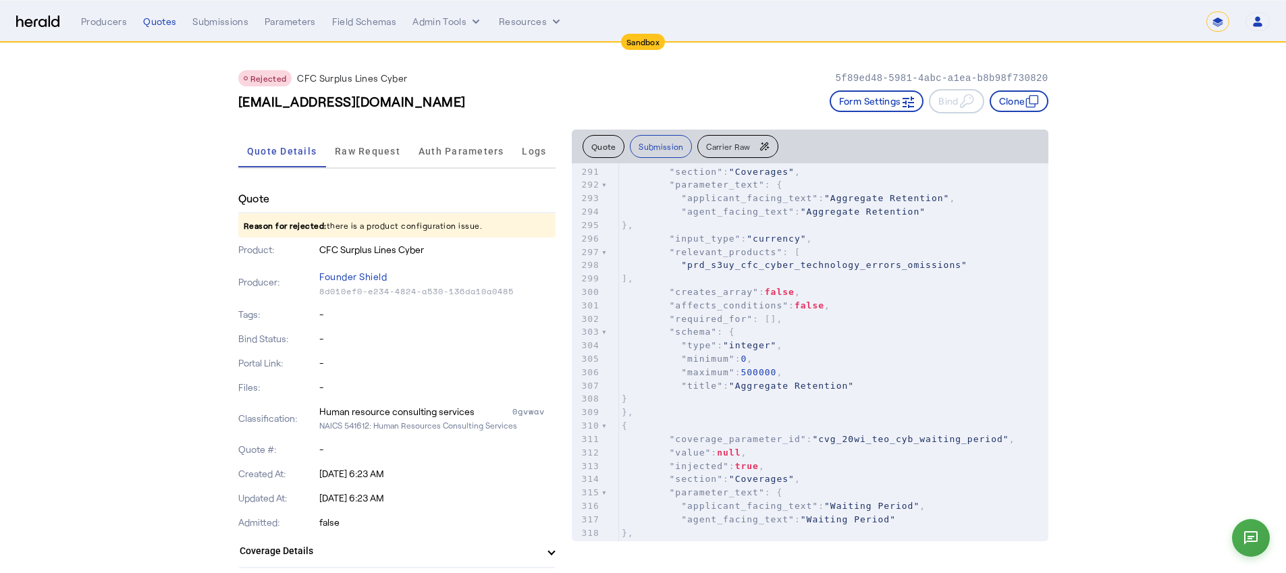
click at [1219, 19] on select "**********" at bounding box center [1217, 21] width 23 height 20
click at [1216, 11] on select "**********" at bounding box center [1217, 21] width 23 height 20
select select "*******"
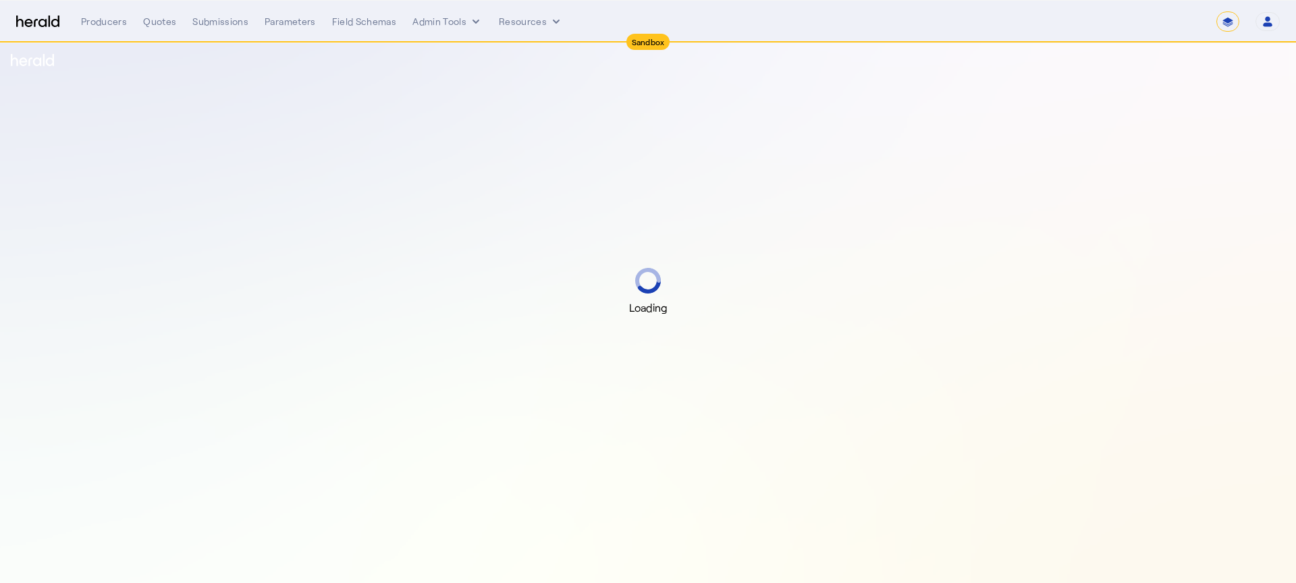
select select "*******"
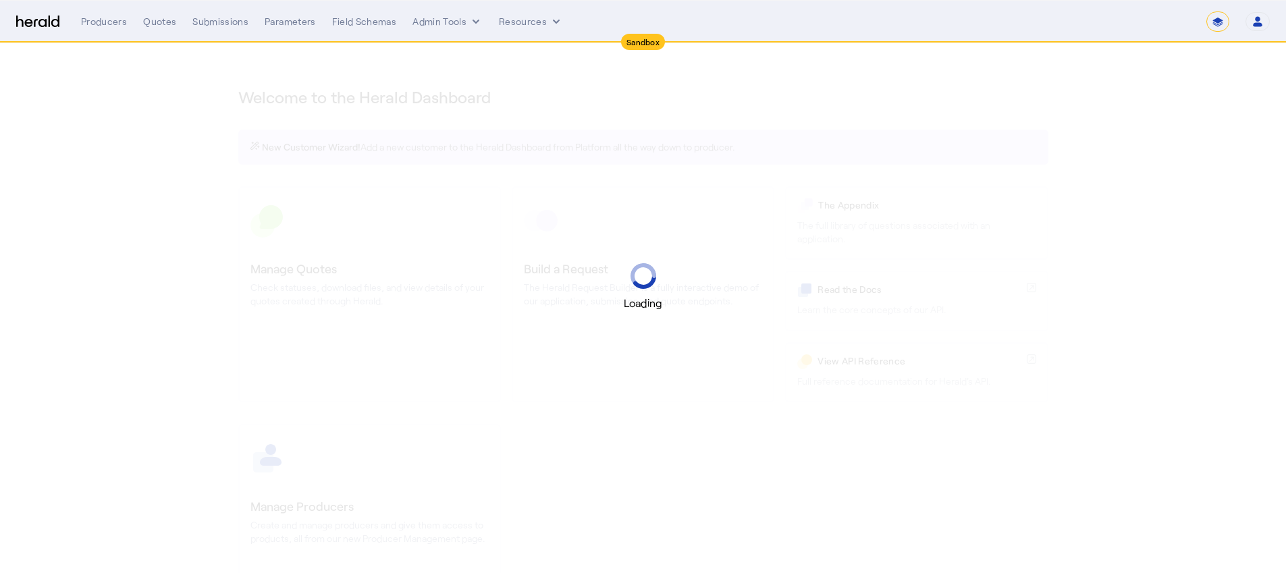
select select "*******"
select select "pfm_2v8p_herald_api"
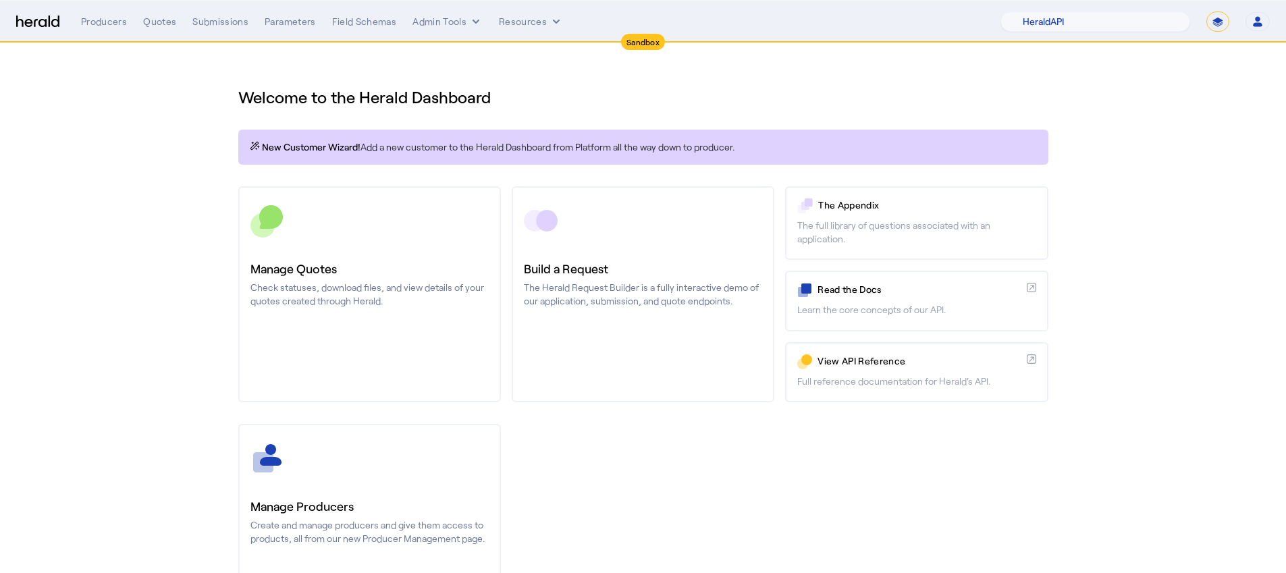
click at [1214, 18] on select "**********" at bounding box center [1217, 21] width 23 height 20
select select "**********"
click at [1206, 11] on select "**********" at bounding box center [1217, 21] width 23 height 20
click at [1083, 23] on select "1Fort Affinity Risk Arlington [PERSON_NAME] BindHQ Bunker CRC Campus Coverage C…" at bounding box center [1102, 21] width 175 height 20
select select "pfm_lx2v_founder_shield"
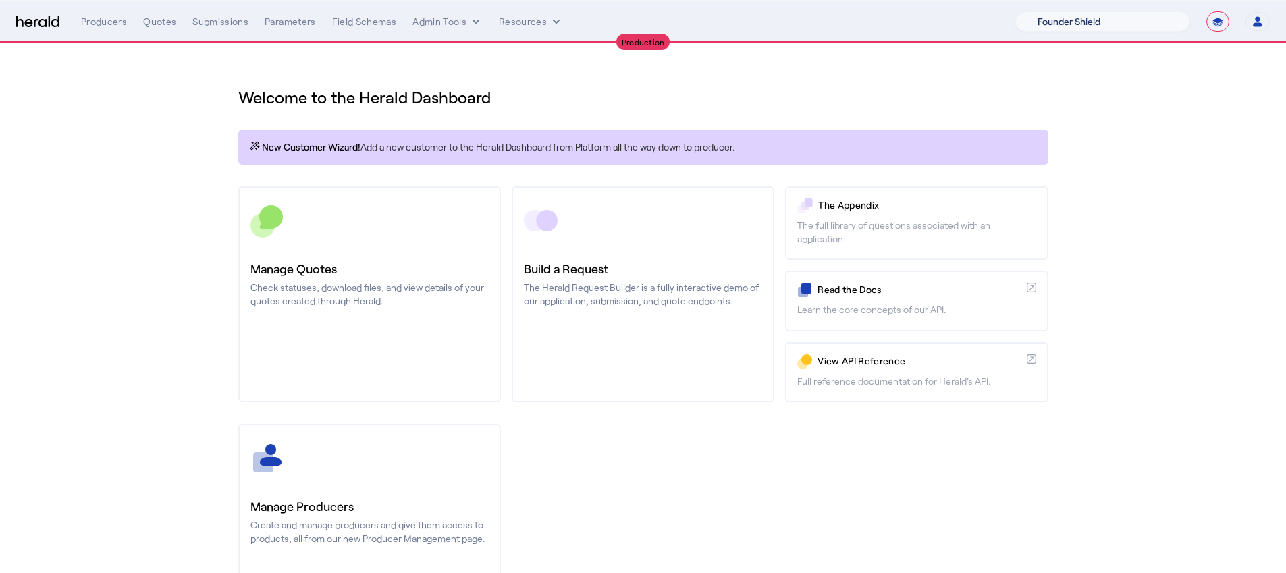
click at [1015, 11] on select "1Fort Affinity Risk Arlington [PERSON_NAME] BindHQ Bunker CRC Campus Coverage C…" at bounding box center [1102, 21] width 175 height 20
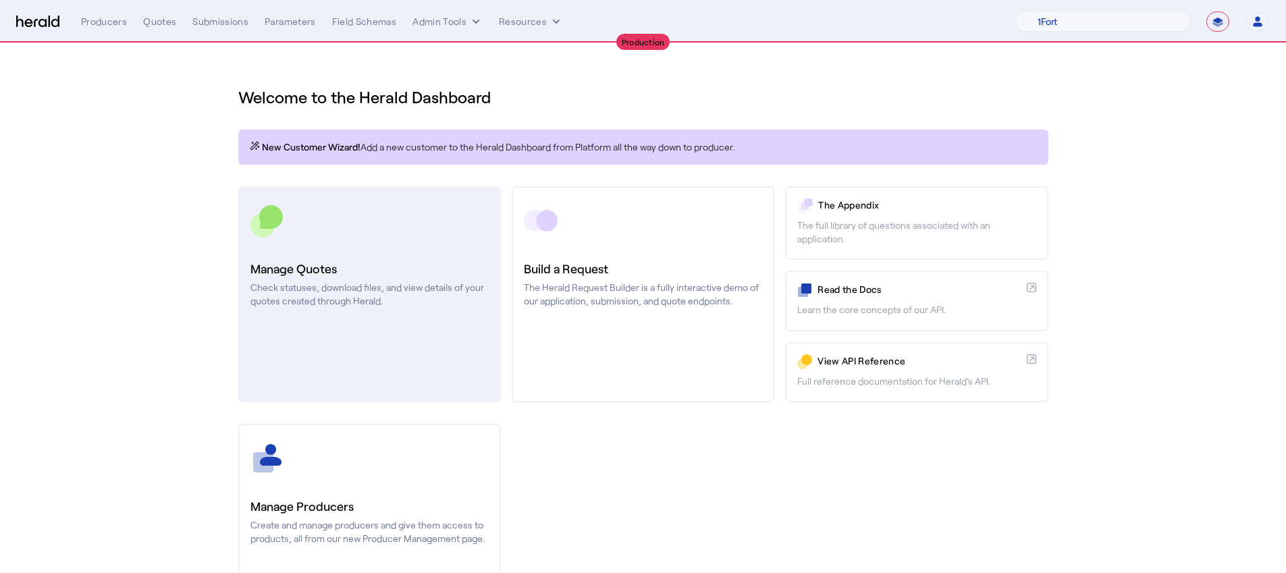
click at [354, 337] on link "Manage Quotes Check statuses, download files, and view details of your quotes c…" at bounding box center [369, 294] width 263 height 216
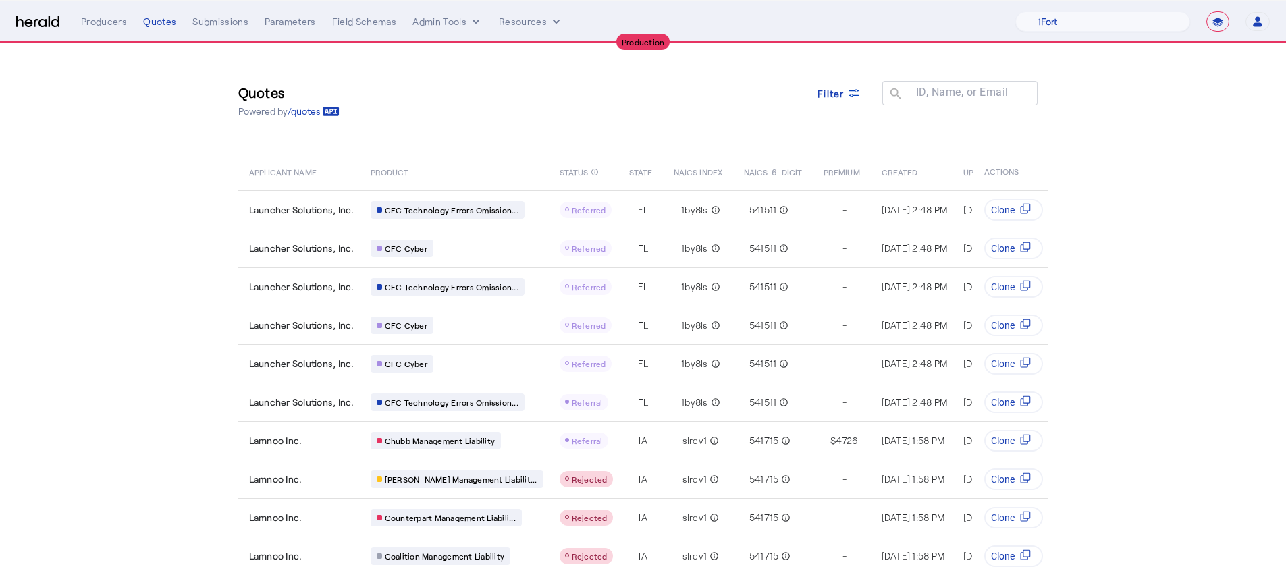
click at [839, 76] on div "Quotes Powered by /quotes Filter ID, Name, or Email search" at bounding box center [643, 100] width 810 height 61
click at [842, 99] on span "Filter" at bounding box center [830, 93] width 27 height 14
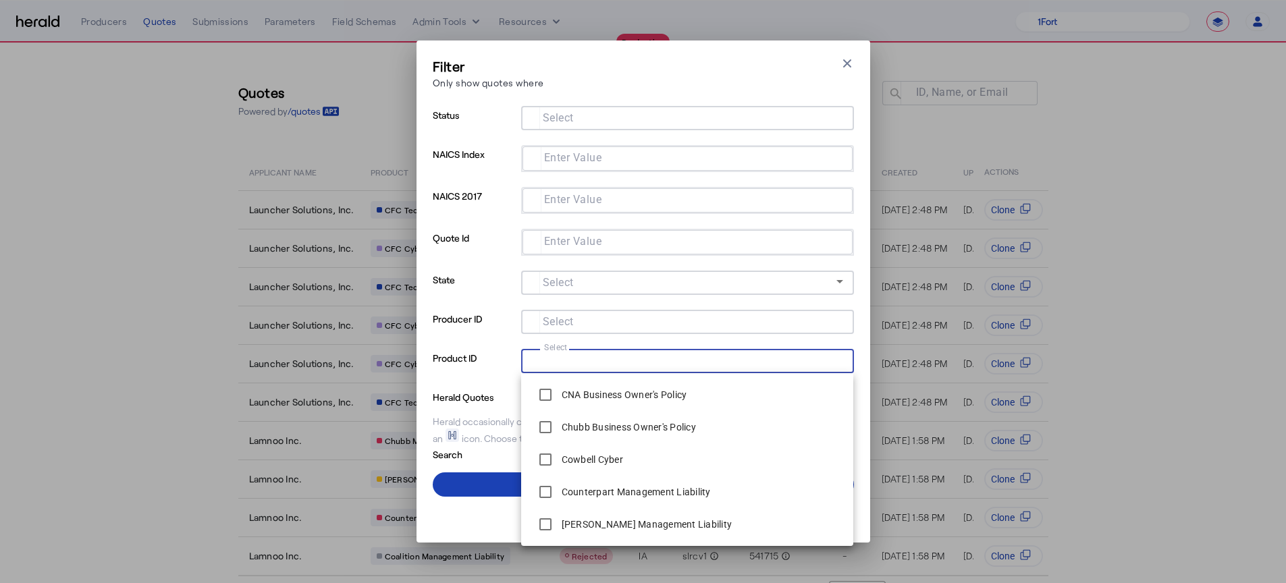
click at [631, 358] on input "Select" at bounding box center [685, 360] width 306 height 16
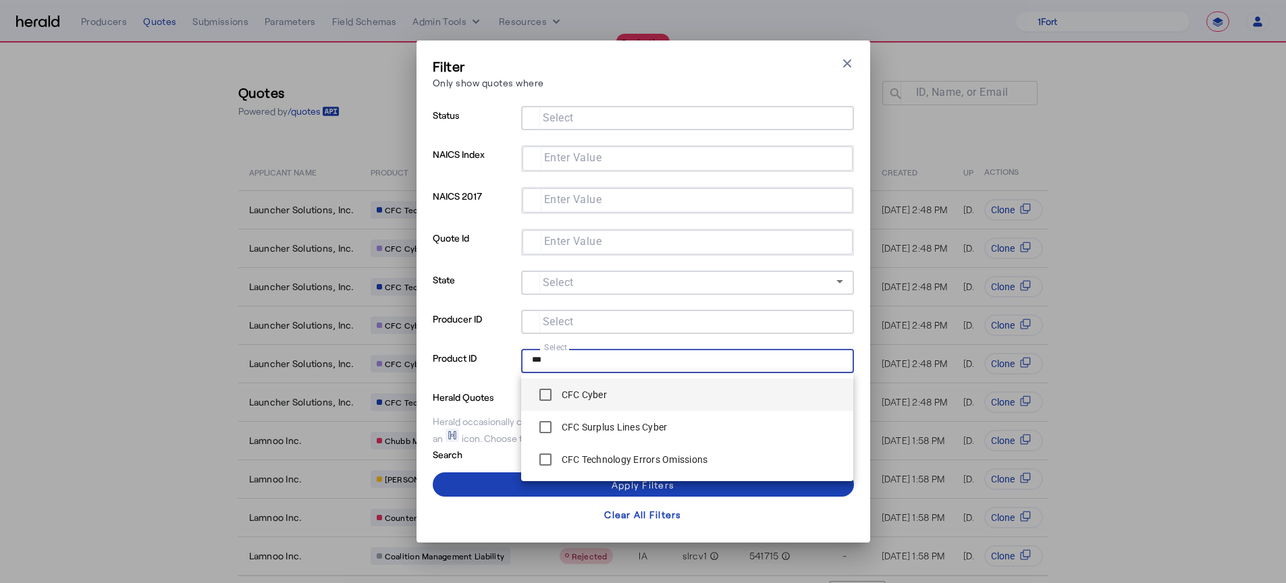
type input "***"
click at [634, 408] on span "CFC Cyber" at bounding box center [687, 394] width 311 height 27
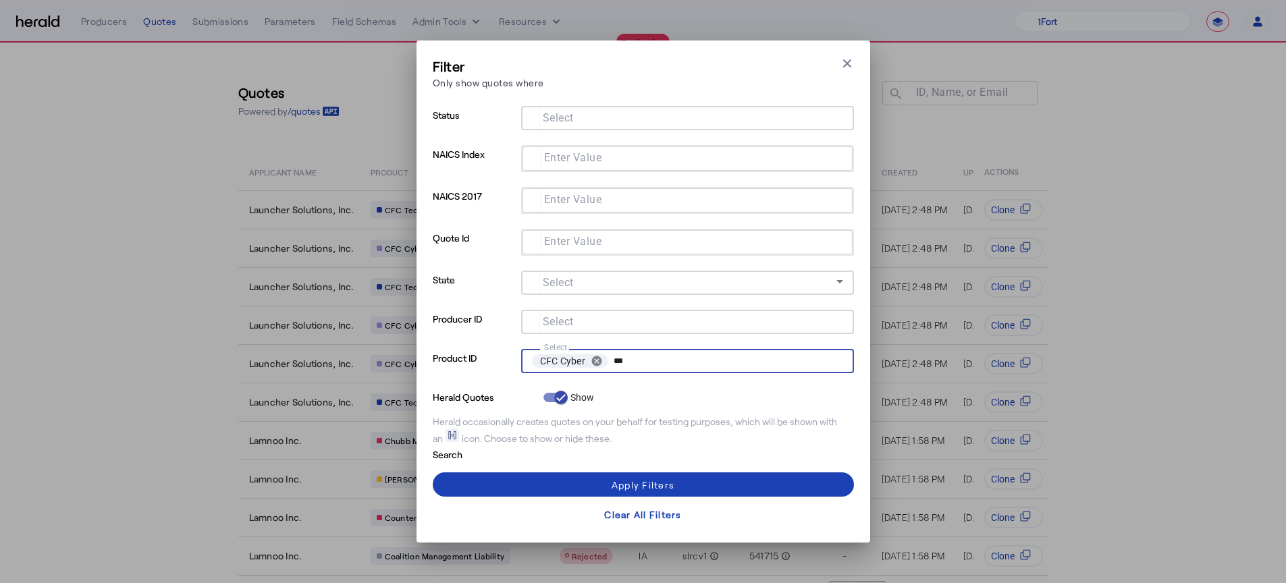
click at [676, 358] on input "***" at bounding box center [725, 361] width 224 height 19
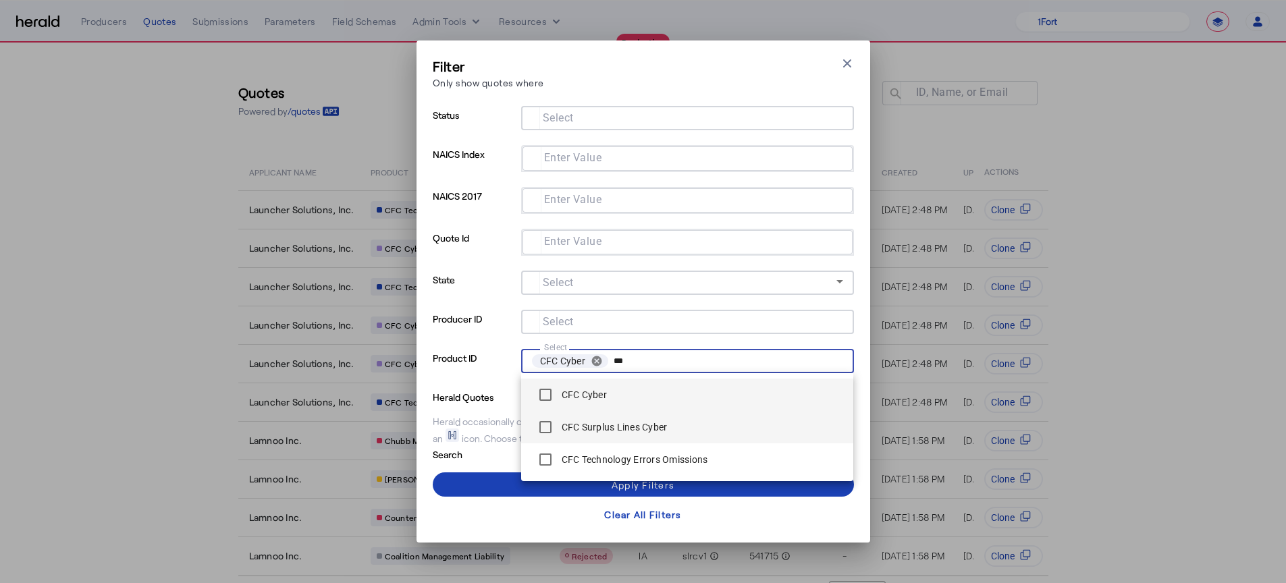
click at [616, 422] on label "CFC Surplus Lines Cyber" at bounding box center [613, 426] width 109 height 13
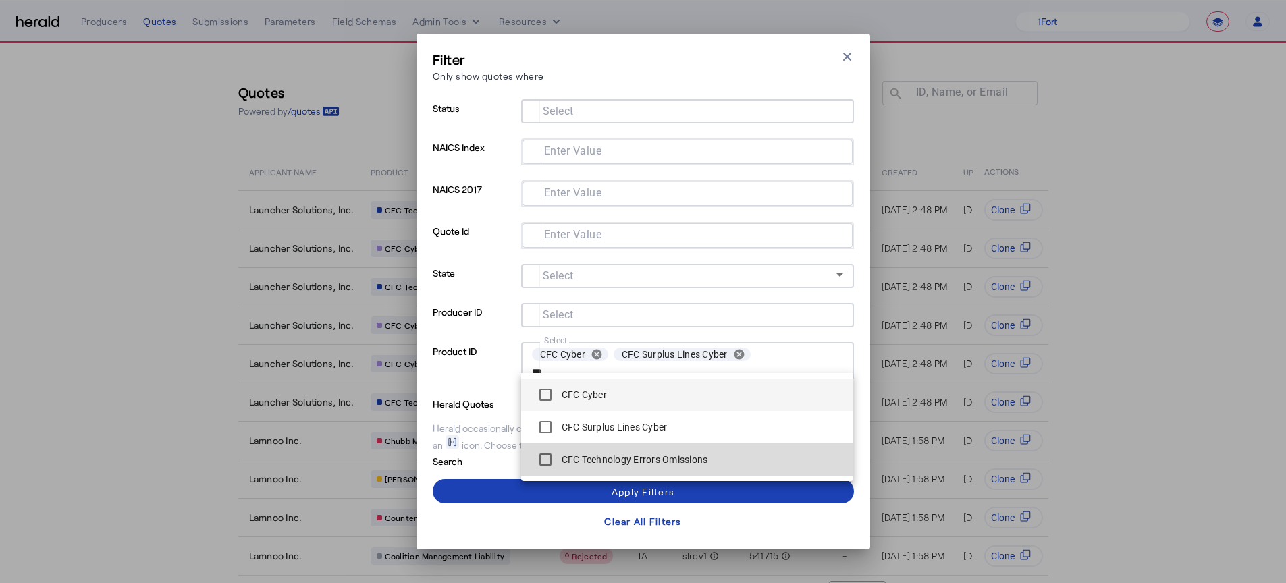
click at [688, 456] on label "CFC Technology Errors Omissions" at bounding box center [633, 459] width 149 height 13
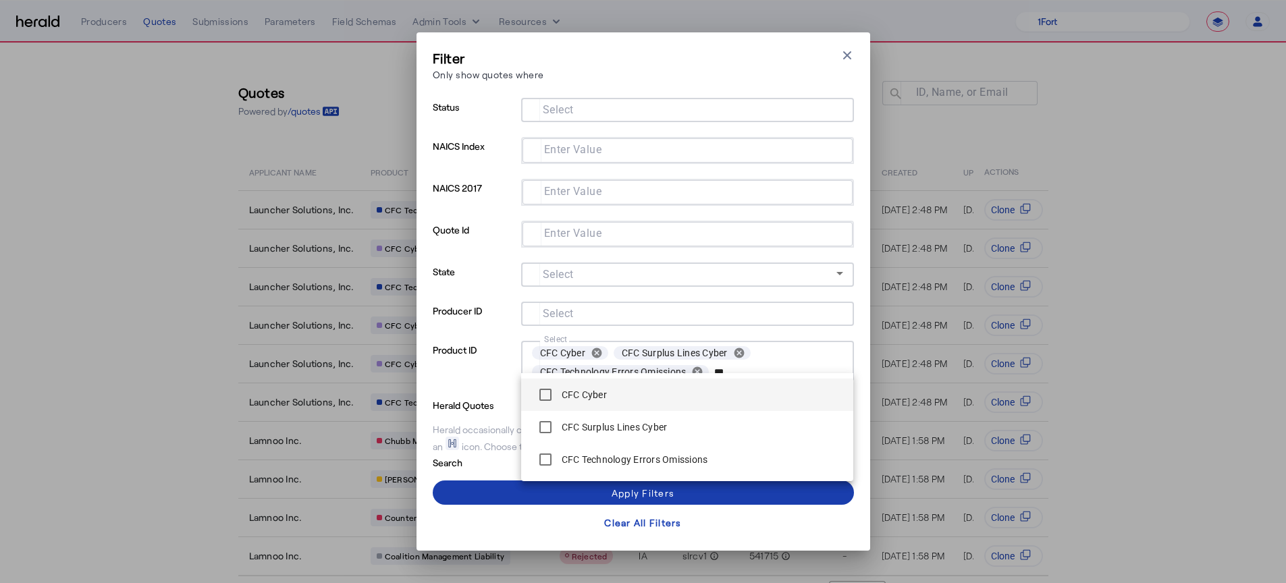
click at [721, 497] on span at bounding box center [643, 492] width 421 height 32
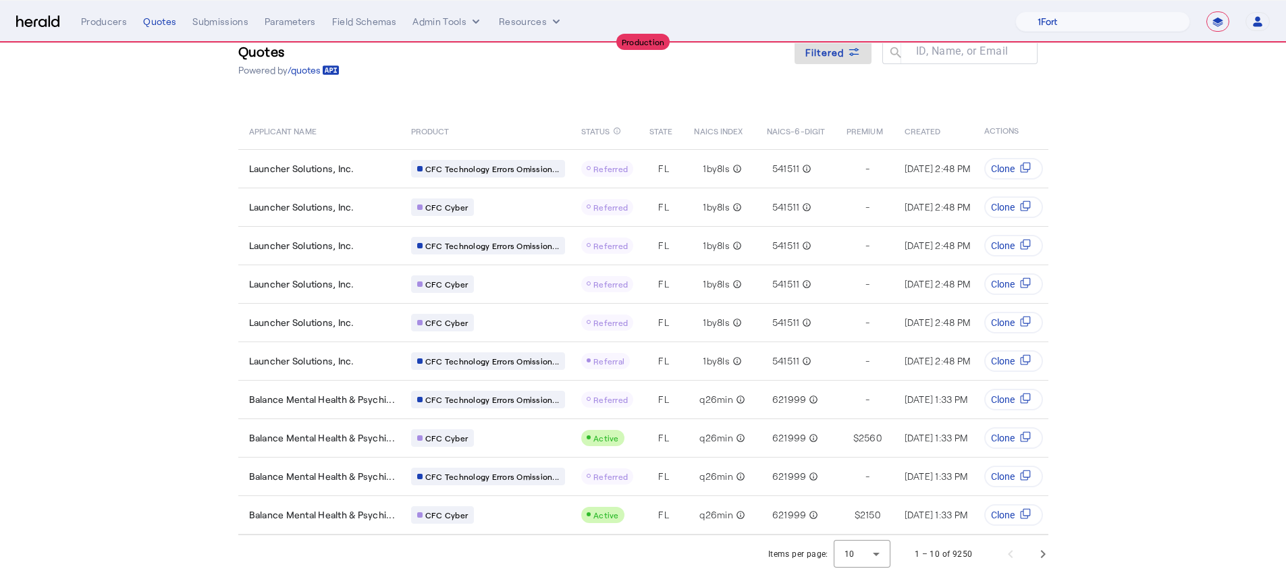
scroll to position [51, 0]
click at [890, 555] on div at bounding box center [861, 554] width 57 height 32
click at [873, 516] on span "50" at bounding box center [867, 518] width 35 height 16
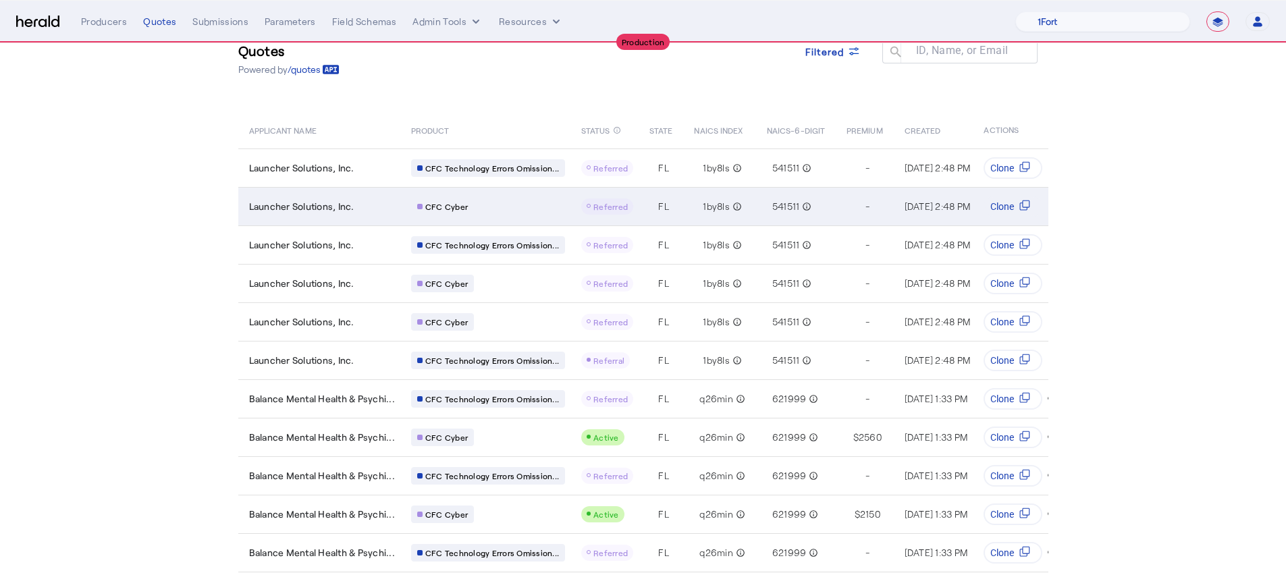
scroll to position [0, 0]
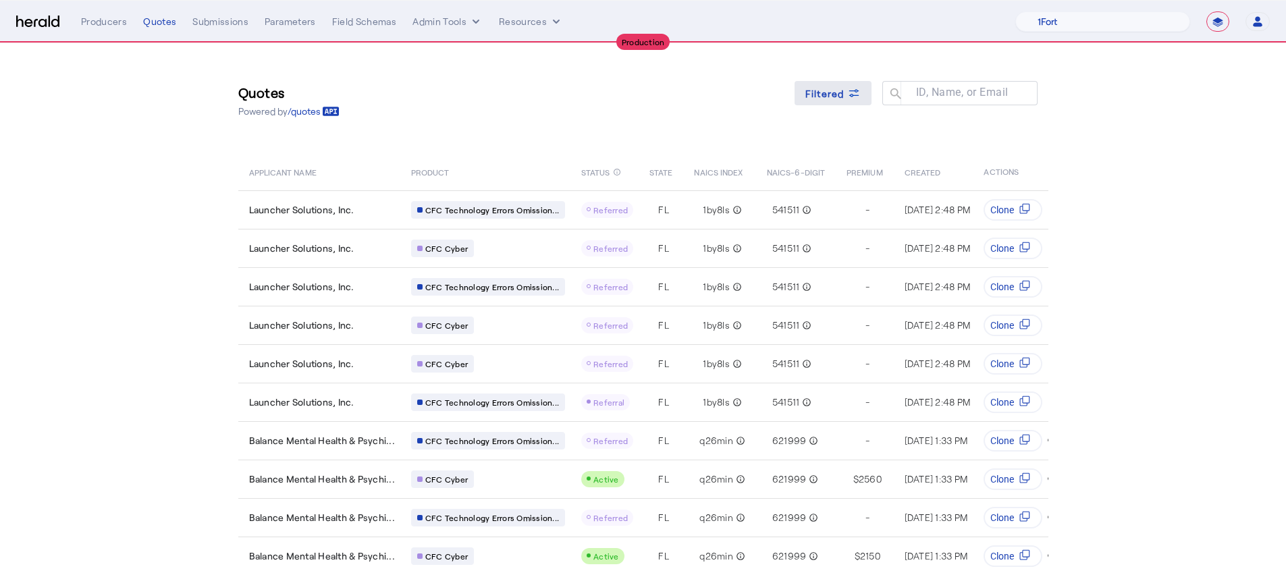
click at [851, 97] on icon at bounding box center [853, 92] width 13 height 13
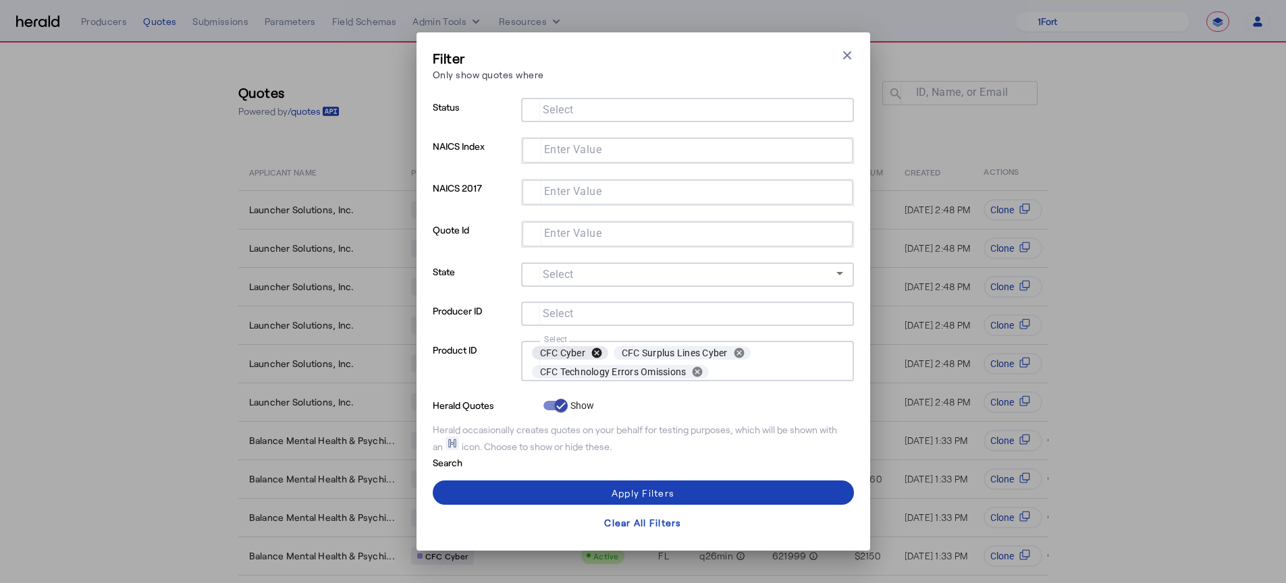
click at [595, 348] on button "cancel" at bounding box center [596, 353] width 23 height 12
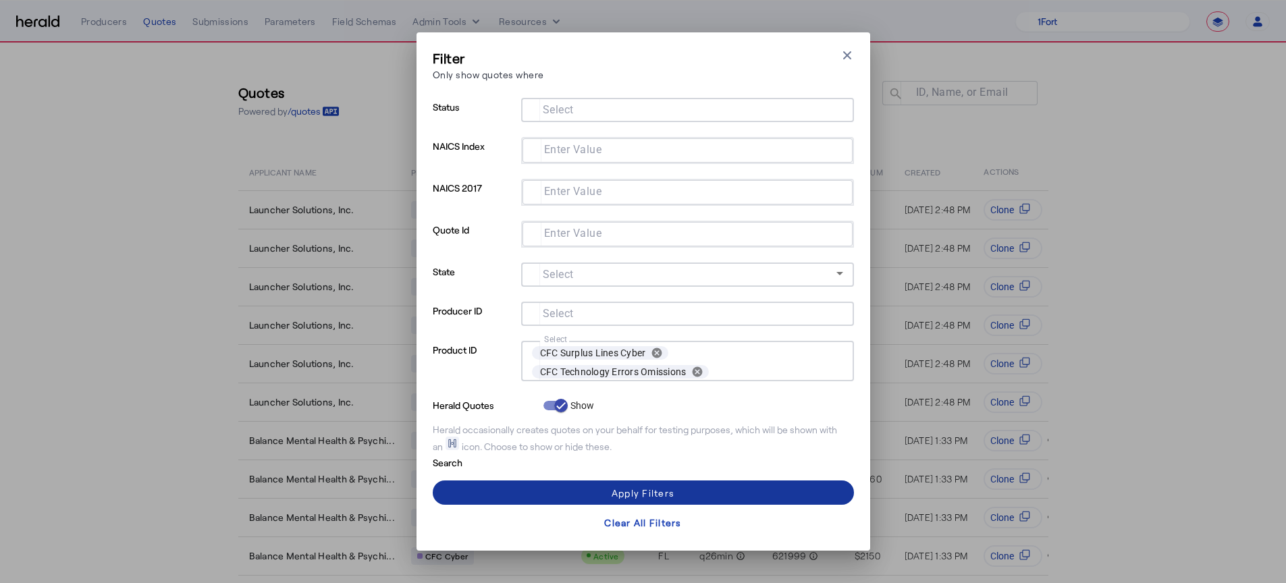
click at [726, 495] on span at bounding box center [643, 492] width 421 height 32
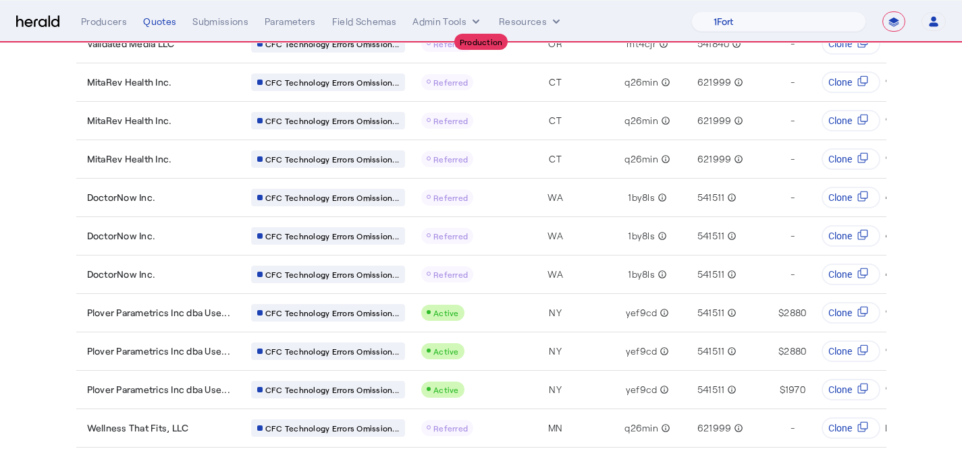
scroll to position [936, 0]
